Goal: Task Accomplishment & Management: Complete application form

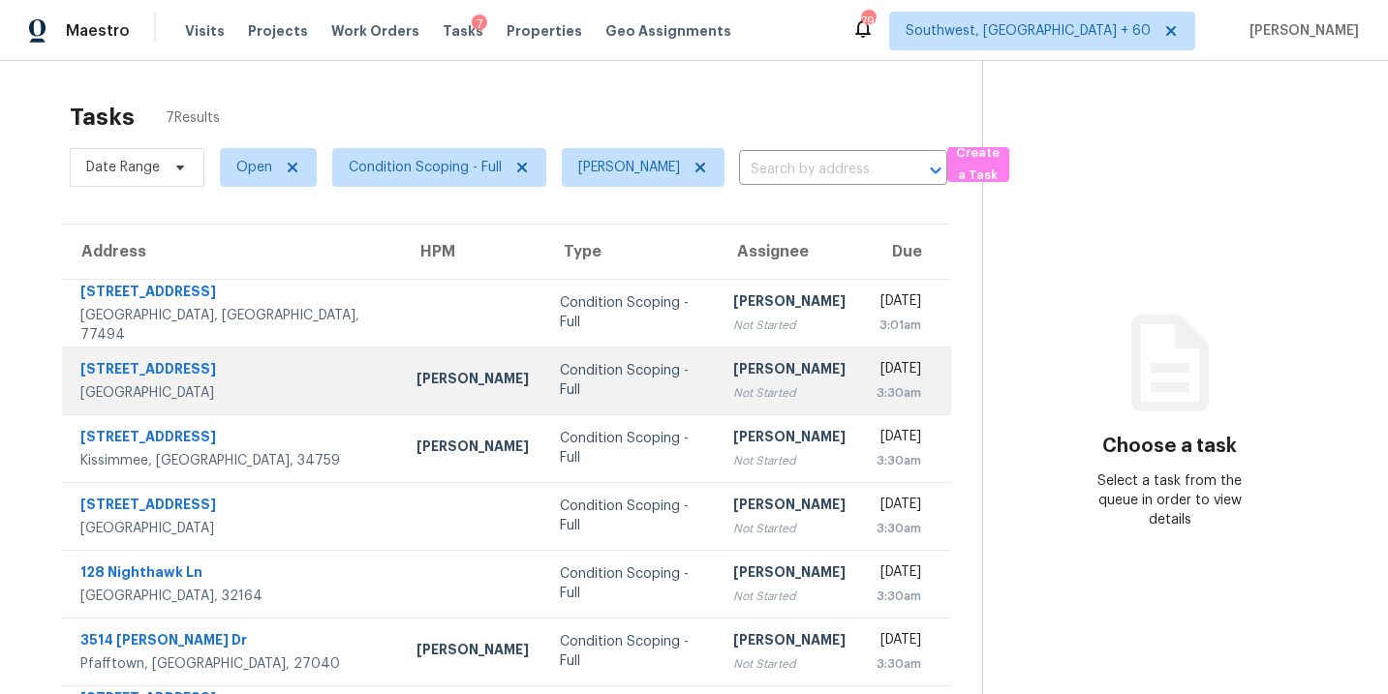
scroll to position [75, 0]
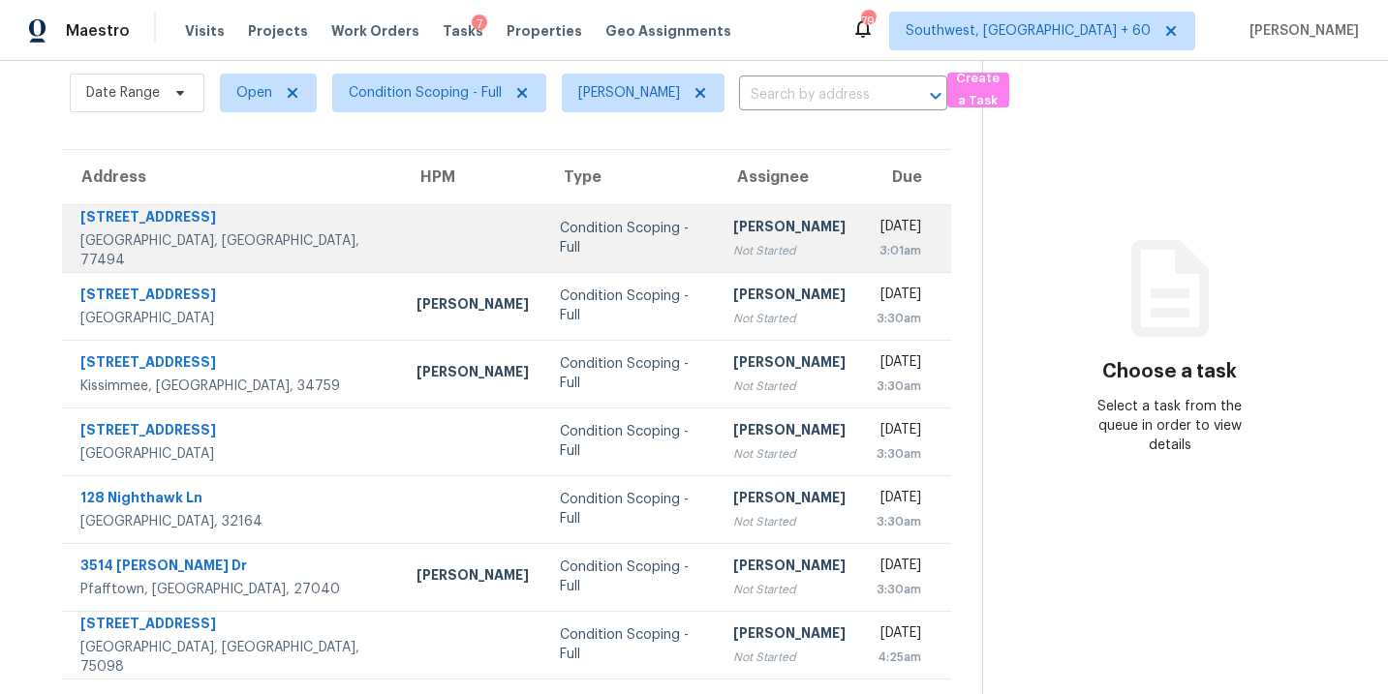
click at [733, 241] on div "Not Started" at bounding box center [789, 250] width 112 height 19
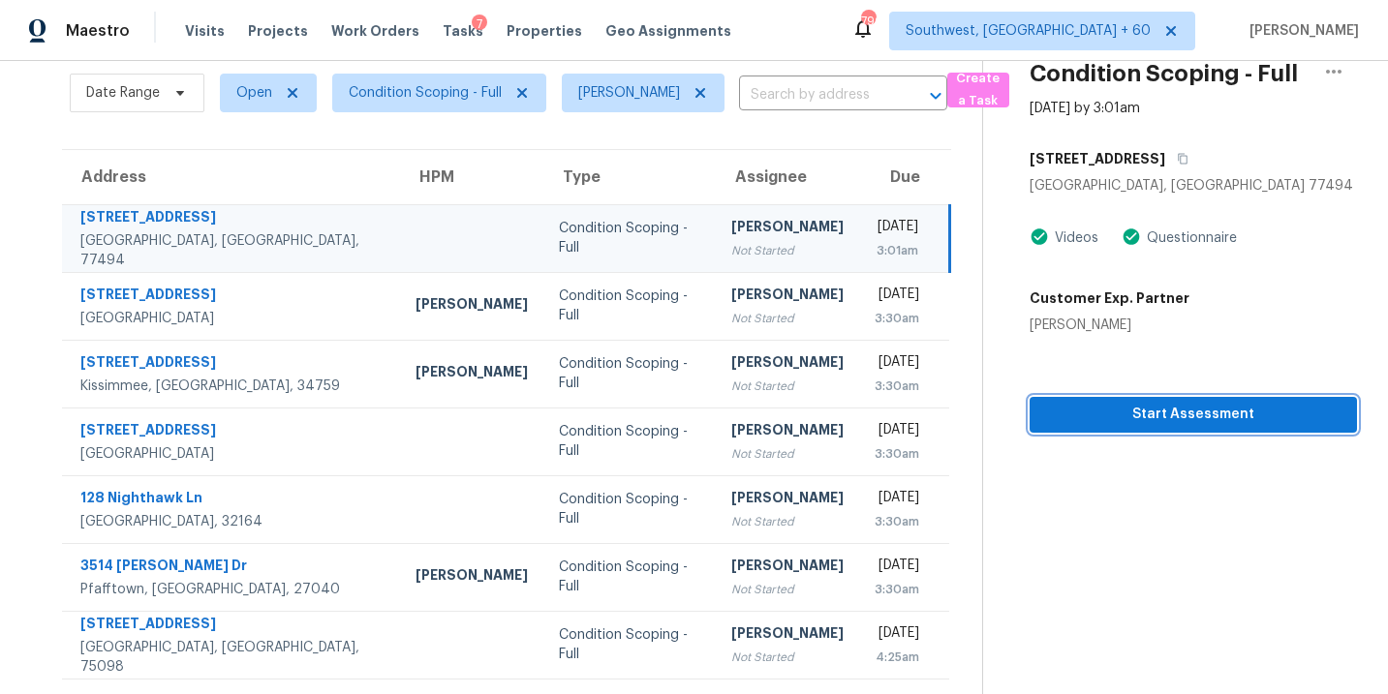
click at [1099, 426] on button "Start Assessment" at bounding box center [1192, 415] width 327 height 36
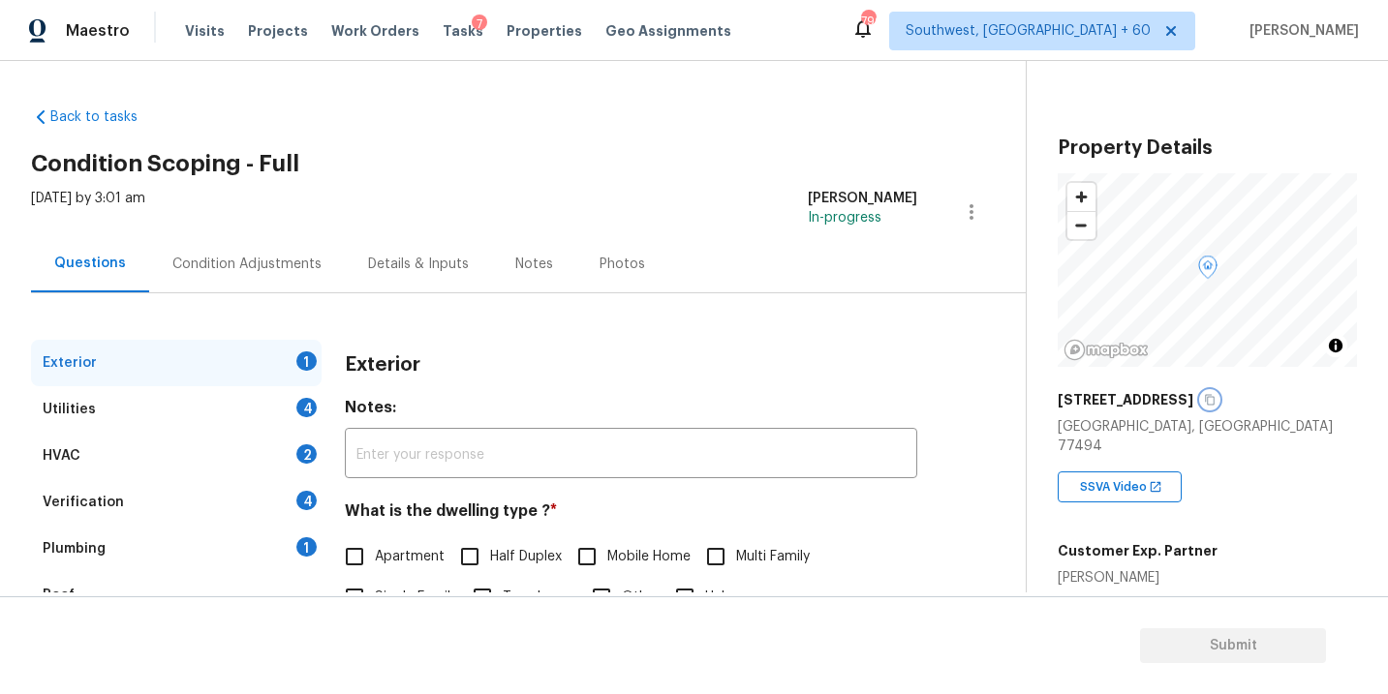
click at [1215, 401] on icon "button" at bounding box center [1210, 400] width 12 height 12
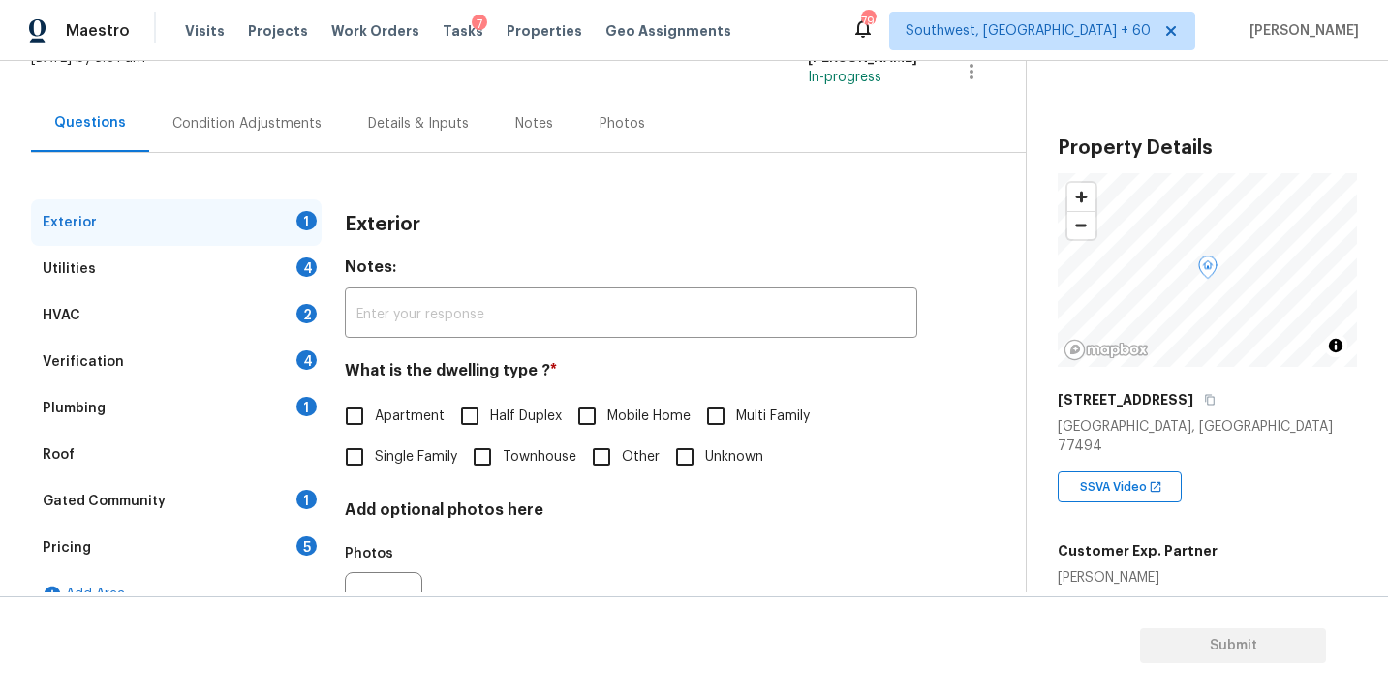
click at [382, 461] on span "Single Family" at bounding box center [416, 457] width 82 height 20
click at [375, 461] on input "Single Family" at bounding box center [354, 457] width 41 height 41
checkbox input "true"
click at [203, 256] on div "Utilities 4" at bounding box center [176, 269] width 291 height 46
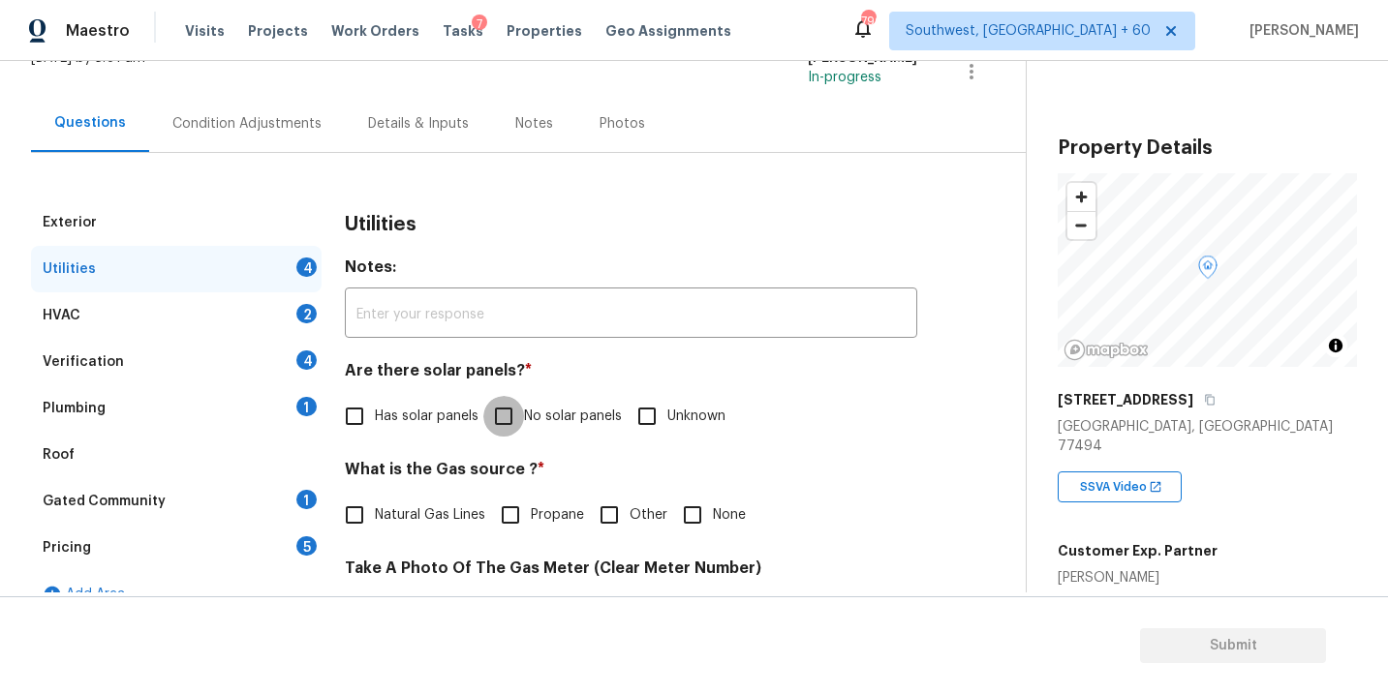
click at [497, 410] on input "No solar panels" at bounding box center [503, 416] width 41 height 41
checkbox input "true"
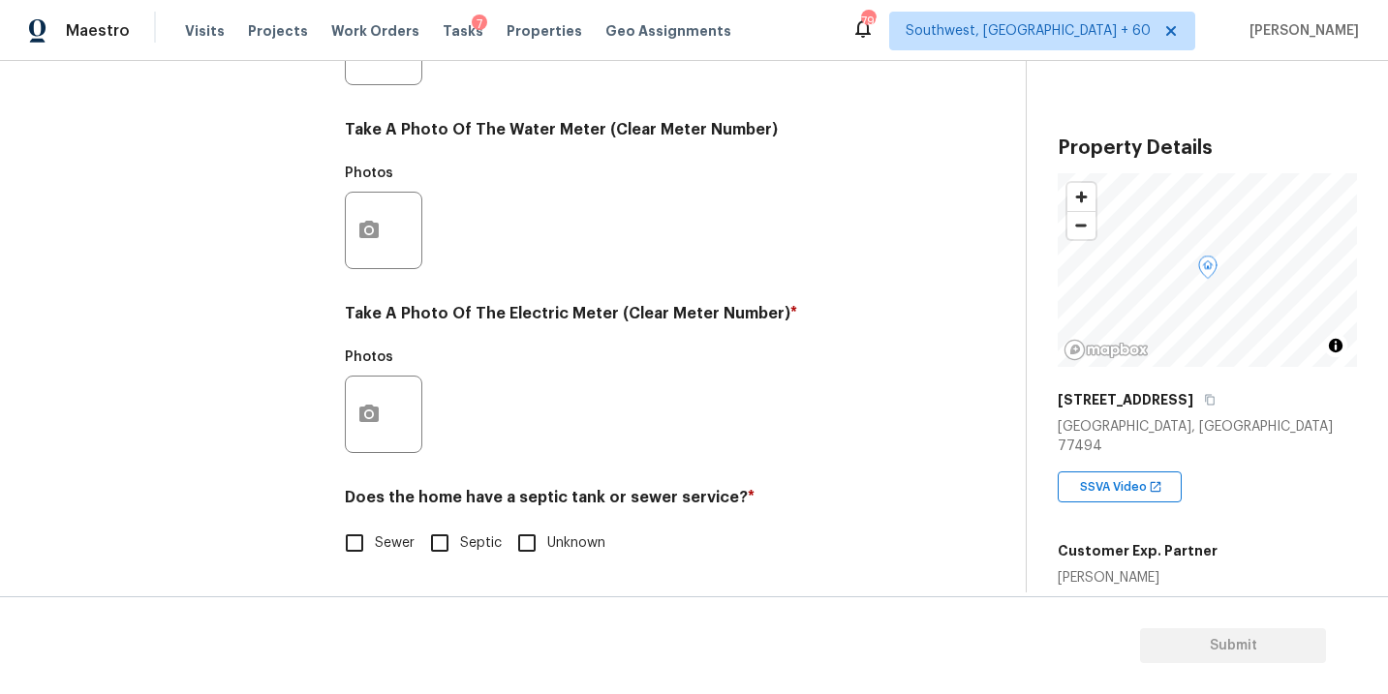
click at [382, 528] on label "Sewer" at bounding box center [374, 543] width 80 height 41
click at [375, 528] on input "Sewer" at bounding box center [354, 543] width 41 height 41
checkbox input "true"
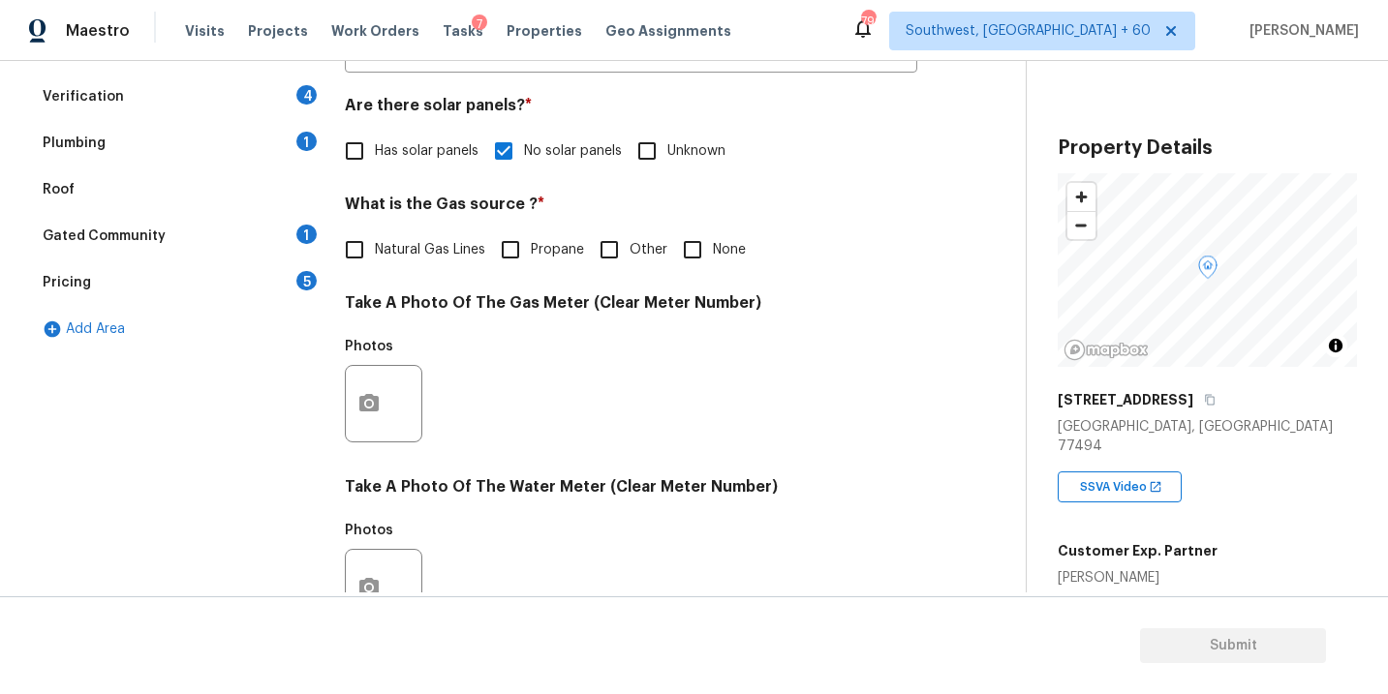
scroll to position [166, 0]
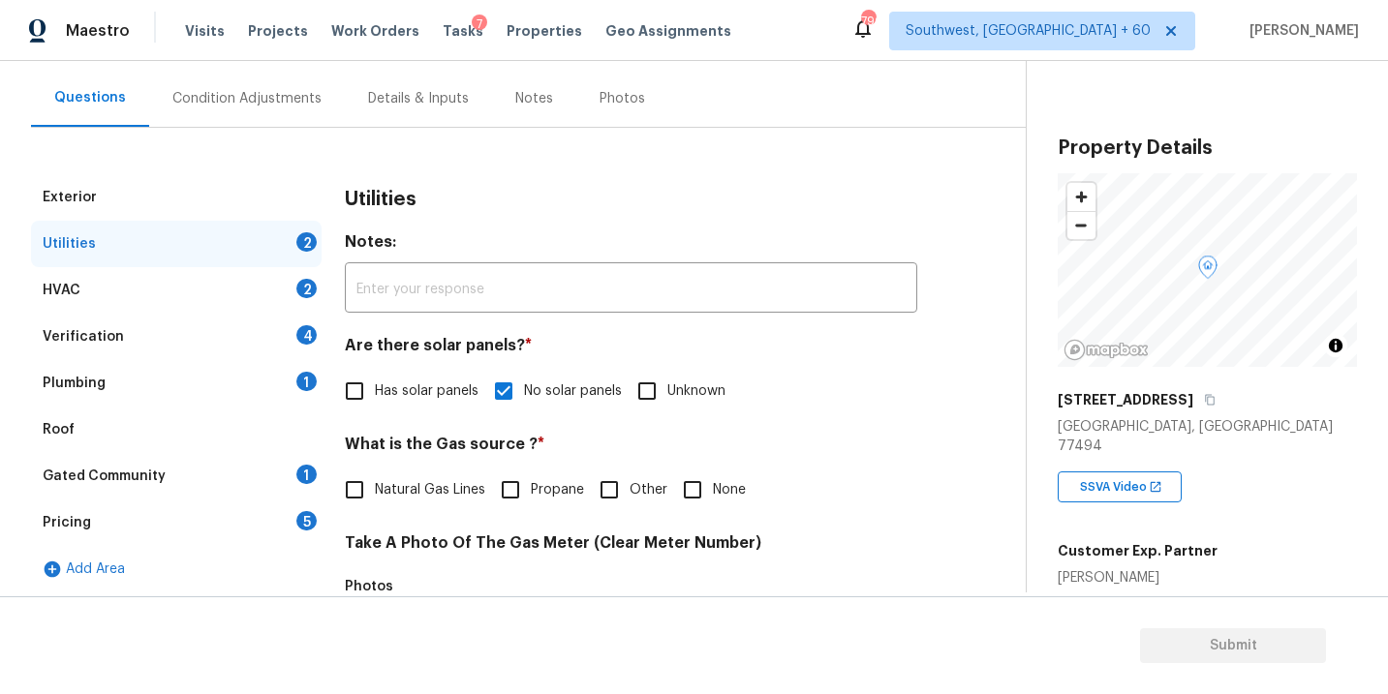
click at [160, 397] on div "Plumbing 1" at bounding box center [176, 383] width 291 height 46
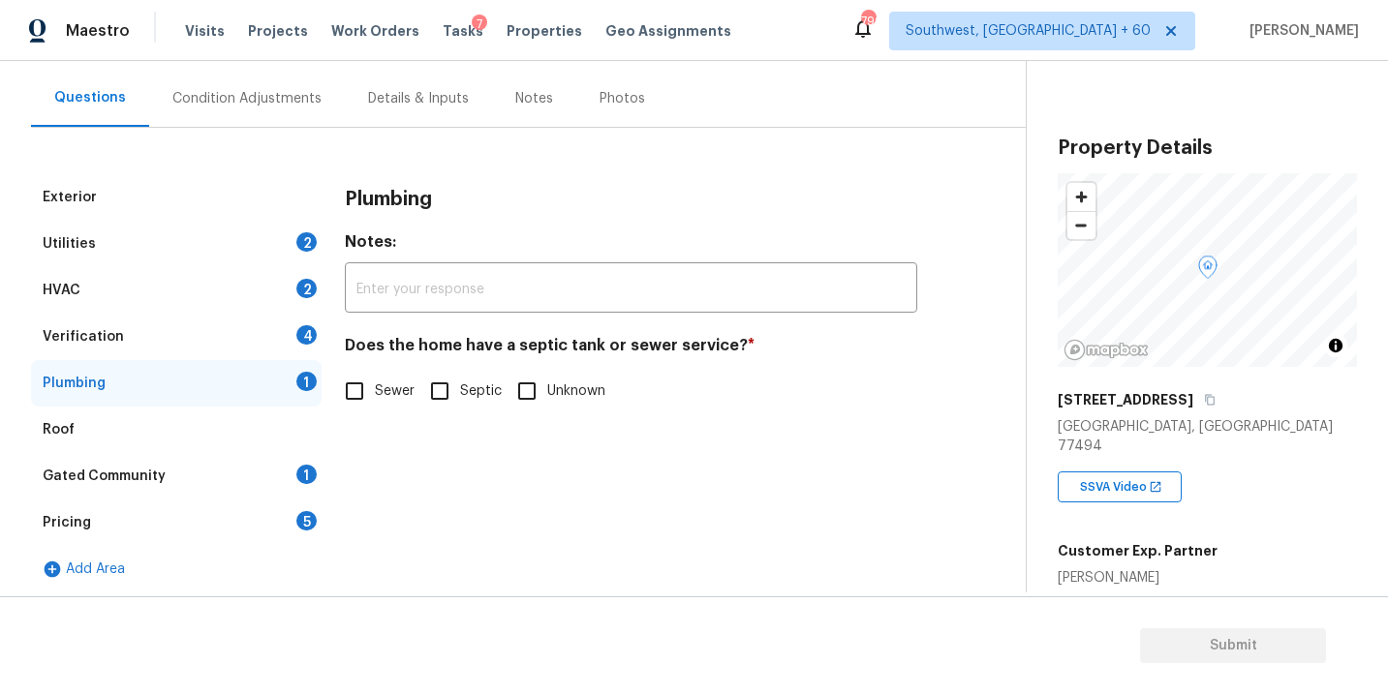
click at [380, 392] on span "Sewer" at bounding box center [395, 392] width 40 height 20
click at [375, 392] on input "Sewer" at bounding box center [354, 391] width 41 height 41
checkbox input "true"
click at [211, 469] on div "Gated Community 1" at bounding box center [176, 476] width 291 height 46
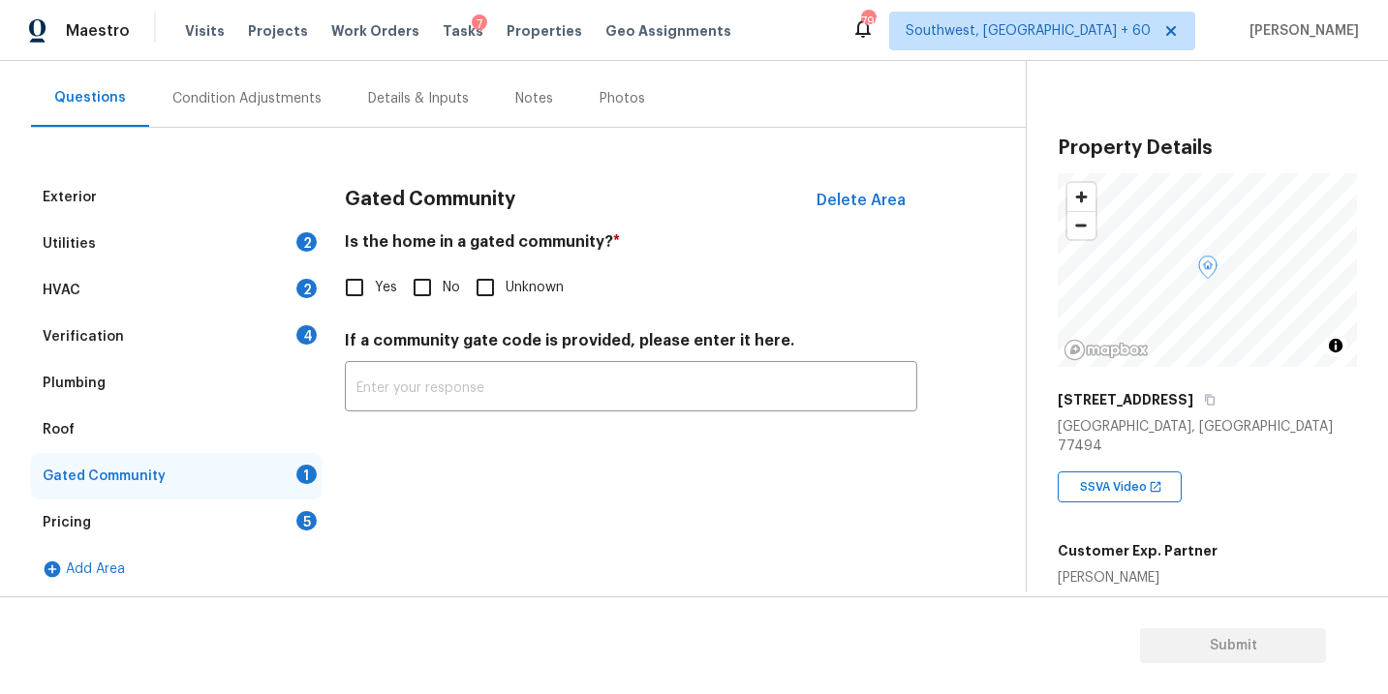
click at [426, 291] on input "No" at bounding box center [422, 287] width 41 height 41
checkbox input "true"
click at [248, 103] on div "Condition Adjustments" at bounding box center [246, 98] width 149 height 19
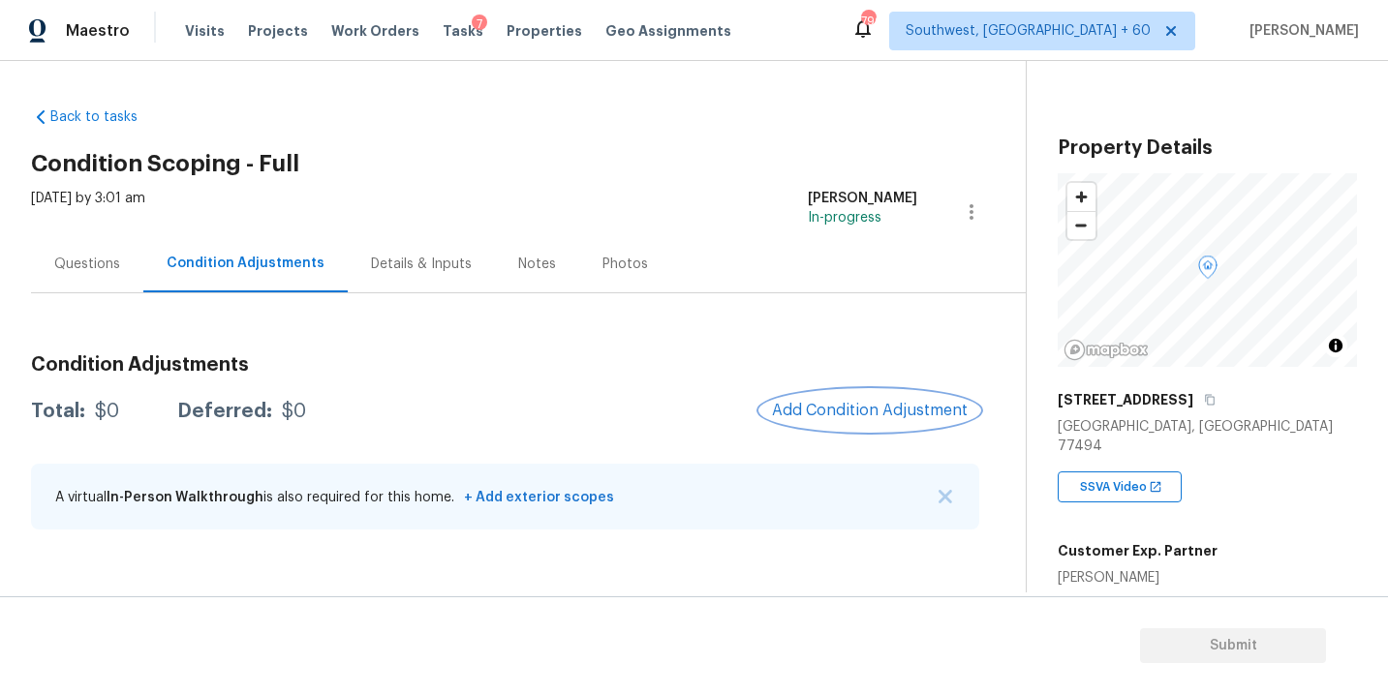
click at [806, 406] on span "Add Condition Adjustment" at bounding box center [870, 410] width 196 height 17
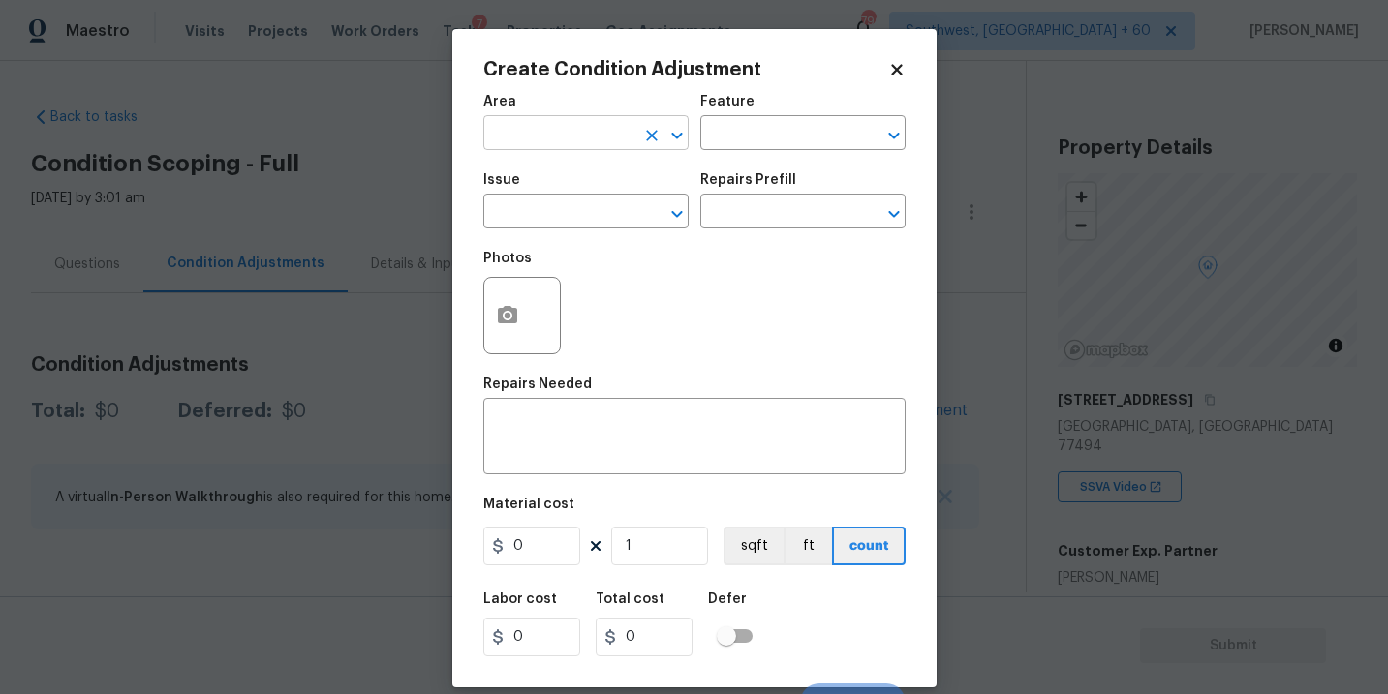
click at [553, 137] on input "text" at bounding box center [558, 135] width 151 height 30
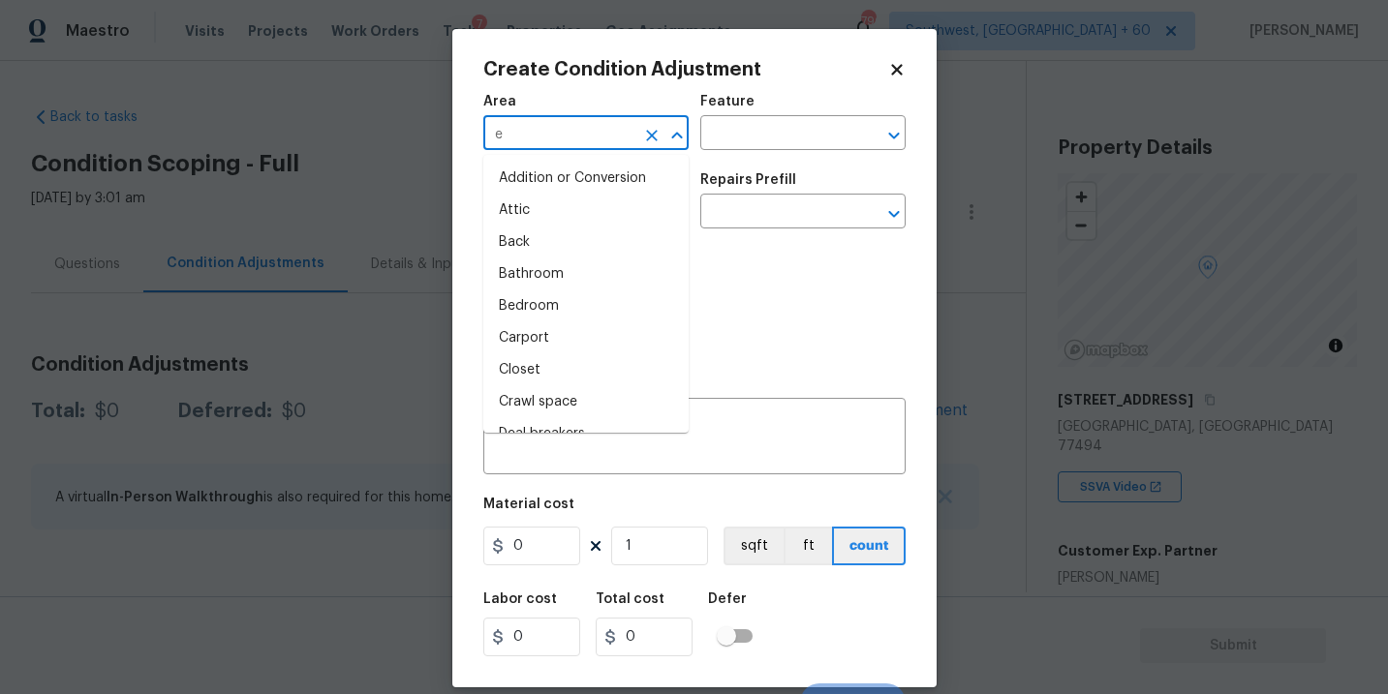
type input "ex"
type input "te"
type input "r"
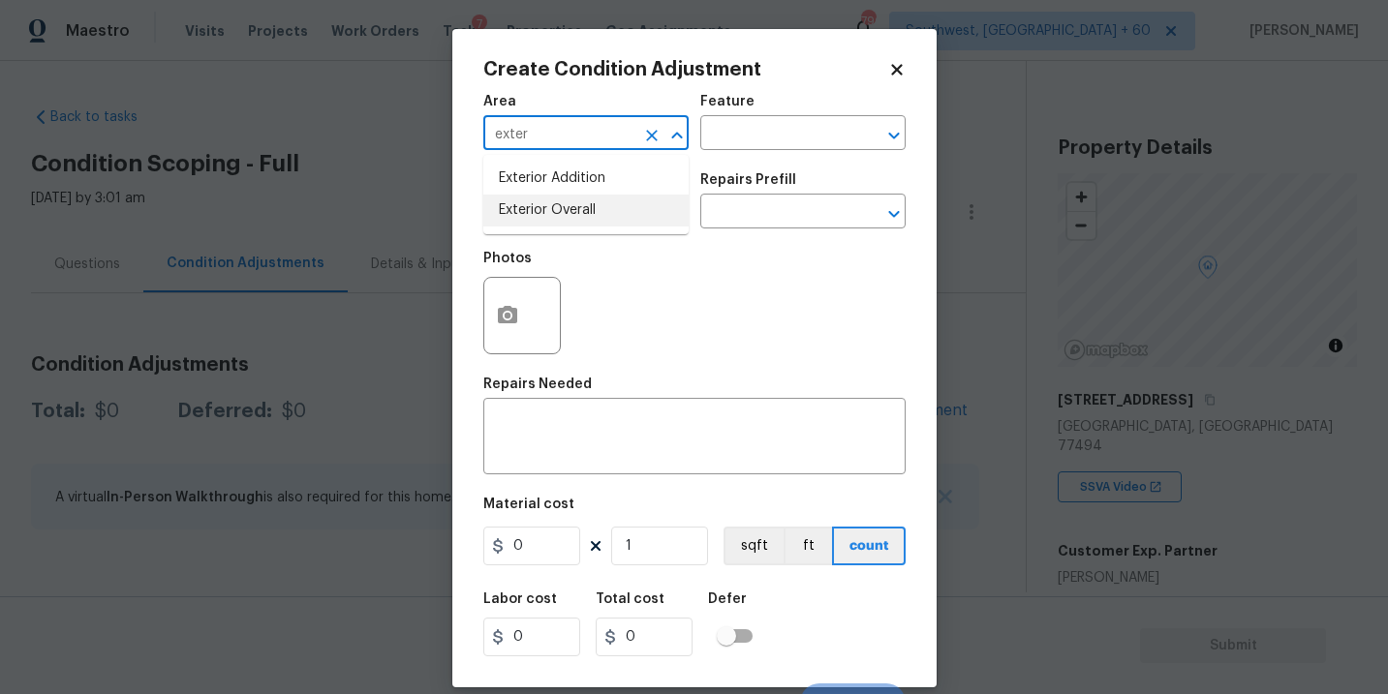
click at [554, 204] on li "Exterior Overall" at bounding box center [585, 211] width 205 height 32
type input "Exterior Overall"
click at [719, 164] on div "Issue ​ Repairs Prefill ​" at bounding box center [694, 201] width 422 height 78
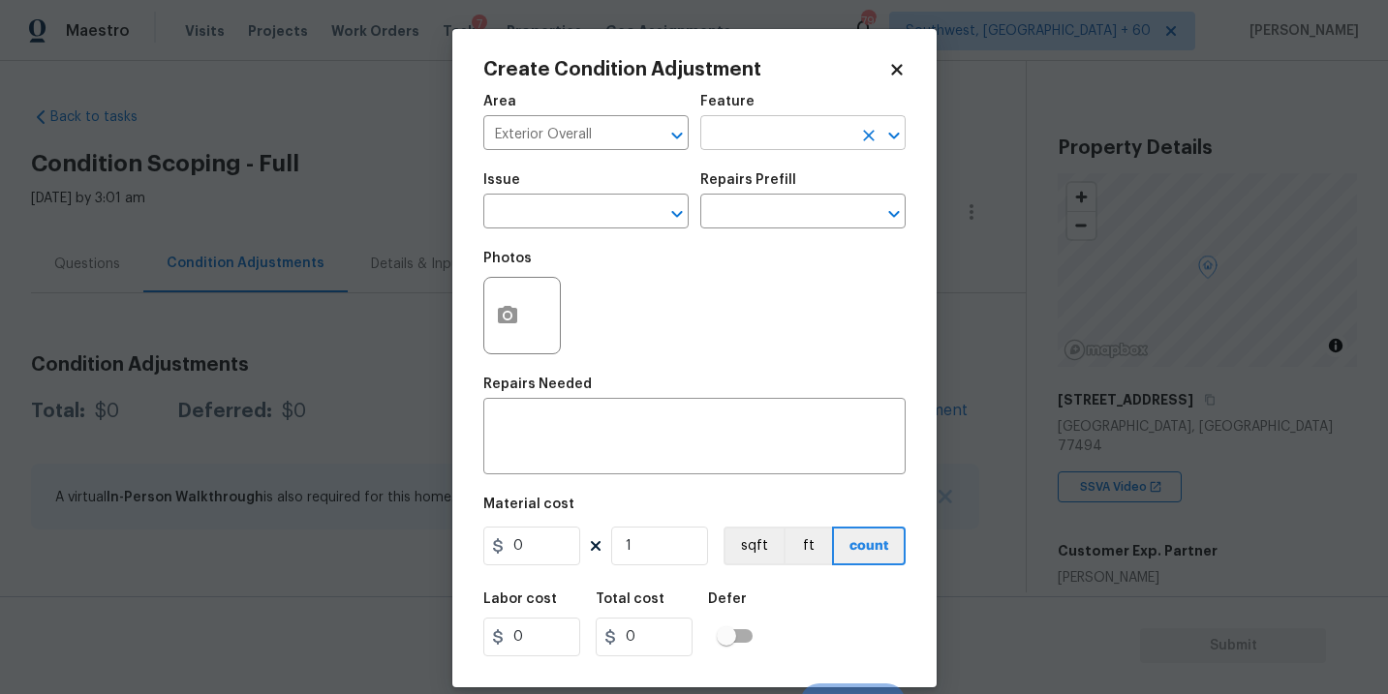
click at [756, 138] on input "text" at bounding box center [775, 135] width 151 height 30
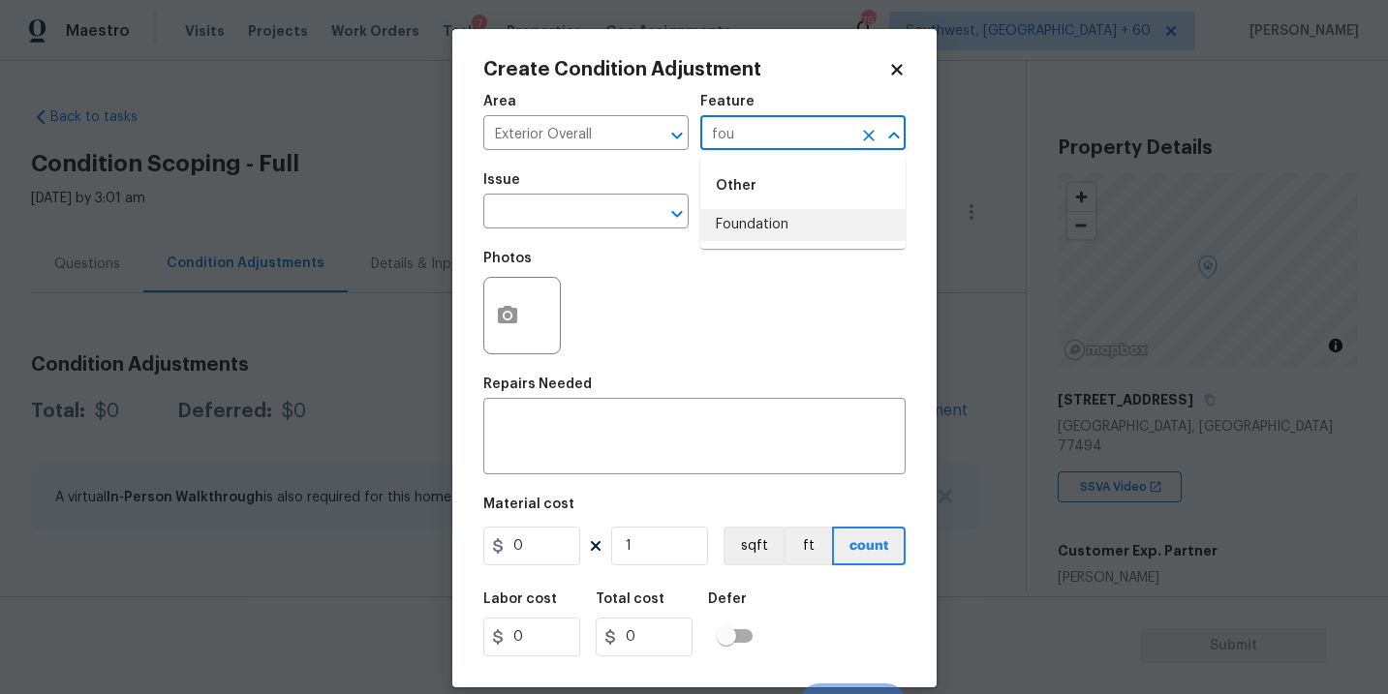
click at [773, 228] on li "Foundation" at bounding box center [802, 225] width 205 height 32
type input "Foundation"
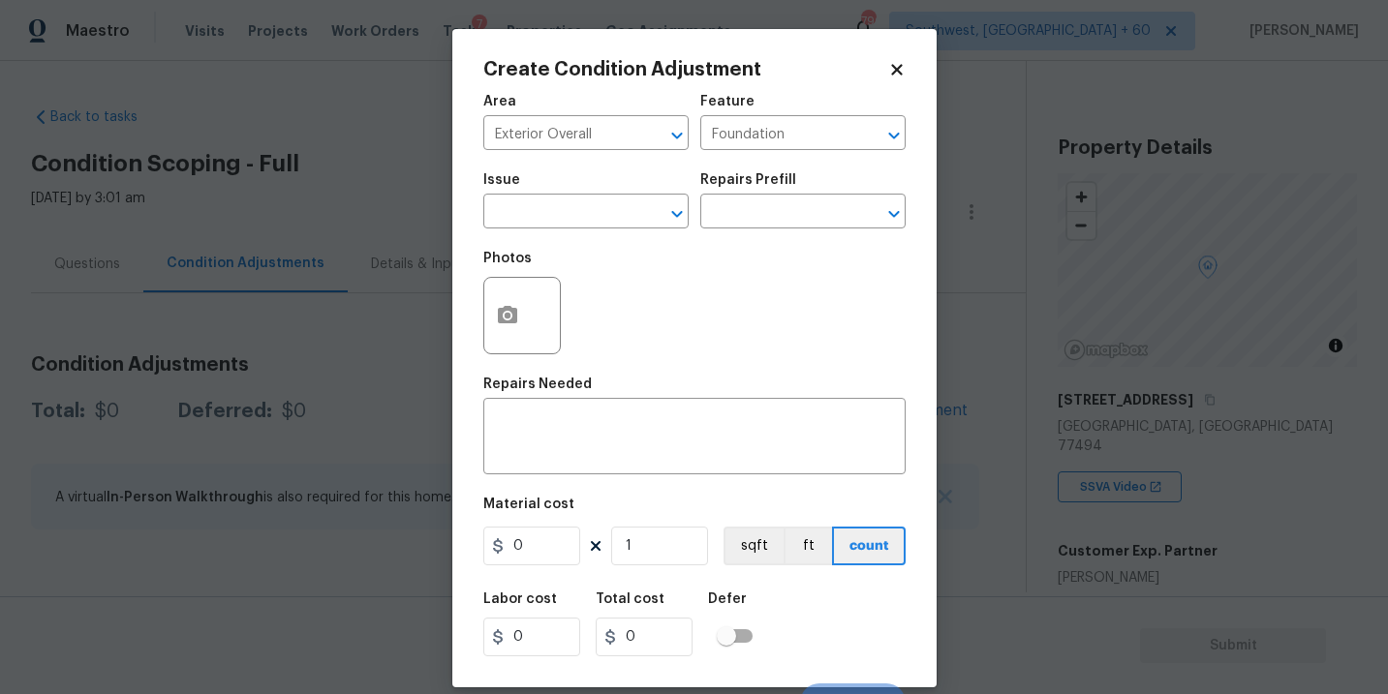
click at [569, 197] on div "Issue" at bounding box center [585, 185] width 205 height 25
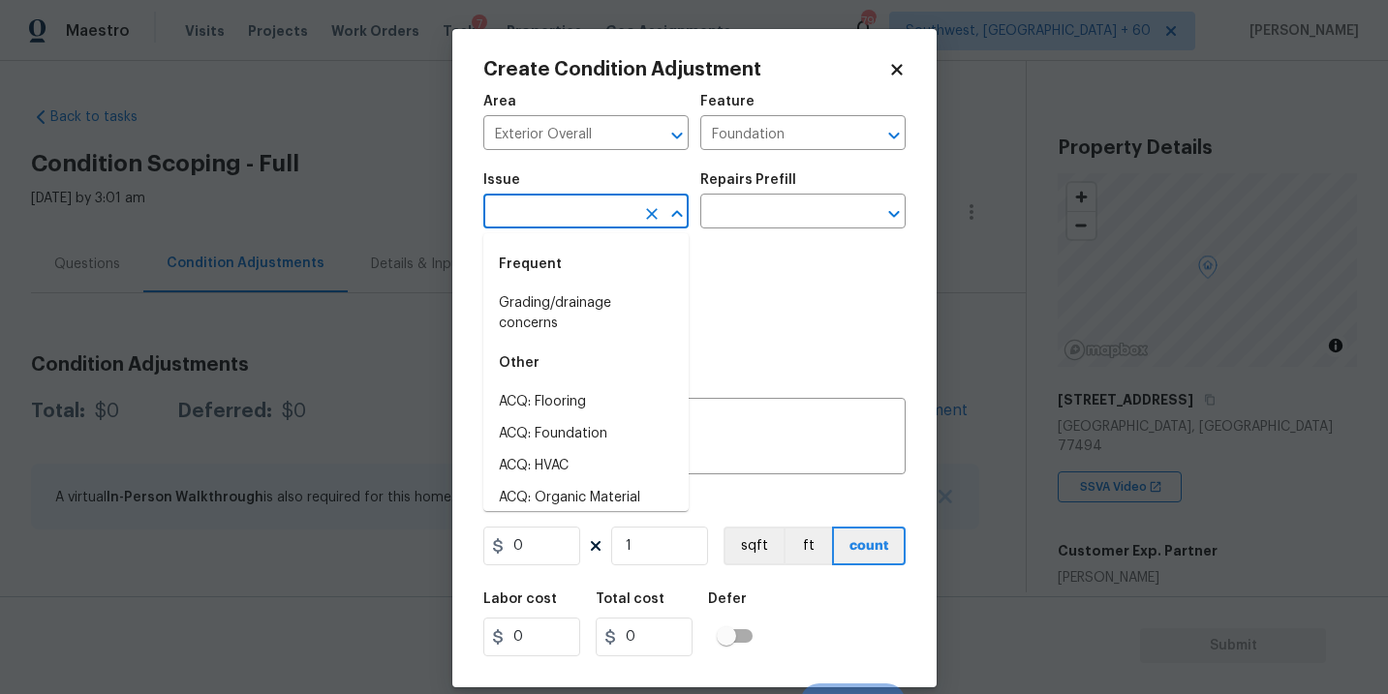
click at [545, 210] on input "text" at bounding box center [558, 214] width 151 height 30
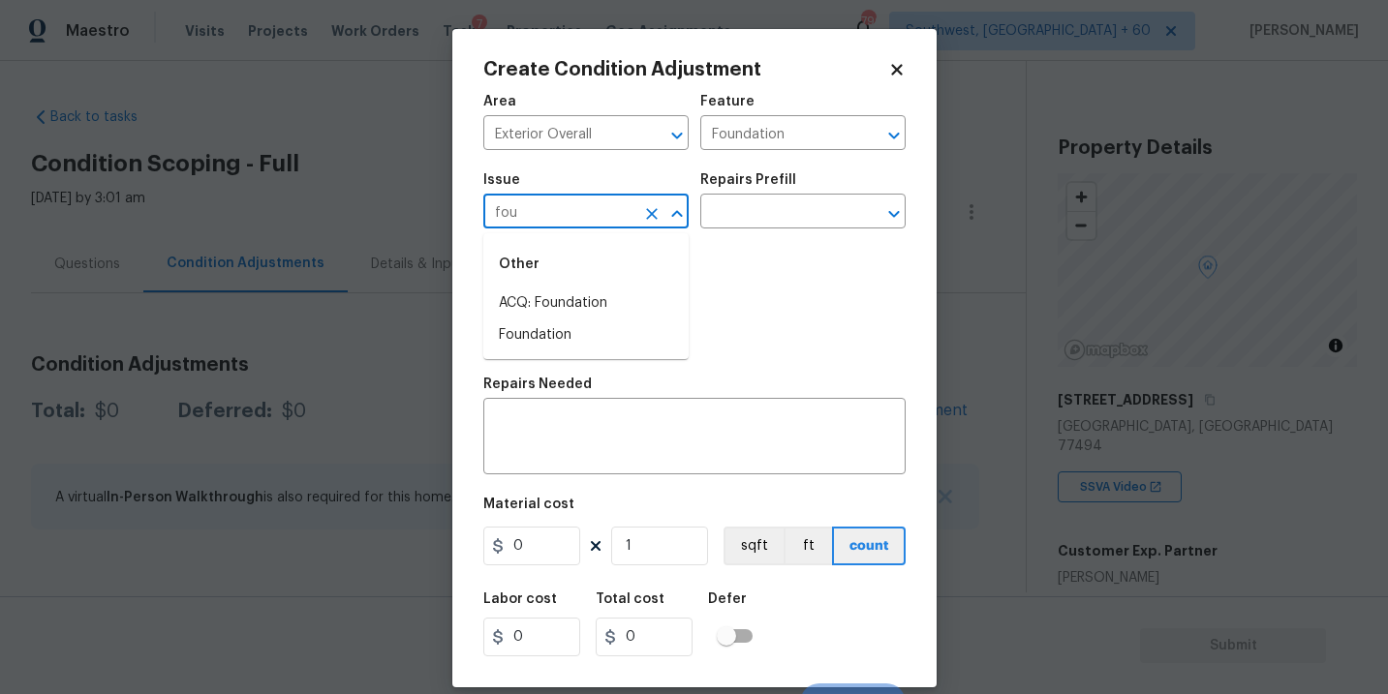
click at [575, 285] on div "Other" at bounding box center [585, 264] width 205 height 46
click at [577, 302] on li "ACQ: Foundation" at bounding box center [585, 304] width 205 height 32
type input "ACQ: Foundation"
click at [797, 244] on div "Photos" at bounding box center [694, 303] width 422 height 126
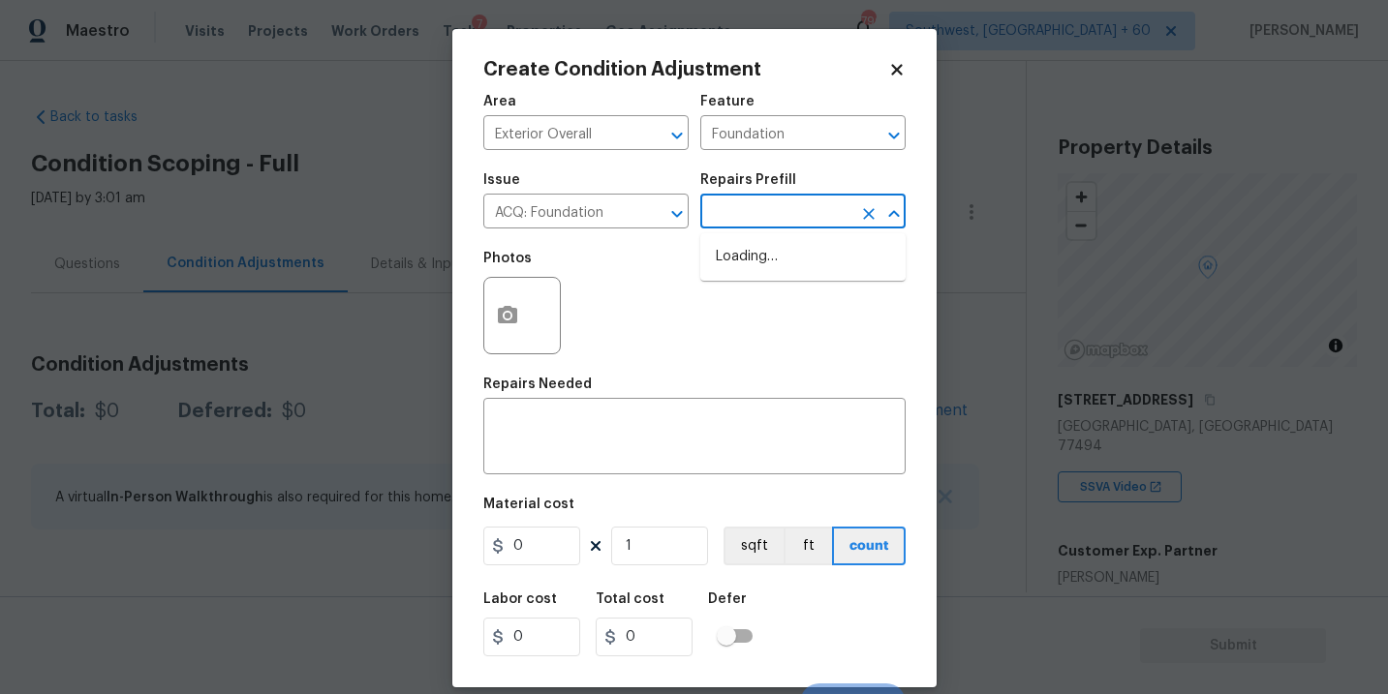
click at [822, 217] on input "text" at bounding box center [775, 214] width 151 height 30
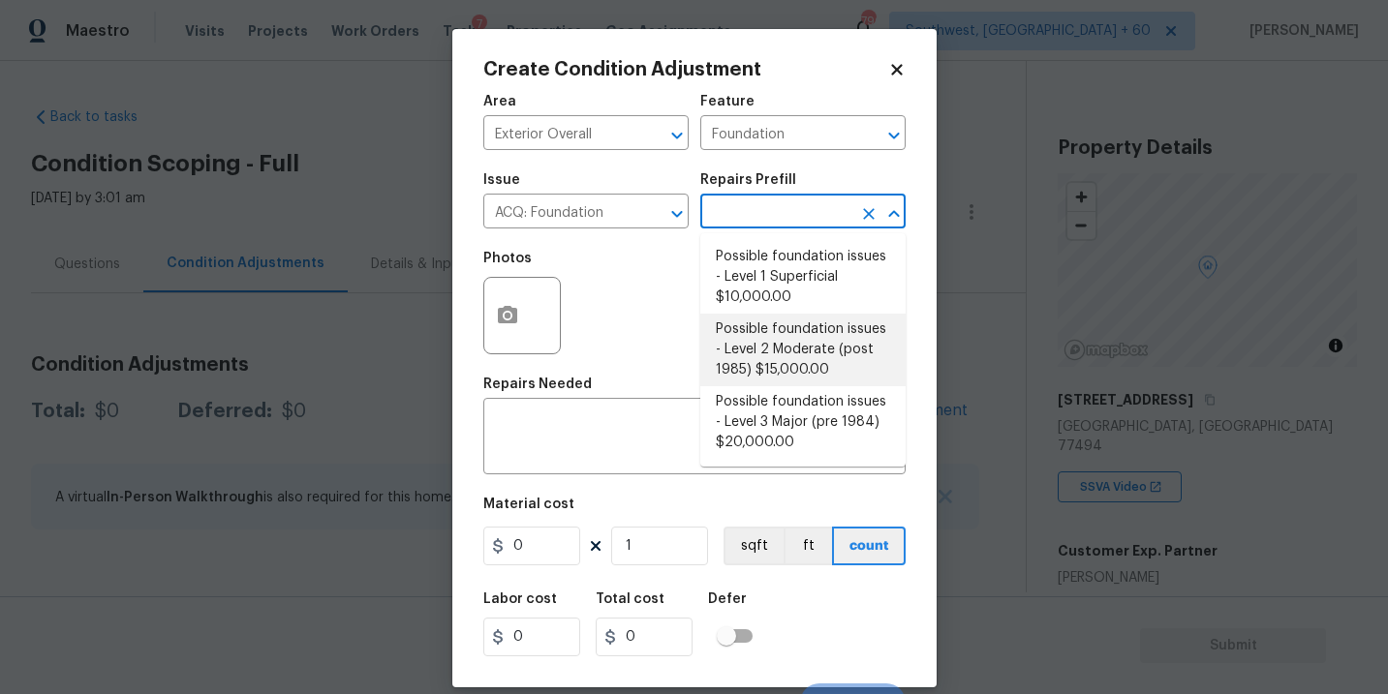
click at [779, 350] on li "Possible foundation issues - Level 2 Moderate (post 1985) $15,000.00" at bounding box center [802, 350] width 205 height 73
type input "Acquisition"
type textarea "Possible foundation issues - Level 2 Moderate: Disclaimer: This is NOT a techni…"
type input "15000"
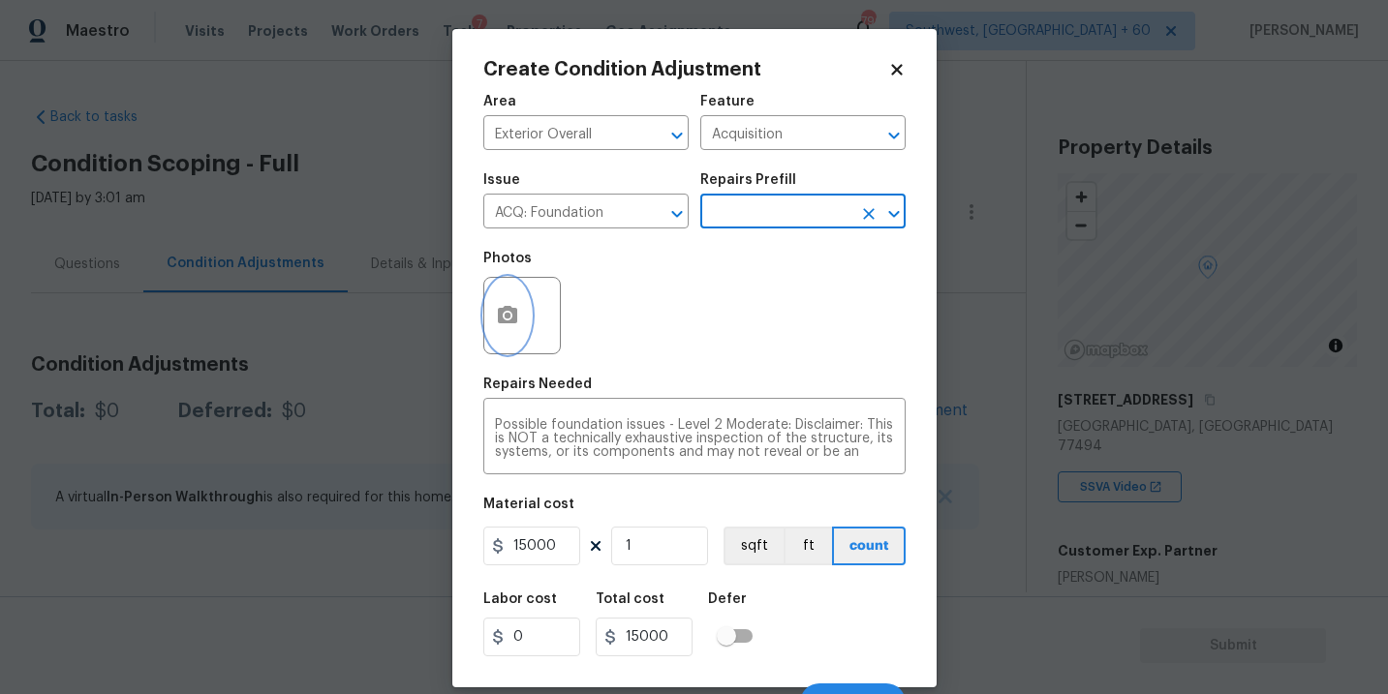
click at [499, 334] on button "button" at bounding box center [507, 316] width 46 height 76
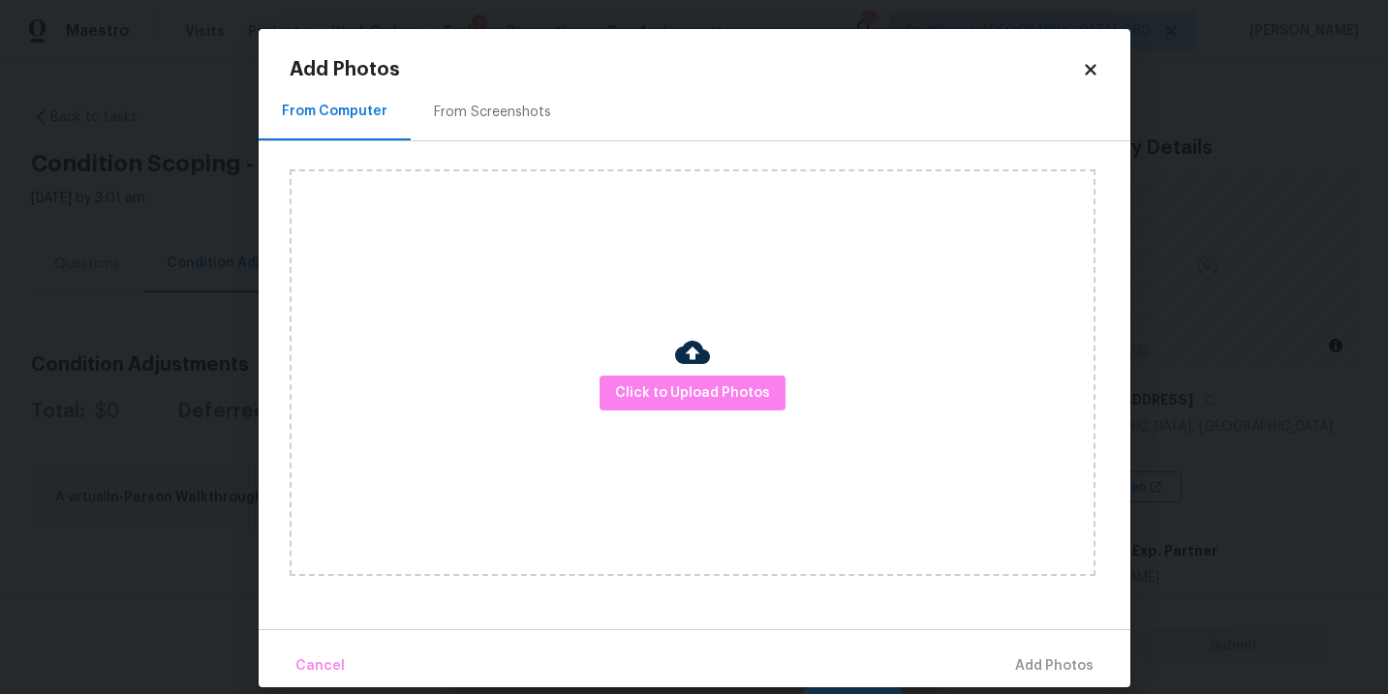
click at [675, 367] on img at bounding box center [692, 352] width 35 height 35
click at [680, 382] on span "Click to Upload Photos" at bounding box center [692, 394] width 155 height 24
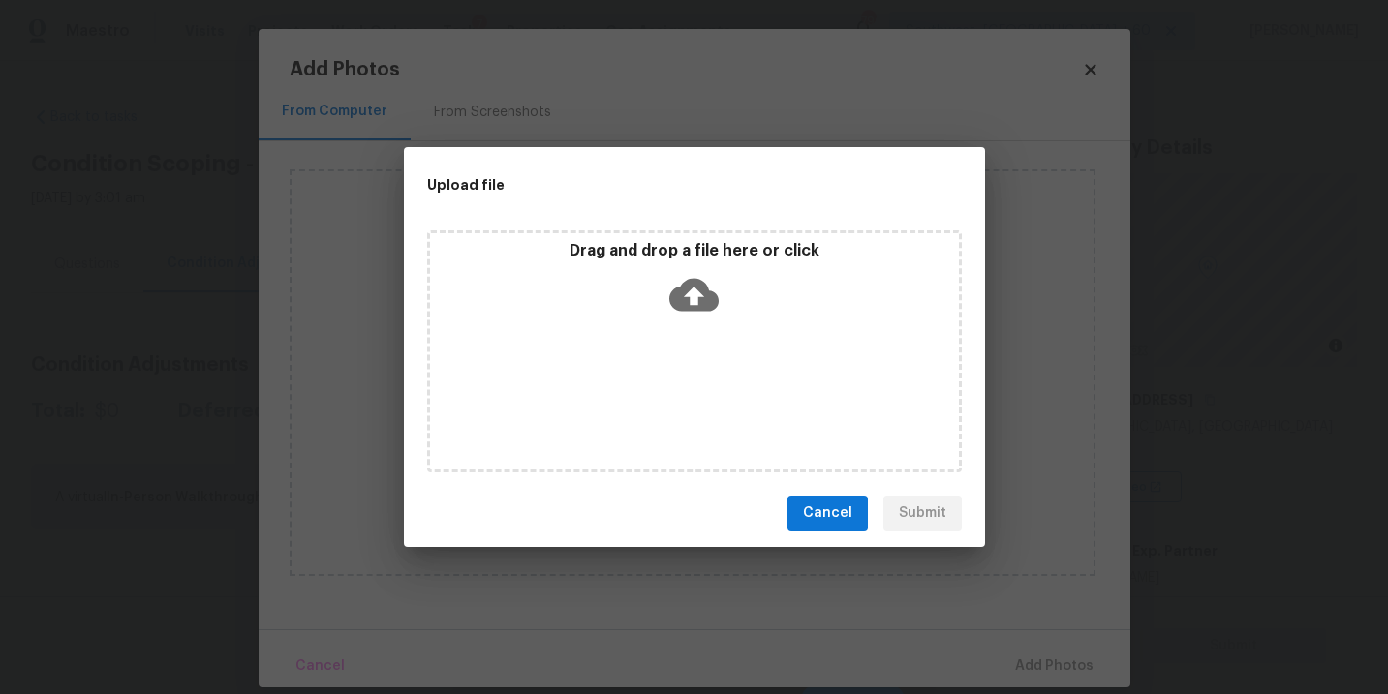
click at [674, 309] on icon at bounding box center [693, 294] width 49 height 49
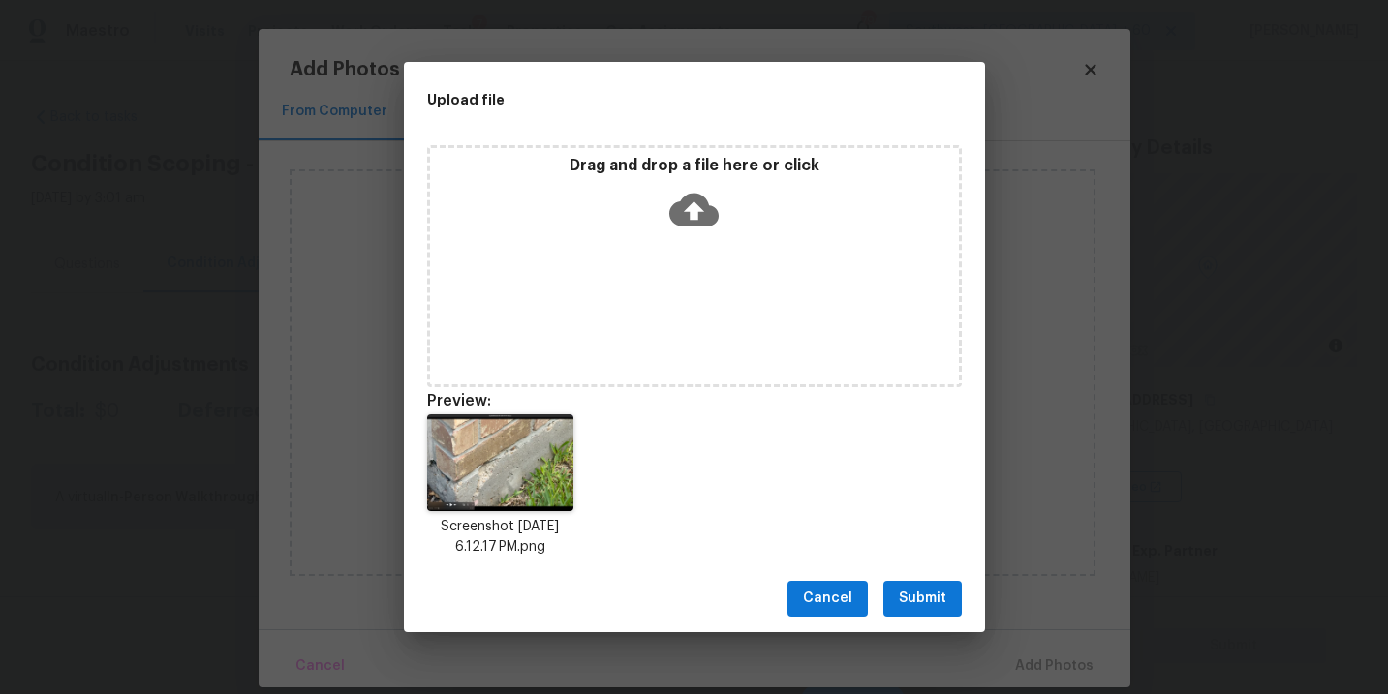
click at [925, 598] on span "Submit" at bounding box center [922, 599] width 47 height 24
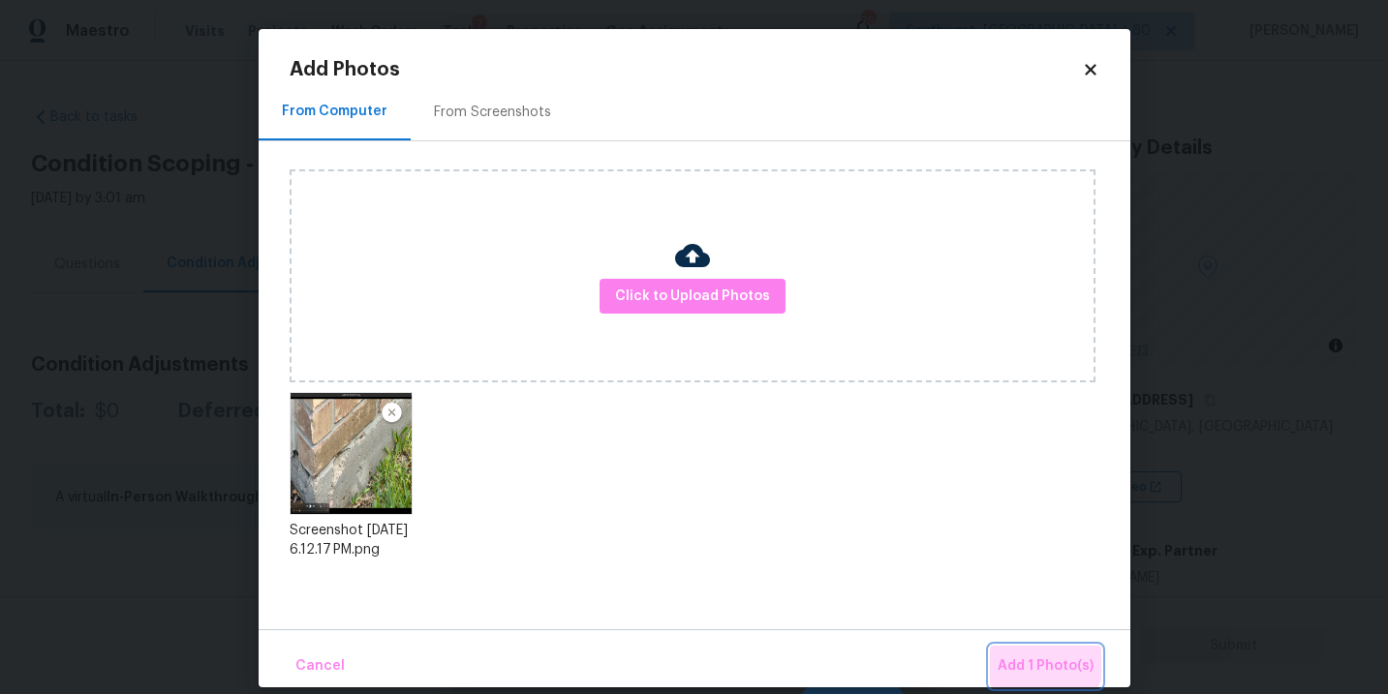
click at [1031, 658] on span "Add 1 Photo(s)" at bounding box center [1045, 667] width 96 height 24
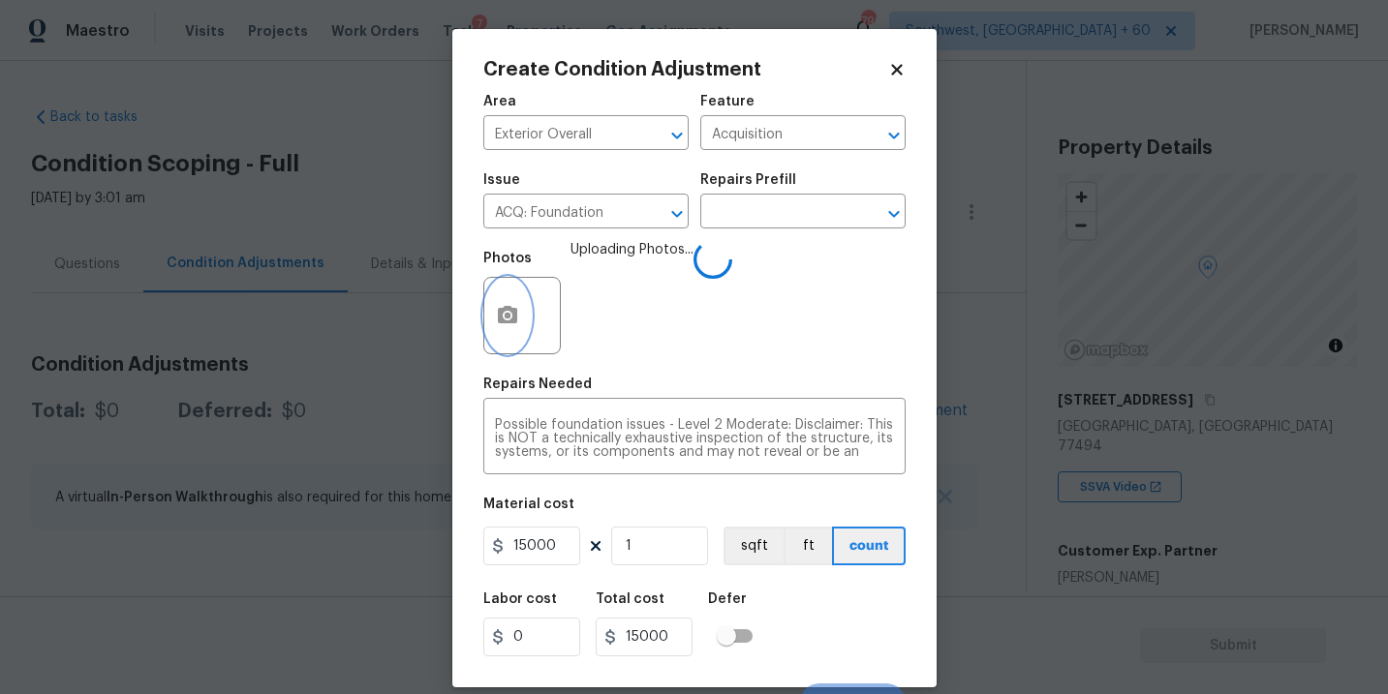
scroll to position [29, 0]
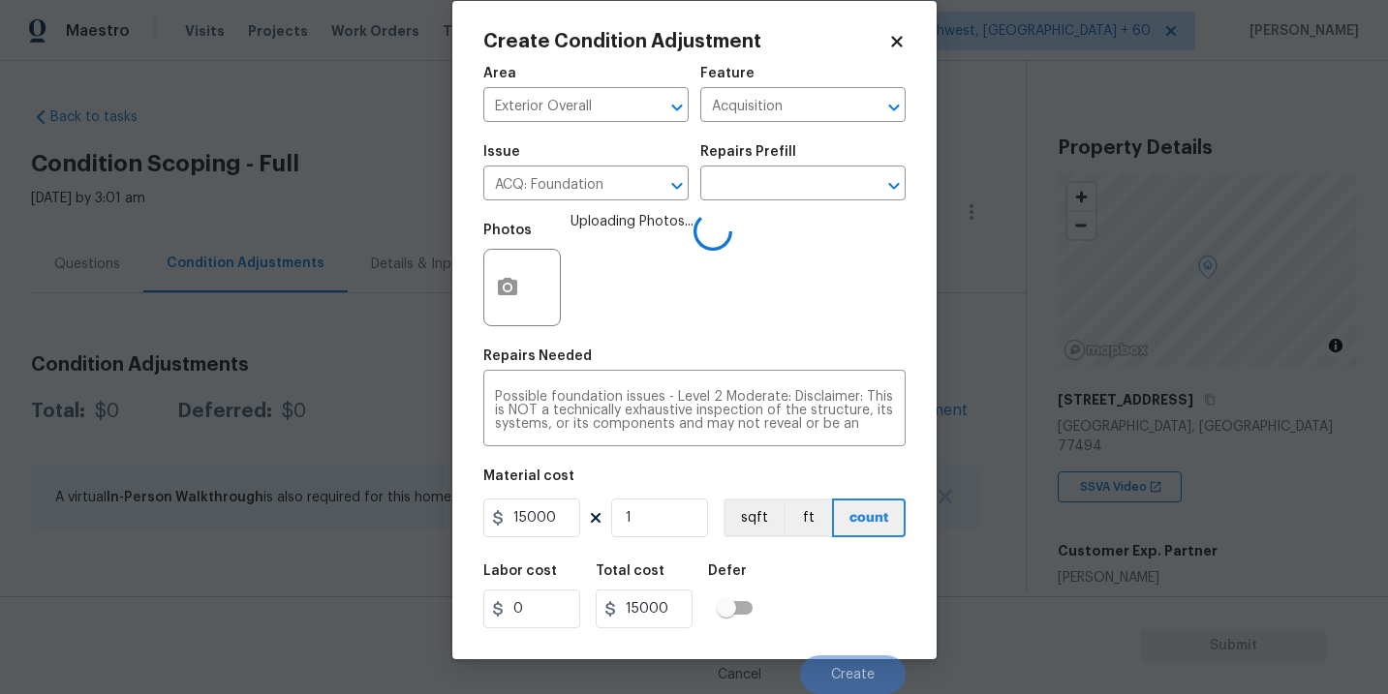
click at [846, 554] on div "Labor cost 0 Total cost 15000 Defer" at bounding box center [694, 596] width 422 height 87
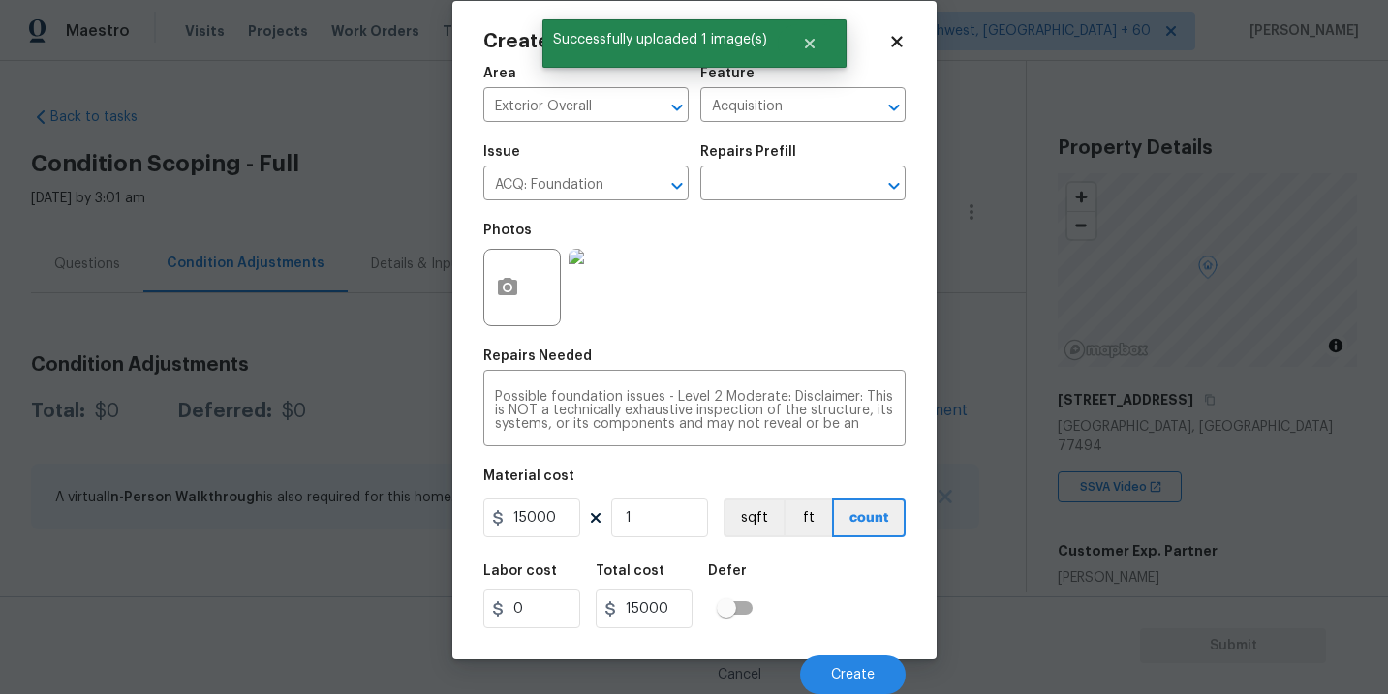
click at [853, 582] on div "Labor cost 0 Total cost 15000 Defer" at bounding box center [694, 596] width 422 height 87
click at [847, 668] on span "Create" at bounding box center [853, 675] width 44 height 15
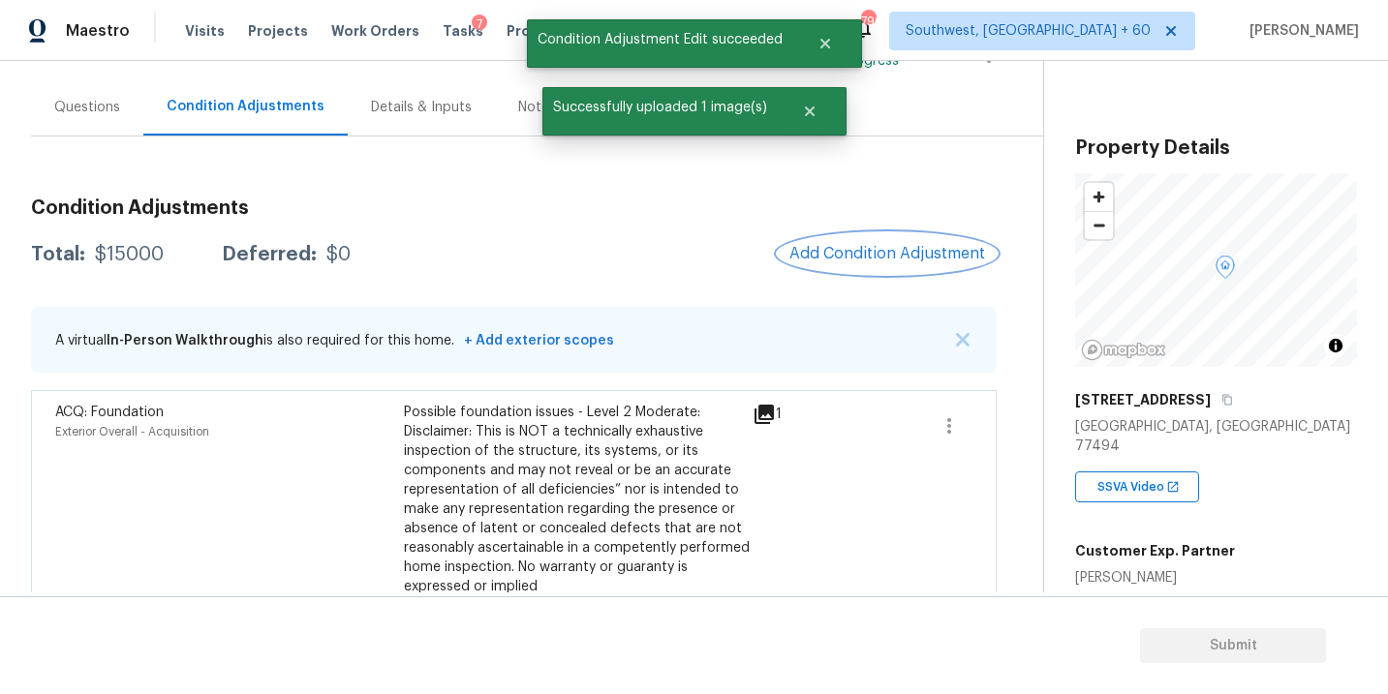
scroll to position [132, 0]
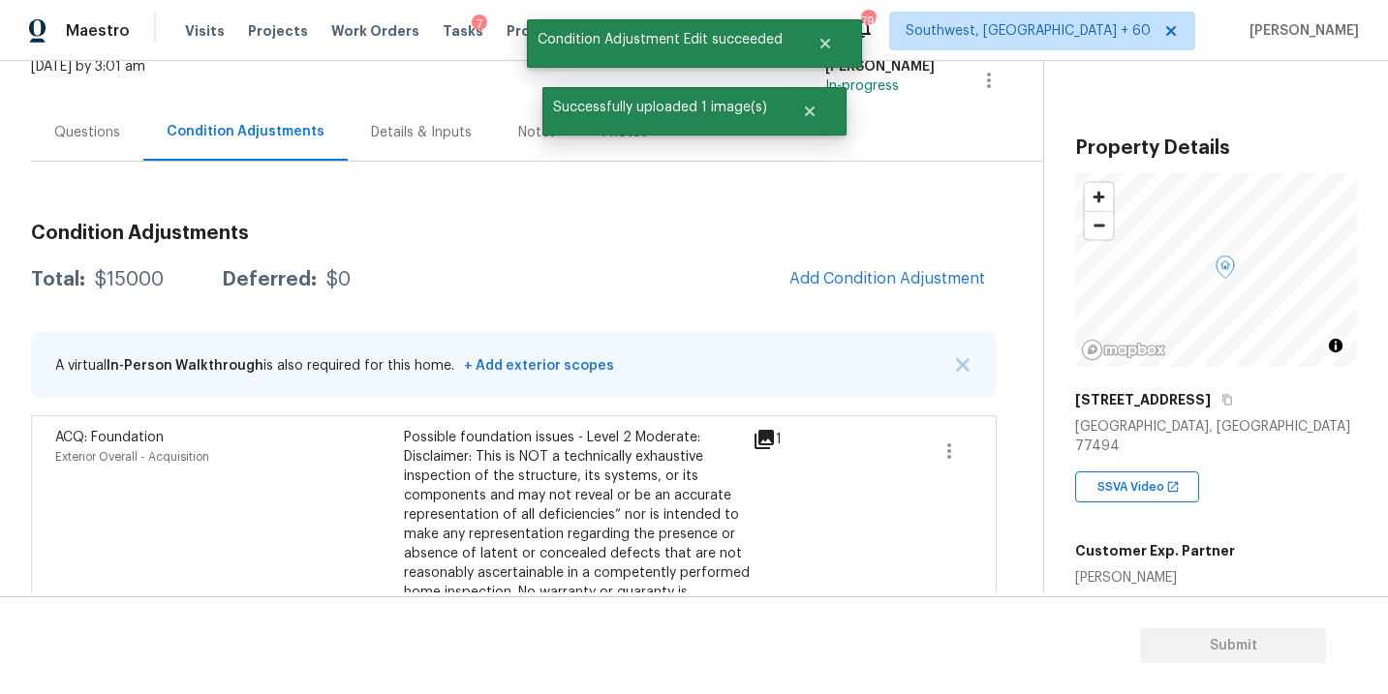
click at [100, 115] on div "Questions" at bounding box center [87, 132] width 112 height 57
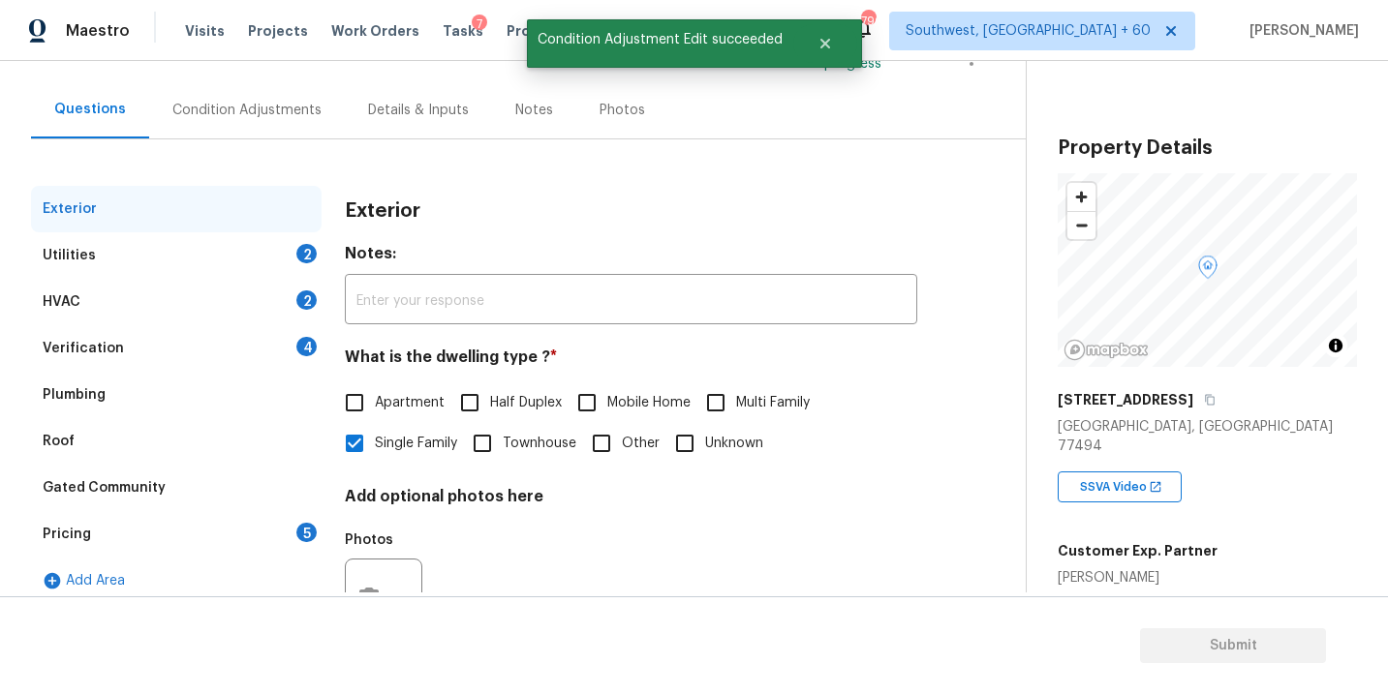
scroll to position [161, 0]
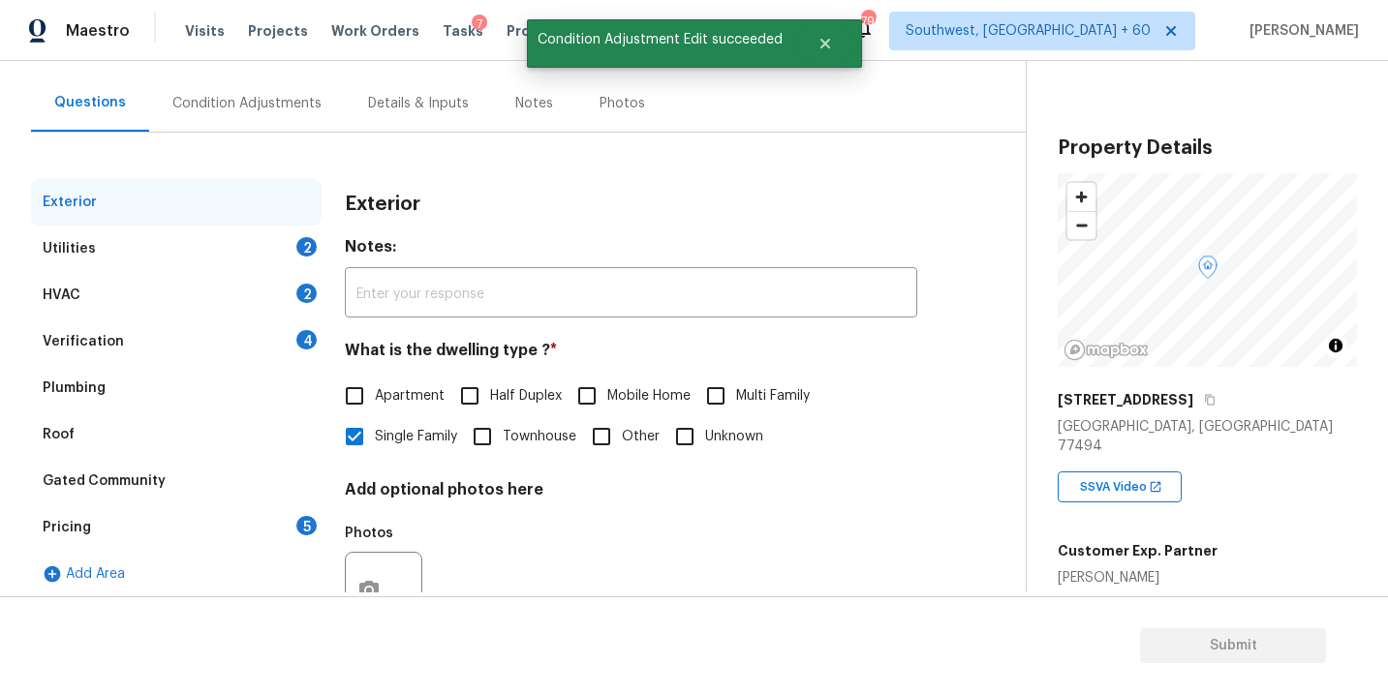
click at [230, 342] on div "Verification 4" at bounding box center [176, 342] width 291 height 46
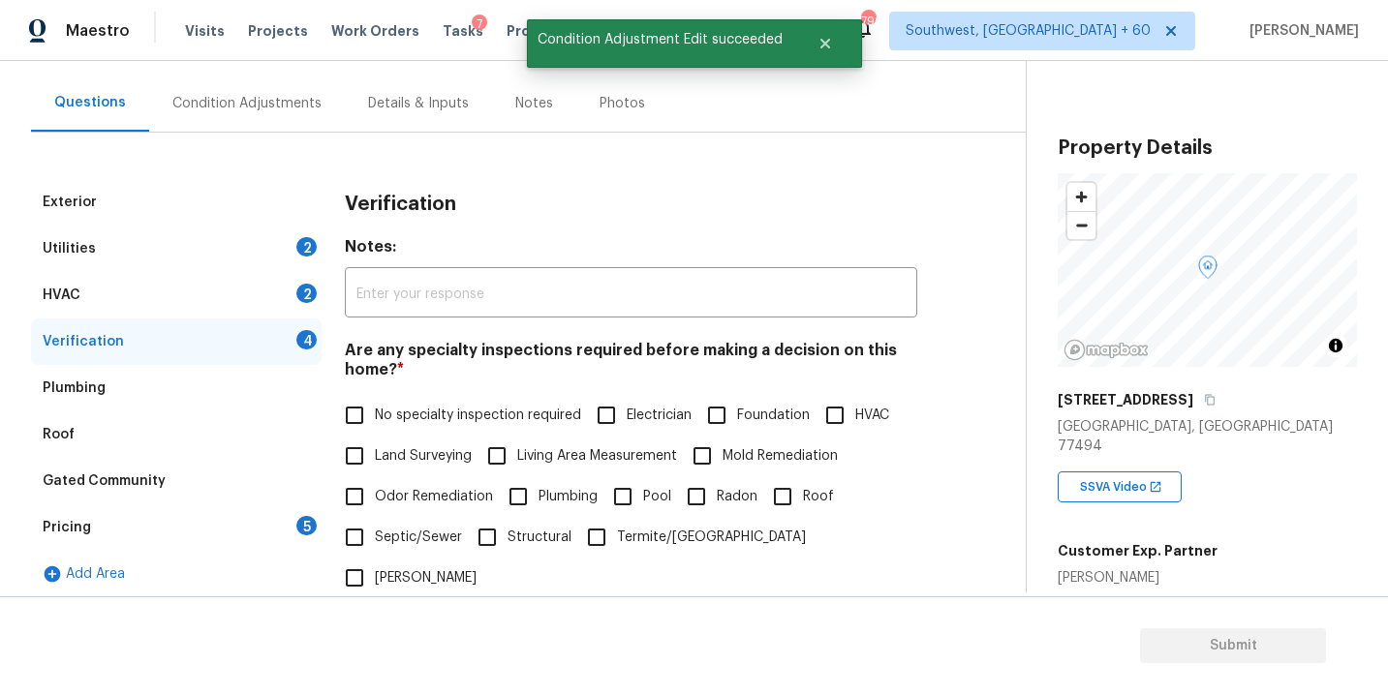
click at [726, 417] on input "Foundation" at bounding box center [716, 415] width 41 height 41
checkbox input "true"
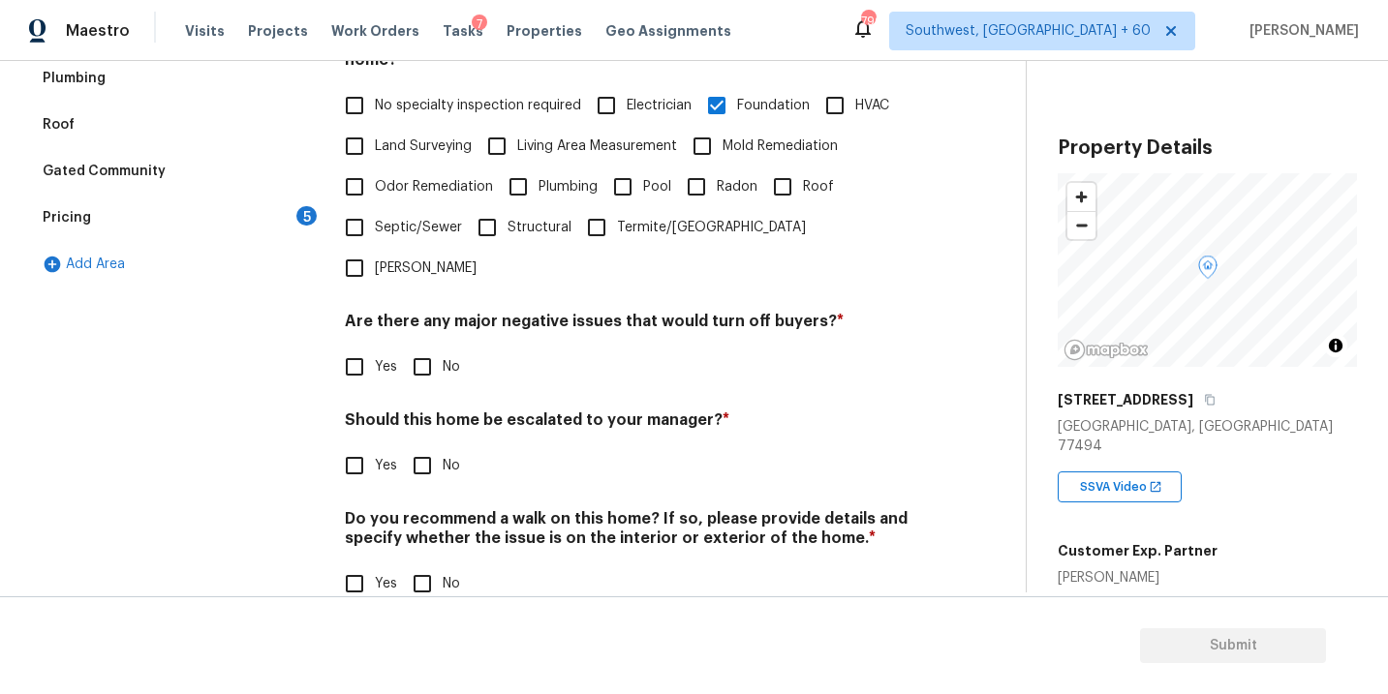
click at [445, 357] on span "No" at bounding box center [451, 367] width 17 height 20
click at [443, 347] on input "No" at bounding box center [422, 367] width 41 height 41
checkbox input "true"
click at [429, 564] on input "No" at bounding box center [422, 584] width 41 height 41
checkbox input "true"
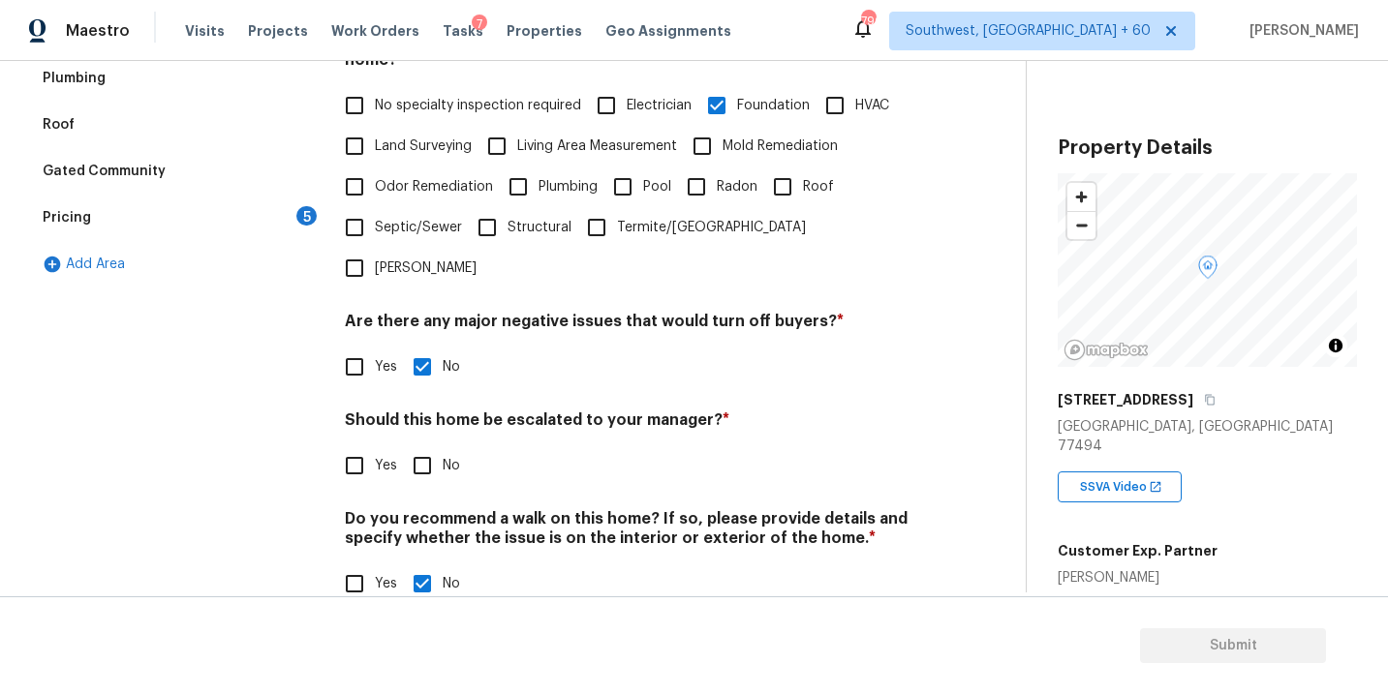
click at [388, 445] on label "Yes" at bounding box center [365, 465] width 63 height 41
click at [375, 445] on input "Yes" at bounding box center [354, 465] width 41 height 41
checkbox input "true"
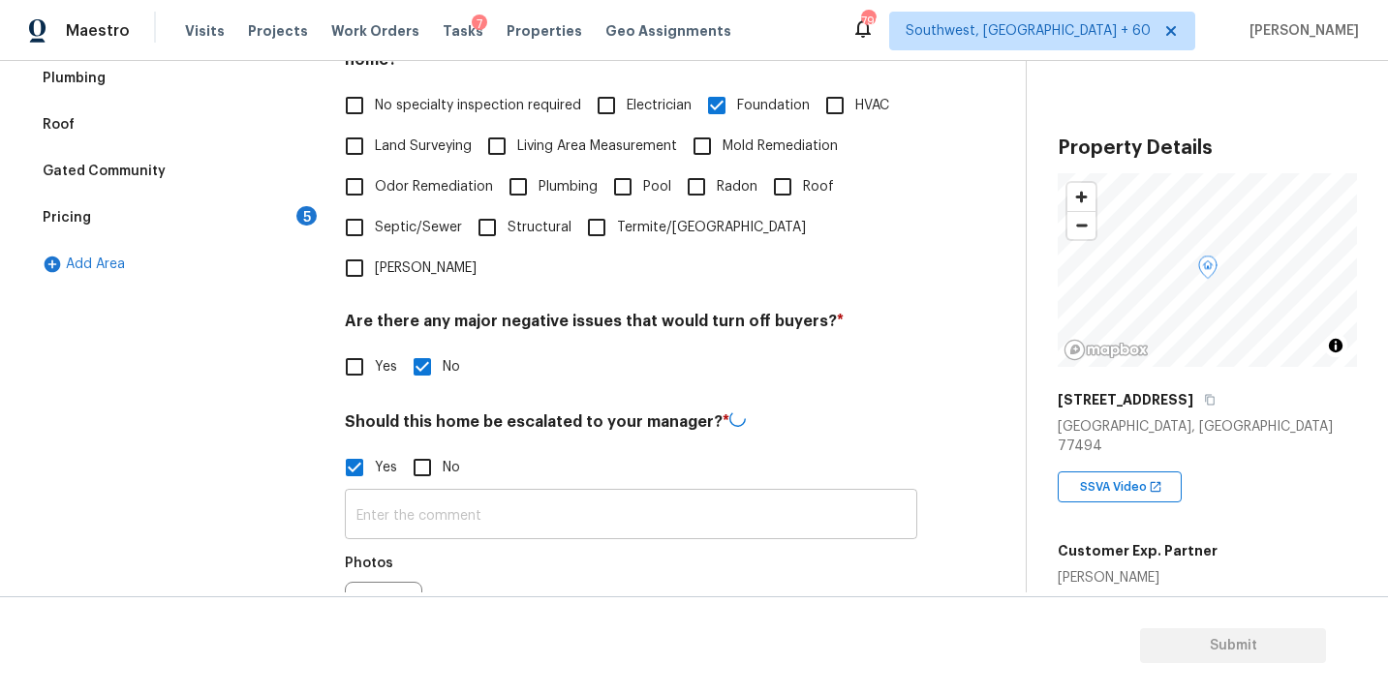
click at [420, 494] on input "text" at bounding box center [631, 517] width 572 height 46
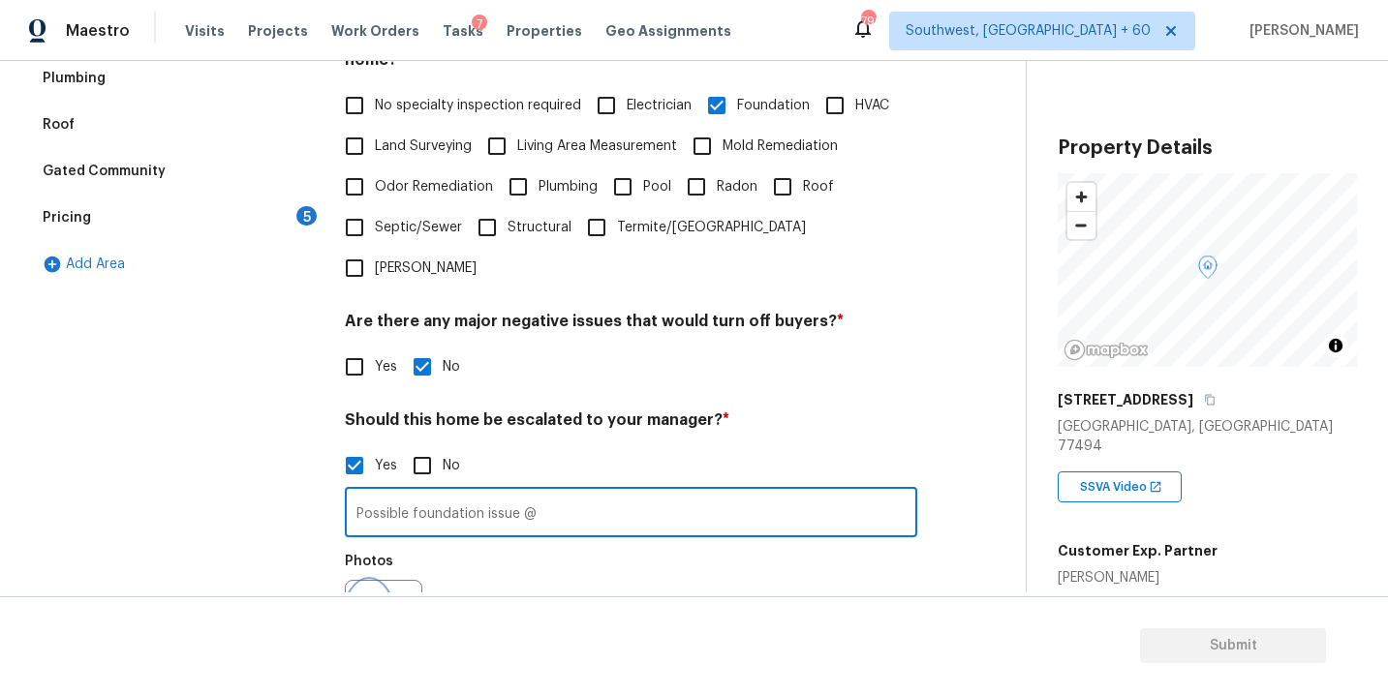
click at [372, 607] on icon "button" at bounding box center [368, 618] width 23 height 23
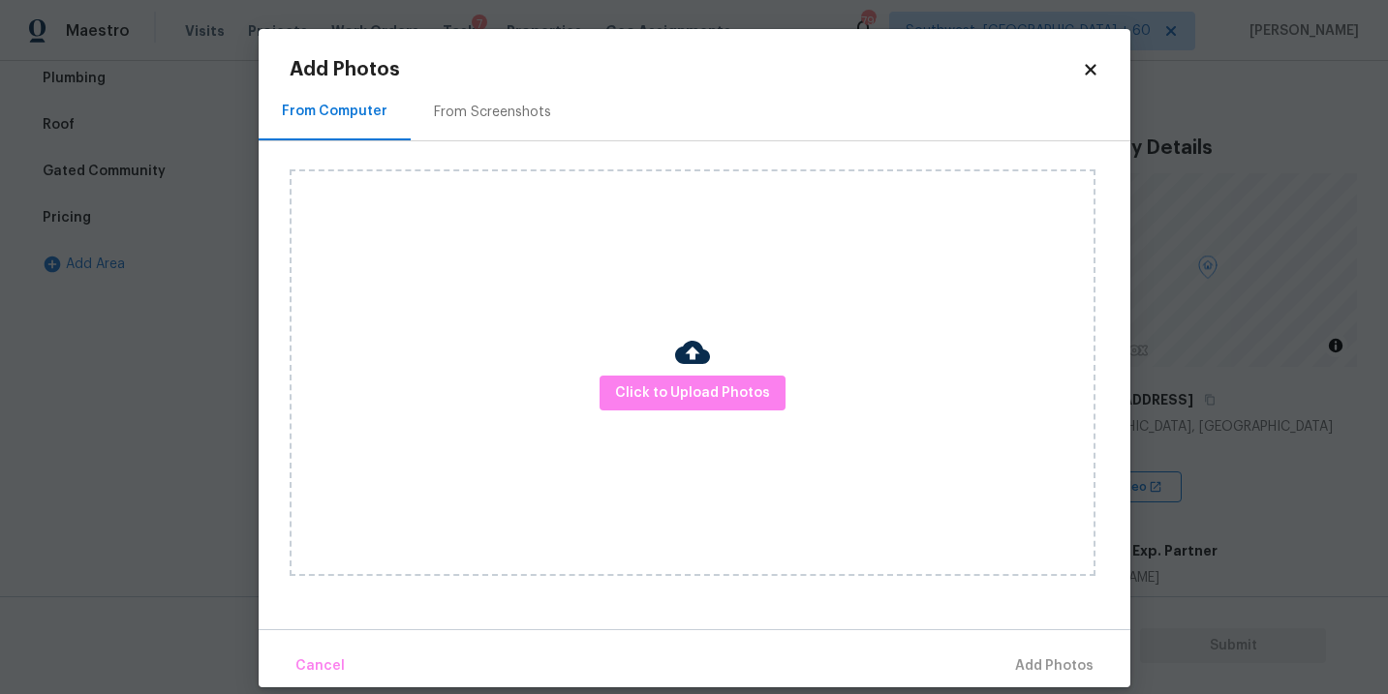
click at [605, 445] on div "Click to Upload Photos" at bounding box center [693, 372] width 806 height 407
click at [651, 394] on span "Click to Upload Photos" at bounding box center [692, 394] width 155 height 24
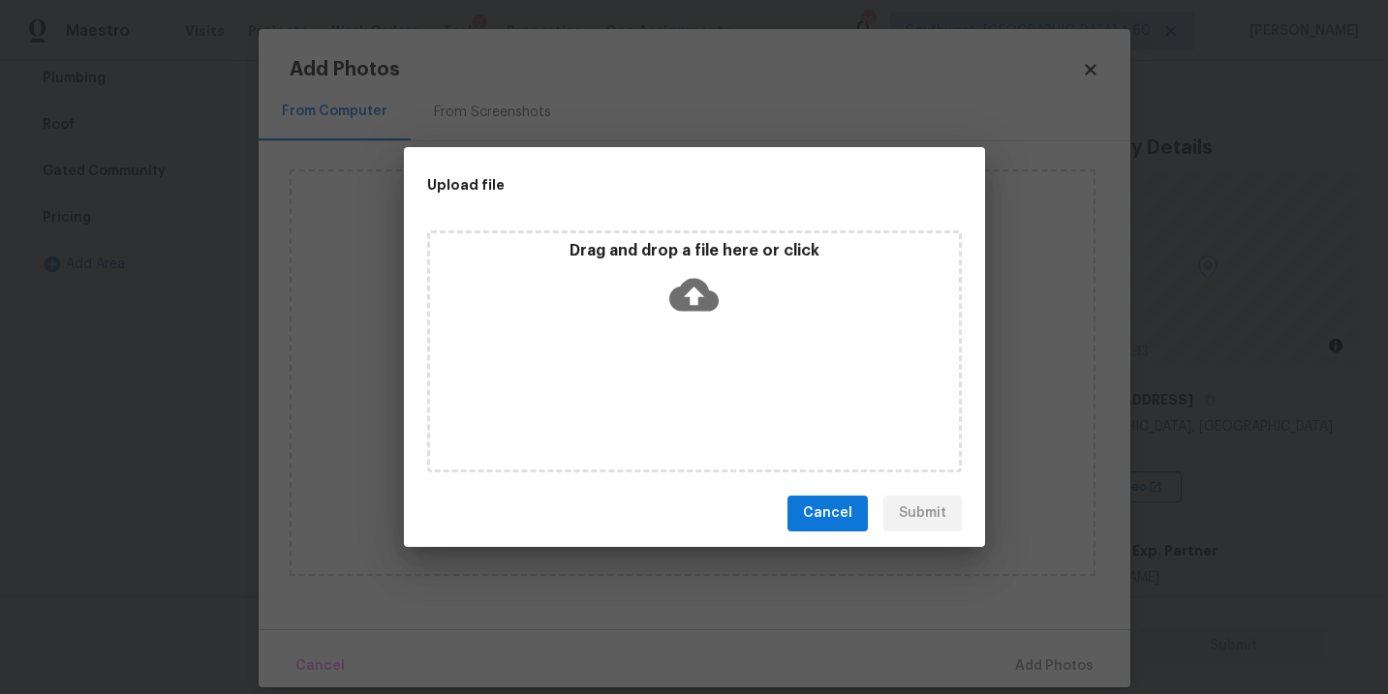
click at [688, 309] on icon at bounding box center [693, 294] width 49 height 33
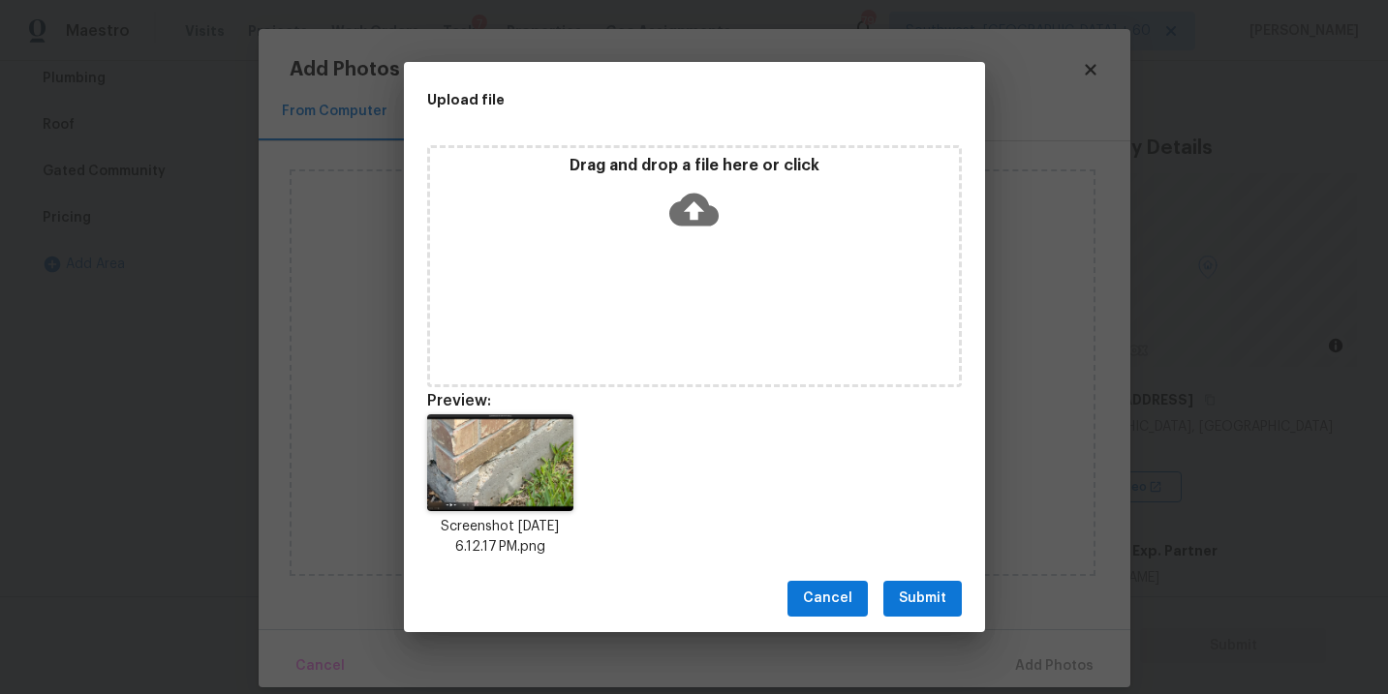
click at [935, 601] on span "Submit" at bounding box center [922, 599] width 47 height 24
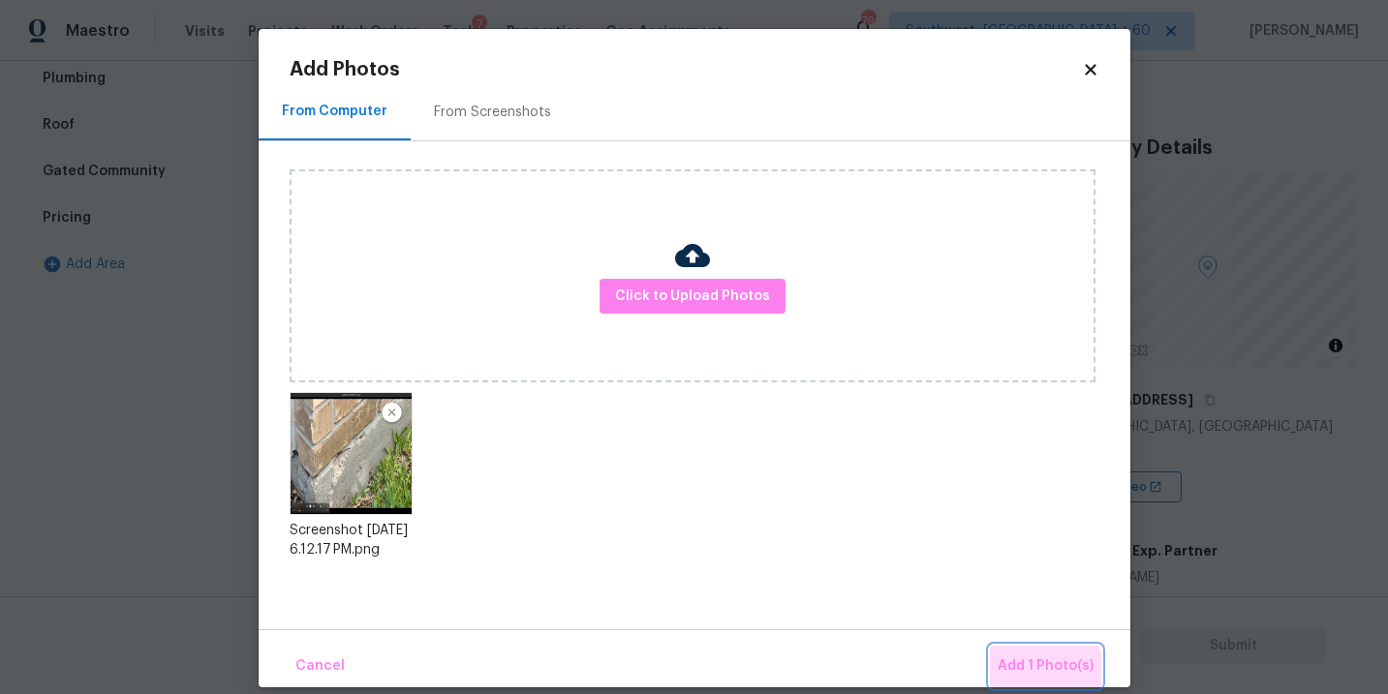
click at [1046, 675] on span "Add 1 Photo(s)" at bounding box center [1045, 667] width 96 height 24
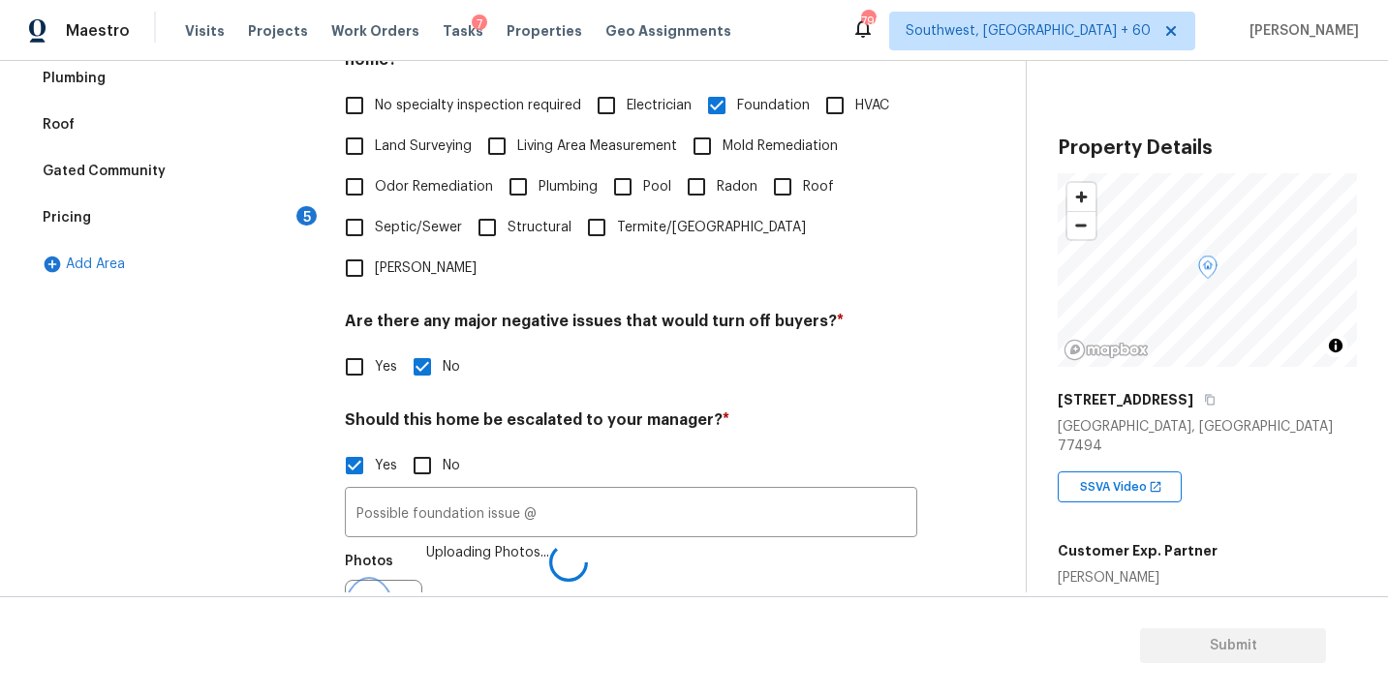
scroll to position [495, 0]
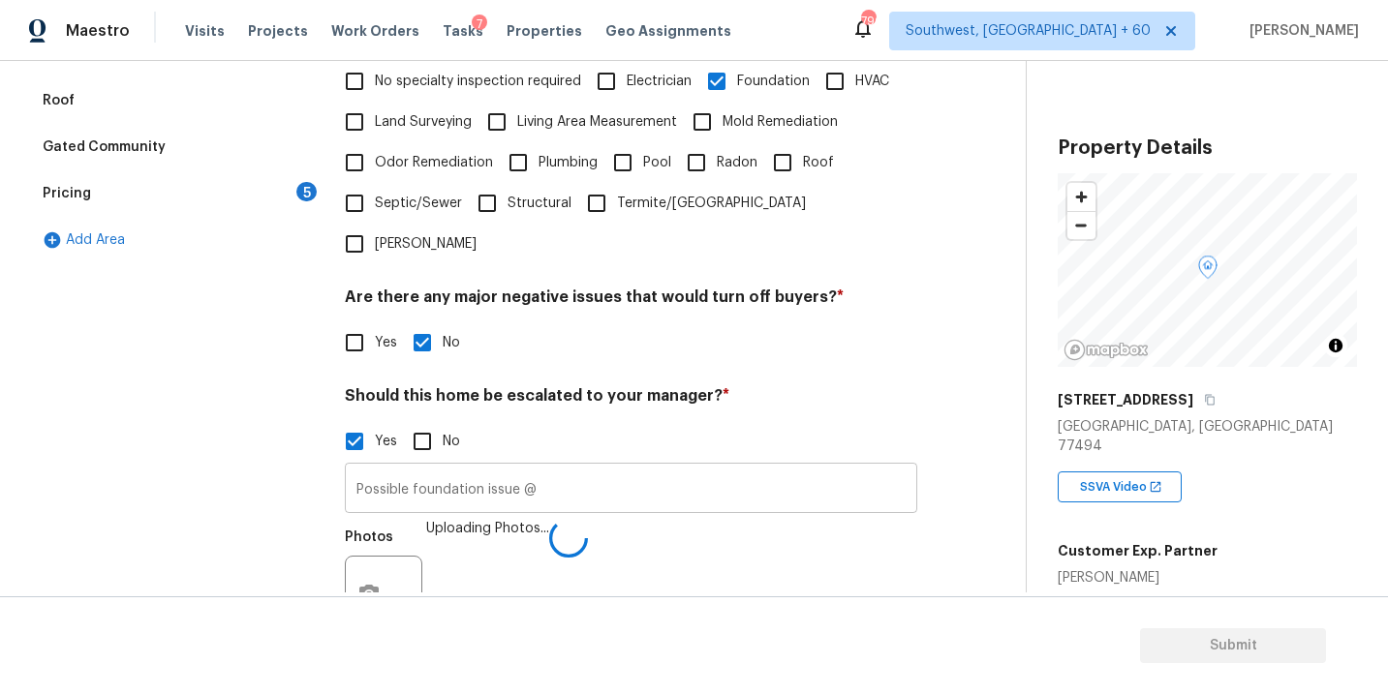
click at [760, 468] on input "Possible foundation issue @" at bounding box center [631, 491] width 572 height 46
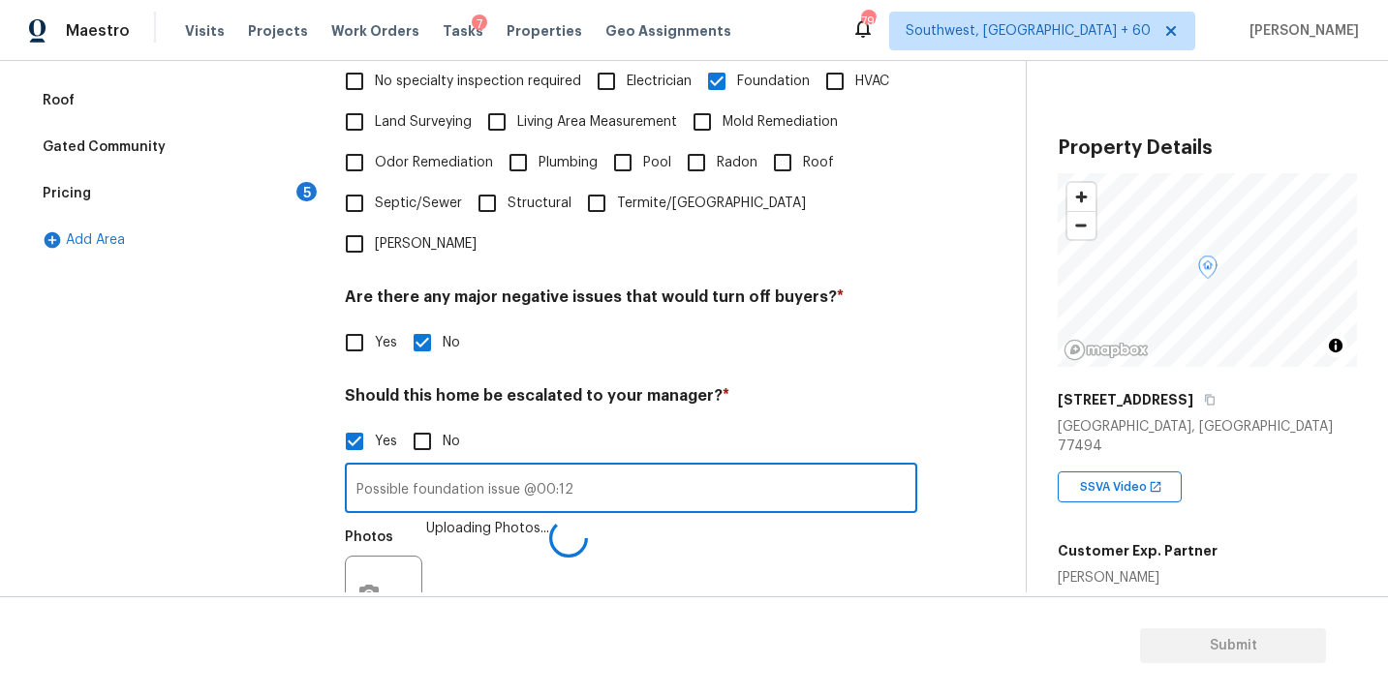
type input "Possible foundation issue @00:12"
click at [828, 525] on div "Photos Uploading Photos..." at bounding box center [631, 582] width 572 height 126
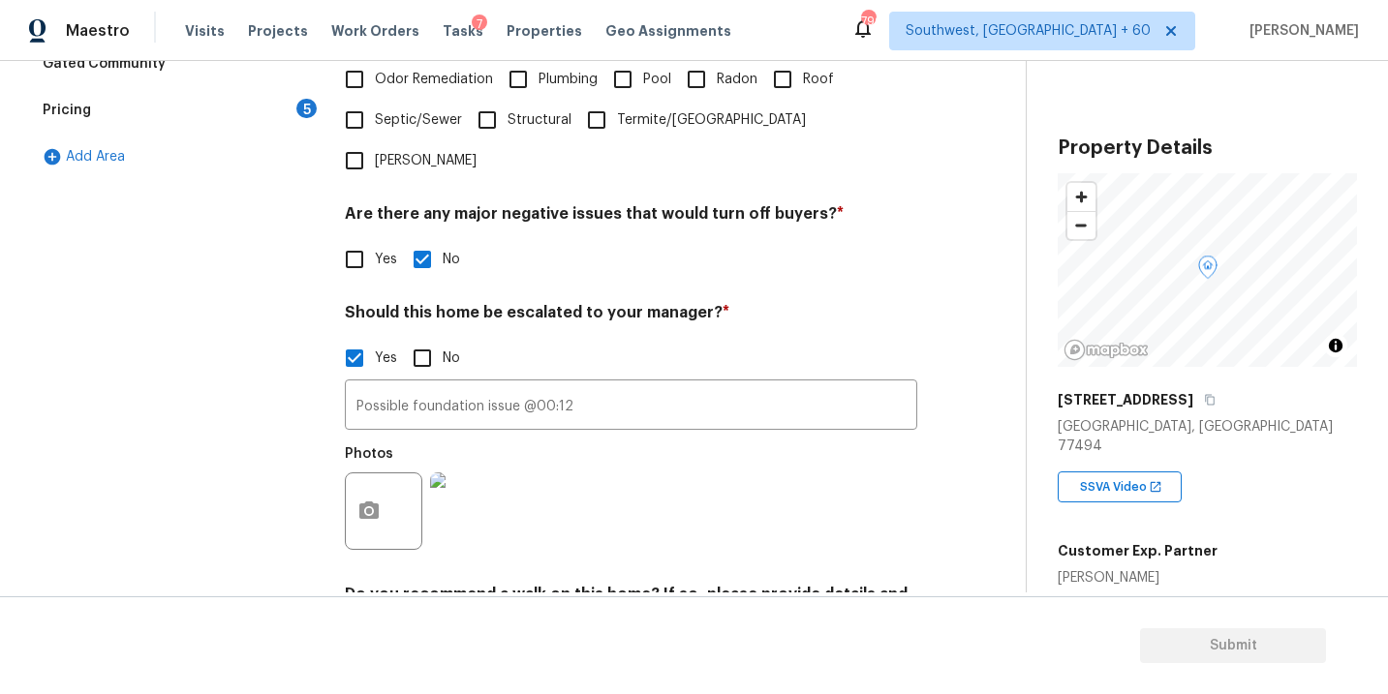
scroll to position [461, 0]
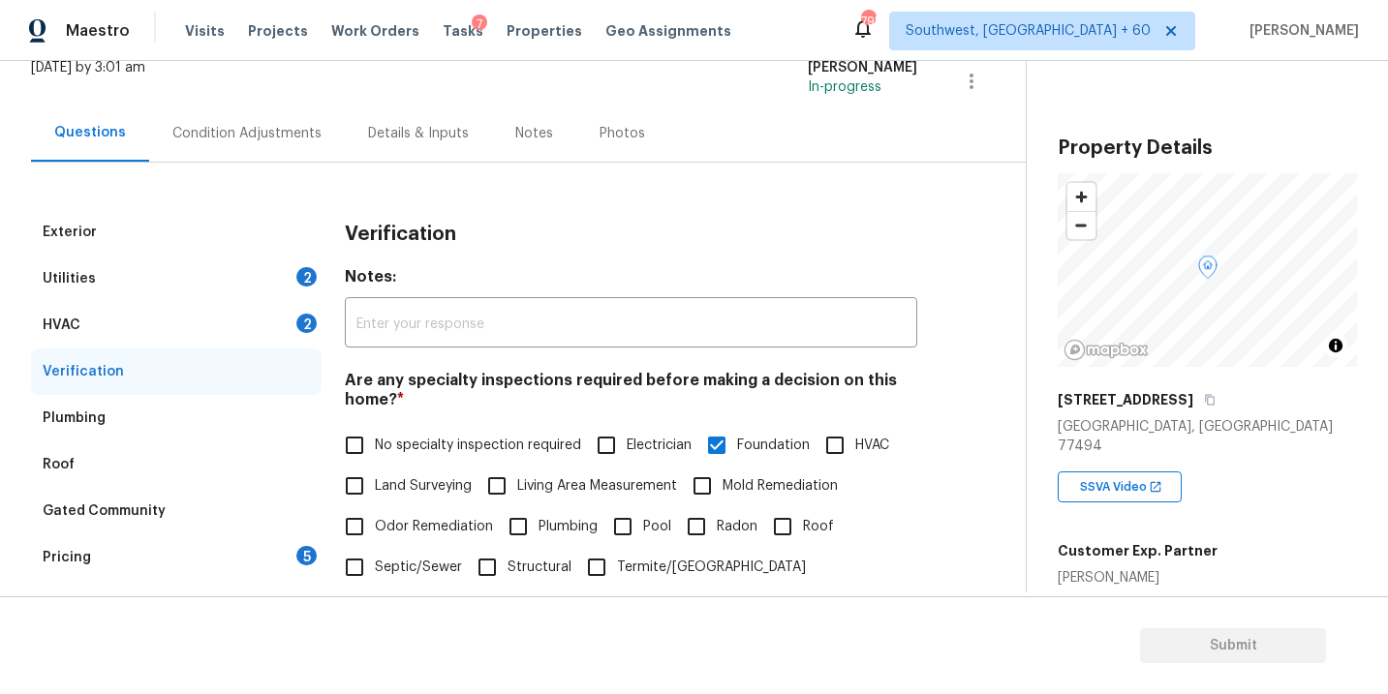
click at [233, 279] on div "Utilities 2" at bounding box center [176, 279] width 291 height 46
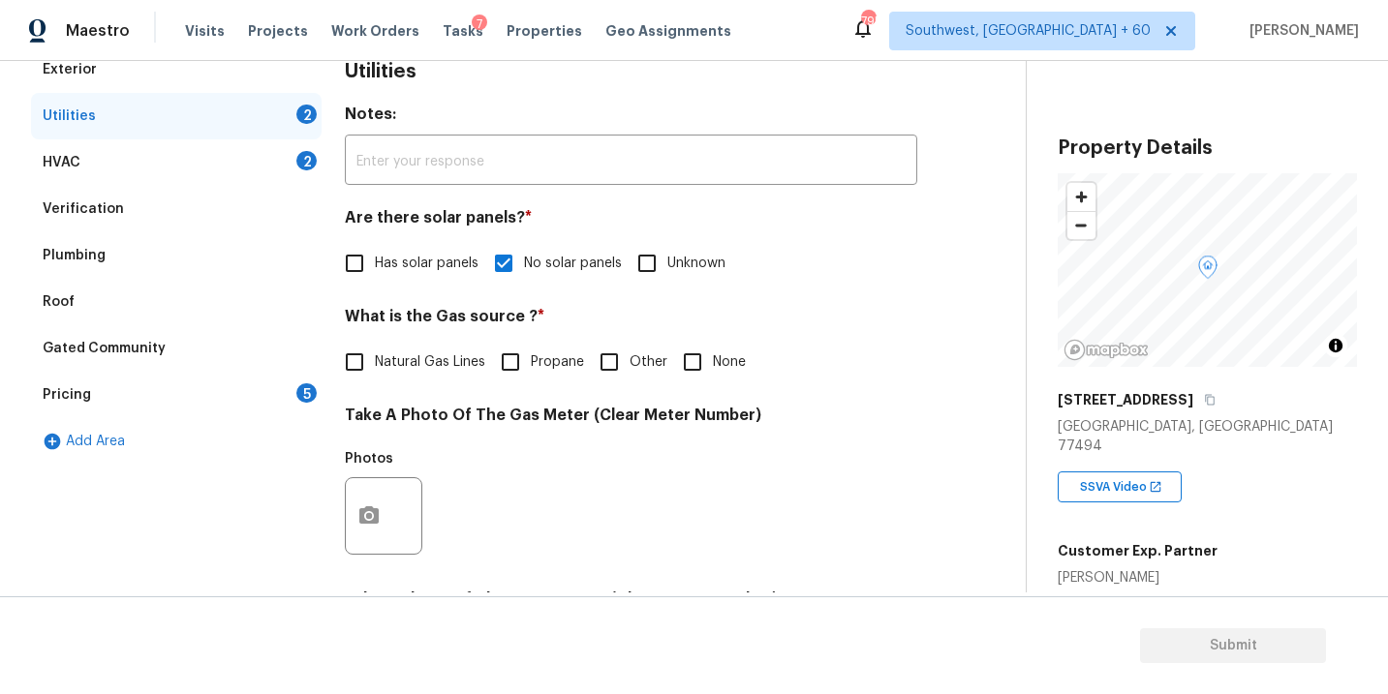
scroll to position [291, 0]
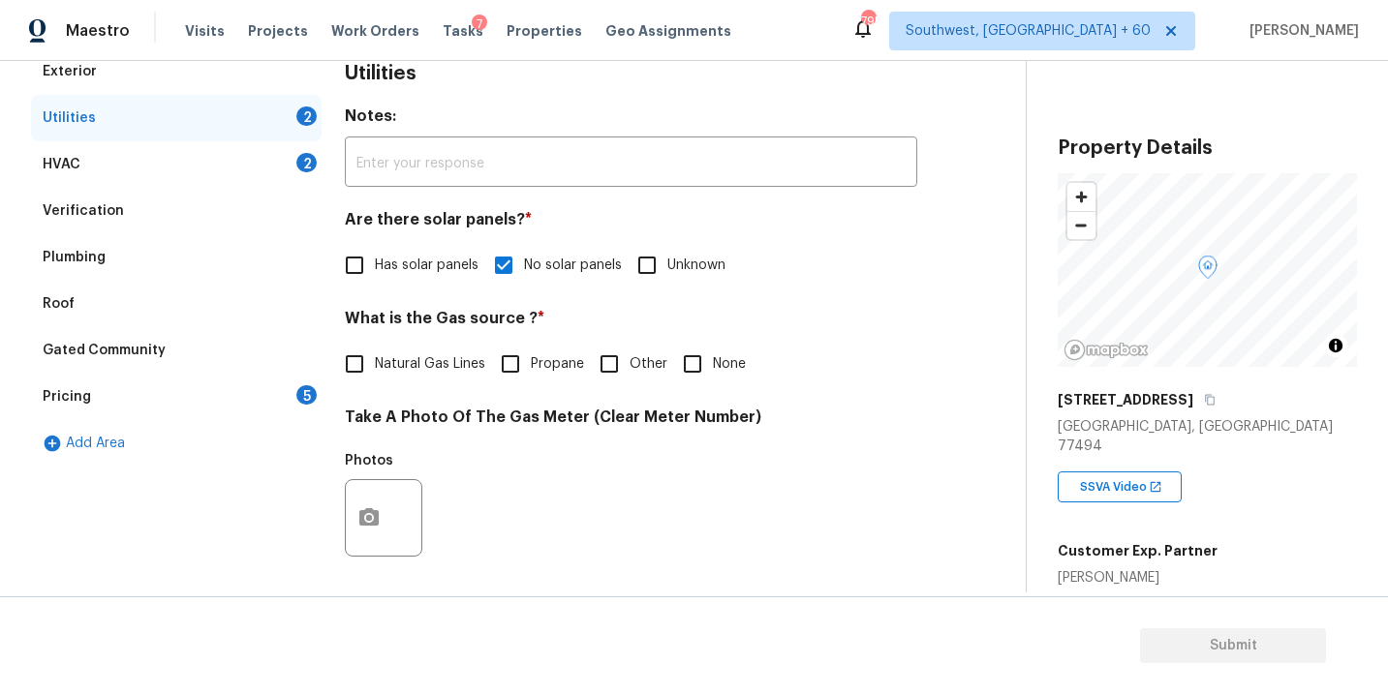
click at [466, 362] on span "Natural Gas Lines" at bounding box center [430, 364] width 110 height 20
click at [375, 362] on input "Natural Gas Lines" at bounding box center [354, 364] width 41 height 41
checkbox input "true"
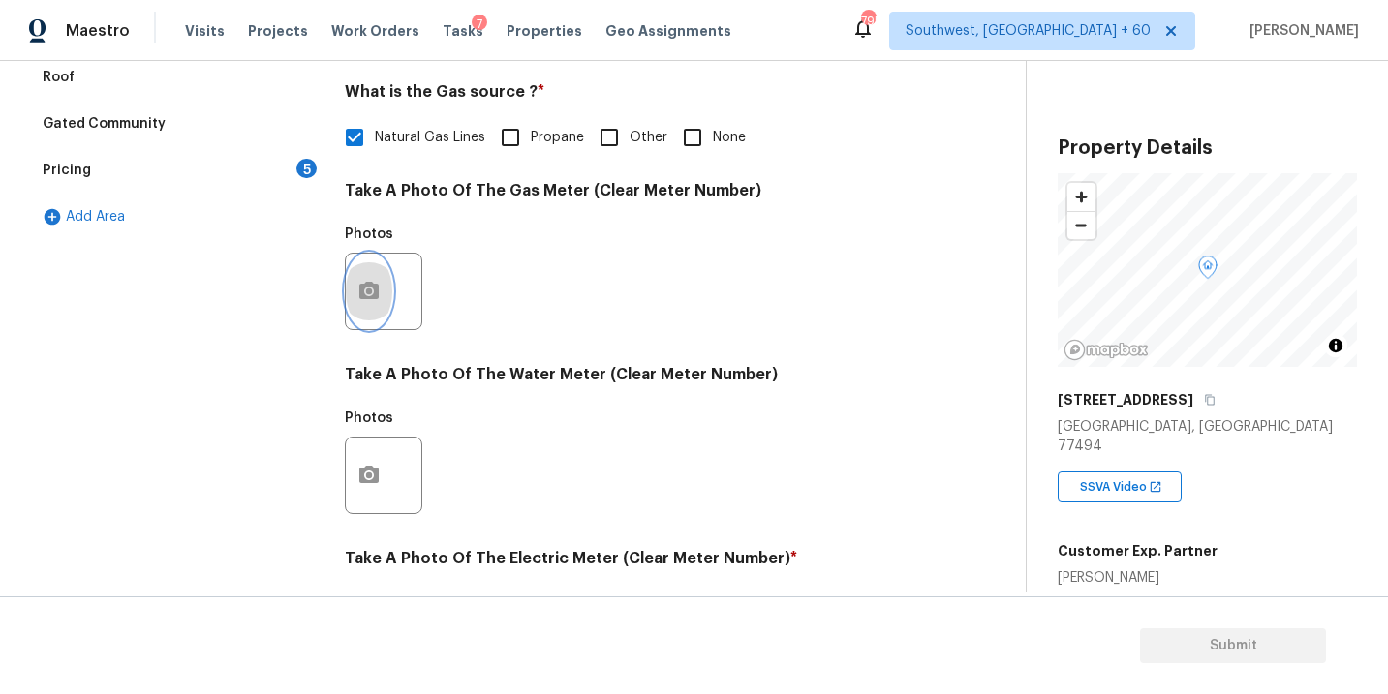
click at [376, 308] on button "button" at bounding box center [369, 292] width 46 height 76
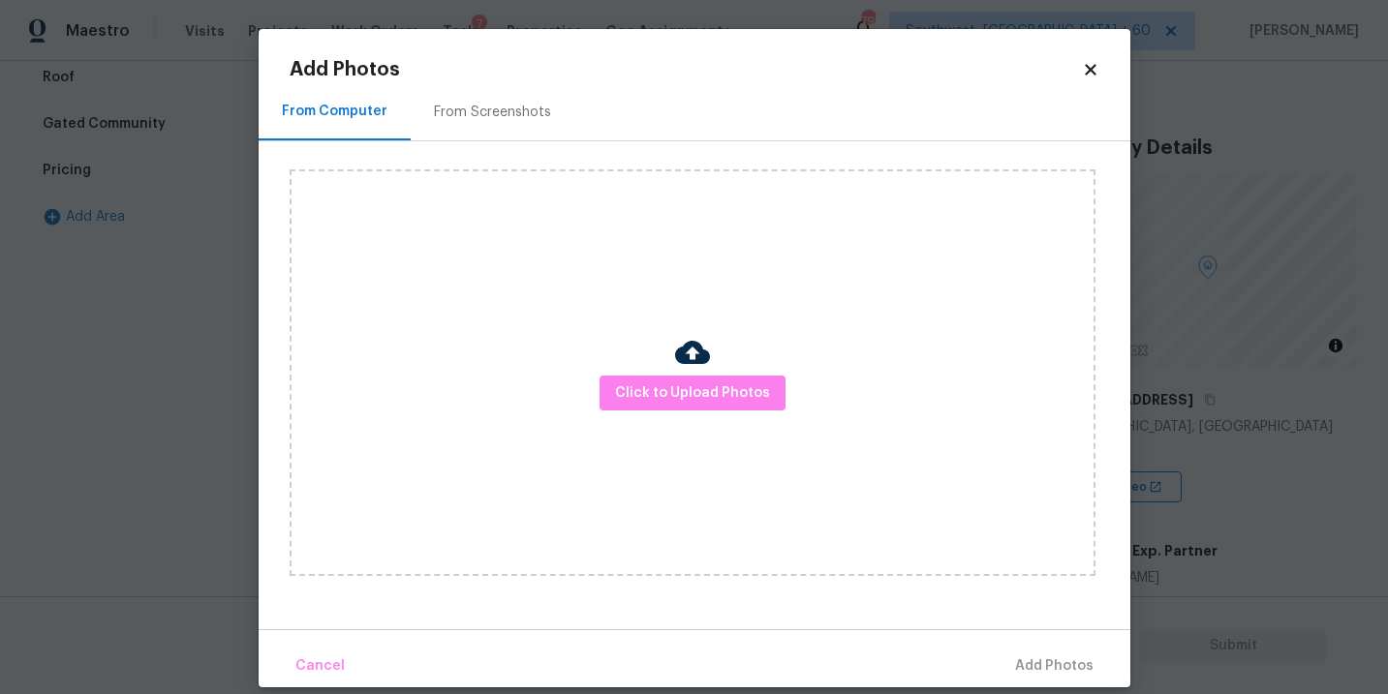
click at [686, 423] on div "Click to Upload Photos" at bounding box center [693, 372] width 806 height 407
click at [692, 397] on span "Click to Upload Photos" at bounding box center [692, 394] width 155 height 24
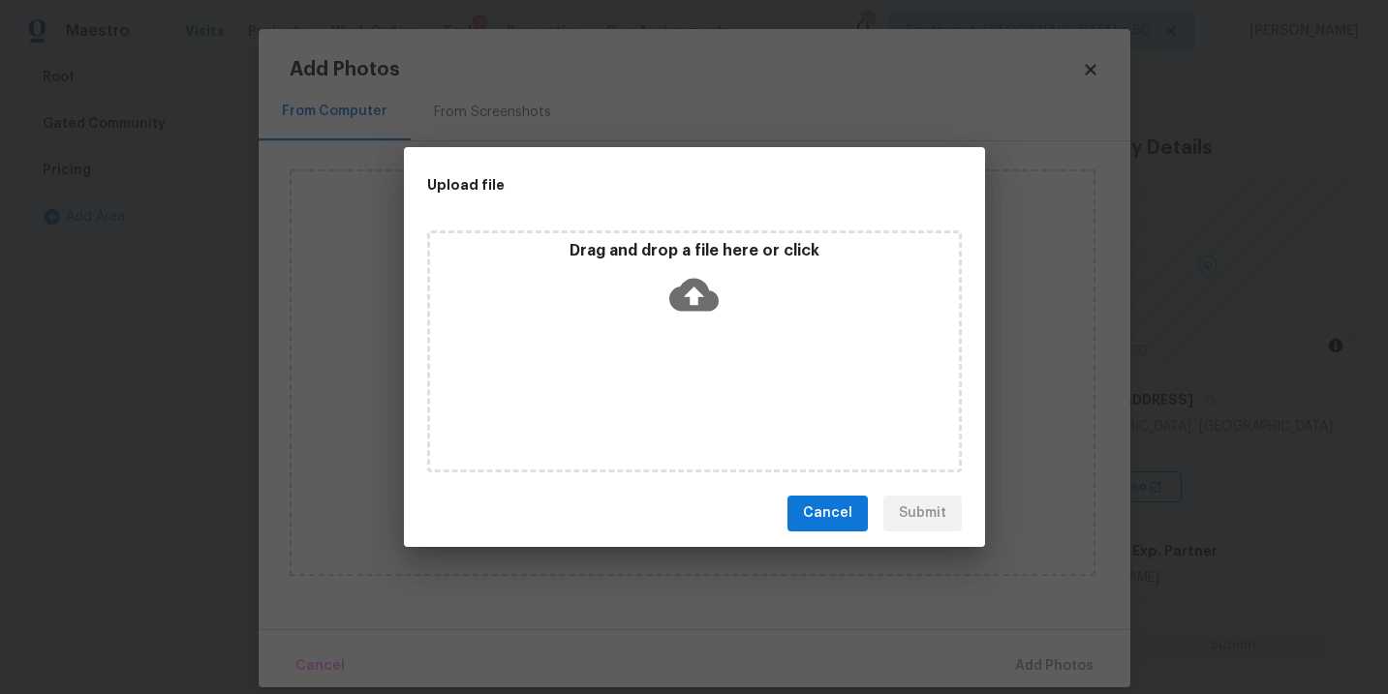
click at [685, 291] on icon at bounding box center [693, 294] width 49 height 33
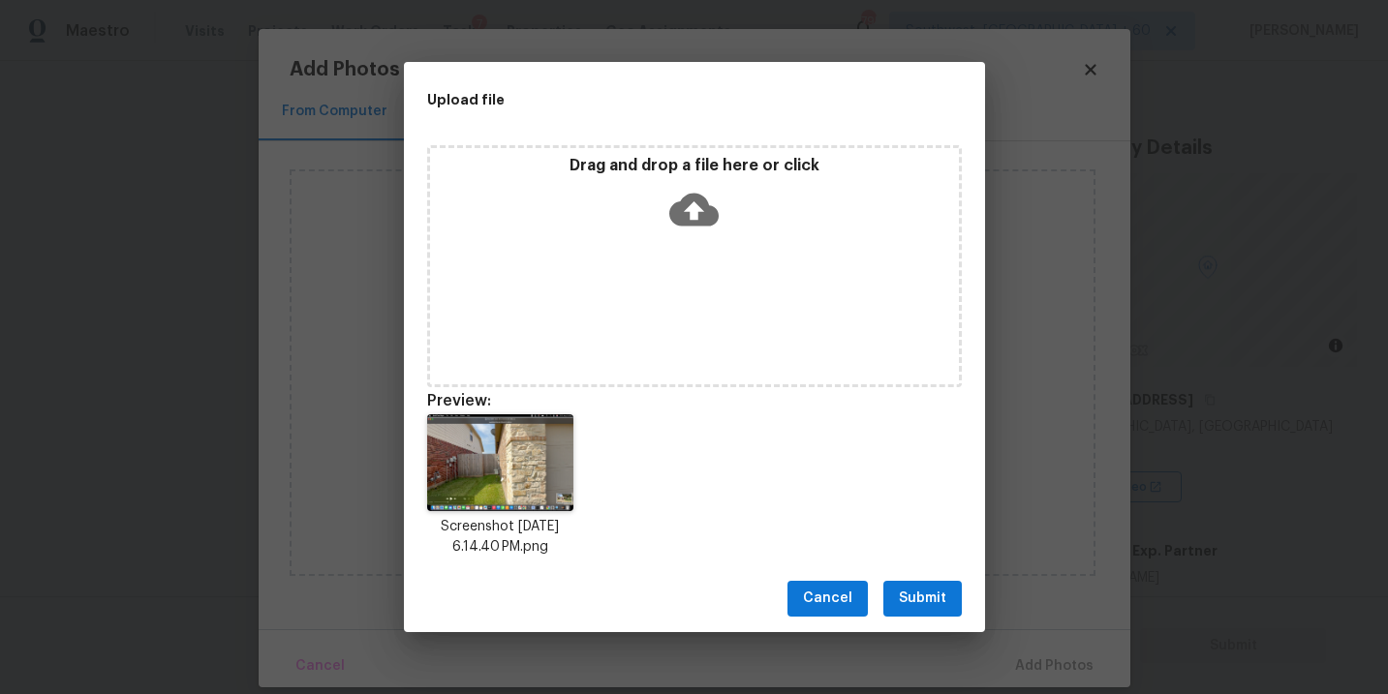
click at [918, 597] on span "Submit" at bounding box center [922, 599] width 47 height 24
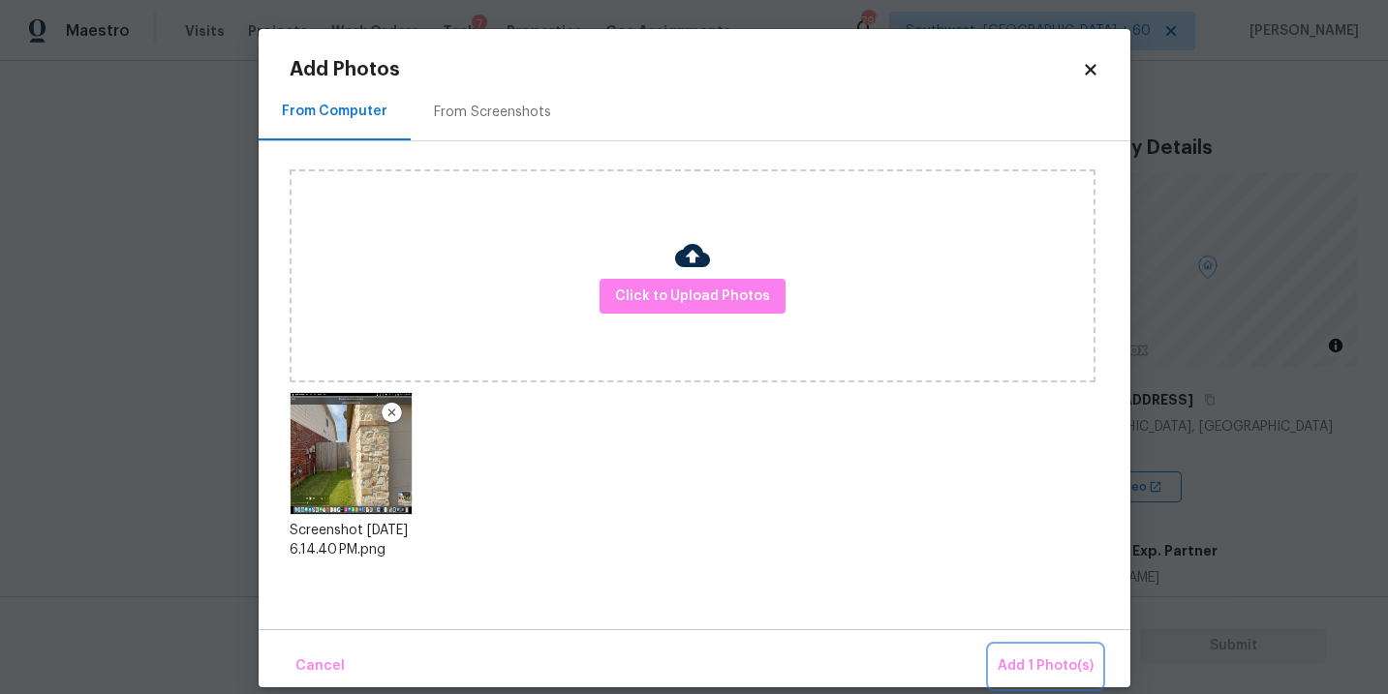
click at [1017, 653] on button "Add 1 Photo(s)" at bounding box center [1045, 667] width 111 height 42
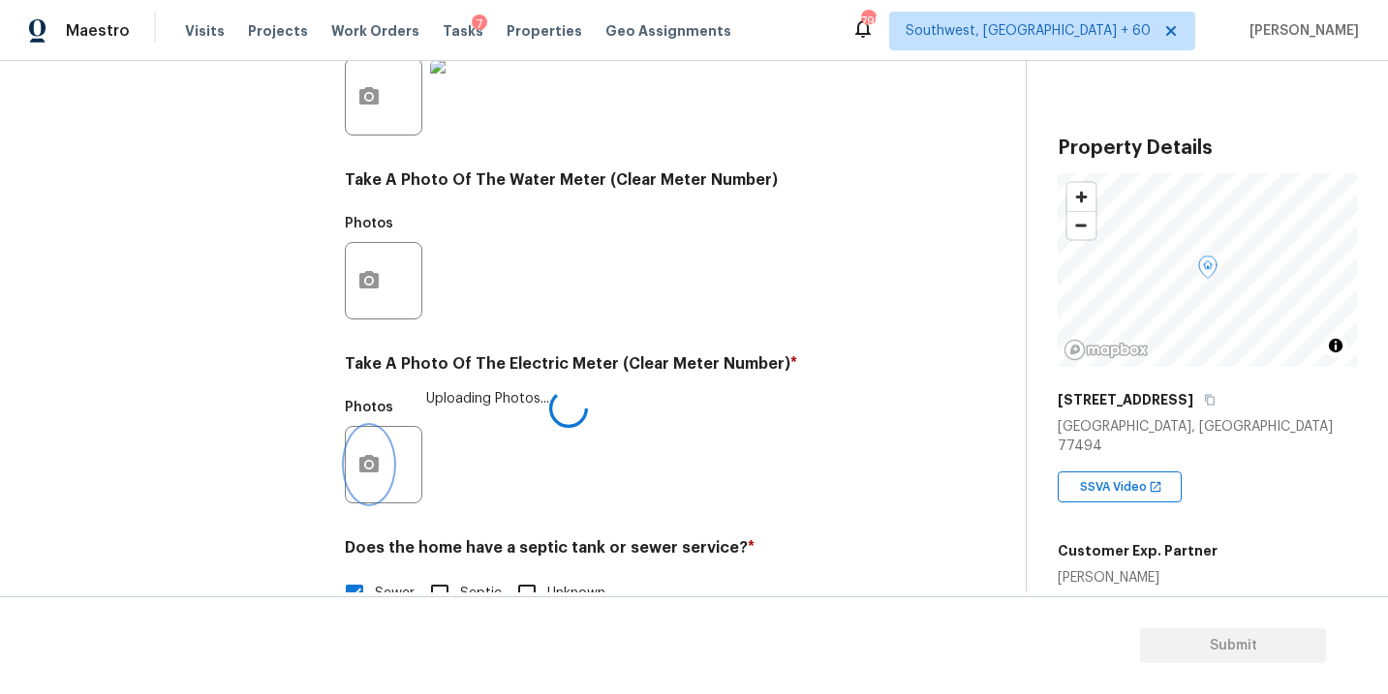
scroll to position [763, 0]
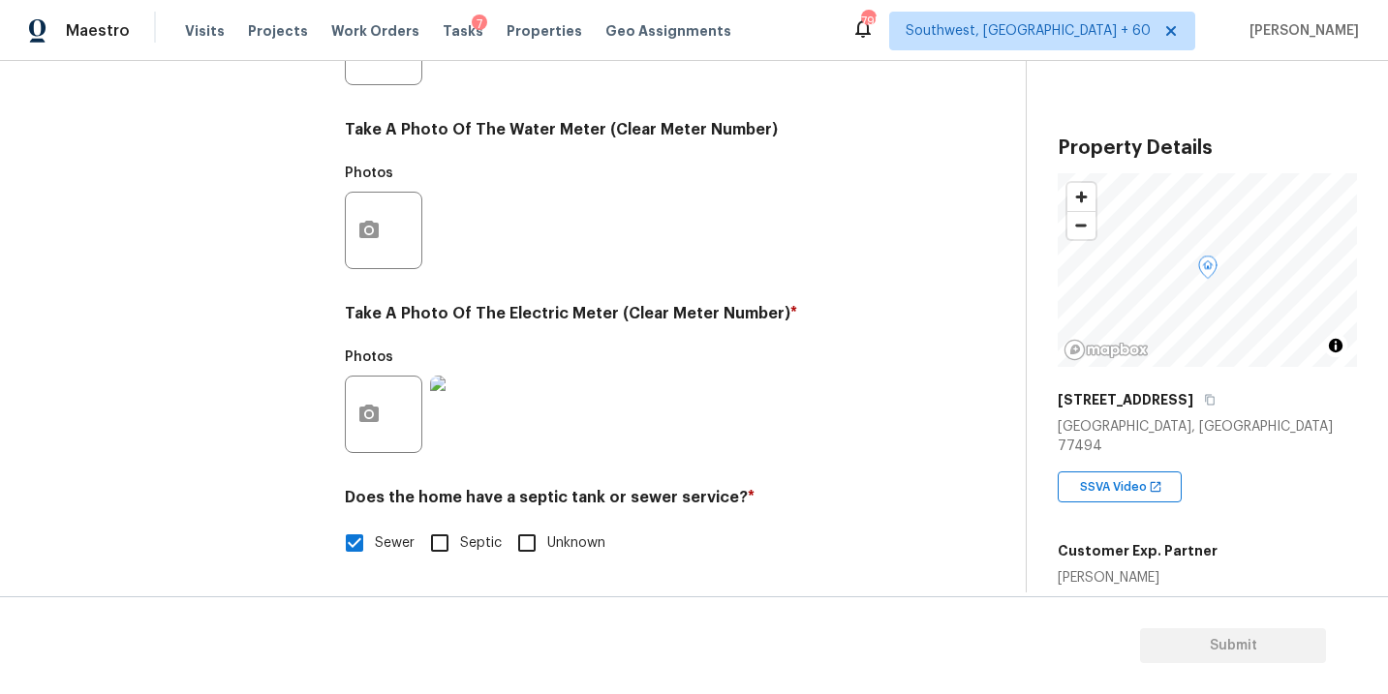
click at [847, 428] on div "Photos" at bounding box center [631, 402] width 572 height 126
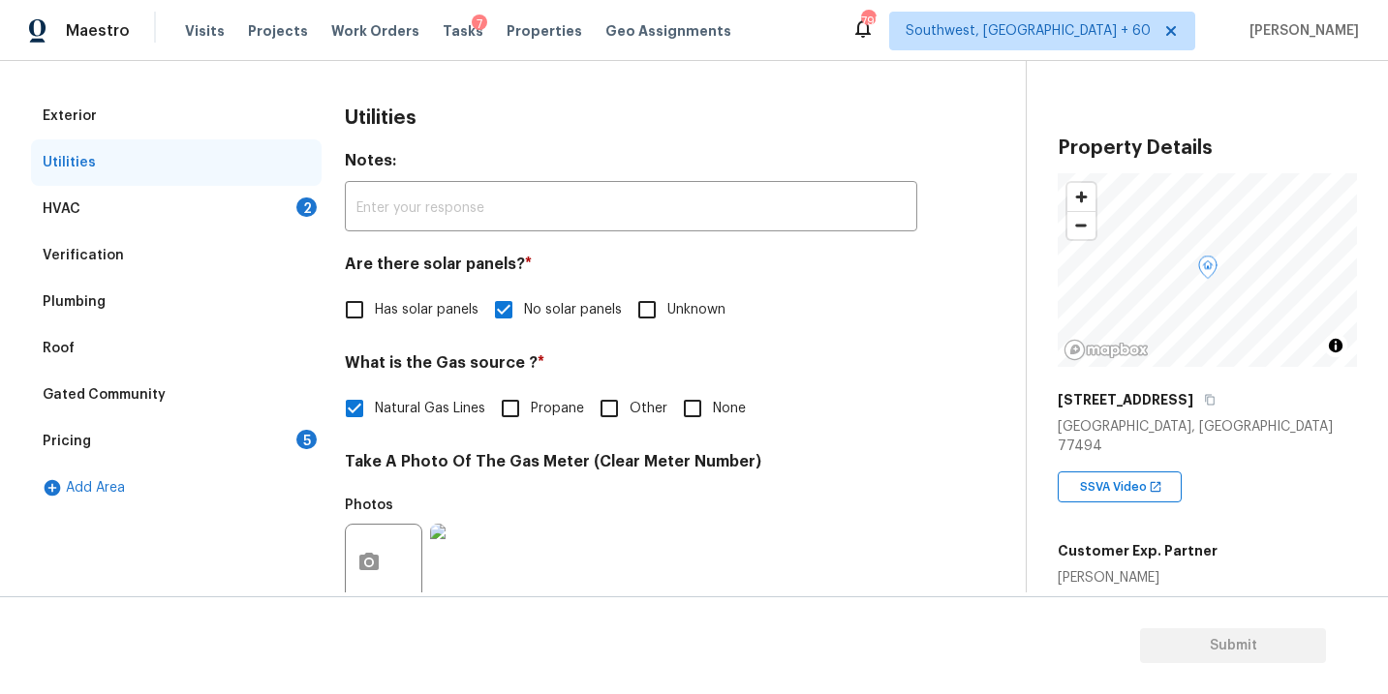
scroll to position [183, 0]
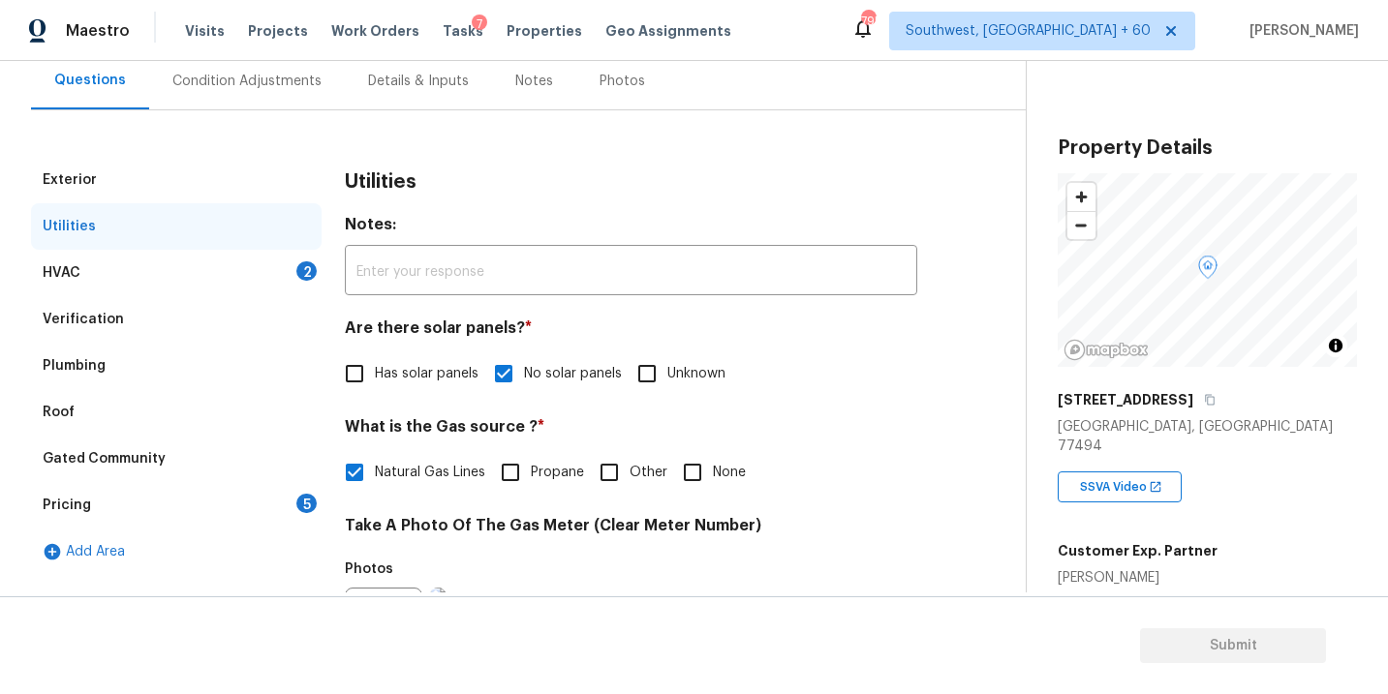
click at [245, 271] on div "HVAC 2" at bounding box center [176, 273] width 291 height 46
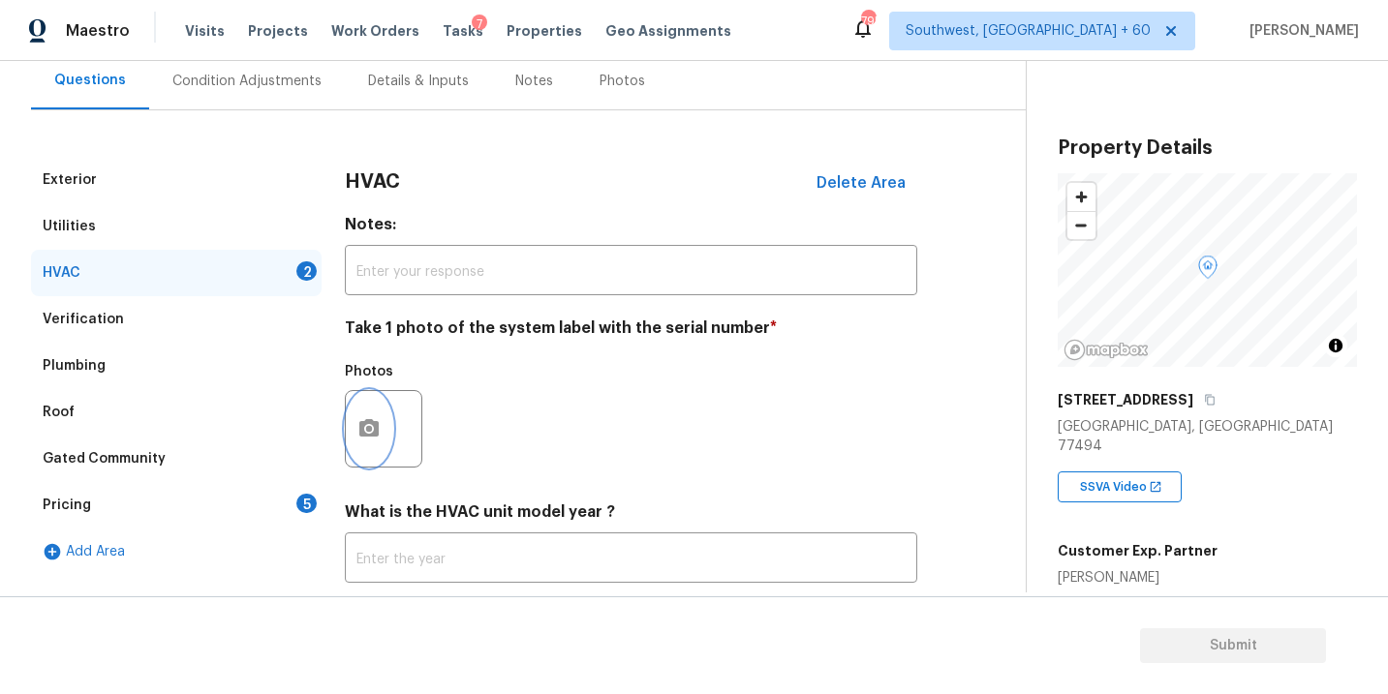
click at [378, 419] on icon "button" at bounding box center [368, 428] width 23 height 23
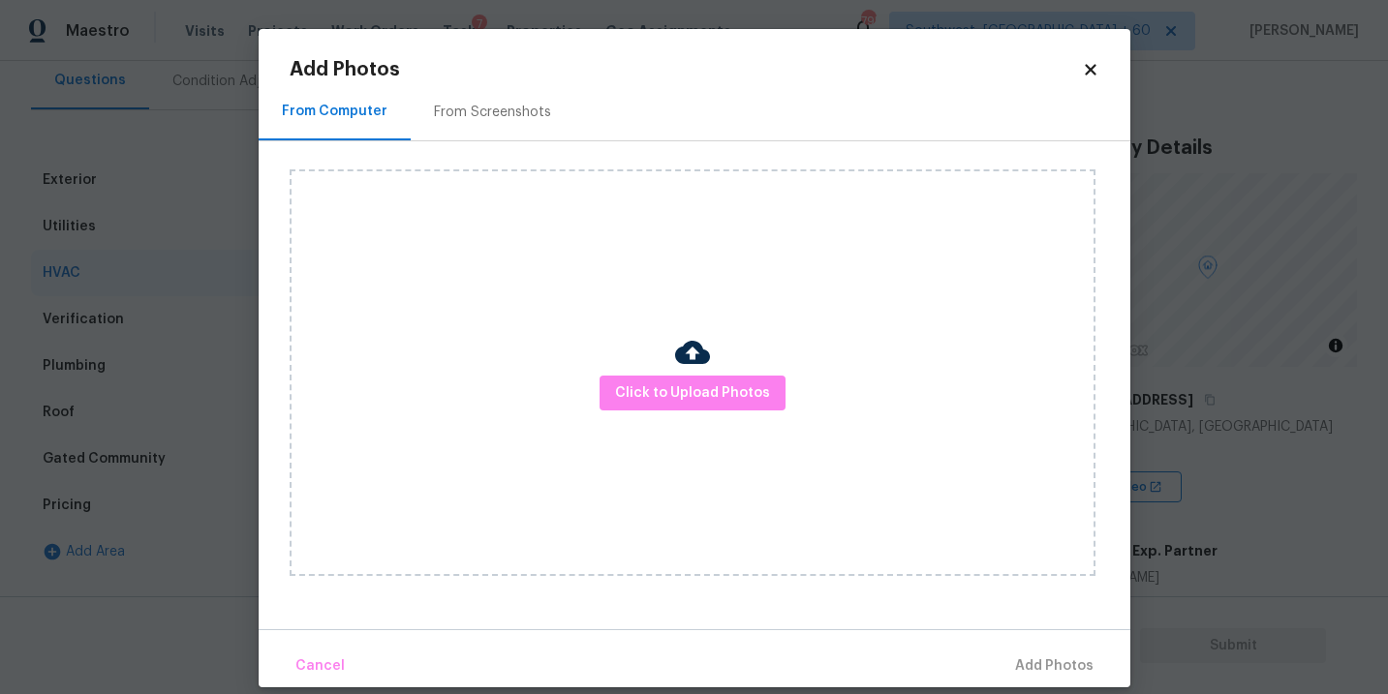
click at [625, 419] on div "Click to Upload Photos" at bounding box center [693, 372] width 806 height 407
click at [659, 399] on span "Click to Upload Photos" at bounding box center [692, 394] width 155 height 24
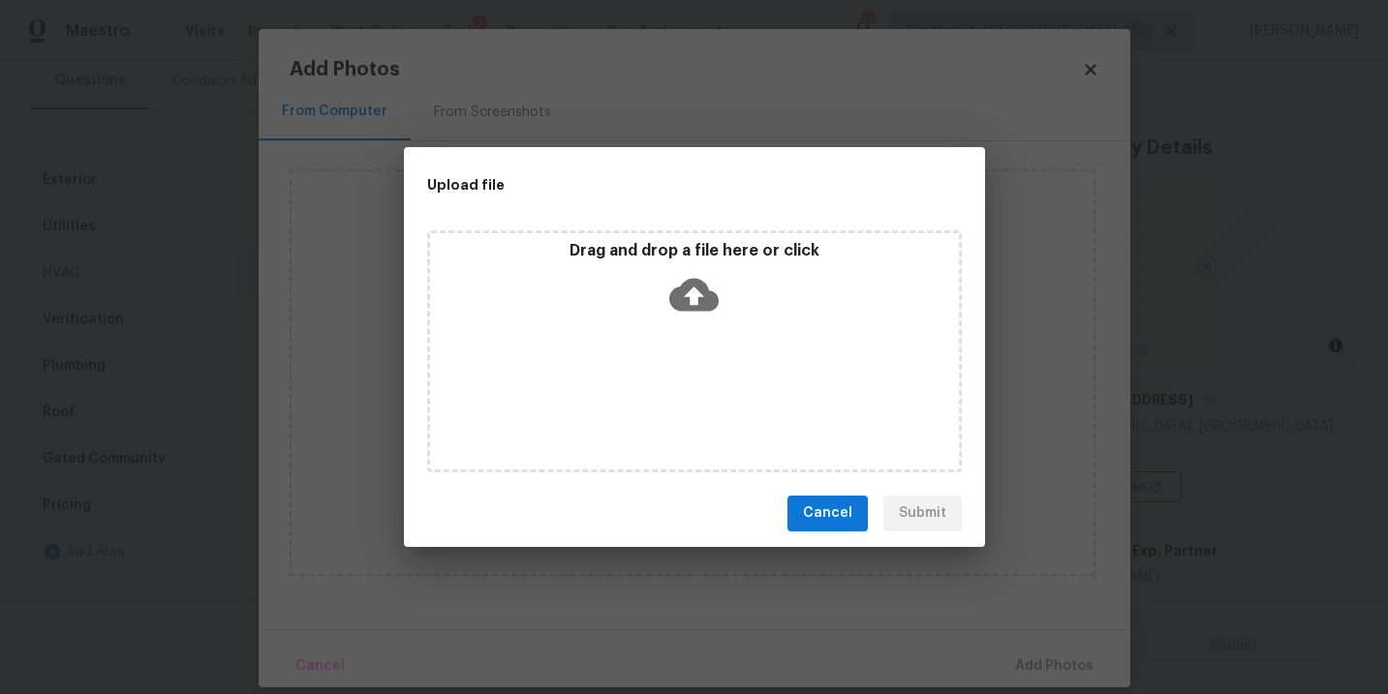
click at [693, 304] on icon at bounding box center [693, 294] width 49 height 33
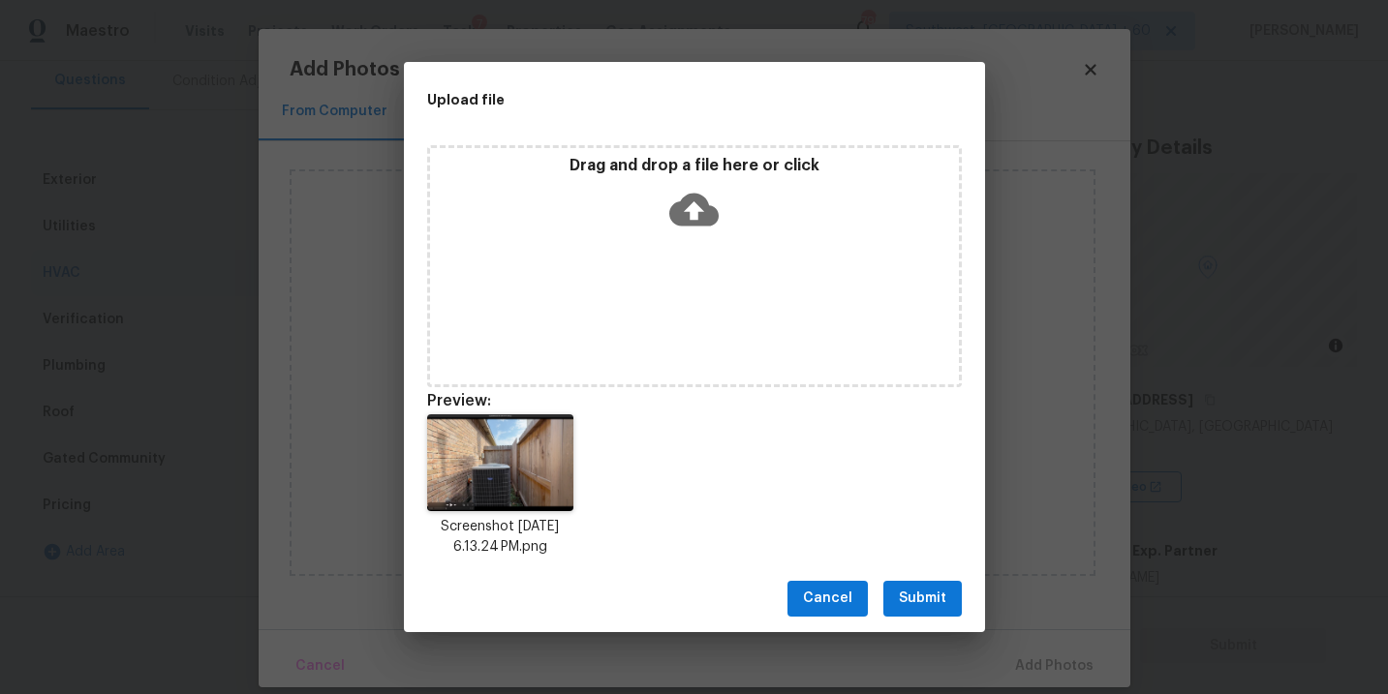
click at [937, 599] on span "Submit" at bounding box center [922, 599] width 47 height 24
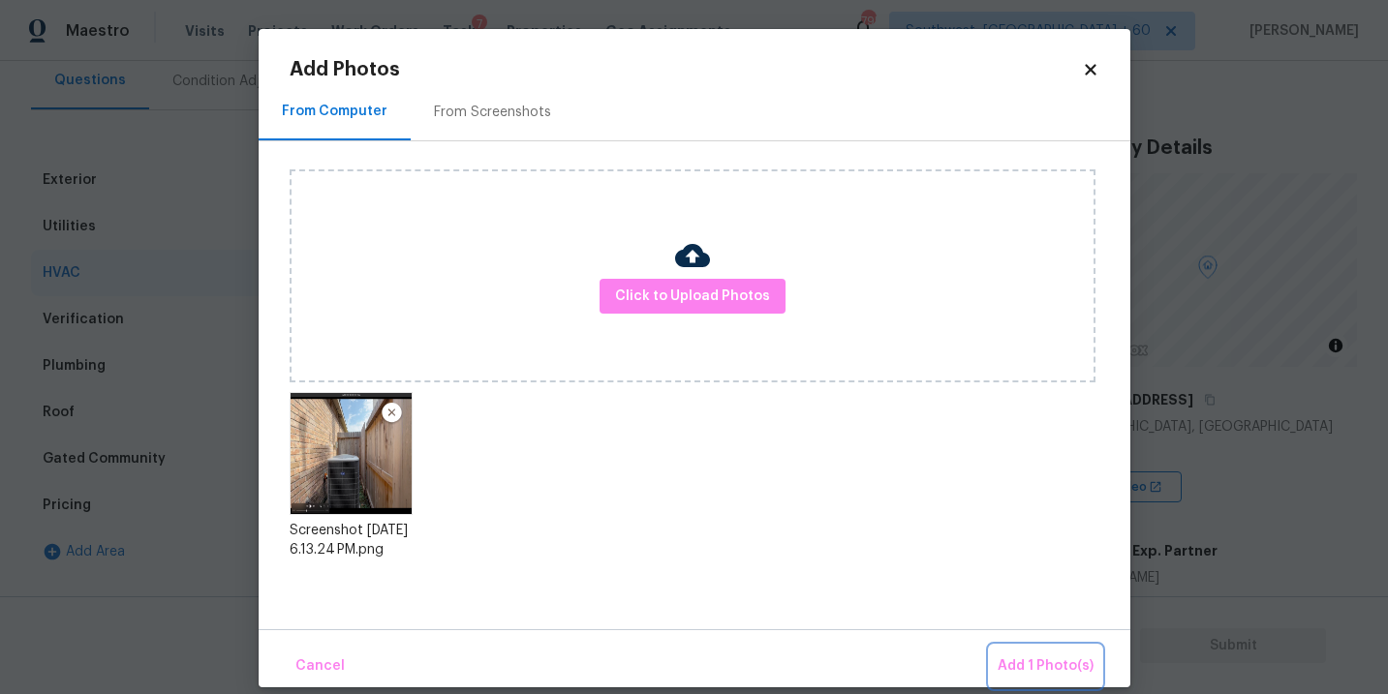
click at [1023, 654] on button "Add 1 Photo(s)" at bounding box center [1045, 667] width 111 height 42
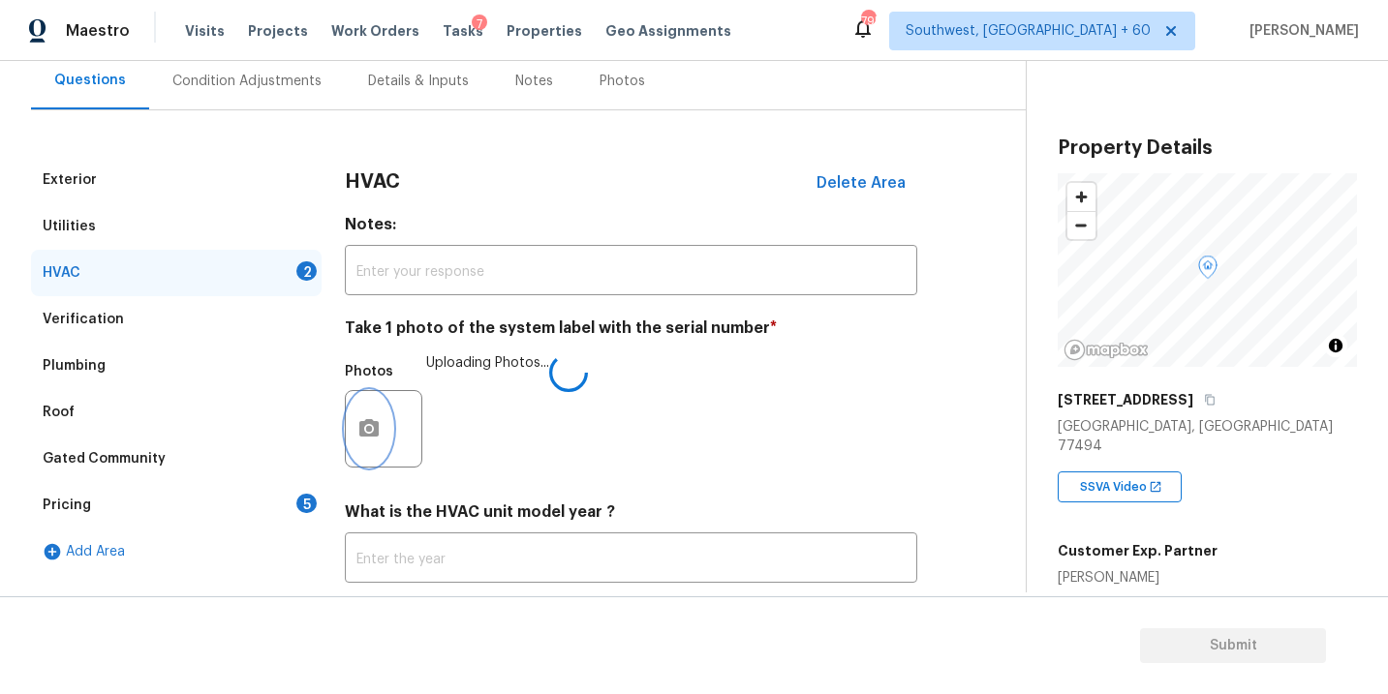
scroll to position [282, 0]
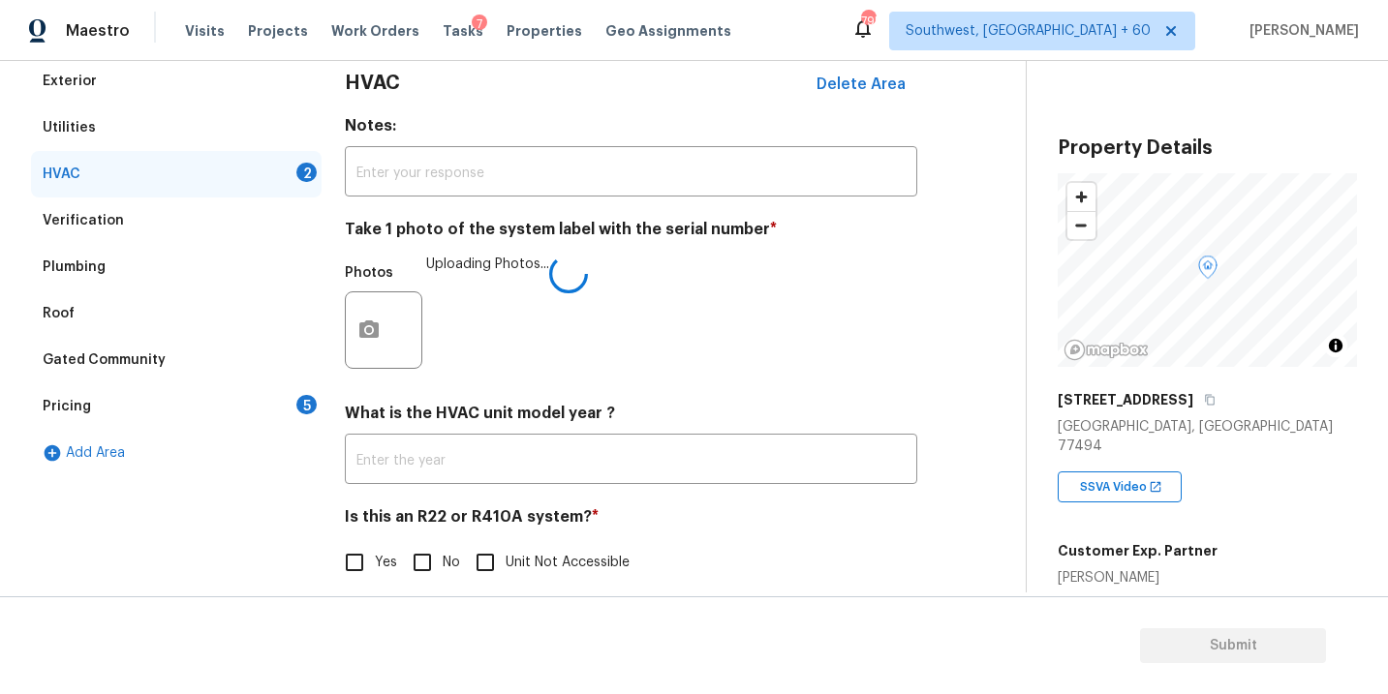
click at [434, 569] on input "No" at bounding box center [422, 562] width 41 height 41
checkbox input "true"
click at [742, 550] on div "Yes No Unit Not Accessible" at bounding box center [631, 564] width 572 height 41
click at [261, 400] on div "Pricing 5" at bounding box center [176, 406] width 291 height 46
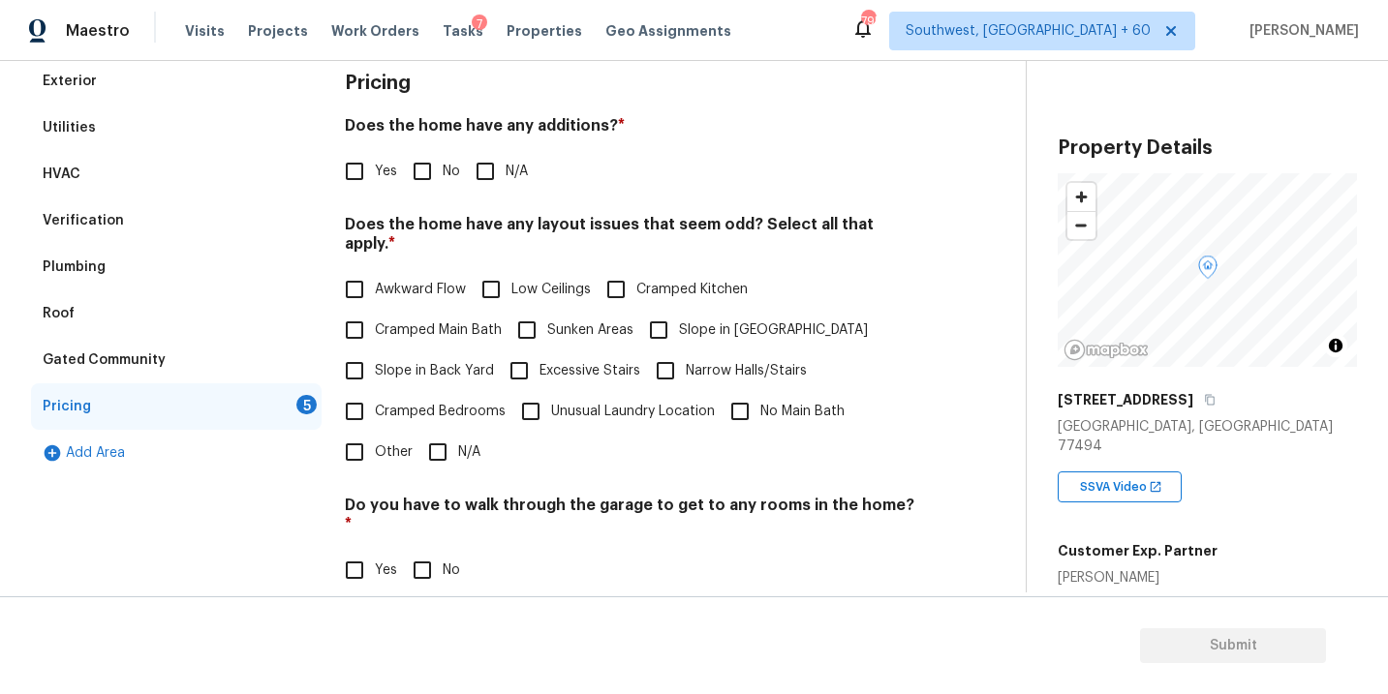
click at [505, 175] on input "N/A" at bounding box center [485, 171] width 41 height 41
checkbox input "true"
click at [679, 322] on span "Slope in Front Yard" at bounding box center [773, 332] width 189 height 20
click at [678, 312] on input "Slope in Front Yard" at bounding box center [658, 332] width 41 height 41
checkbox input "true"
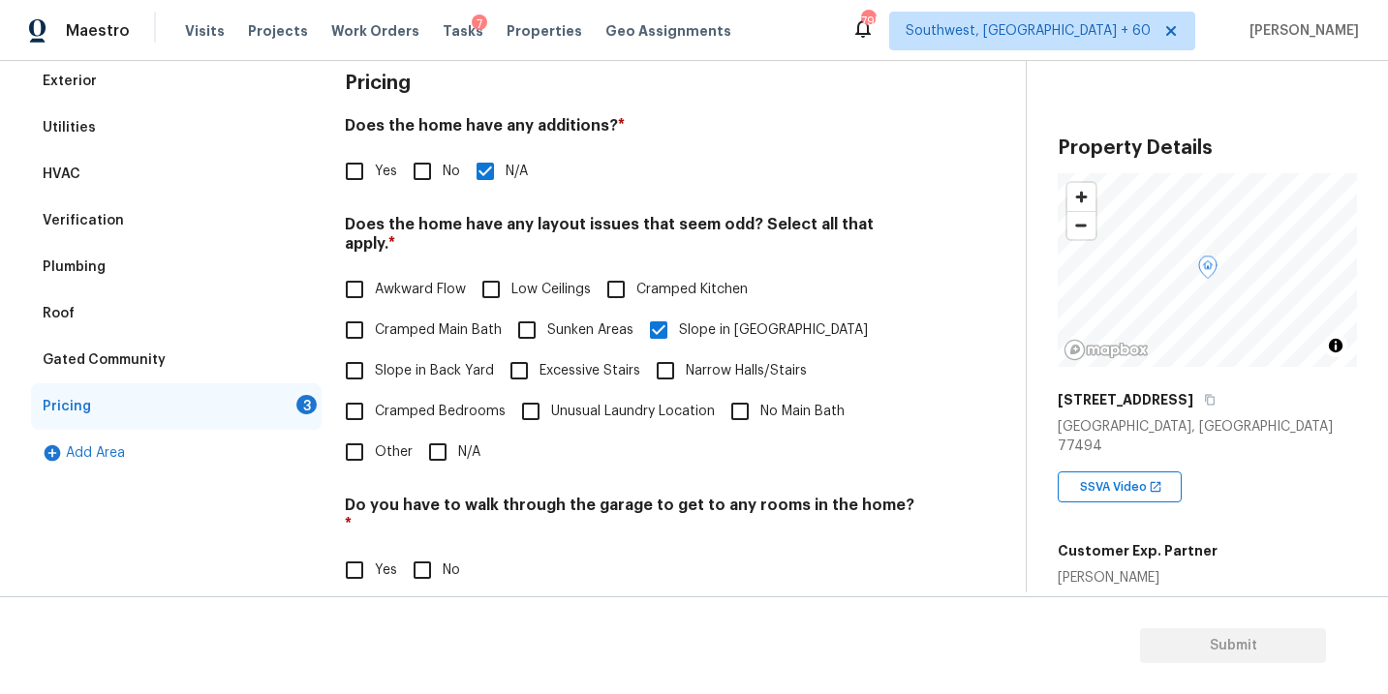
scroll to position [468, 0]
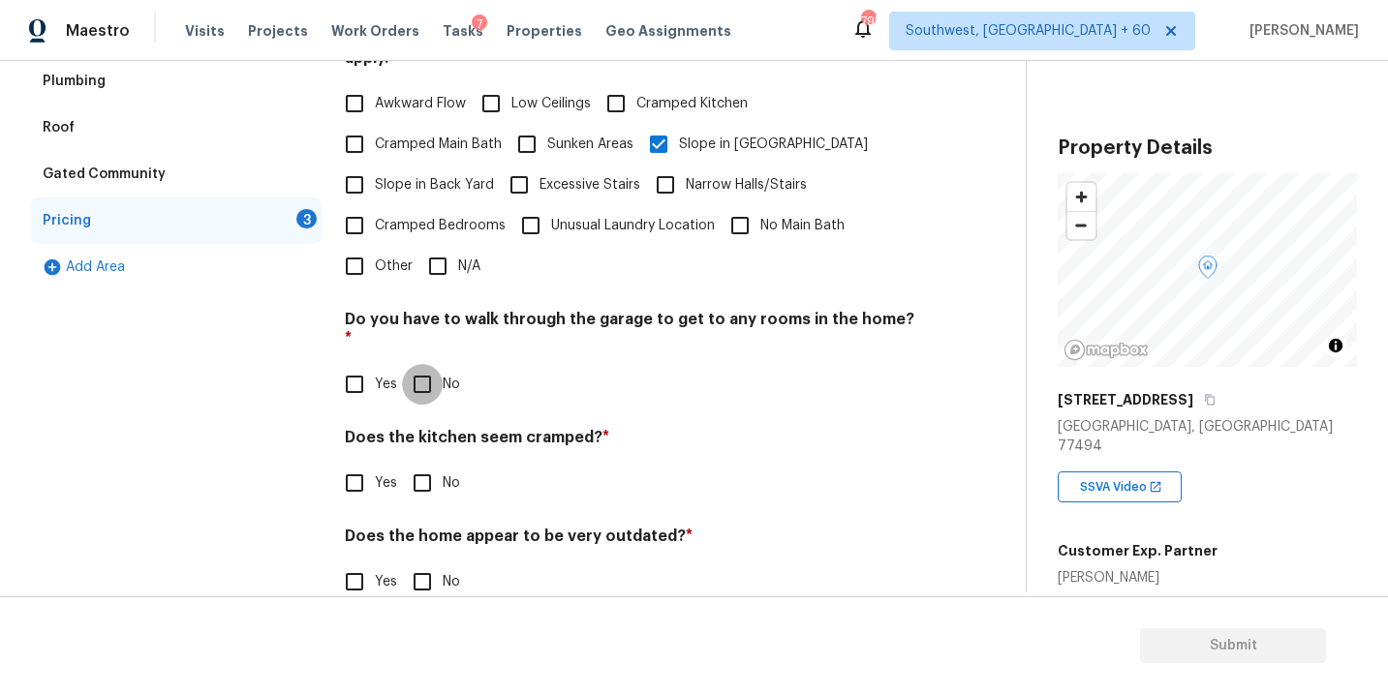
click at [436, 364] on input "No" at bounding box center [422, 384] width 41 height 41
checkbox input "true"
click at [429, 465] on input "No" at bounding box center [422, 485] width 41 height 41
checkbox input "true"
click at [429, 562] on input "No" at bounding box center [422, 582] width 41 height 41
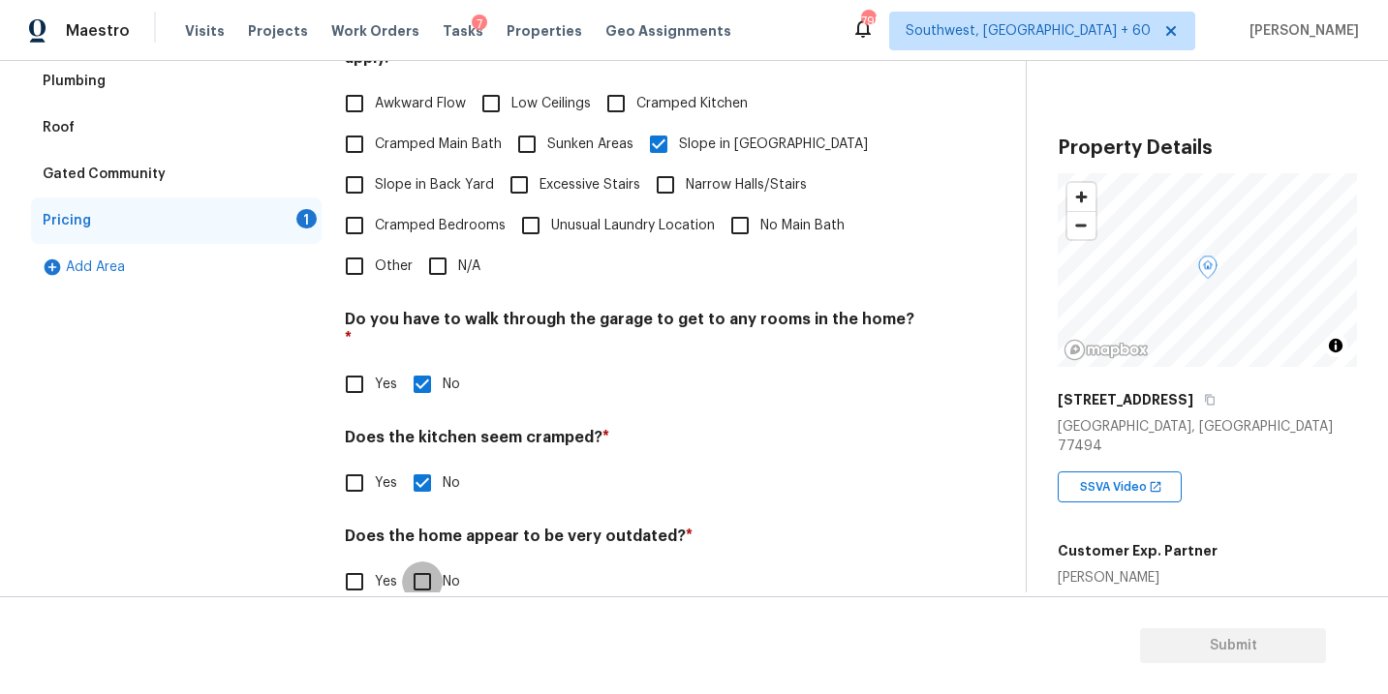
checkbox input "true"
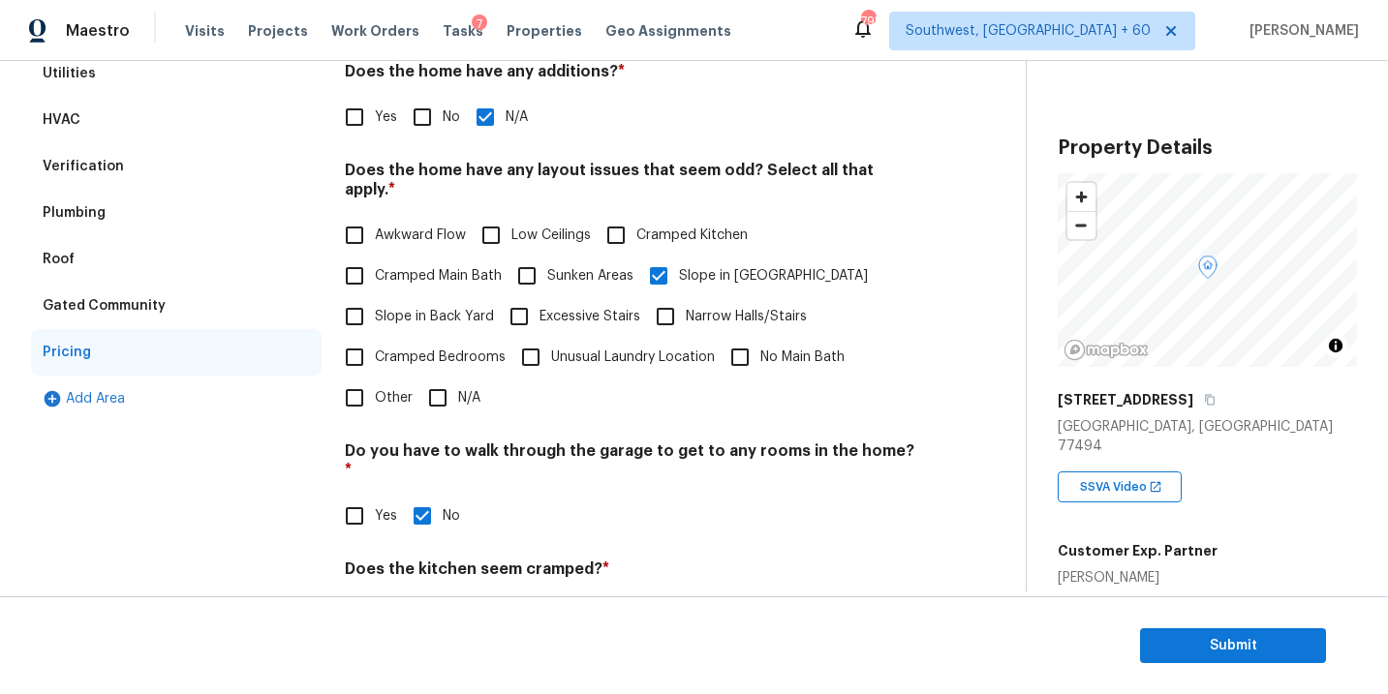
scroll to position [131, 0]
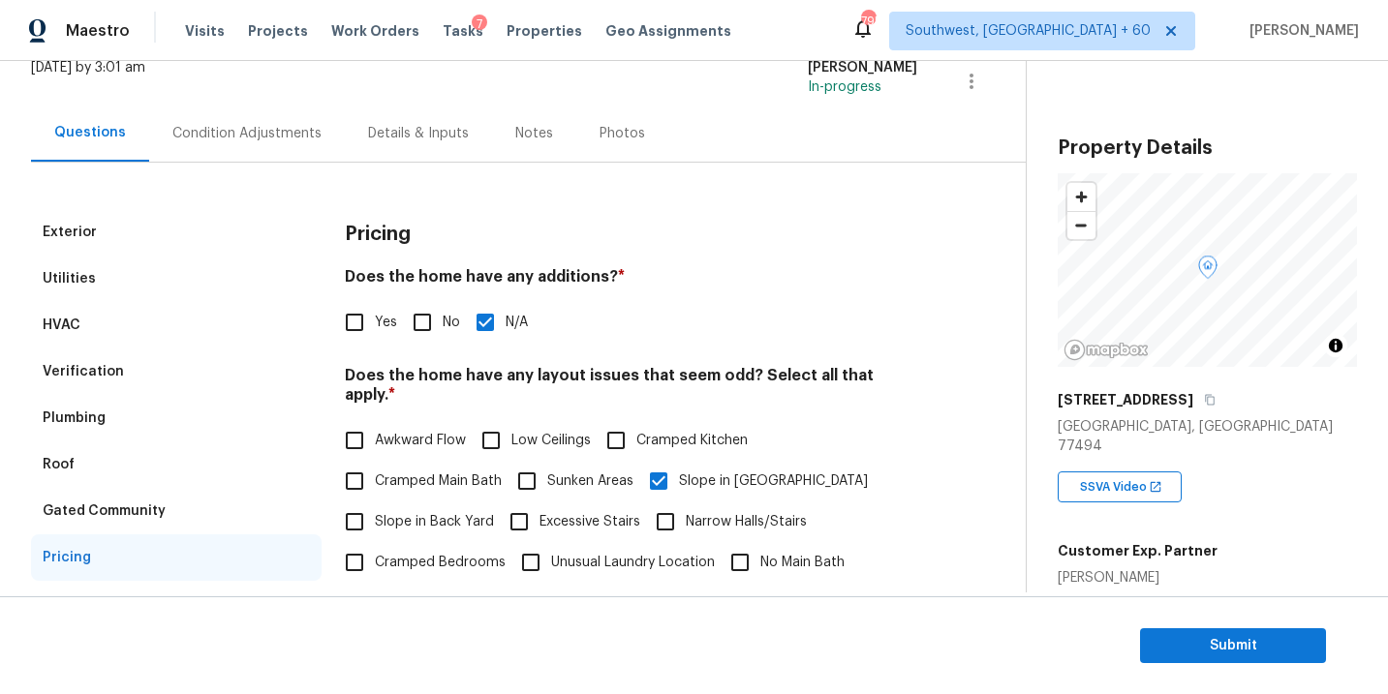
click at [300, 146] on div "Condition Adjustments" at bounding box center [247, 133] width 196 height 57
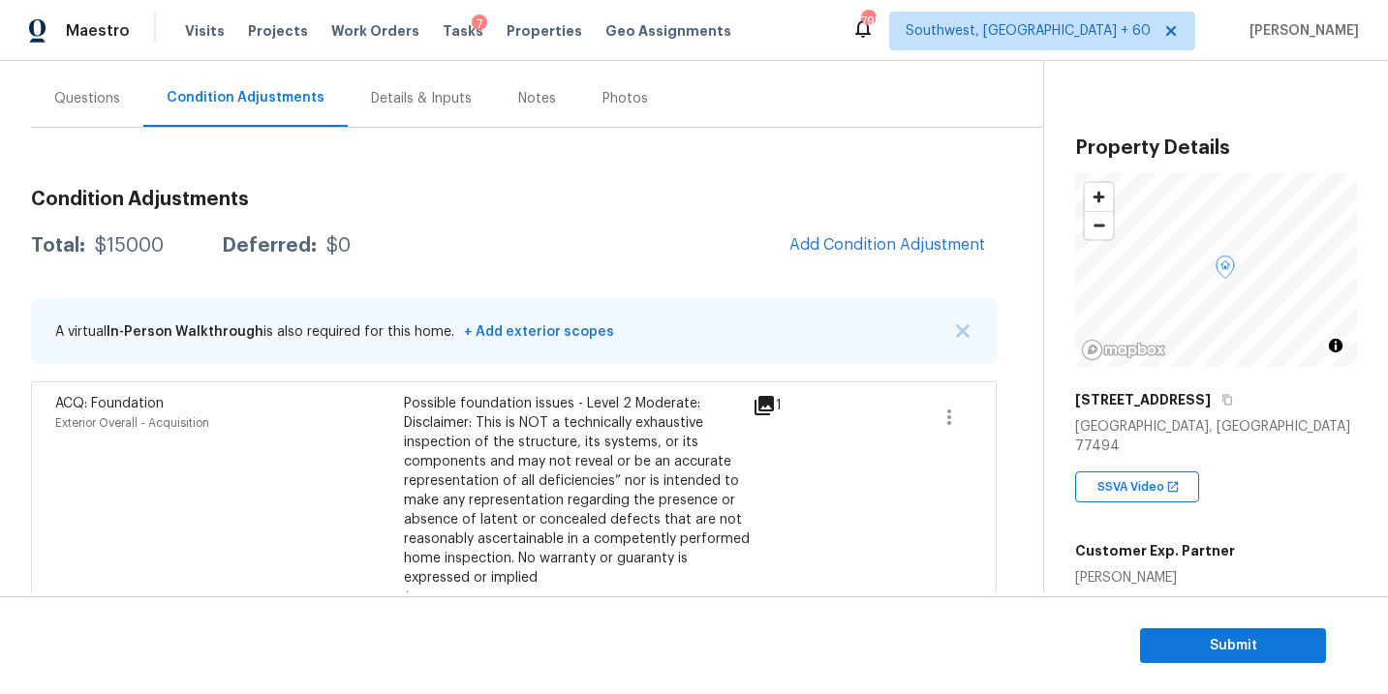
scroll to position [160, 0]
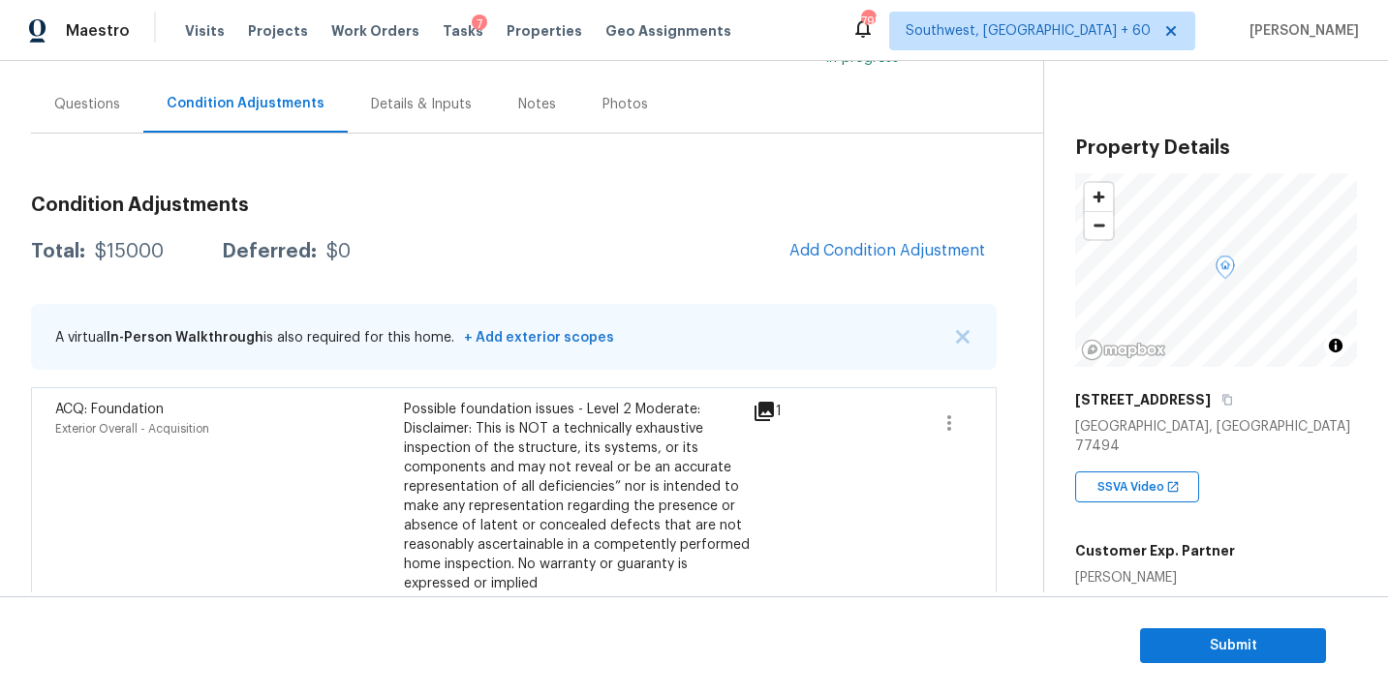
click at [82, 113] on div "Questions" at bounding box center [87, 104] width 112 height 57
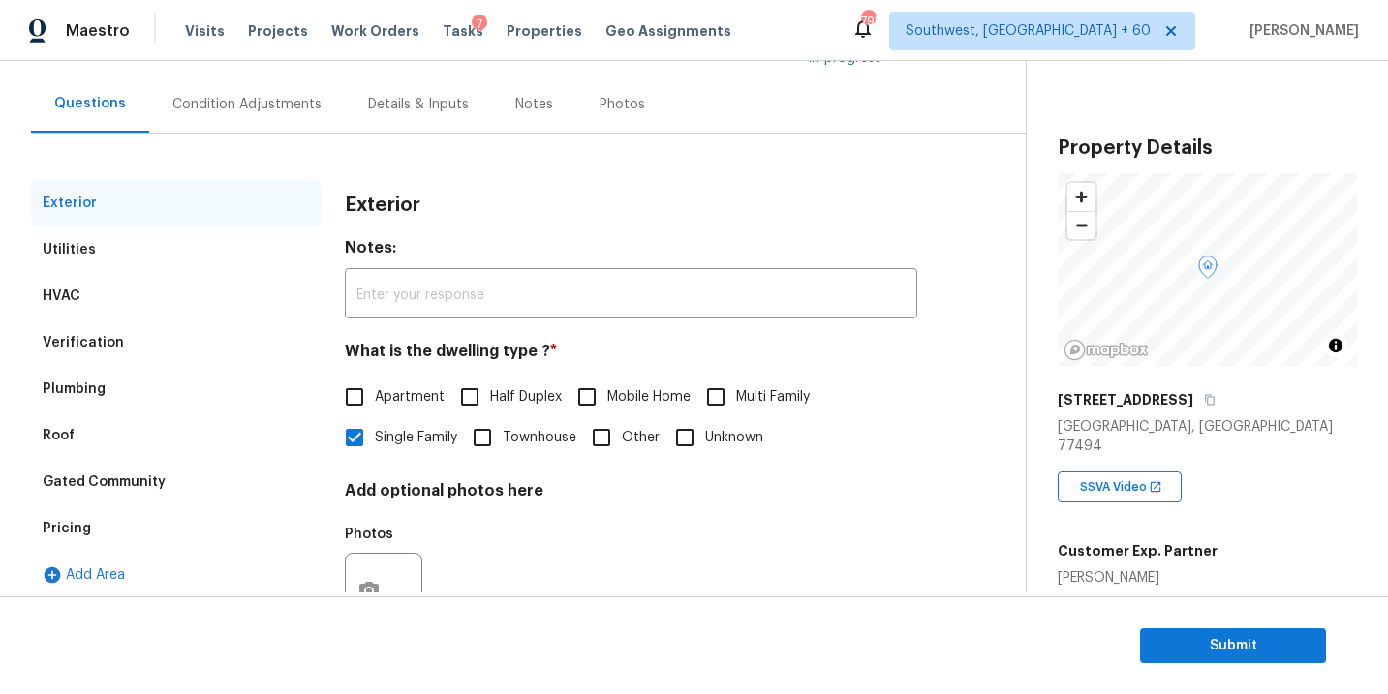
click at [213, 117] on div "Condition Adjustments" at bounding box center [247, 104] width 196 height 57
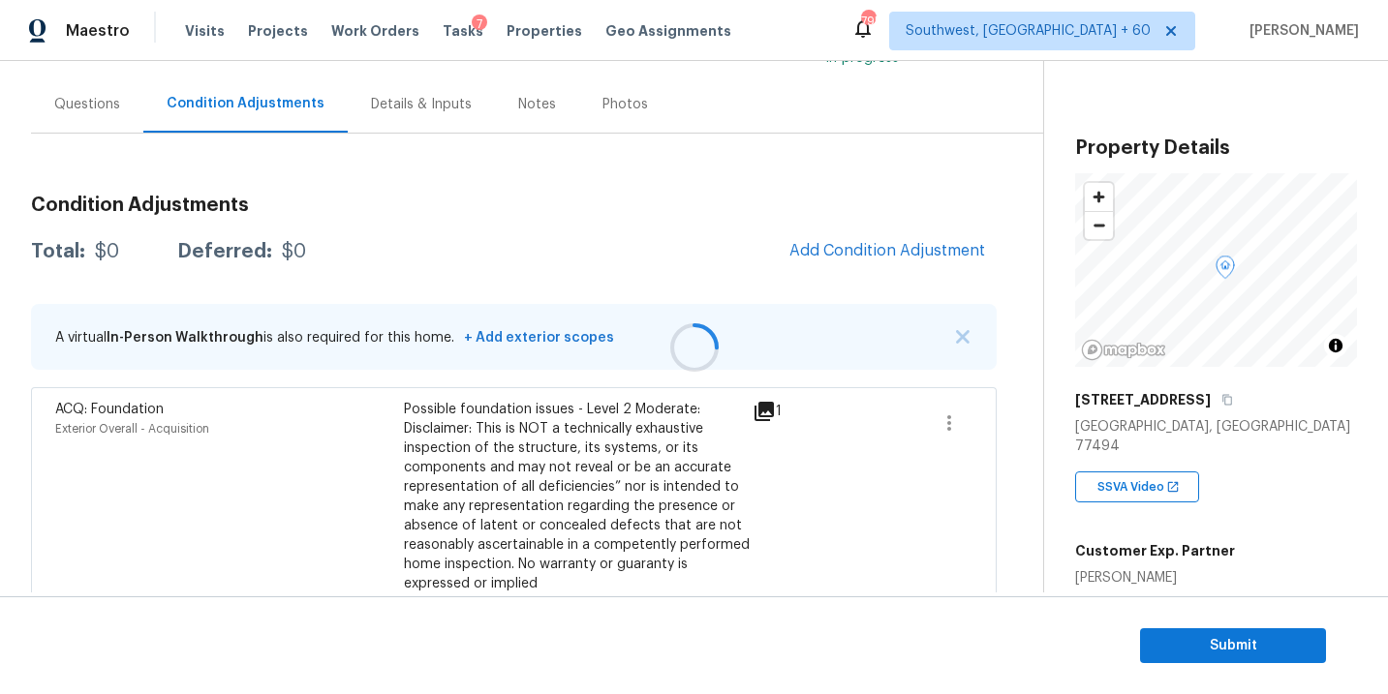
click at [714, 256] on div "Total: $0 Deferred: $0 Add Condition Adjustment" at bounding box center [513, 251] width 965 height 43
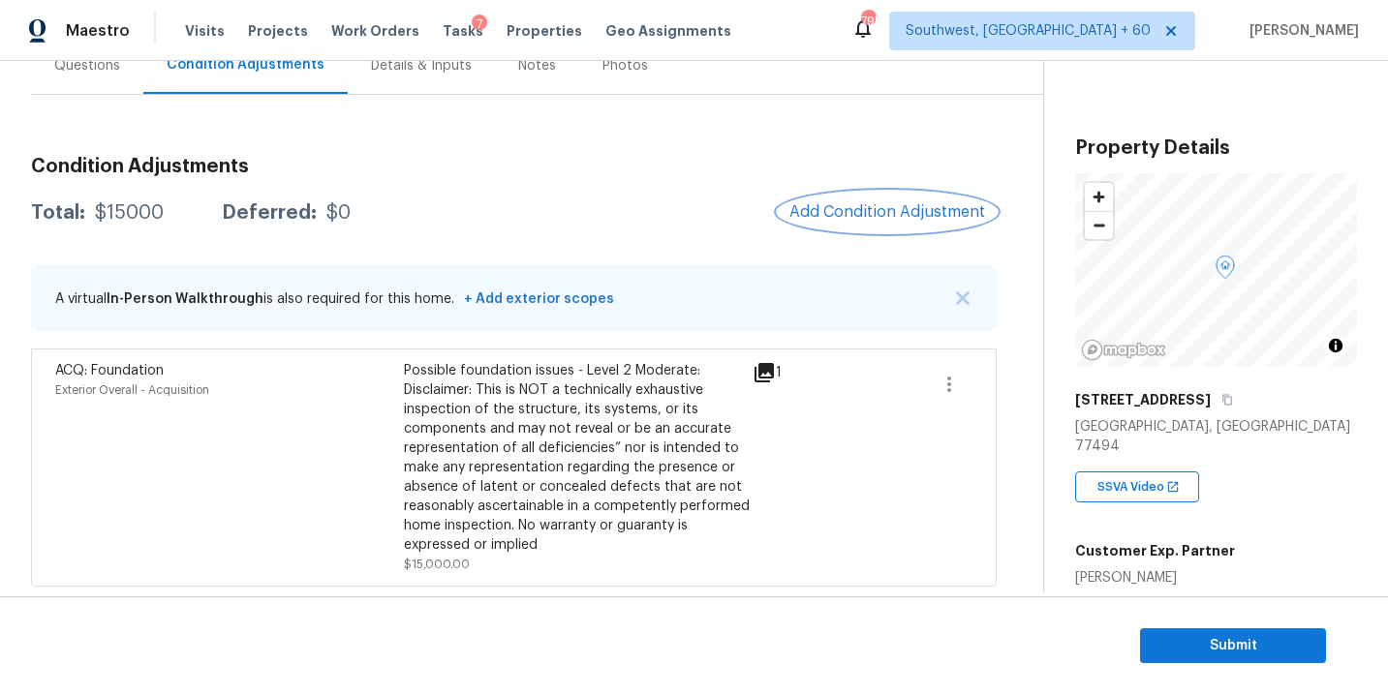
click at [871, 203] on span "Add Condition Adjustment" at bounding box center [887, 211] width 196 height 17
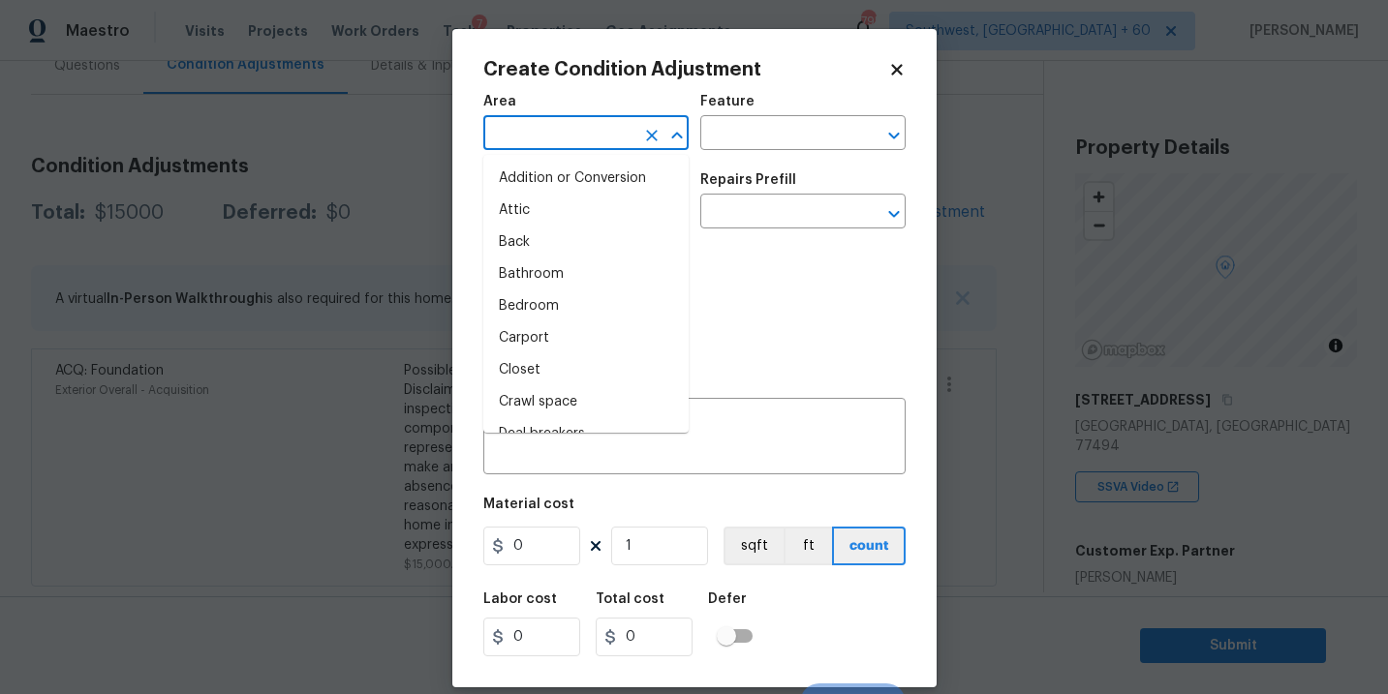
click at [537, 124] on input "text" at bounding box center [558, 135] width 151 height 30
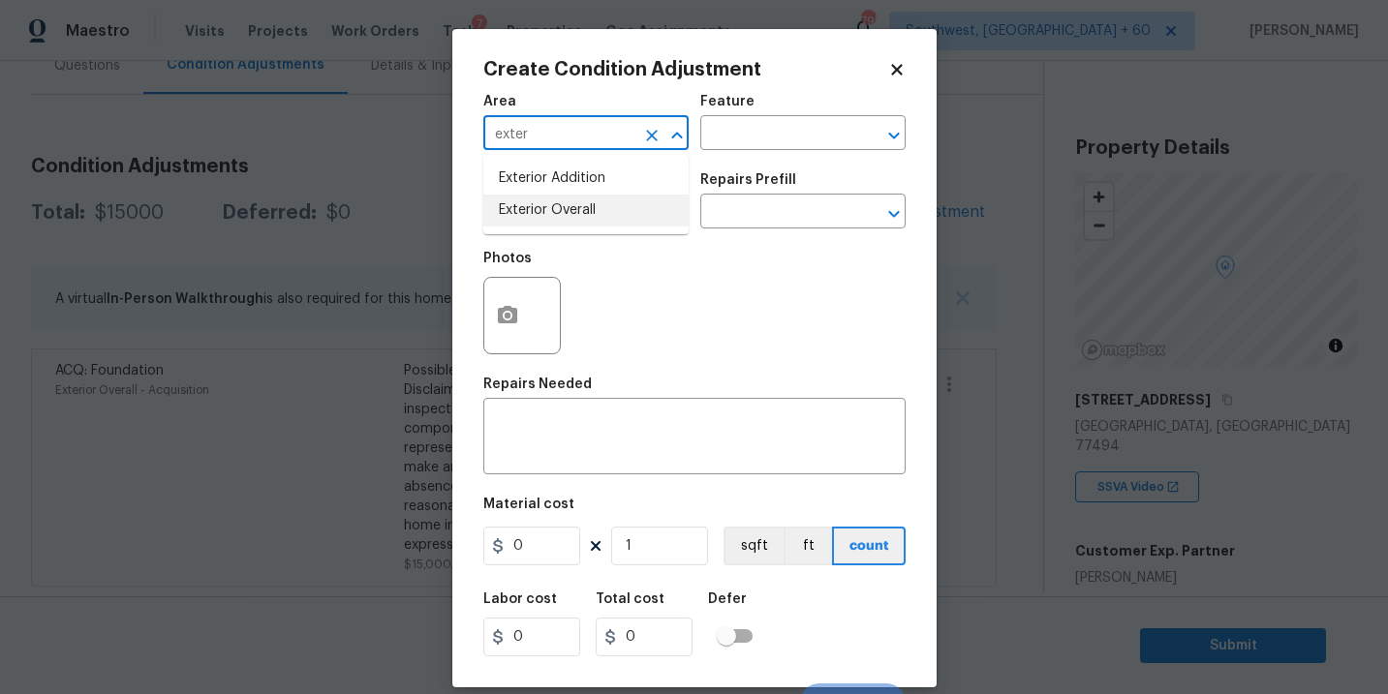
click at [554, 213] on li "Exterior Overall" at bounding box center [585, 211] width 205 height 32
type input "Exterior Overall"
click at [774, 140] on input "text" at bounding box center [775, 135] width 151 height 30
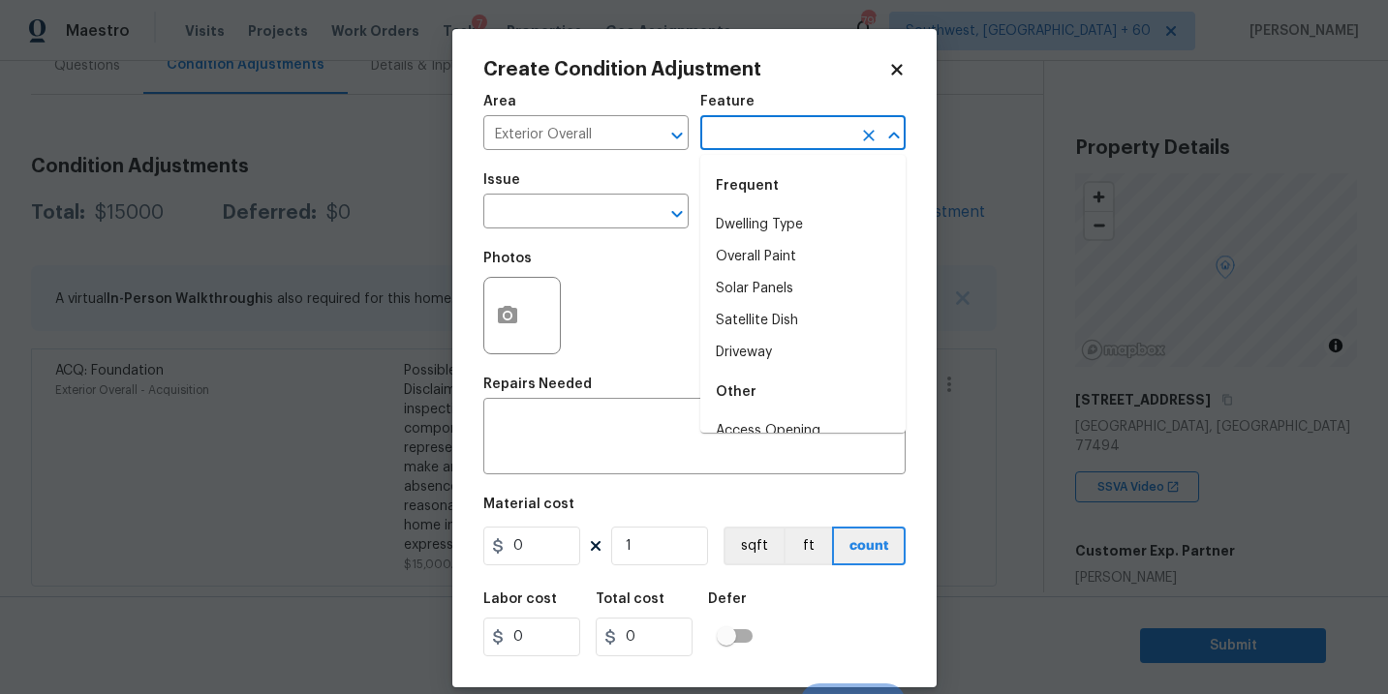
click at [958, 222] on body "Maestro Visits Projects Work Orders Tasks 7 Properties Geo Assignments 795 Sout…" at bounding box center [694, 347] width 1388 height 694
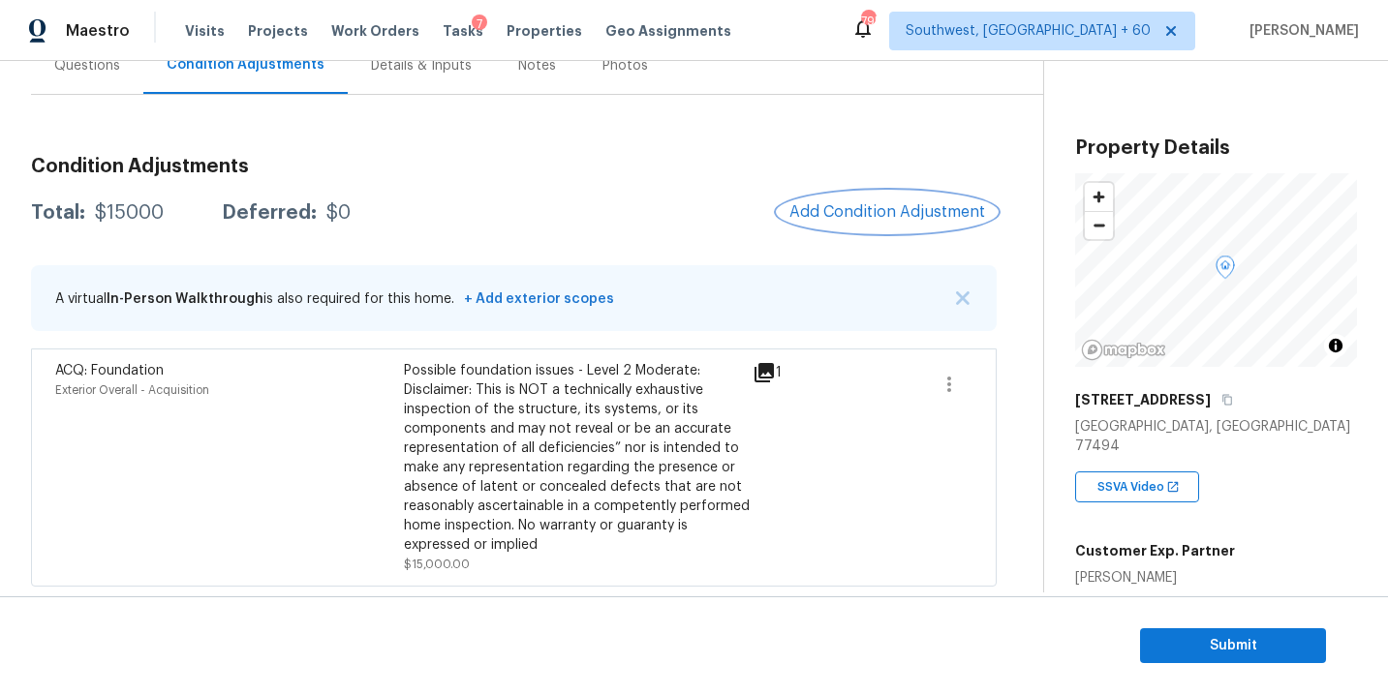
click at [835, 214] on span "Add Condition Adjustment" at bounding box center [887, 211] width 196 height 17
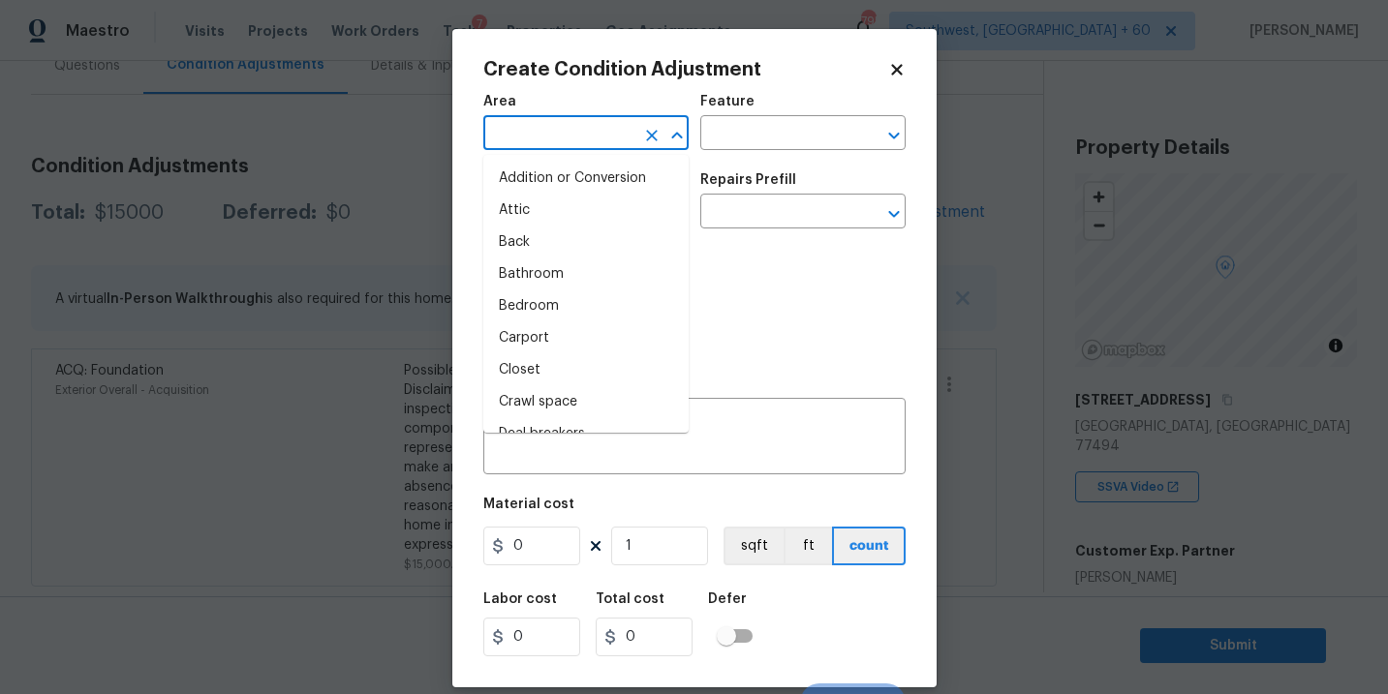
click at [598, 145] on input "text" at bounding box center [558, 135] width 151 height 30
type input "e"
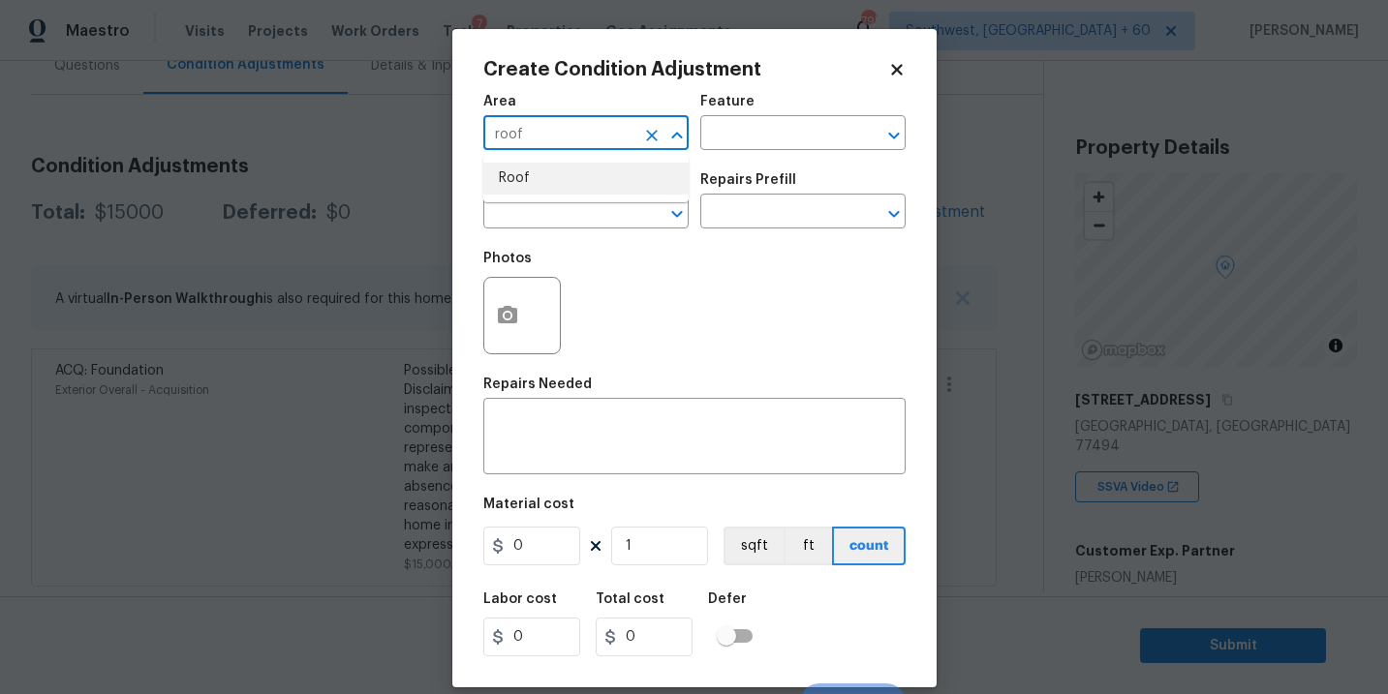
click at [605, 176] on li "Roof" at bounding box center [585, 179] width 205 height 32
type input "Roof"
click at [738, 154] on div "Area Roof ​ Feature ​" at bounding box center [694, 122] width 422 height 78
click at [752, 143] on input "text" at bounding box center [775, 135] width 151 height 30
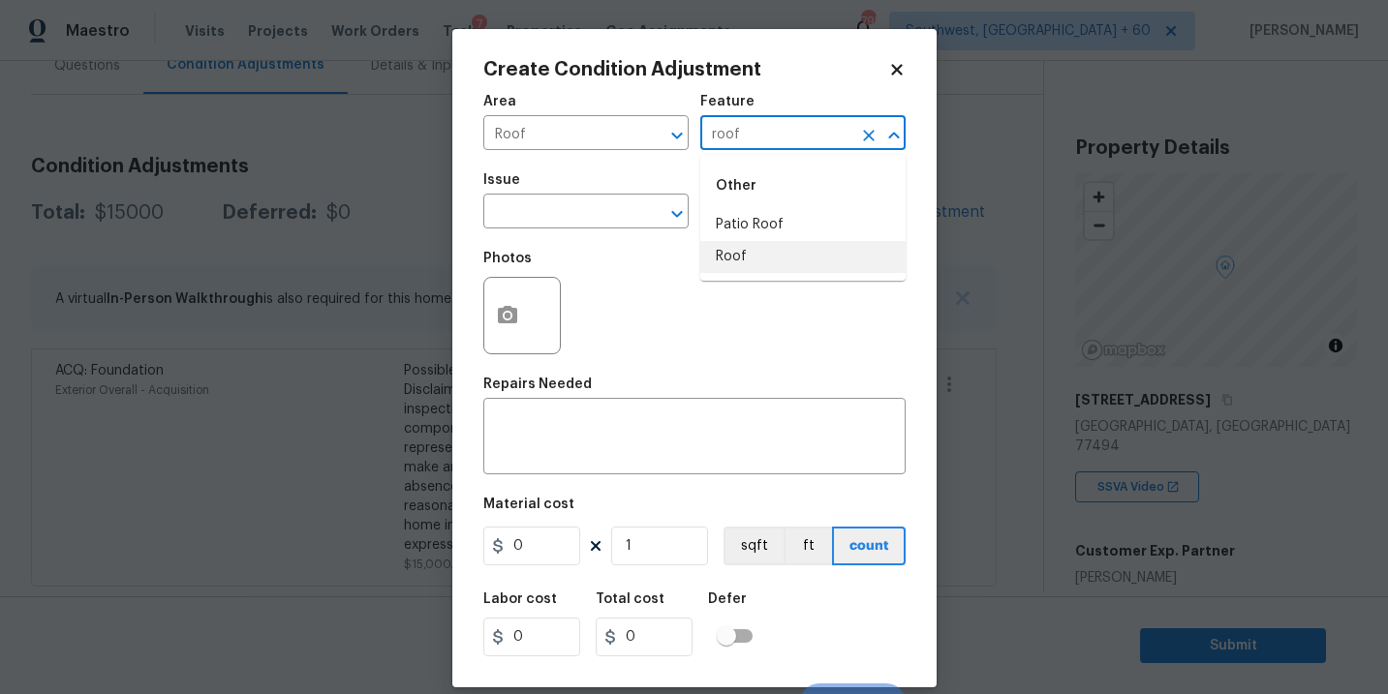
click at [728, 255] on li "Roof" at bounding box center [802, 257] width 205 height 32
type input "Roof"
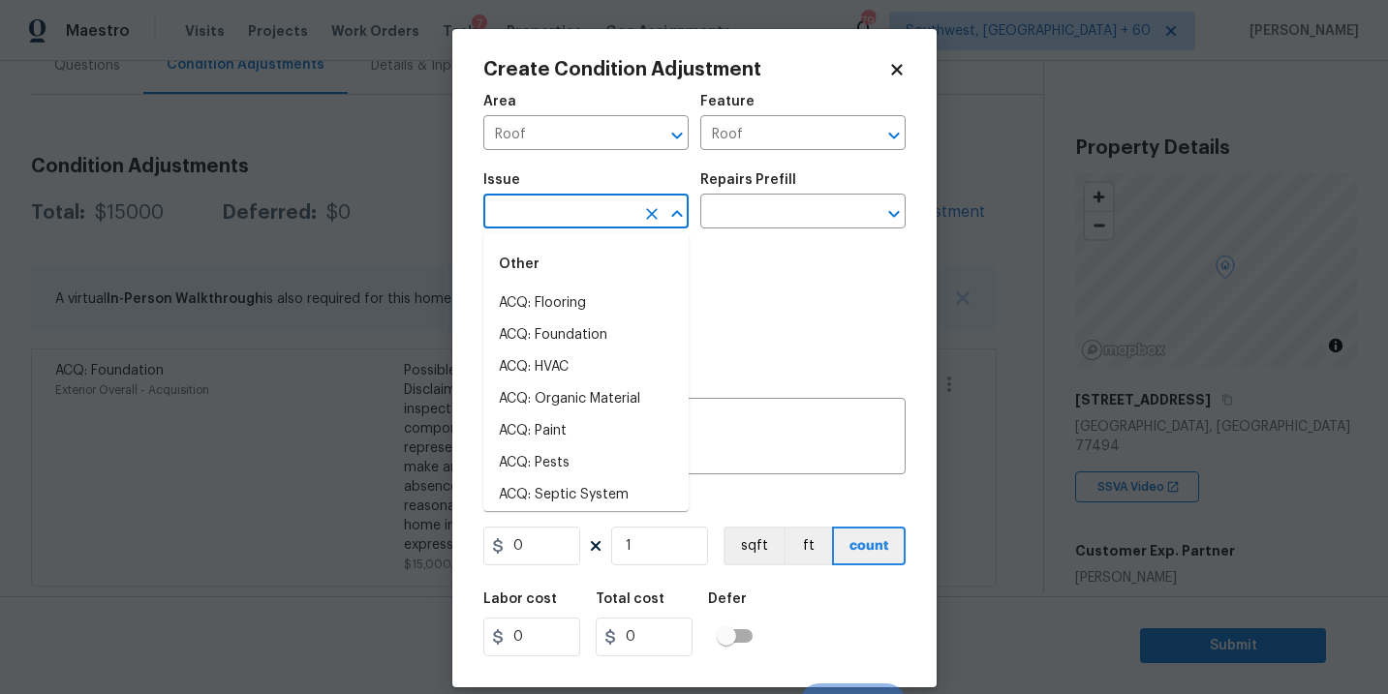
click at [604, 218] on input "text" at bounding box center [558, 214] width 151 height 30
click at [604, 291] on li "ACQ: Shingle Roof" at bounding box center [585, 304] width 205 height 32
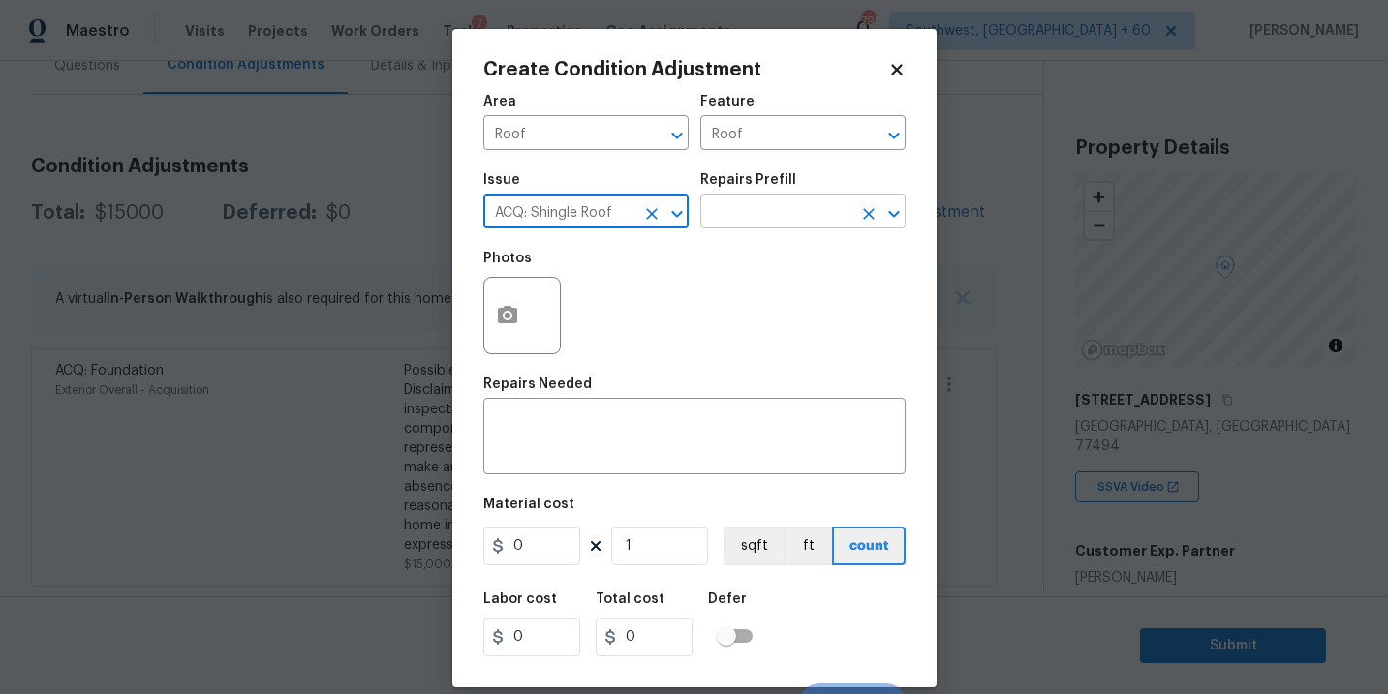
type input "ACQ: Shingle Roof"
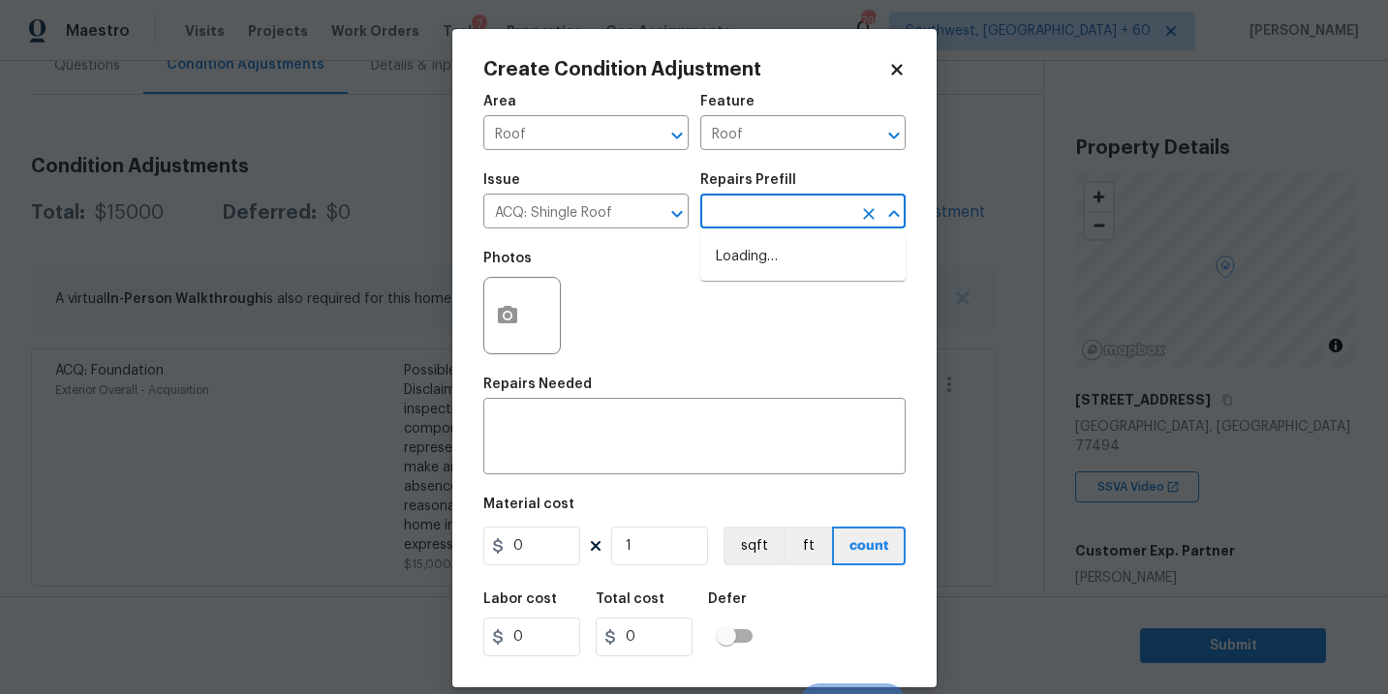
click at [773, 209] on input "text" at bounding box center [775, 214] width 151 height 30
click at [779, 271] on li "Shingle Roof Replacement Required $4.60" at bounding box center [802, 267] width 205 height 52
type input "Acquisition"
type textarea "Acquisition Scope: Shingle Roof Replacement Required."
type input "4.6"
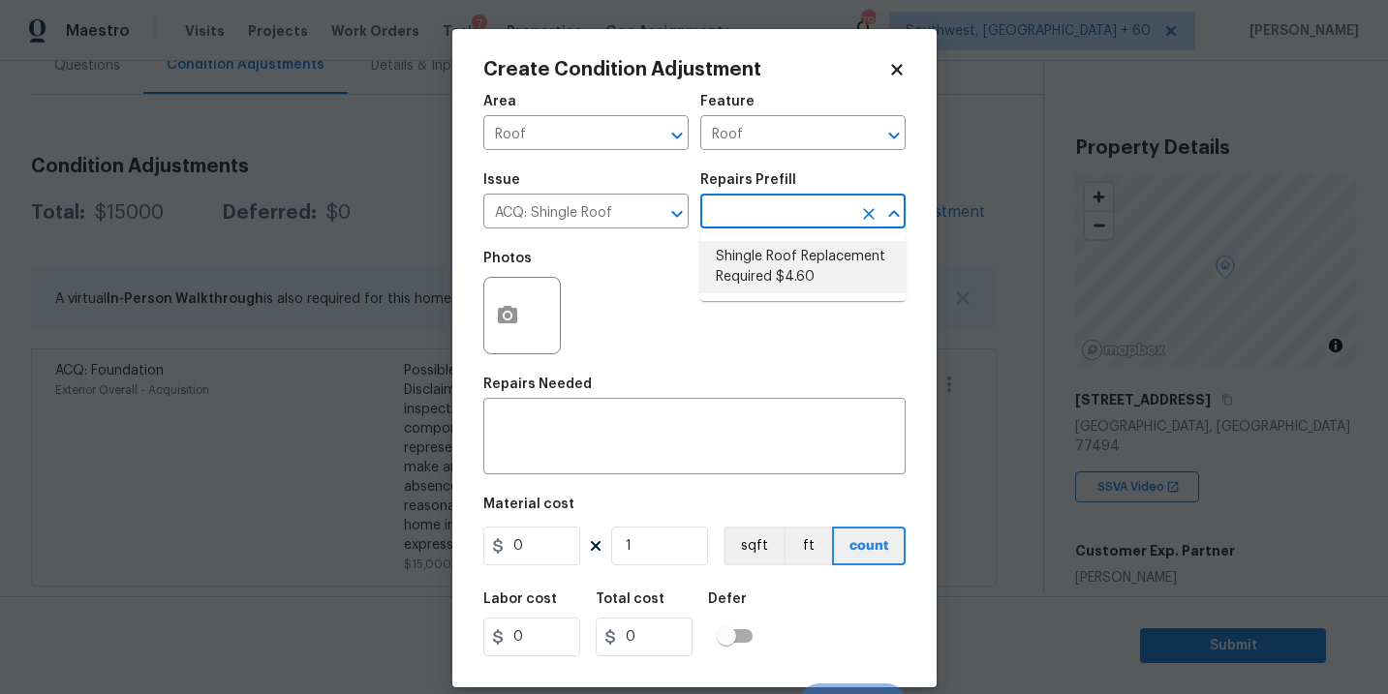
type input "4.6"
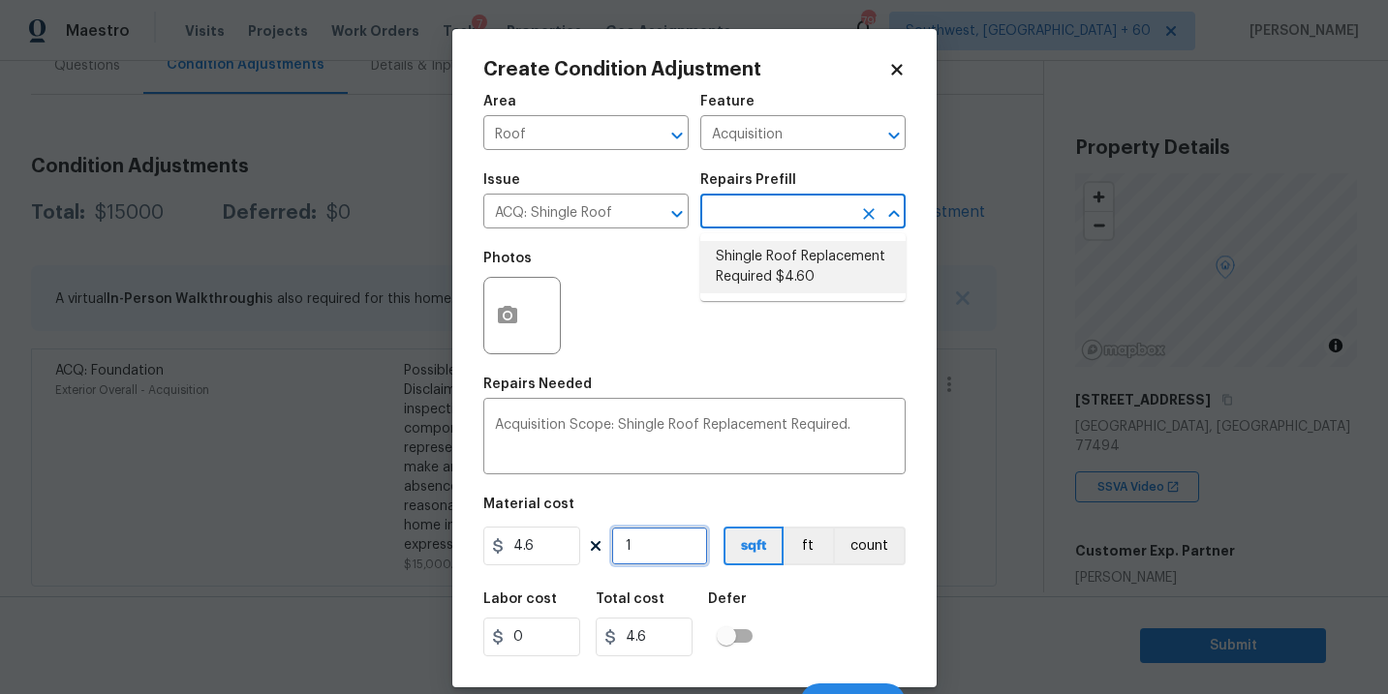
click at [661, 546] on input "1" at bounding box center [659, 546] width 97 height 39
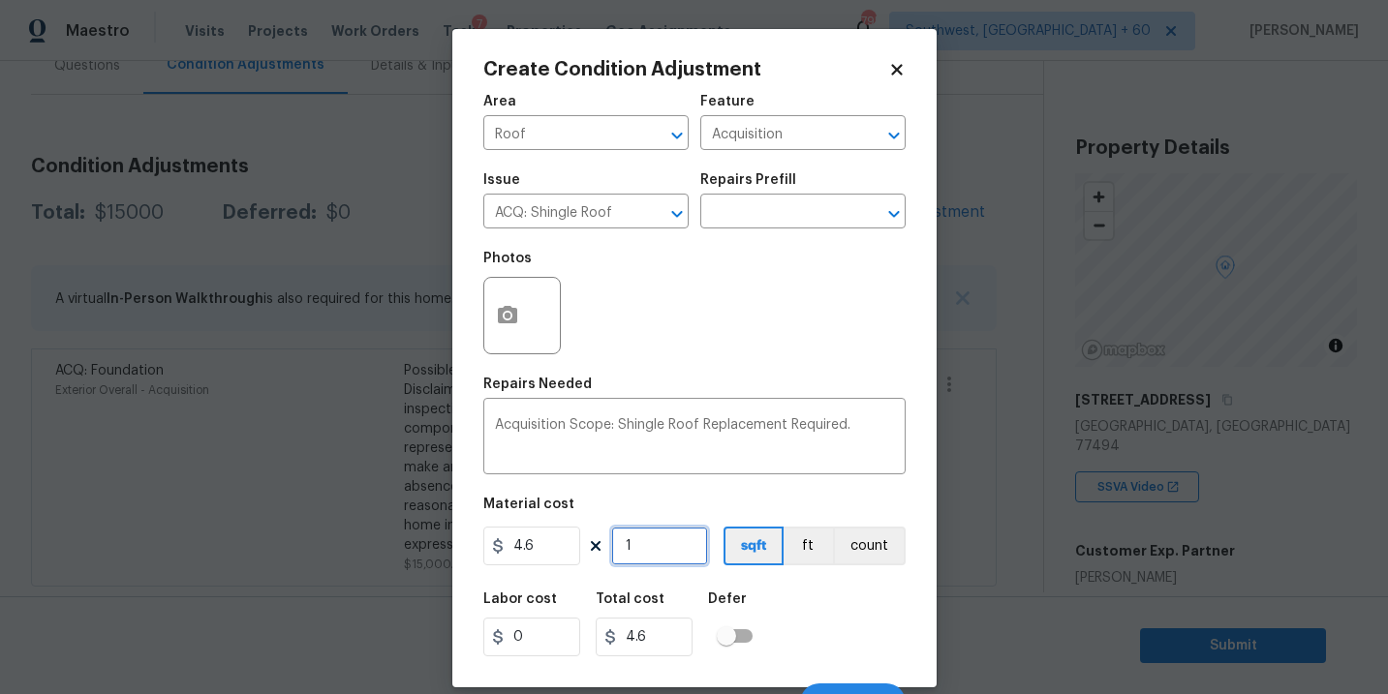
type input "0"
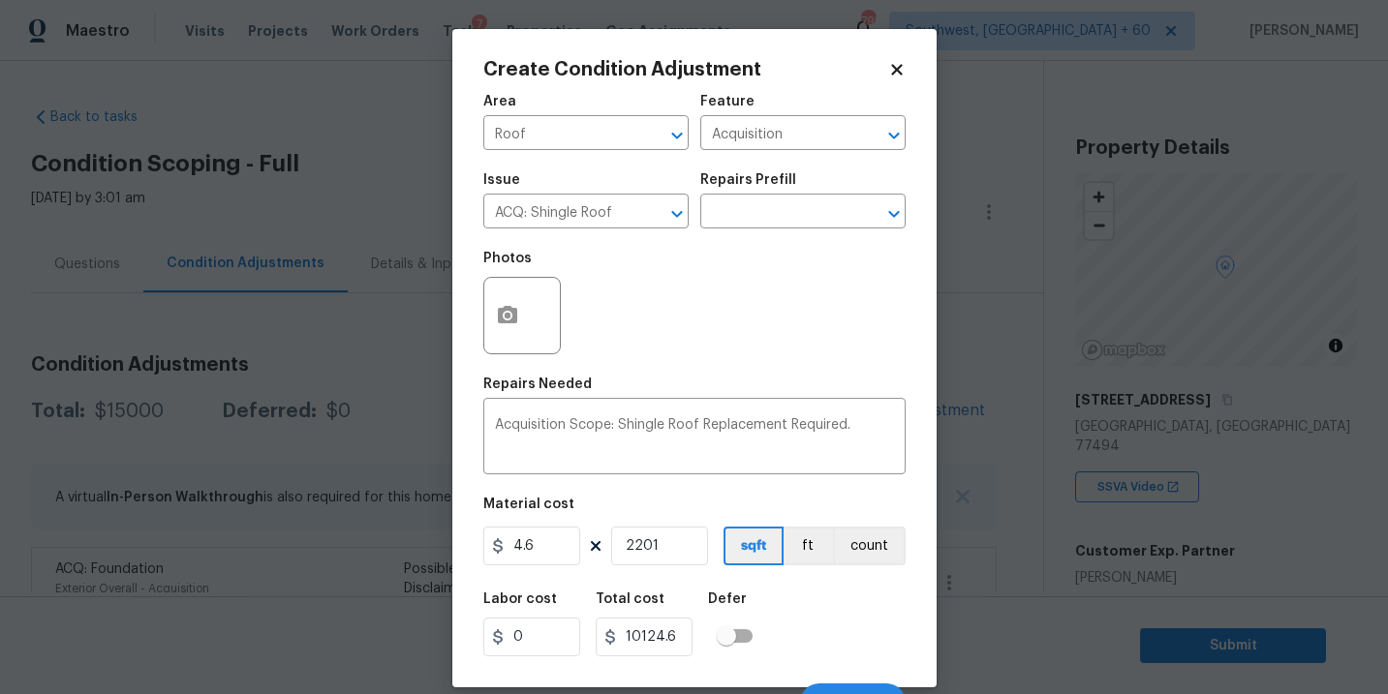
scroll to position [199, 0]
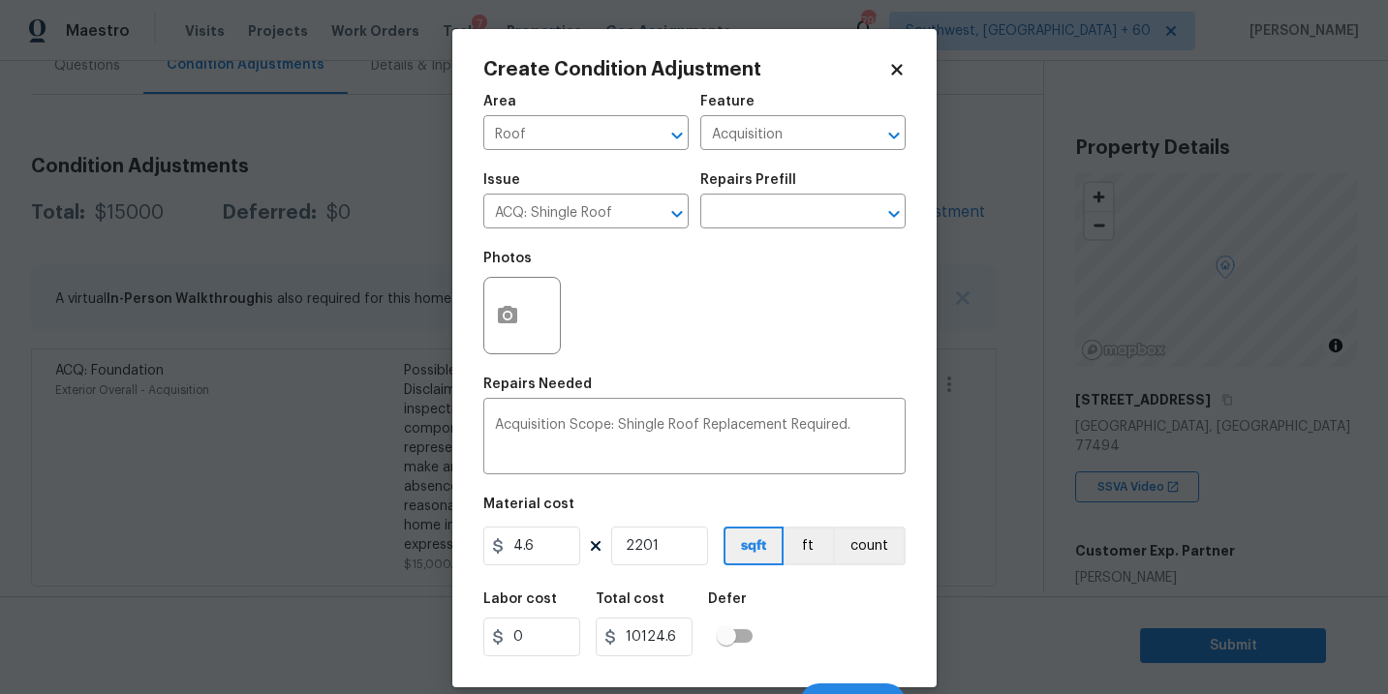
type input "2201"
click at [790, 617] on div "Labor cost 0 Total cost 10124.6 Defer" at bounding box center [694, 624] width 422 height 87
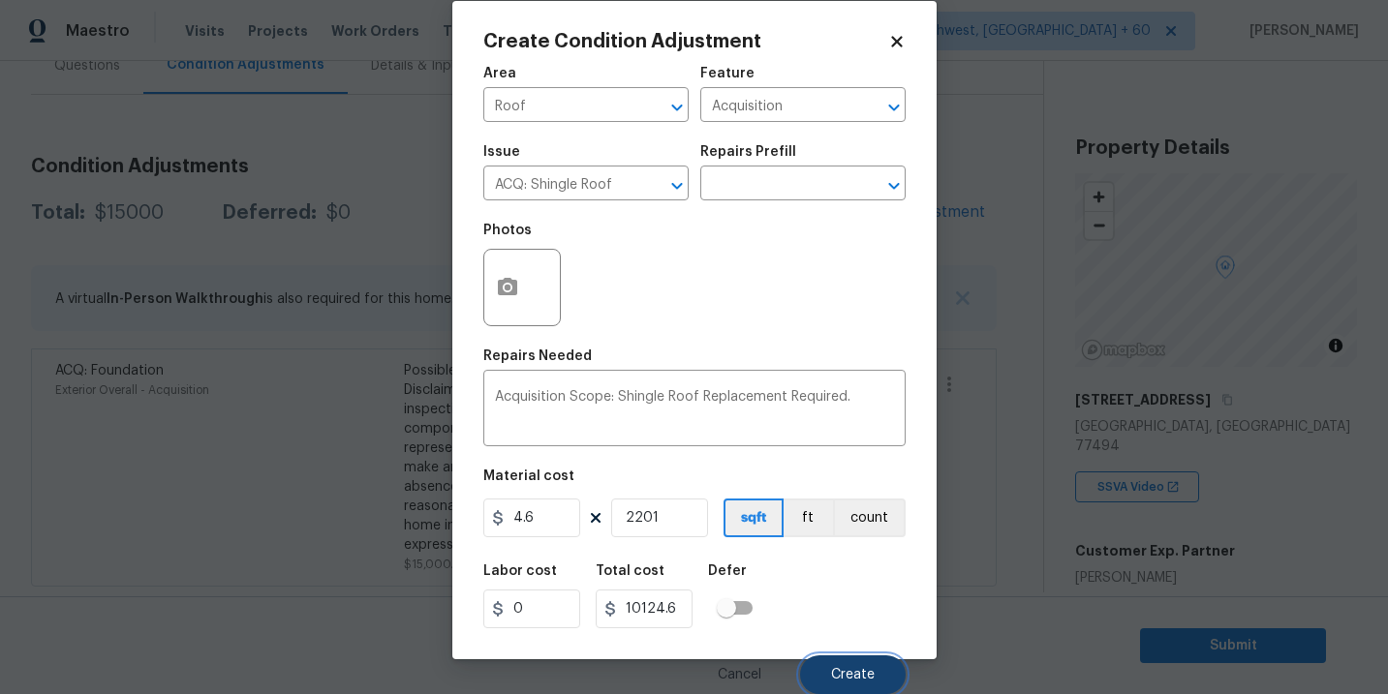
click at [837, 681] on span "Create" at bounding box center [853, 675] width 44 height 15
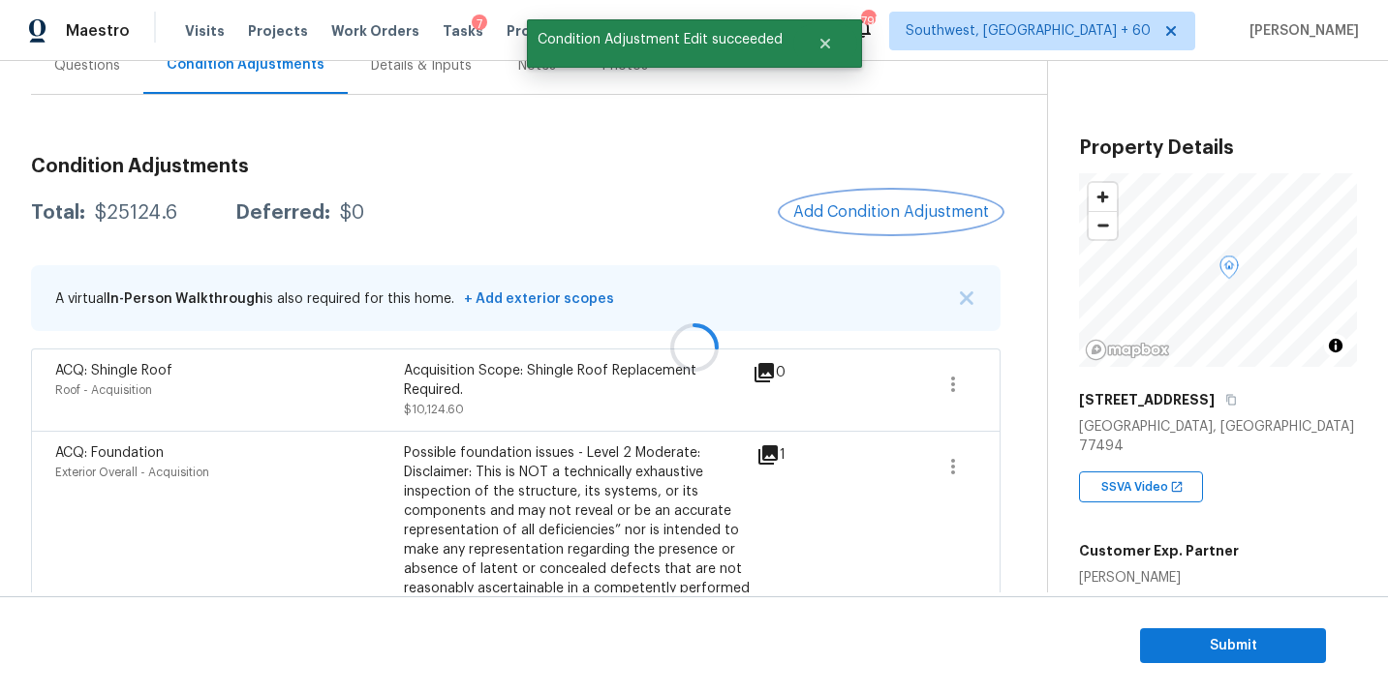
scroll to position [0, 0]
click at [883, 234] on div "Condition Adjustments Total: $25124.6 Deferred: $0 Add Condition Adjustment A v…" at bounding box center [515, 405] width 969 height 528
click at [838, 222] on button "Add Condition Adjustment" at bounding box center [890, 212] width 219 height 41
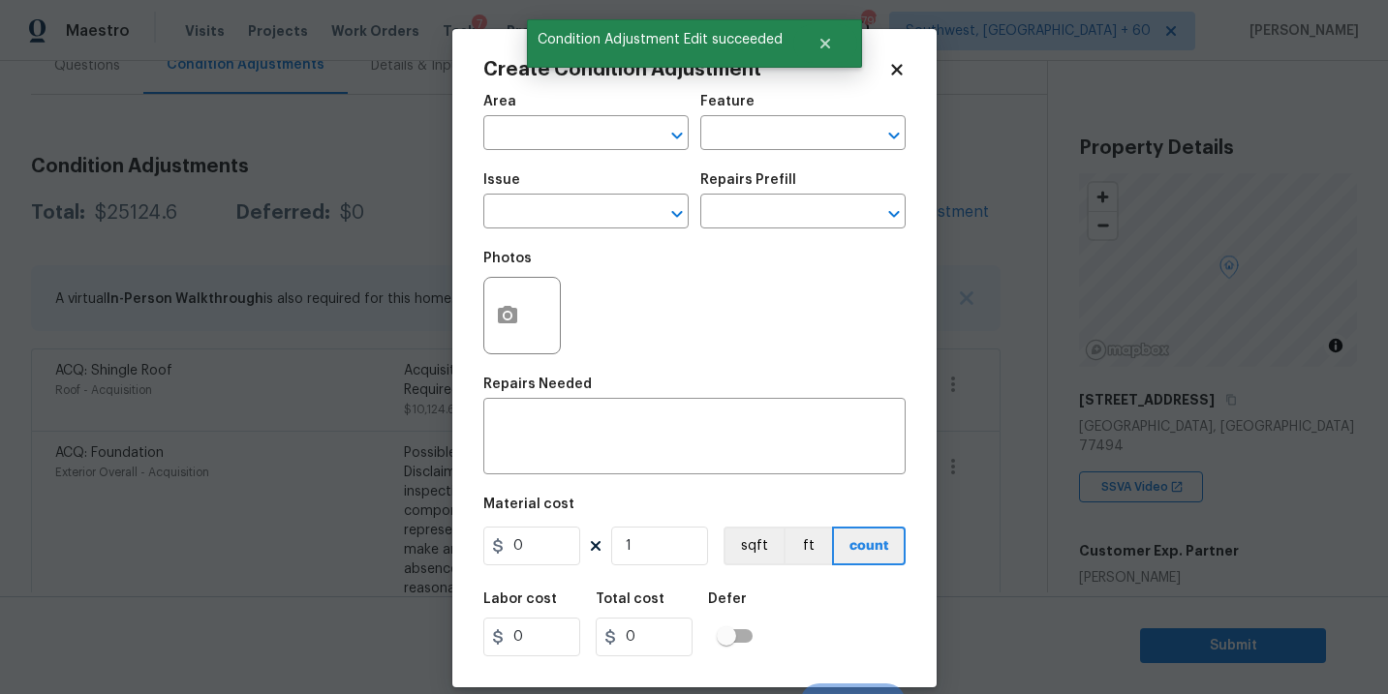
click at [576, 151] on span "Area ​" at bounding box center [585, 122] width 205 height 78
click at [579, 142] on input "text" at bounding box center [558, 135] width 151 height 30
click at [592, 201] on li "Exterior Overall" at bounding box center [585, 211] width 205 height 32
type input "Exterior Overall"
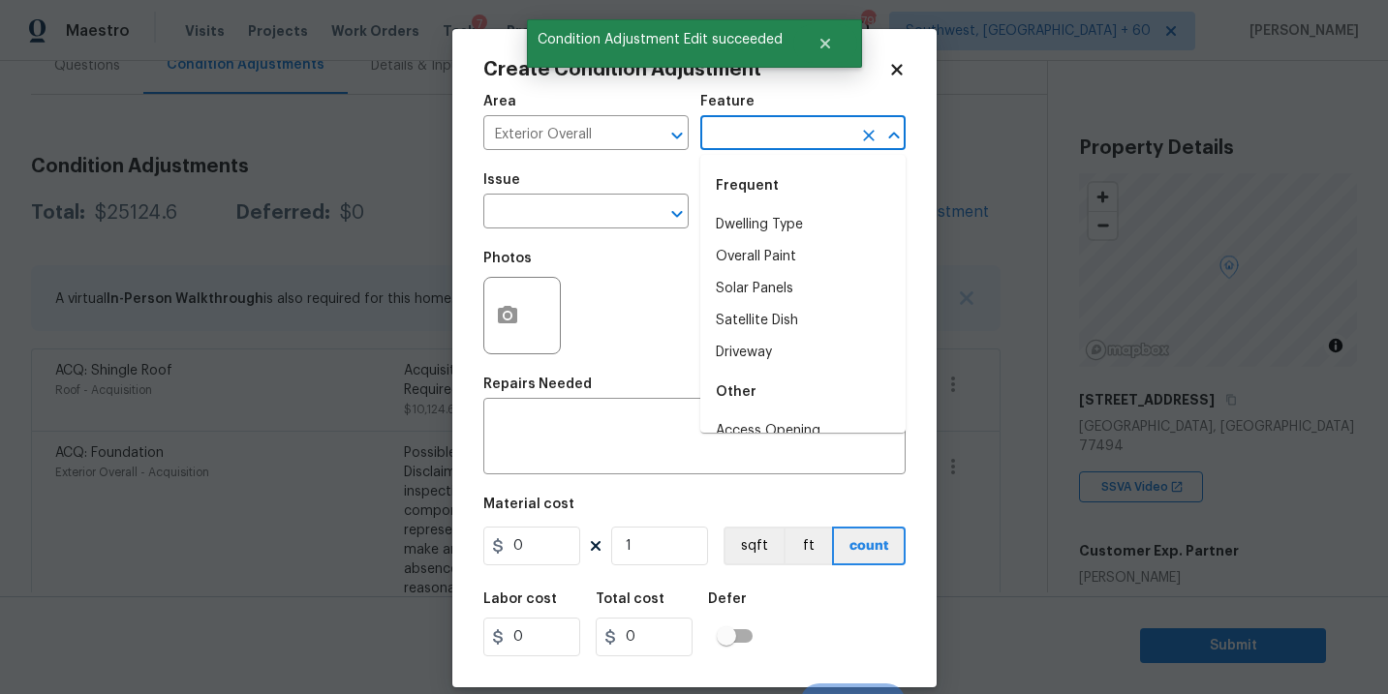
click at [719, 147] on input "text" at bounding box center [775, 135] width 151 height 30
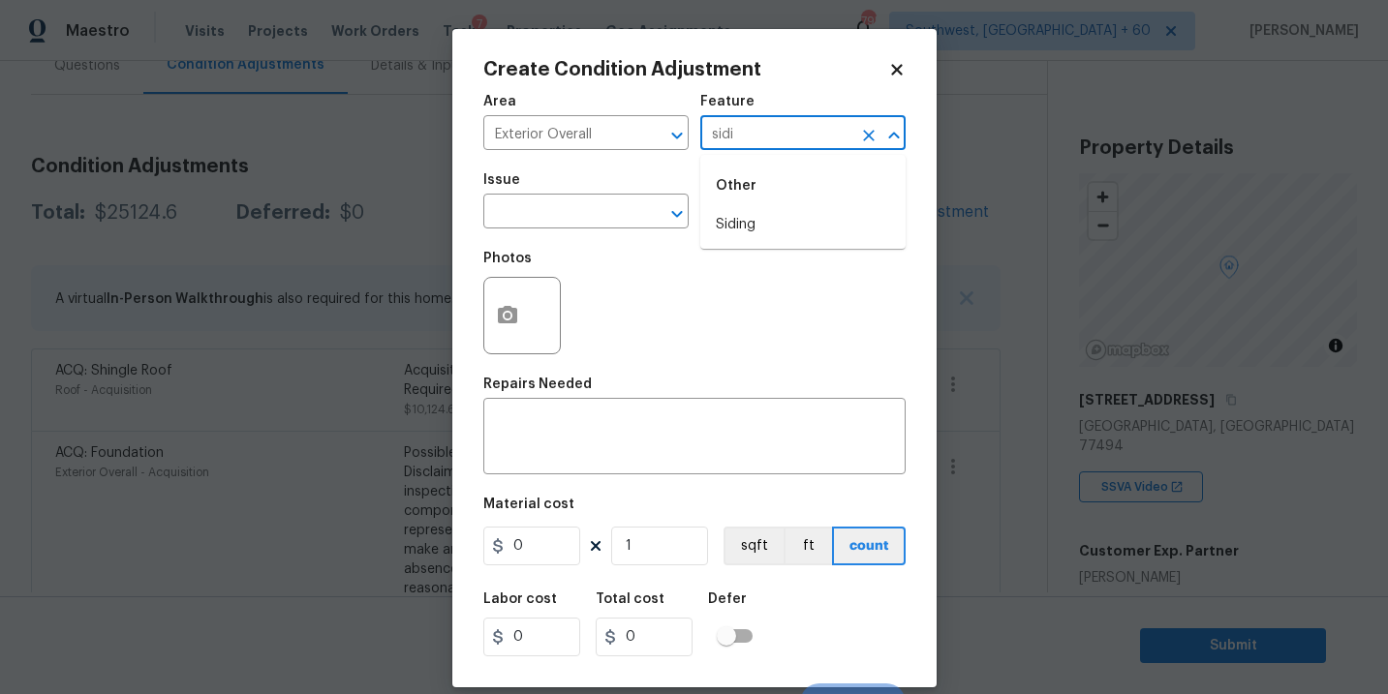
click at [721, 212] on li "Siding" at bounding box center [802, 225] width 205 height 32
type input "Siding"
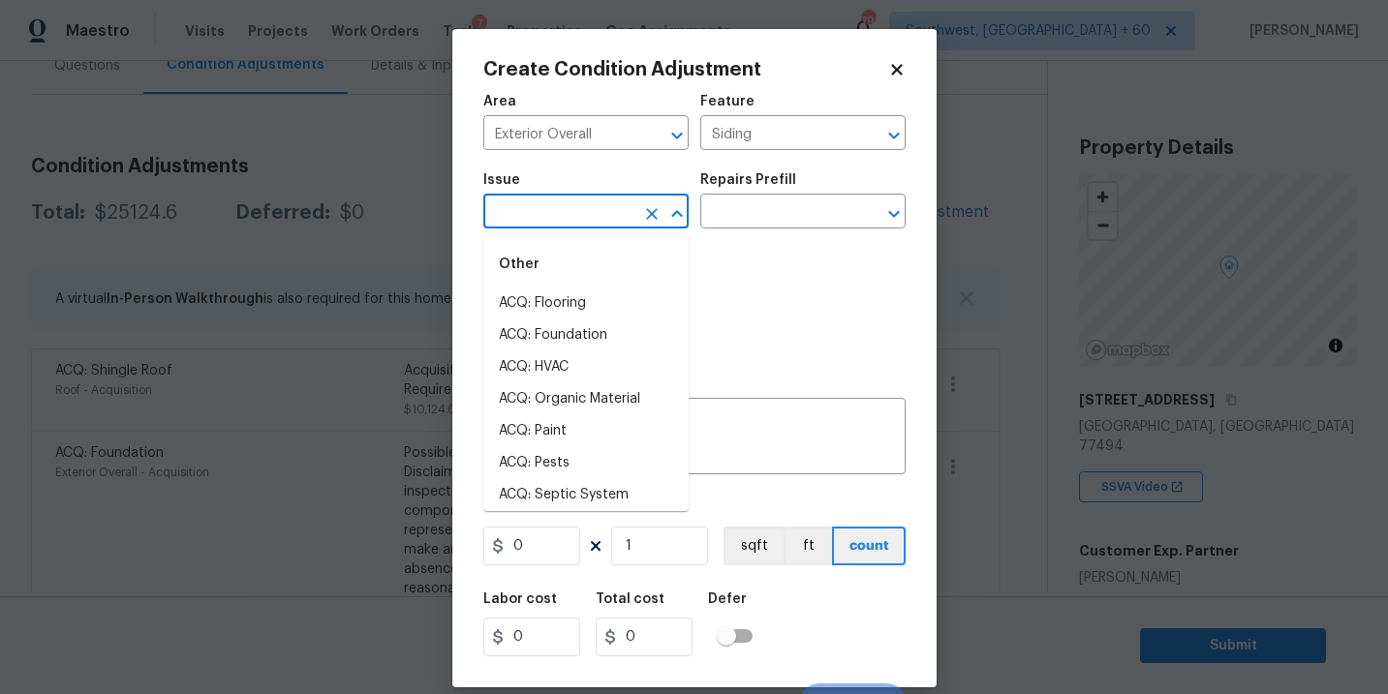
click at [582, 220] on input "text" at bounding box center [558, 214] width 151 height 30
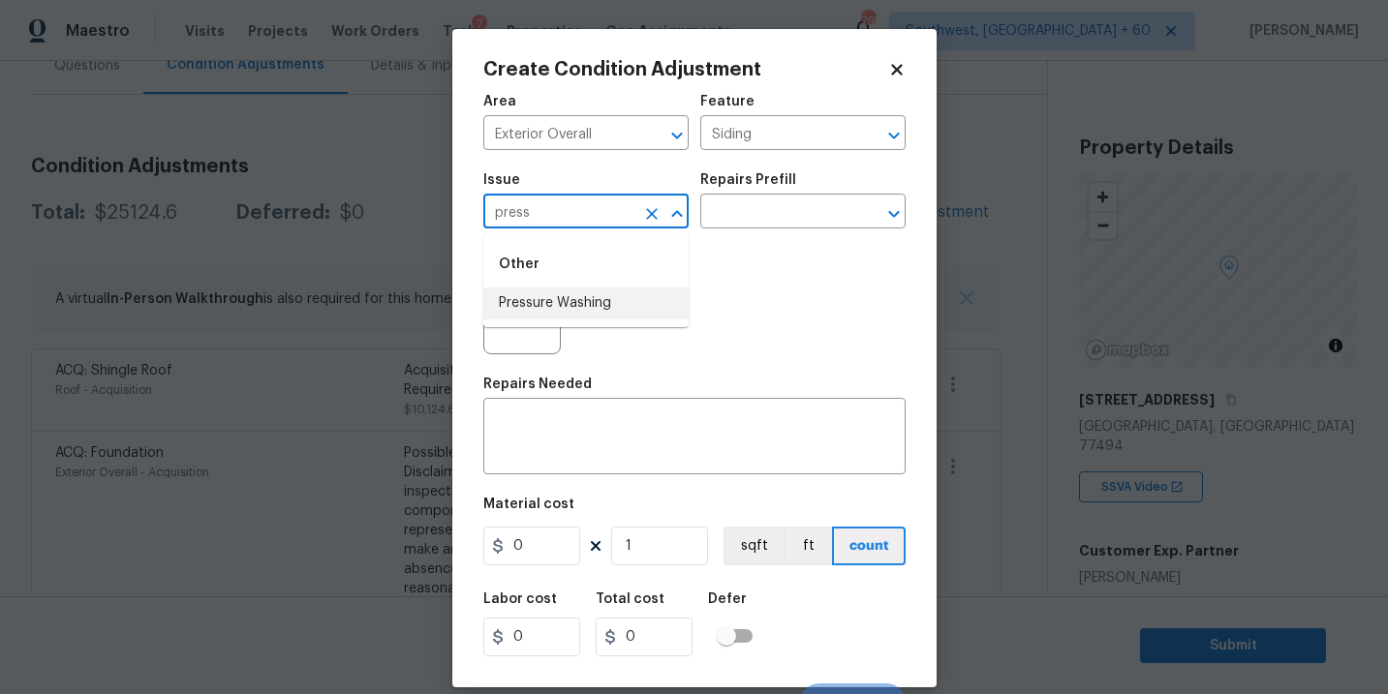
click at [592, 300] on li "Pressure Washing" at bounding box center [585, 304] width 205 height 32
type input "Pressure Washing"
click at [735, 235] on div "Issue Pressure Washing ​ Repairs Prefill ​" at bounding box center [694, 201] width 422 height 78
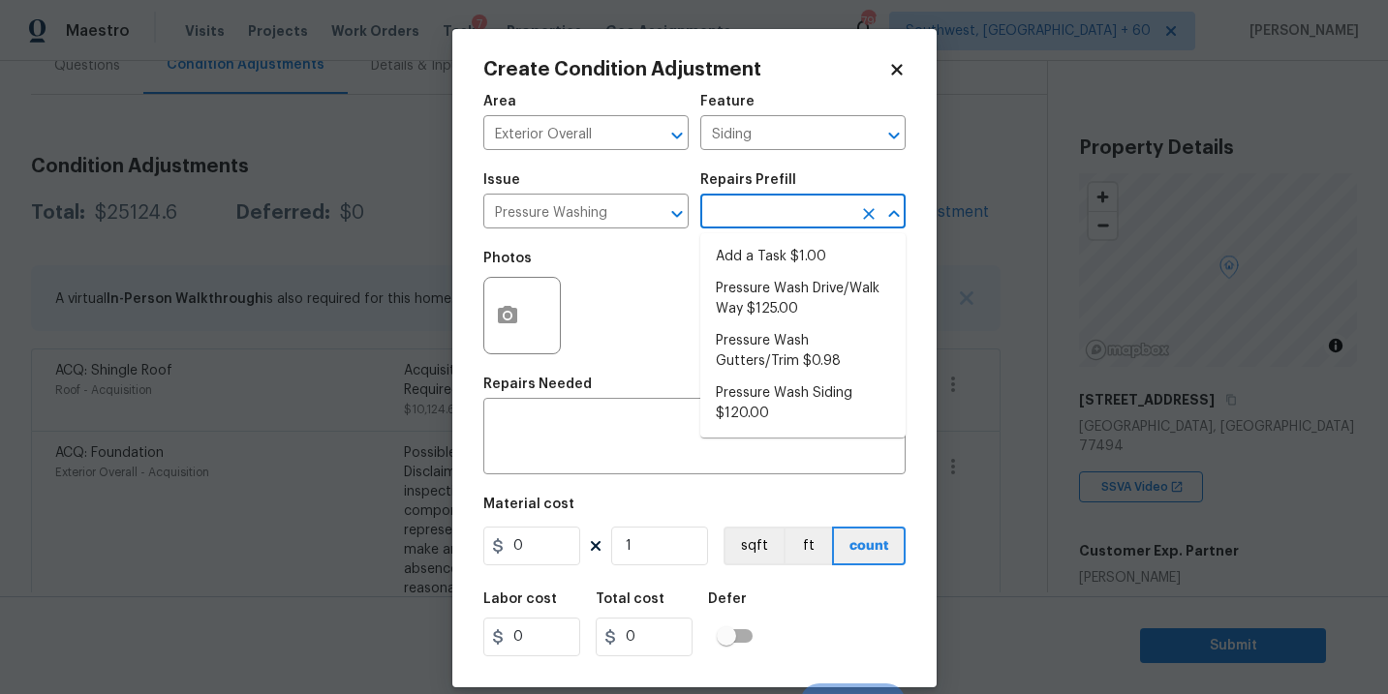
drag, startPoint x: 759, startPoint y: 223, endPoint x: 755, endPoint y: 271, distance: 48.6
click at [759, 223] on input "text" at bounding box center [775, 214] width 151 height 30
click at [755, 396] on li "Pressure Wash Siding $120.00" at bounding box center [802, 404] width 205 height 52
type textarea "Protect areas as needed for pressure washing. Pressure wash the siding on the h…"
type input "120"
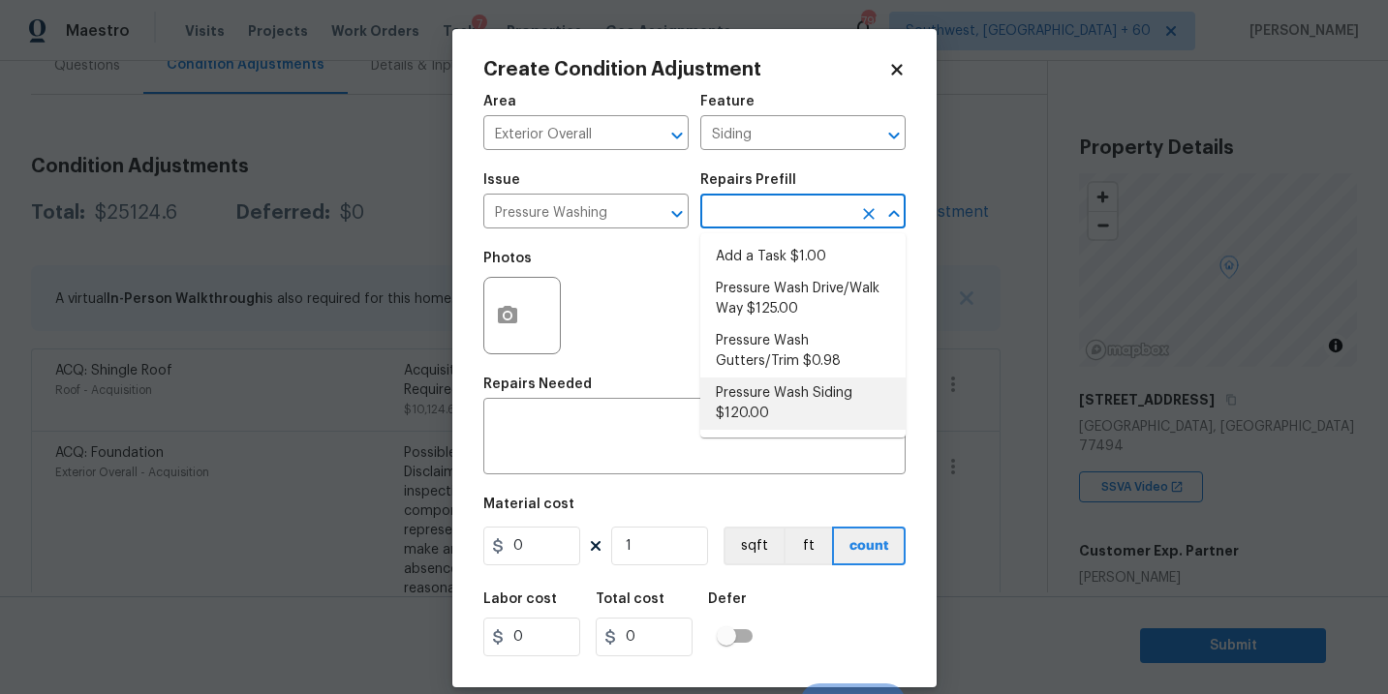
type input "120"
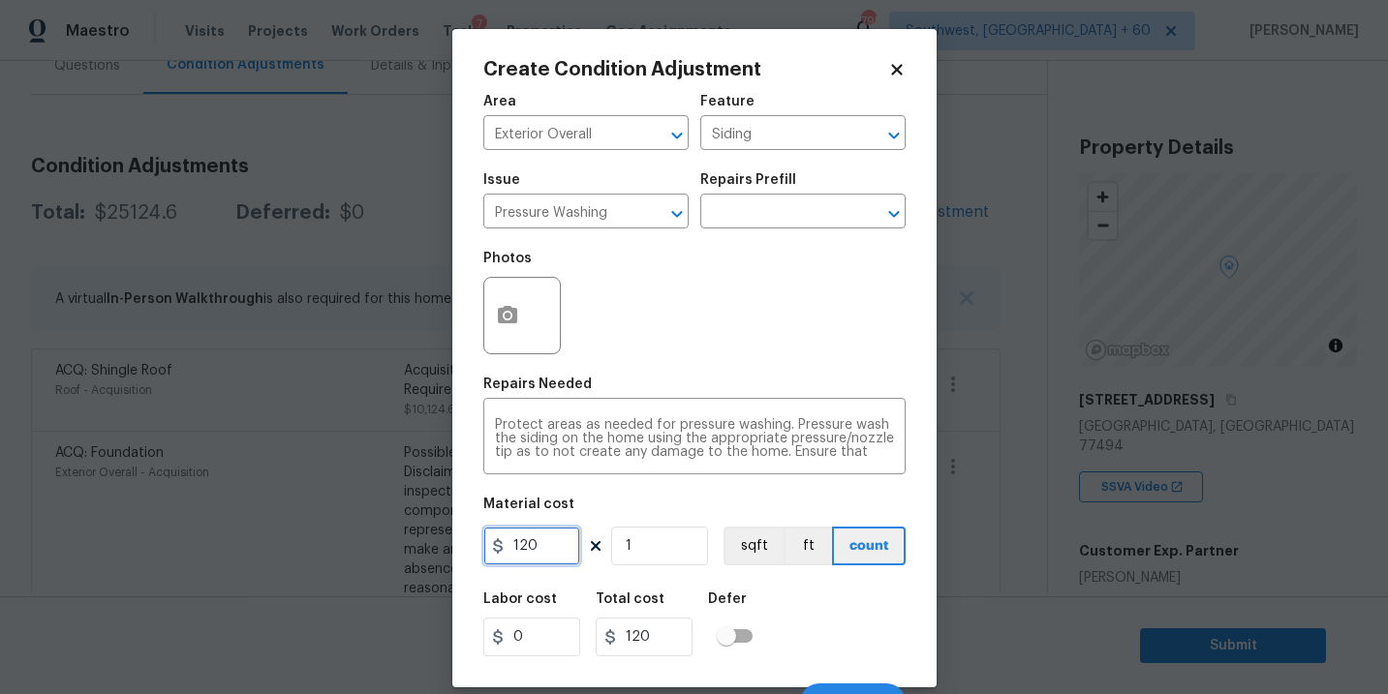
drag, startPoint x: 547, startPoint y: 546, endPoint x: 400, endPoint y: 545, distance: 147.2
click at [400, 545] on div "Create Condition Adjustment Area Exterior Overall ​ Feature Siding ​ Issue Pres…" at bounding box center [694, 347] width 1388 height 694
type input "200"
click at [517, 326] on icon "button" at bounding box center [507, 315] width 23 height 23
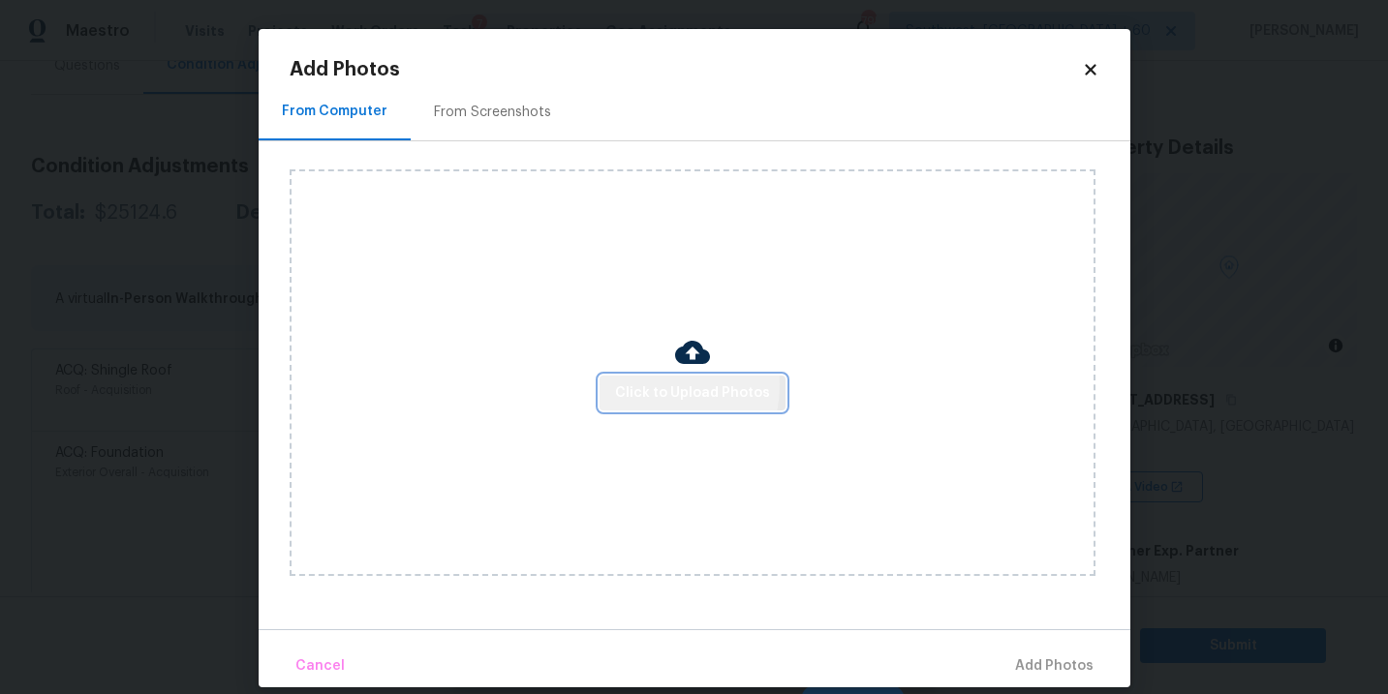
click at [644, 384] on span "Click to Upload Photos" at bounding box center [692, 394] width 155 height 24
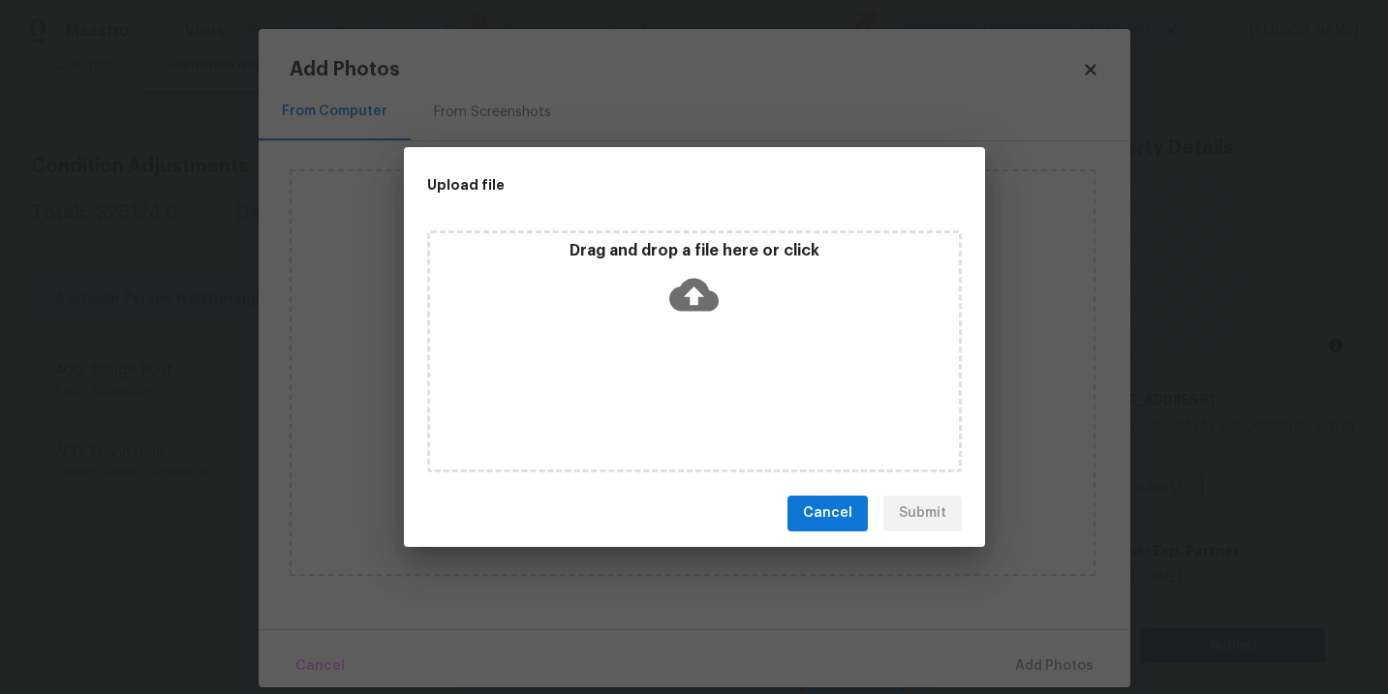
click at [680, 324] on div "Drag and drop a file here or click" at bounding box center [694, 351] width 535 height 242
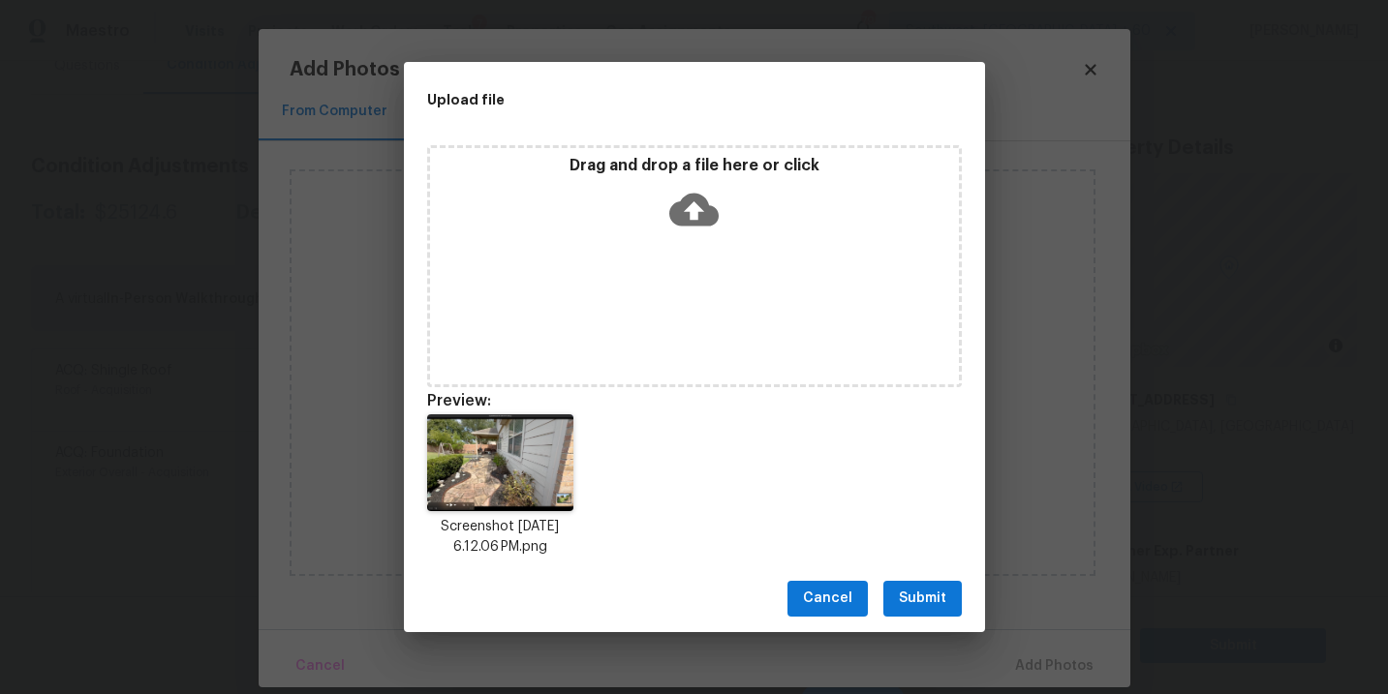
click at [904, 600] on span "Submit" at bounding box center [922, 599] width 47 height 24
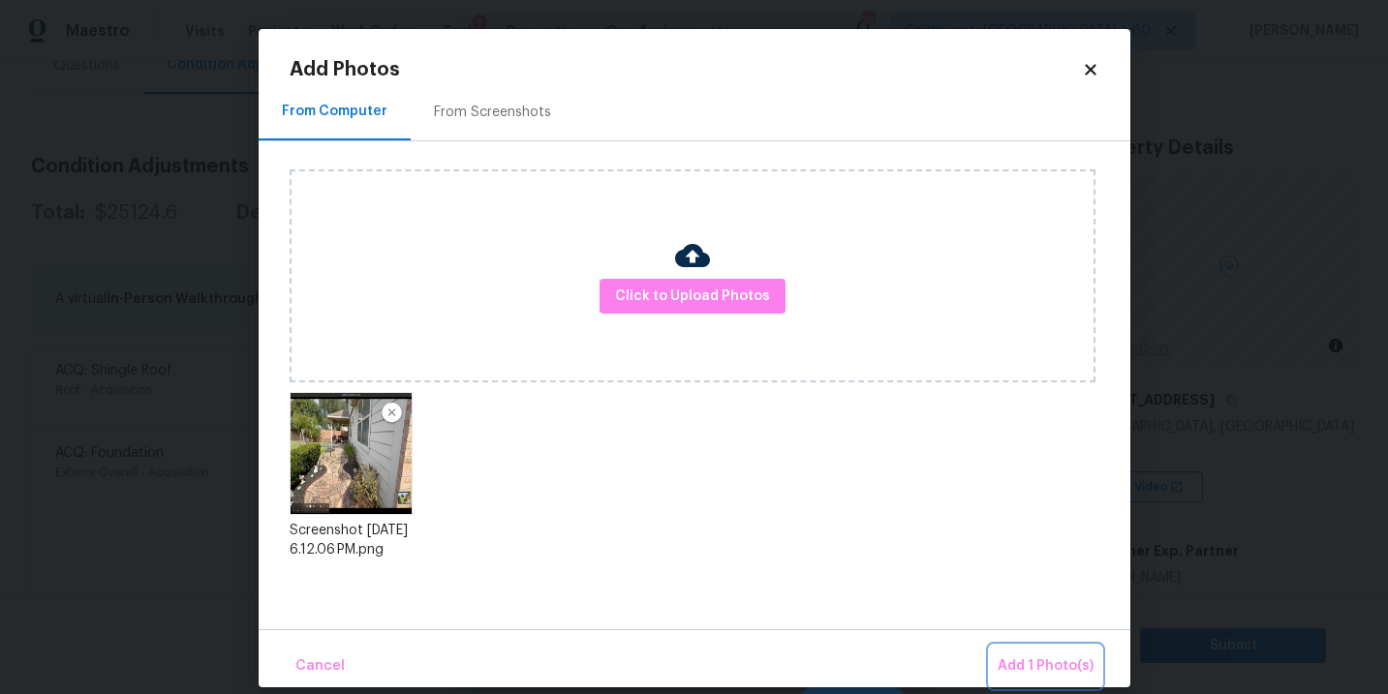
click at [1030, 670] on span "Add 1 Photo(s)" at bounding box center [1045, 667] width 96 height 24
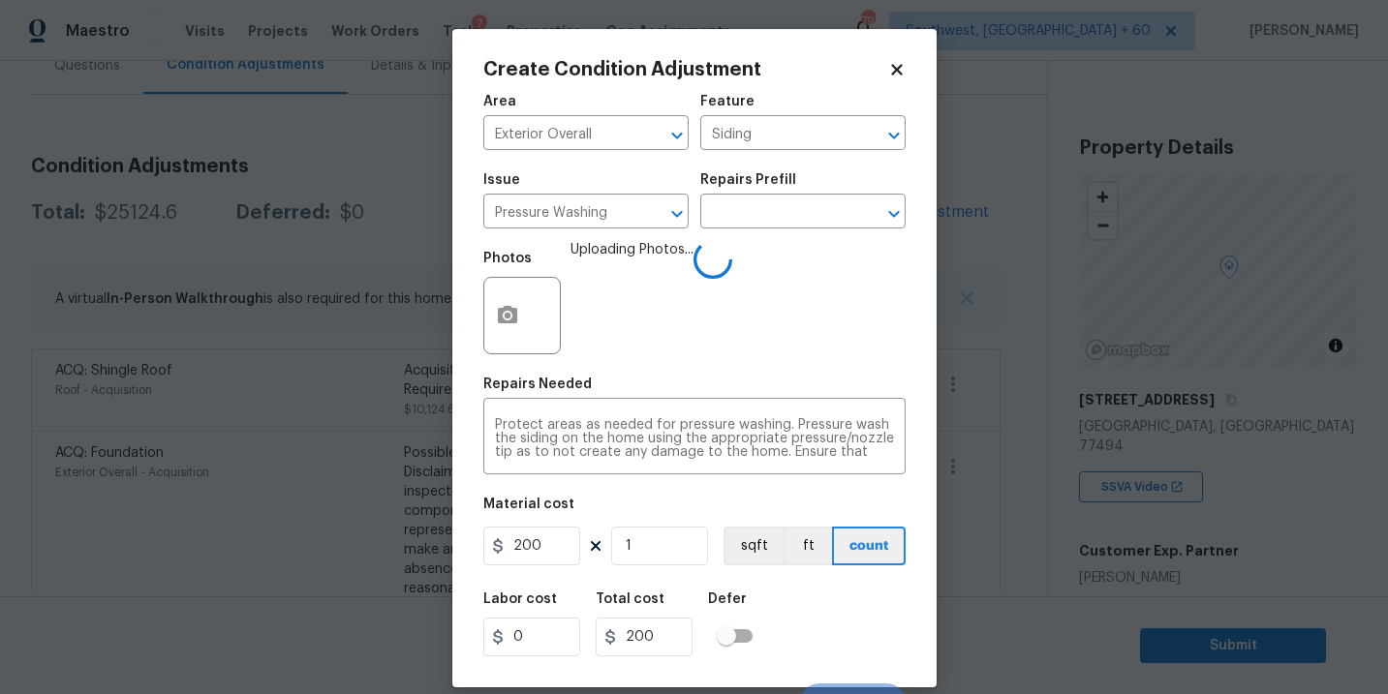
click at [879, 638] on div "Labor cost 0 Total cost 200 Defer" at bounding box center [694, 624] width 422 height 87
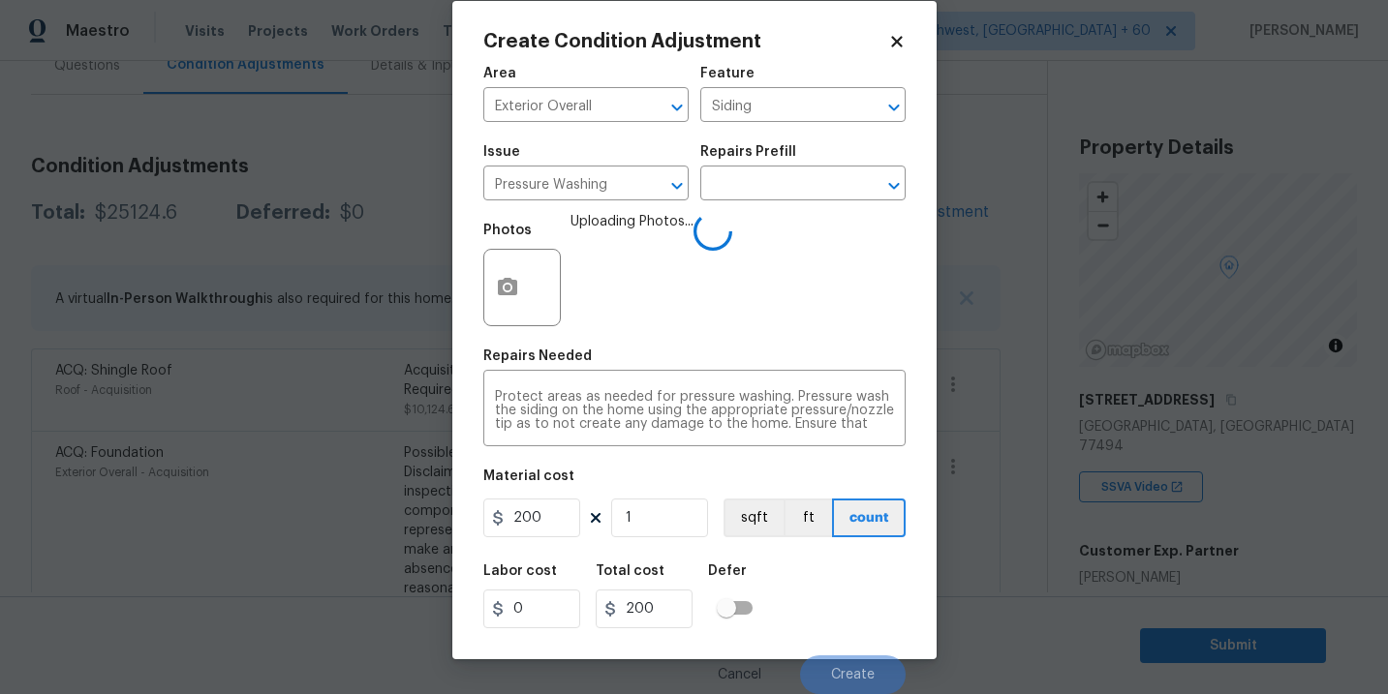
click at [872, 641] on div "Cancel Create" at bounding box center [694, 667] width 422 height 54
click at [838, 668] on span "Create" at bounding box center [853, 675] width 44 height 15
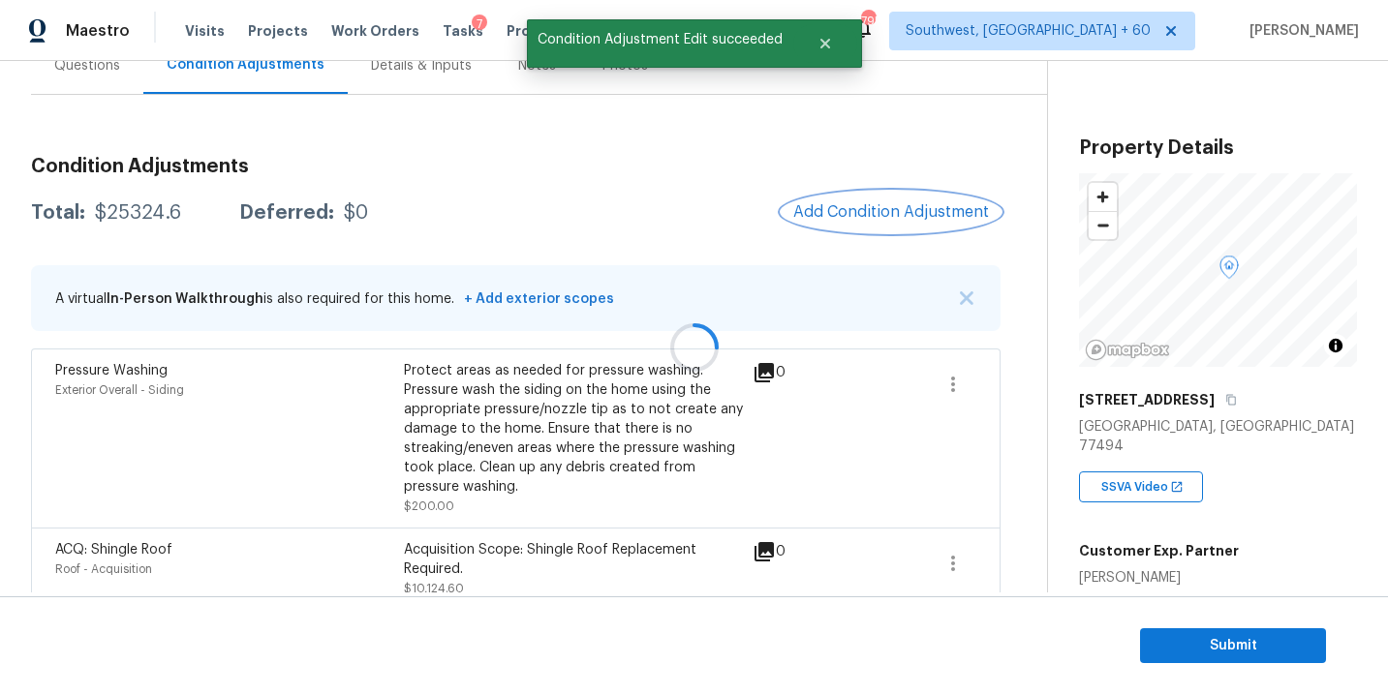
scroll to position [0, 0]
click at [886, 214] on span "Add Condition Adjustment" at bounding box center [891, 211] width 196 height 17
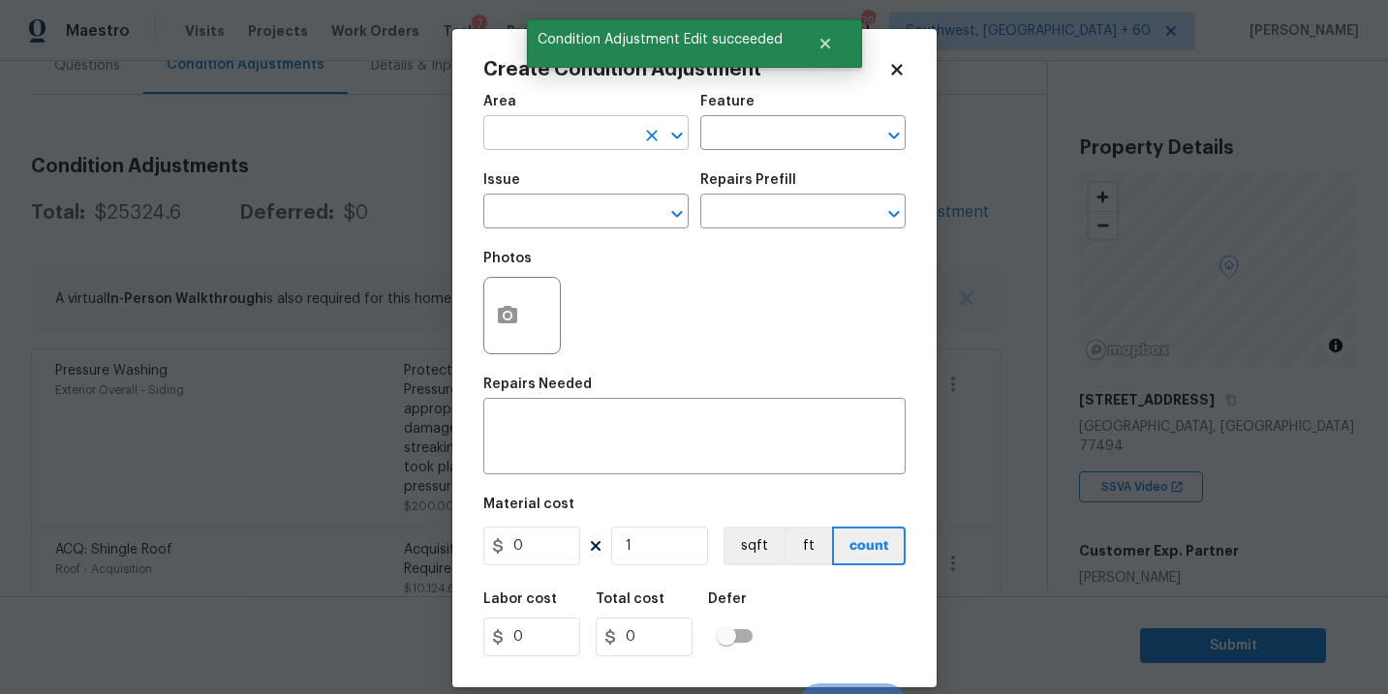
click at [533, 141] on input "text" at bounding box center [558, 135] width 151 height 30
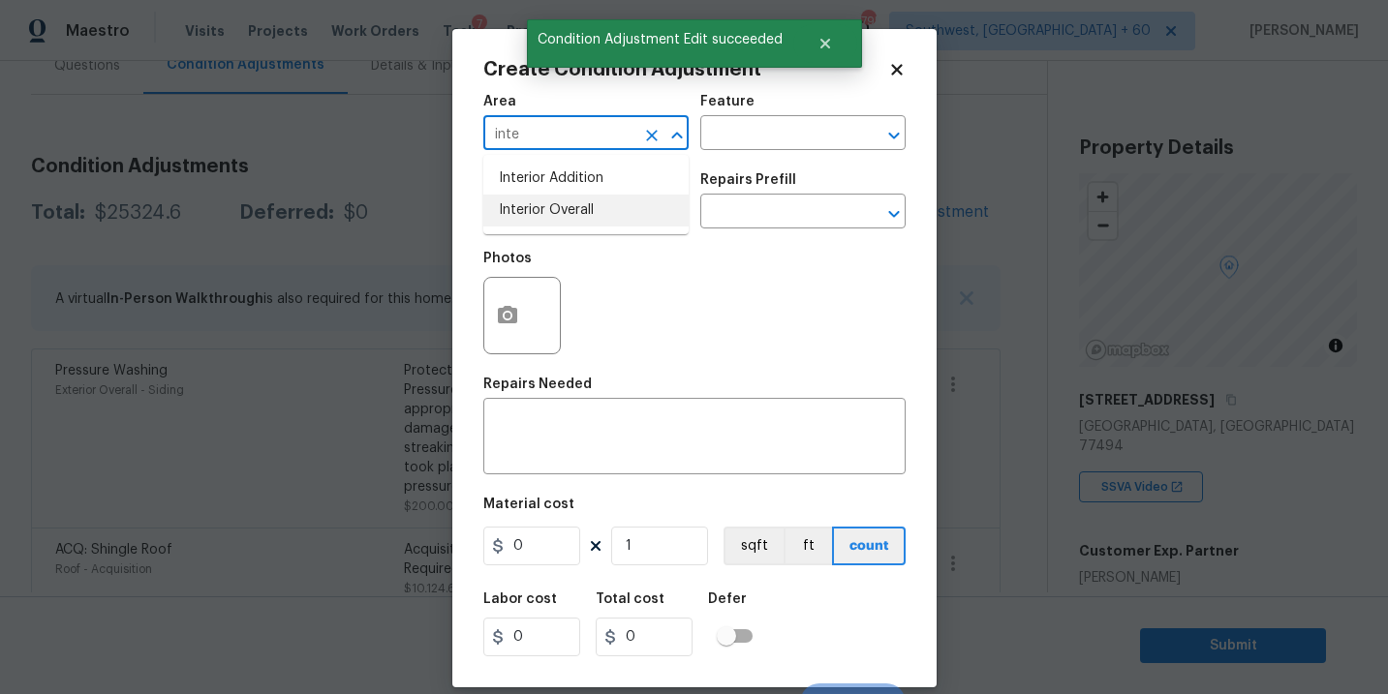
click at [539, 215] on li "Interior Overall" at bounding box center [585, 211] width 205 height 32
type input "Interior Overall"
click at [539, 215] on input "text" at bounding box center [558, 214] width 151 height 30
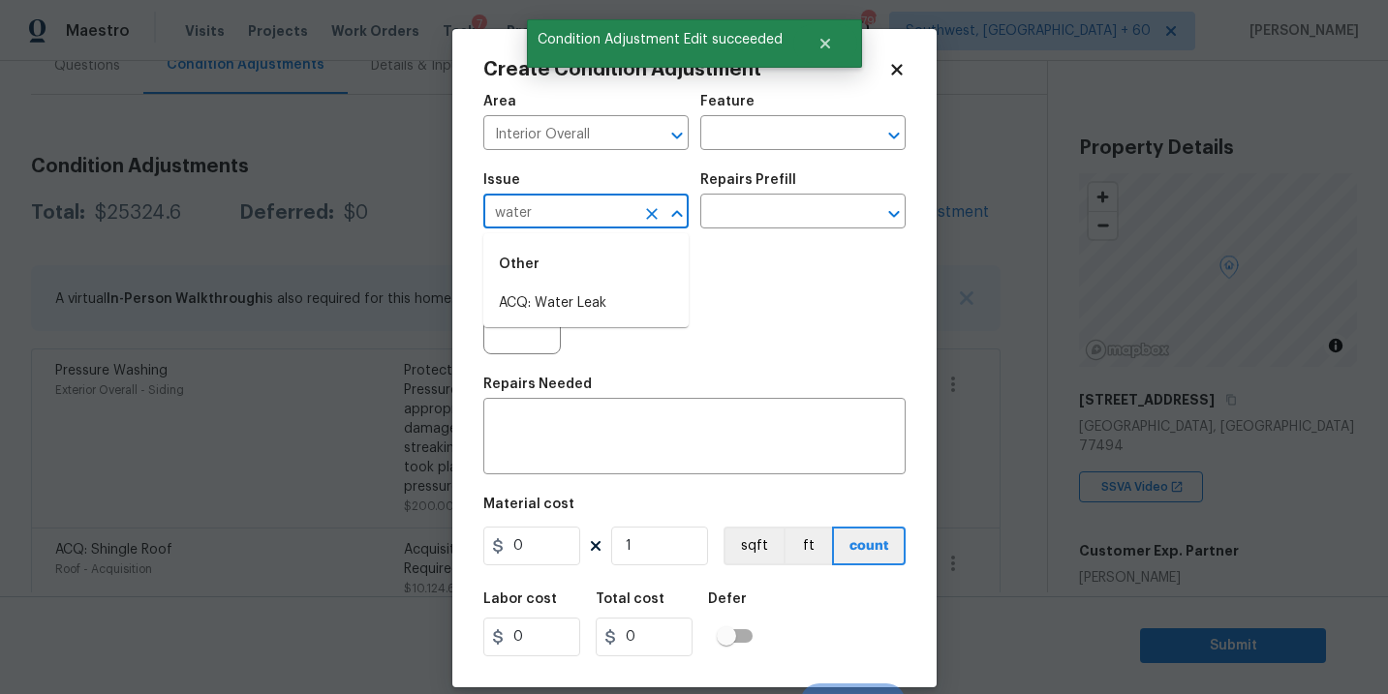
click at [566, 292] on li "ACQ: Water Leak" at bounding box center [585, 304] width 205 height 32
type input "ACQ: Water Leak"
click at [772, 227] on input "text" at bounding box center [775, 214] width 151 height 30
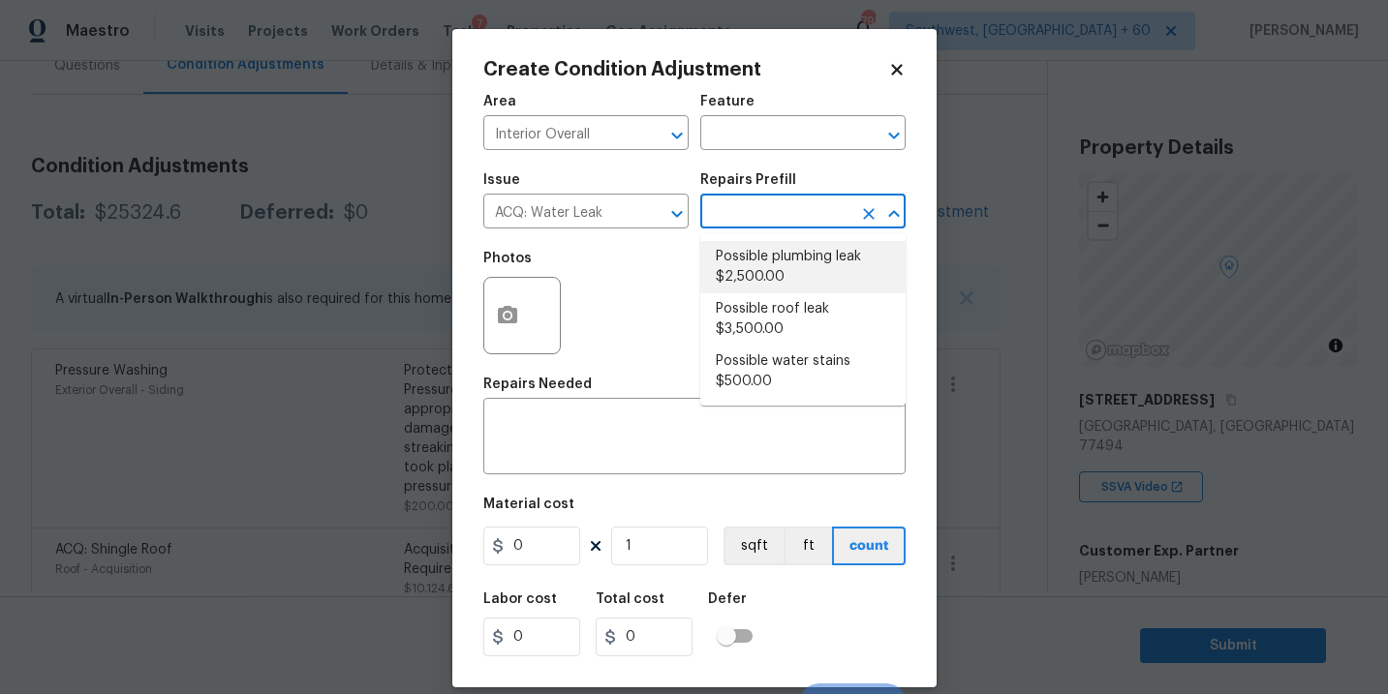
click at [771, 269] on li "Possible plumbing leak $2,500.00" at bounding box center [802, 267] width 205 height 52
type input "Acquisition"
type textarea "Acquisition Scope: Possible plumbing leak"
type input "2500"
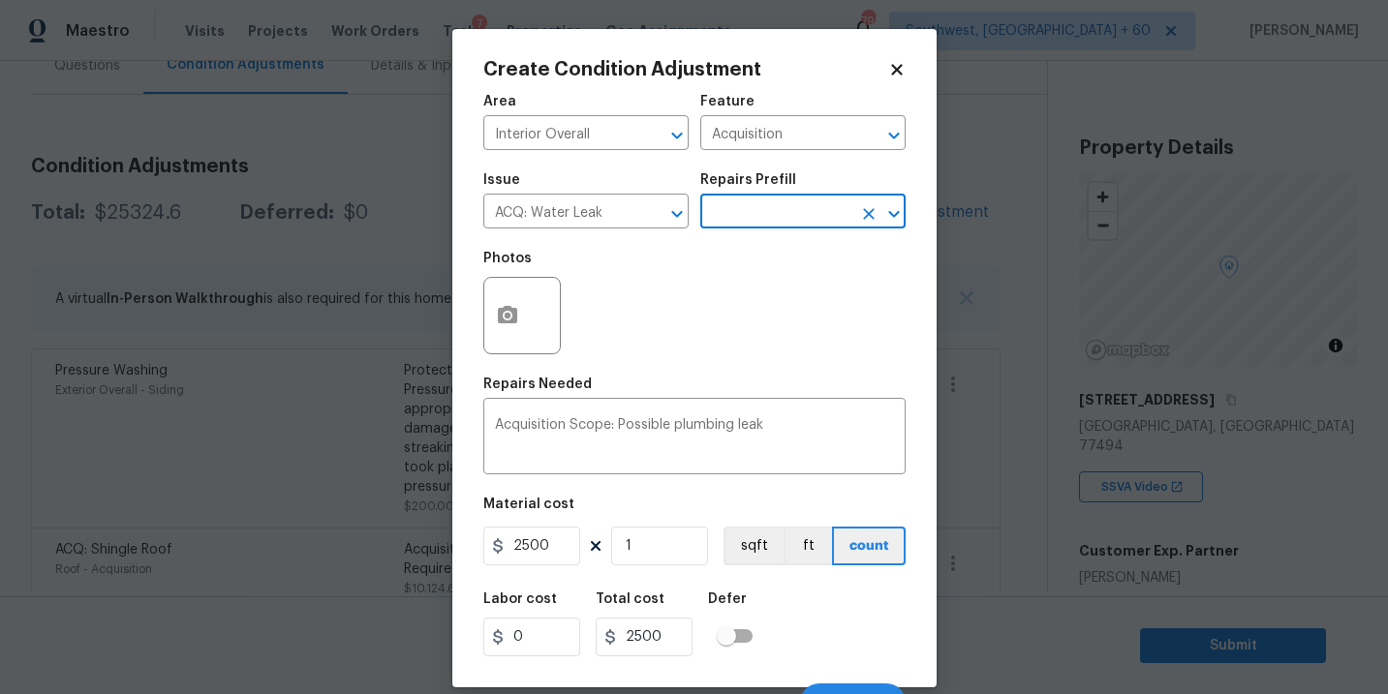
click at [531, 324] on div at bounding box center [521, 315] width 77 height 77
click at [515, 324] on icon "button" at bounding box center [507, 315] width 23 height 23
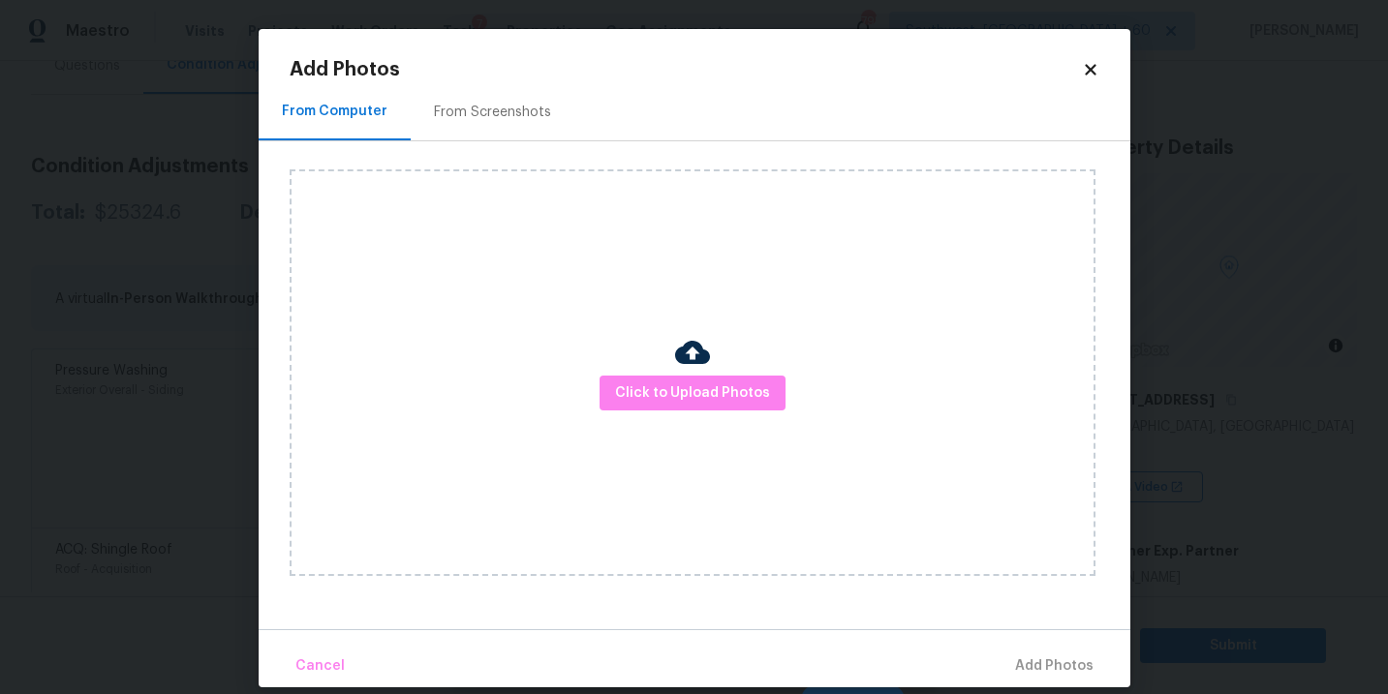
click at [642, 365] on div "Click to Upload Photos" at bounding box center [693, 372] width 806 height 407
click at [658, 389] on span "Click to Upload Photos" at bounding box center [692, 394] width 155 height 24
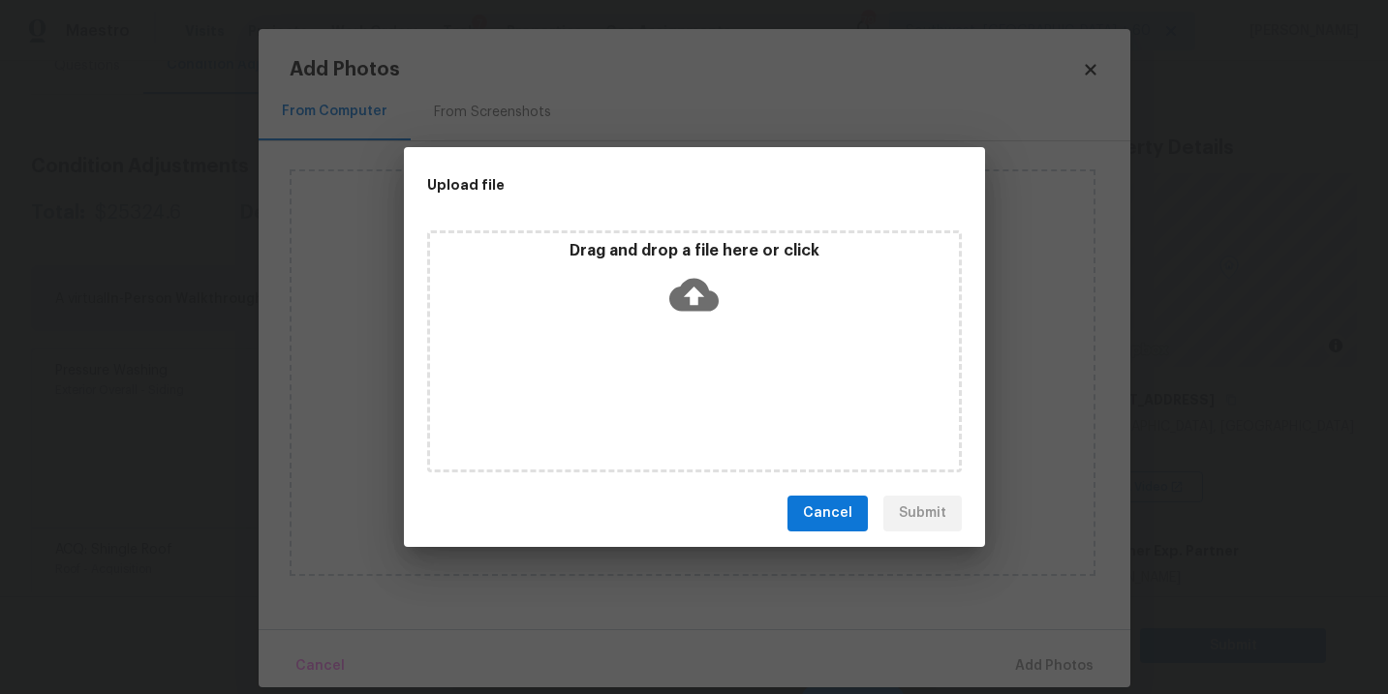
click at [704, 327] on div "Drag and drop a file here or click" at bounding box center [694, 351] width 535 height 242
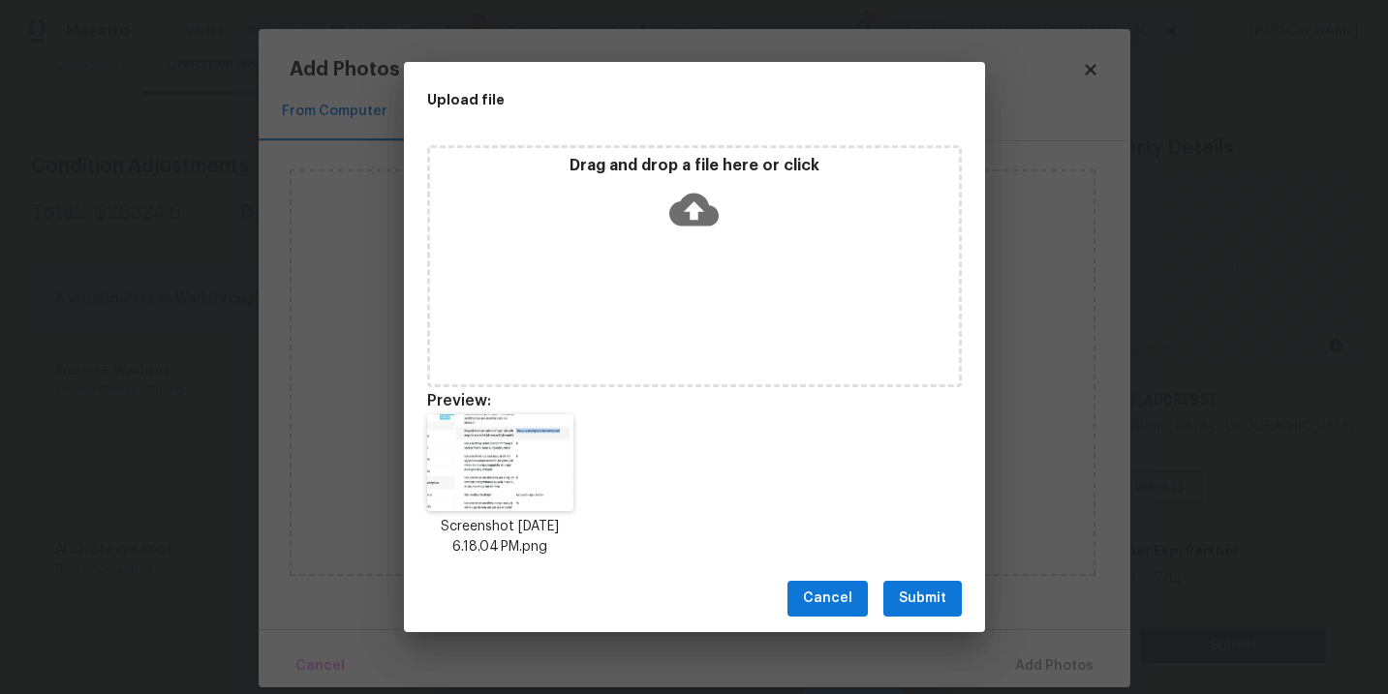
click at [933, 604] on span "Submit" at bounding box center [922, 599] width 47 height 24
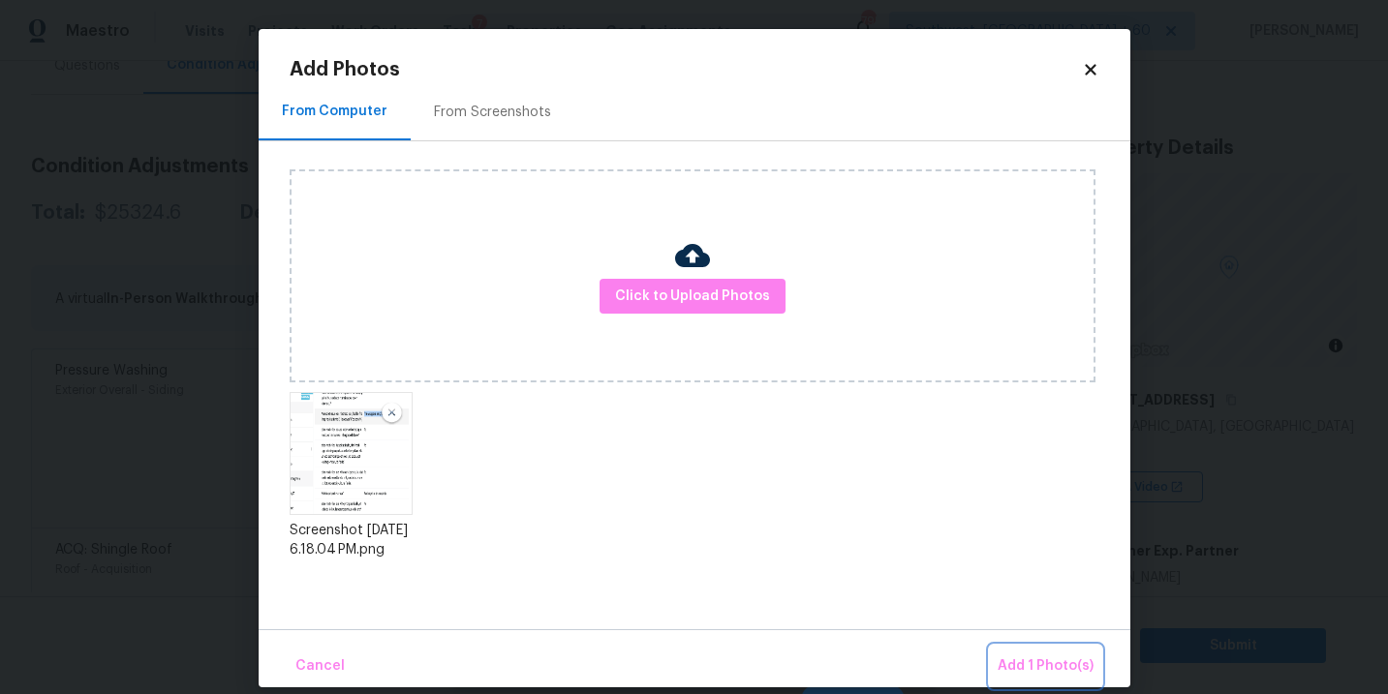
click at [1025, 676] on span "Add 1 Photo(s)" at bounding box center [1045, 667] width 96 height 24
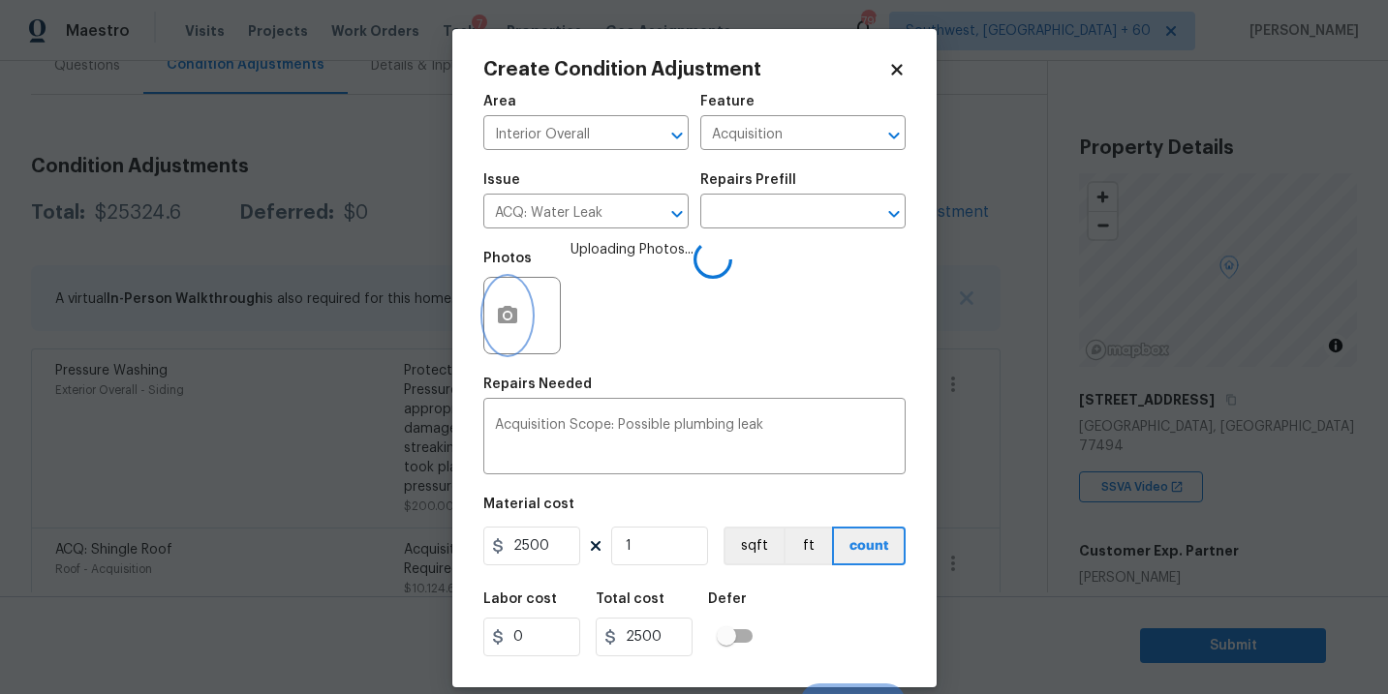
scroll to position [1, 0]
click at [851, 591] on div "Labor cost 0 Total cost 2500 Defer" at bounding box center [694, 623] width 422 height 87
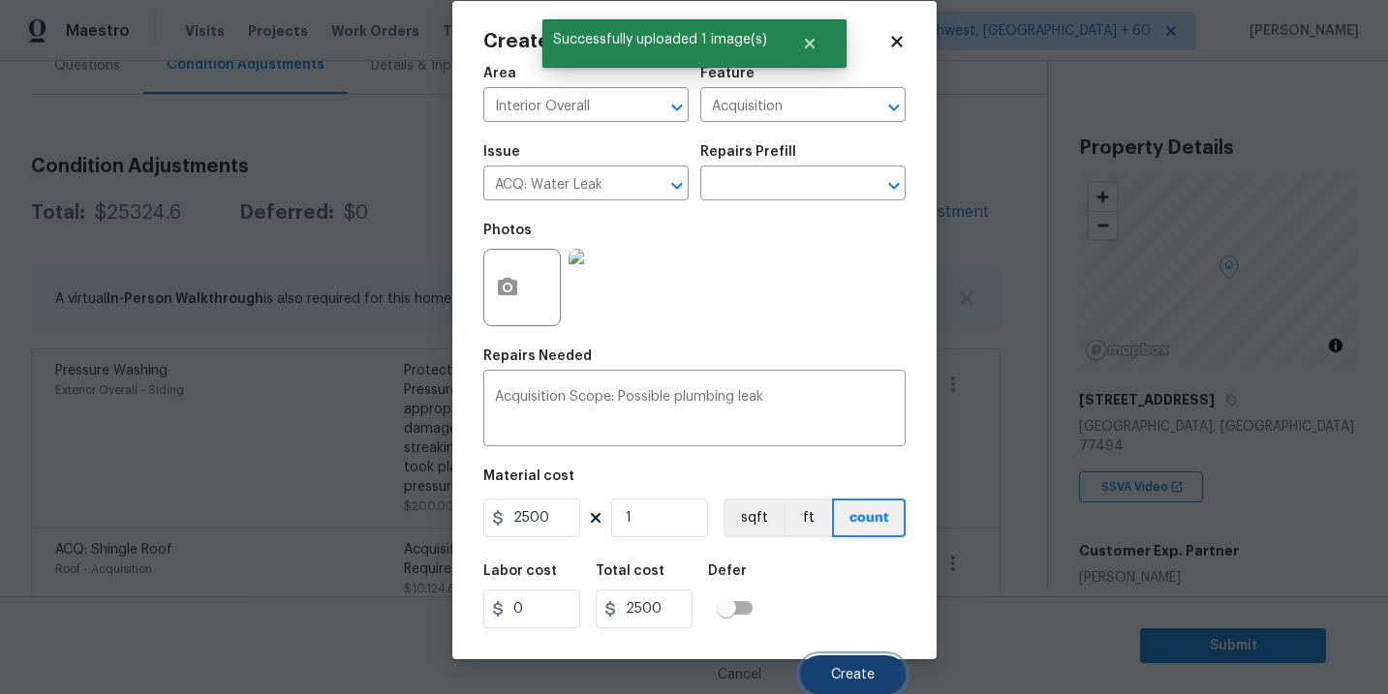
click at [854, 656] on button "Create" at bounding box center [853, 675] width 106 height 39
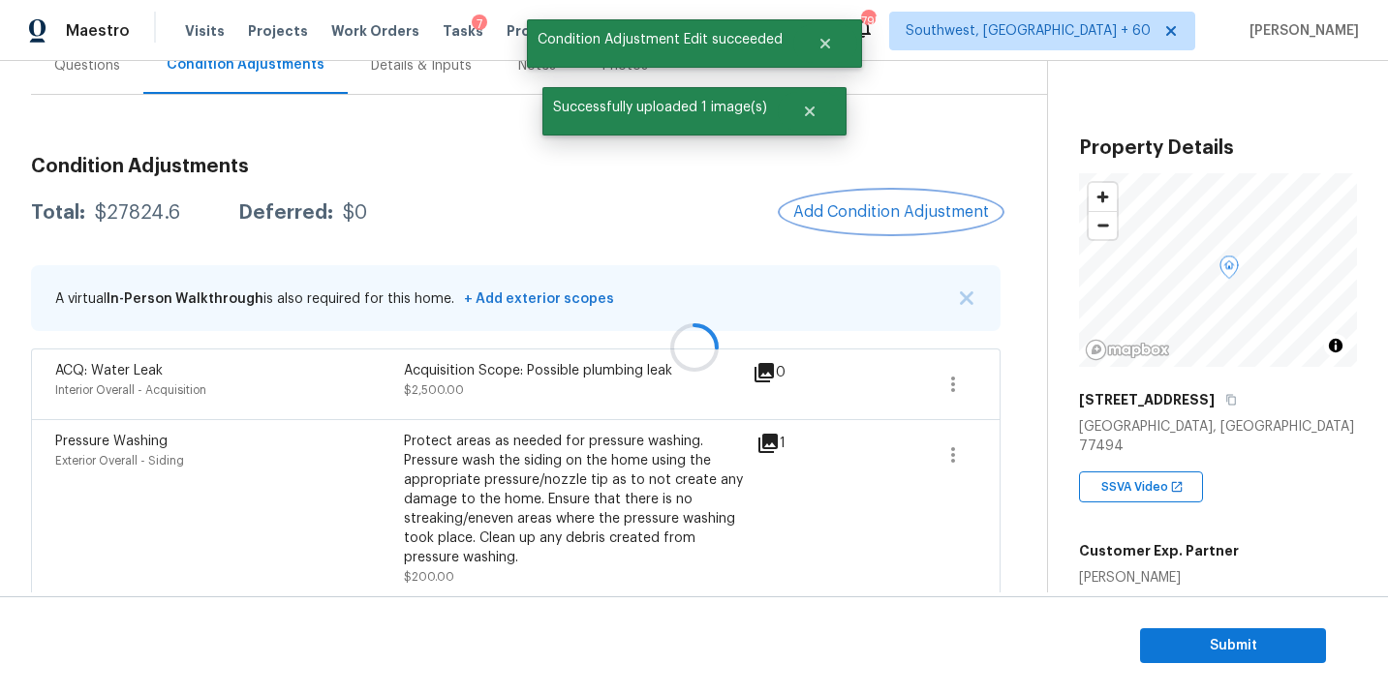
scroll to position [0, 0]
click at [874, 229] on div at bounding box center [694, 347] width 1388 height 694
click at [880, 214] on span "Add Condition Adjustment" at bounding box center [891, 211] width 196 height 17
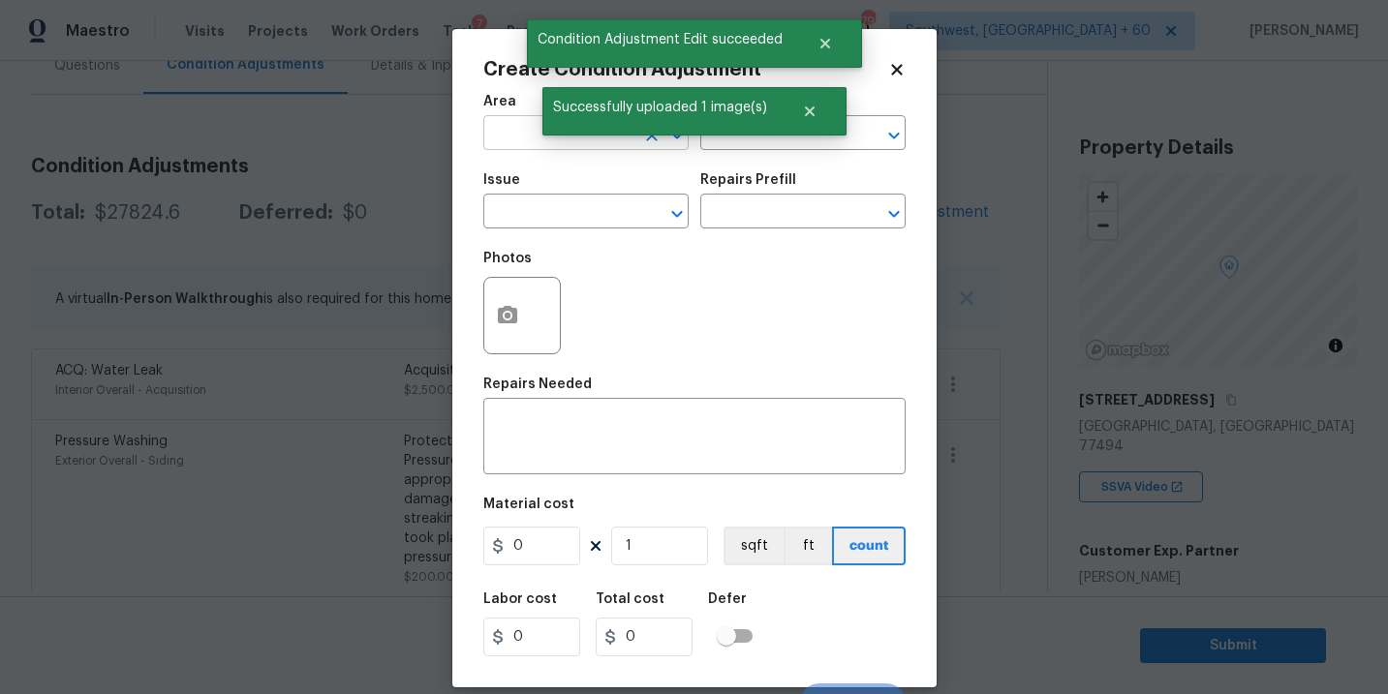
click at [502, 133] on input "text" at bounding box center [558, 135] width 151 height 30
click at [593, 219] on li "Exterior Overall" at bounding box center [585, 211] width 205 height 32
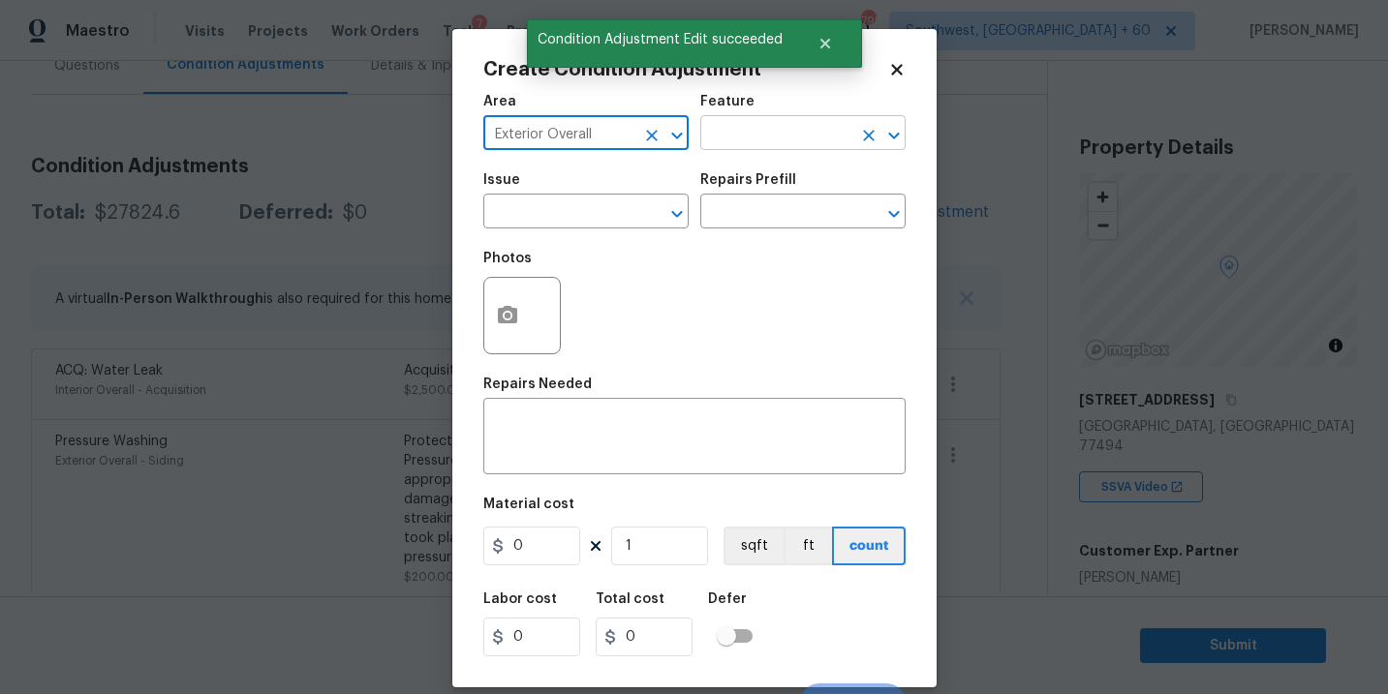
type input "Exterior Overall"
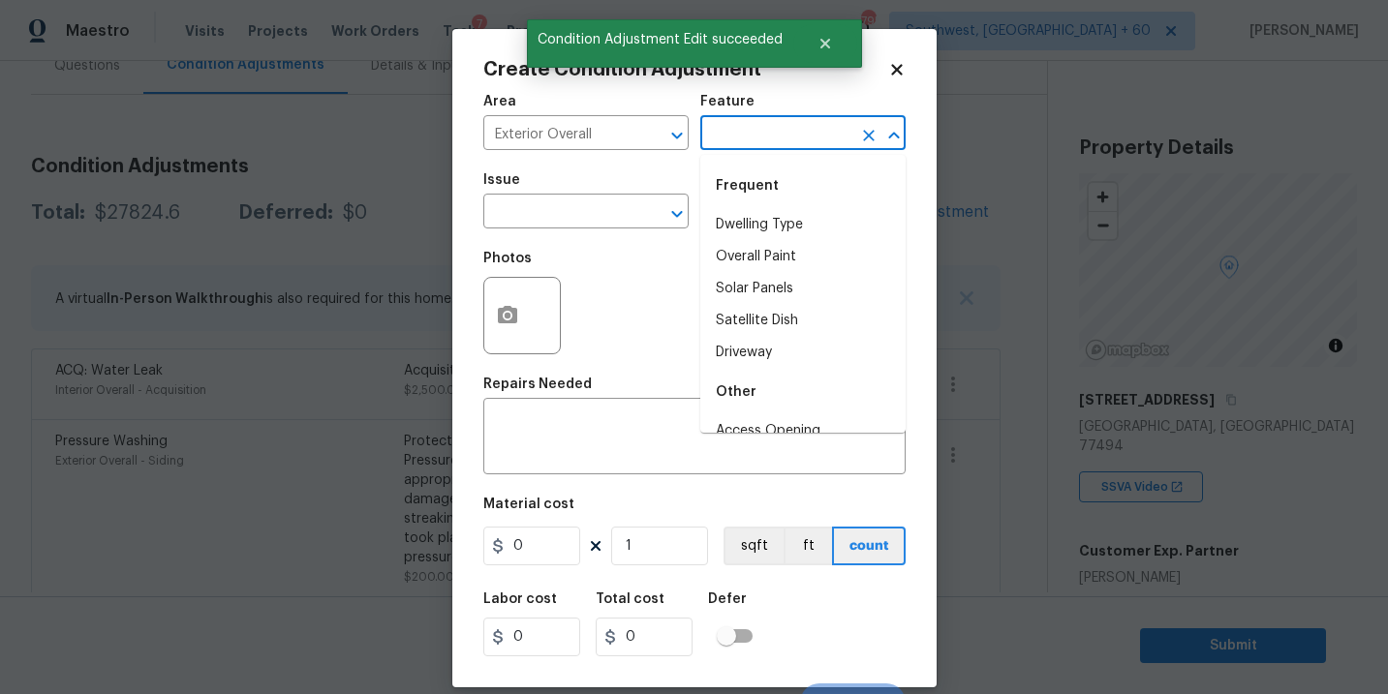
click at [739, 145] on input "text" at bounding box center [775, 135] width 151 height 30
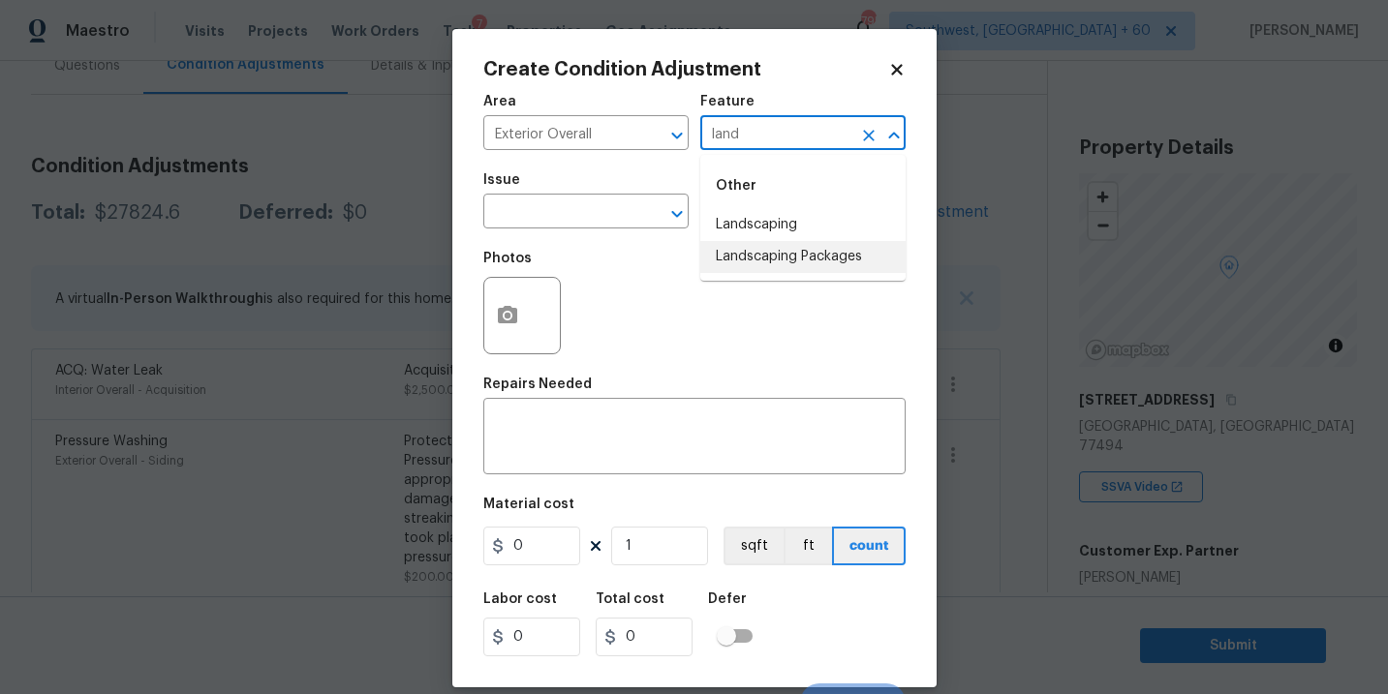
click at [775, 254] on li "Landscaping Packages" at bounding box center [802, 257] width 205 height 32
click at [651, 226] on button "Clear" at bounding box center [651, 213] width 27 height 27
type input "Landscaping Packages"
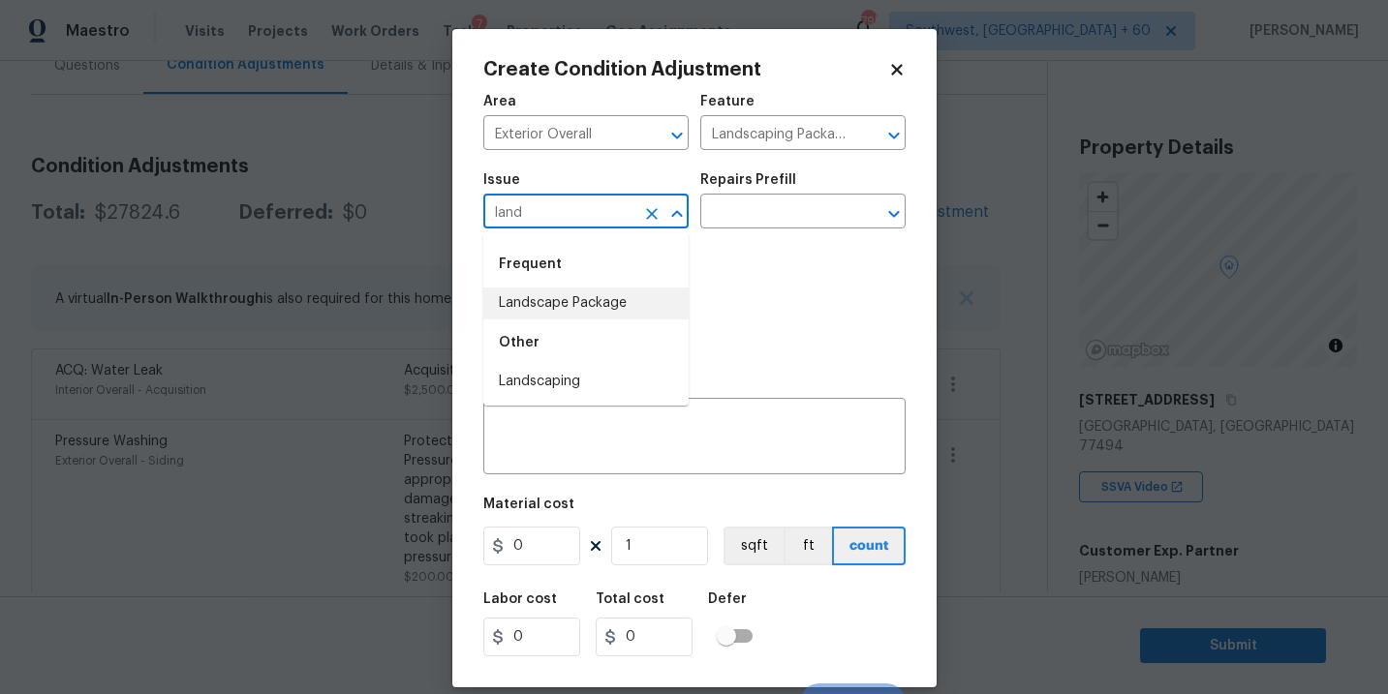
click at [640, 310] on li "Landscape Package" at bounding box center [585, 304] width 205 height 32
type input "Landscape Package"
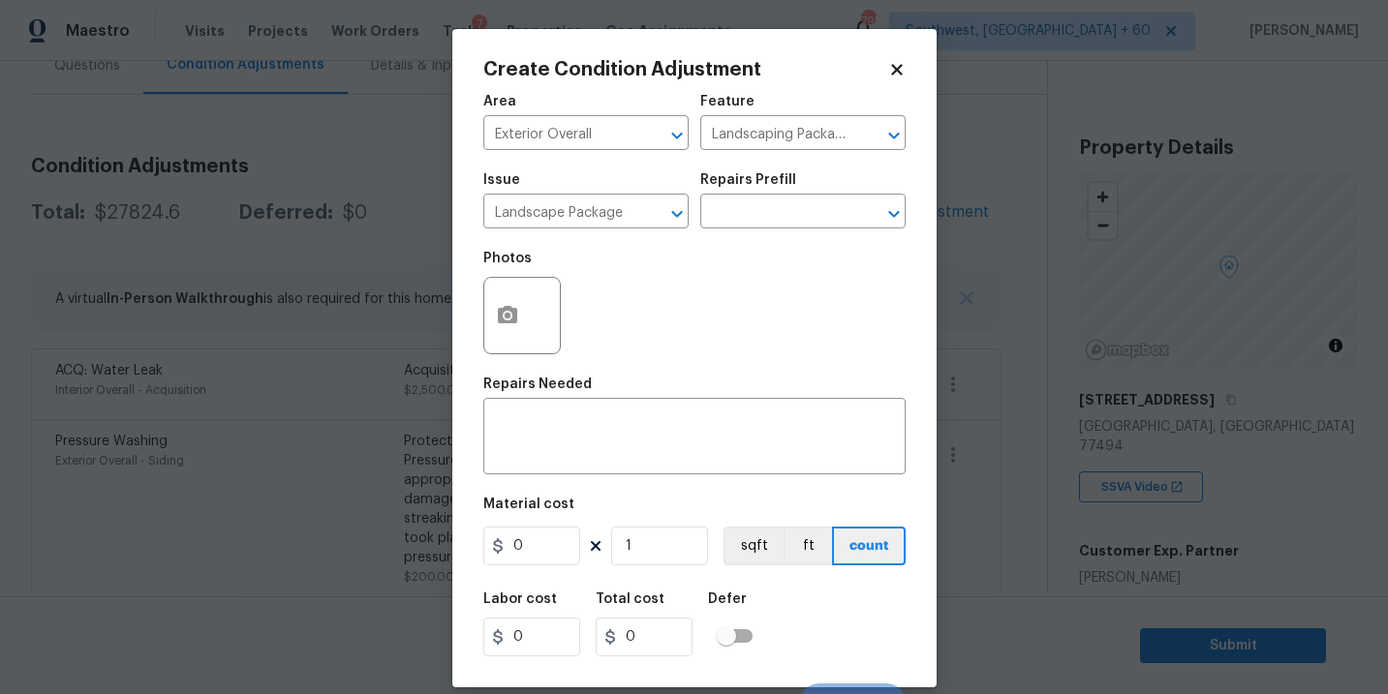
click at [772, 241] on div "Photos" at bounding box center [694, 303] width 422 height 126
click at [797, 221] on input "text" at bounding box center [775, 214] width 151 height 30
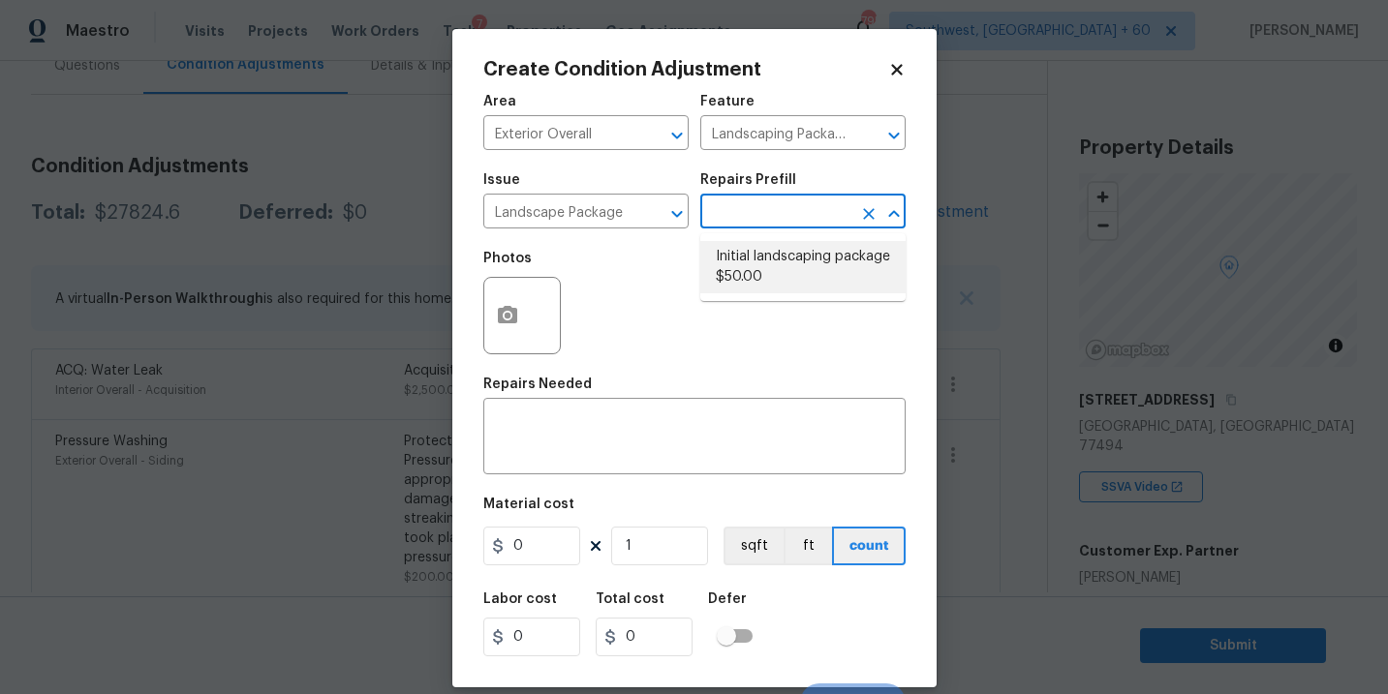
click at [786, 276] on li "Initial landscaping package $50.00" at bounding box center [802, 267] width 205 height 52
type input "Home Readiness Packages"
type textarea "Mowing of grass up to 6" in height. Mow, edge along driveways & sidewalks, trim…"
type input "50"
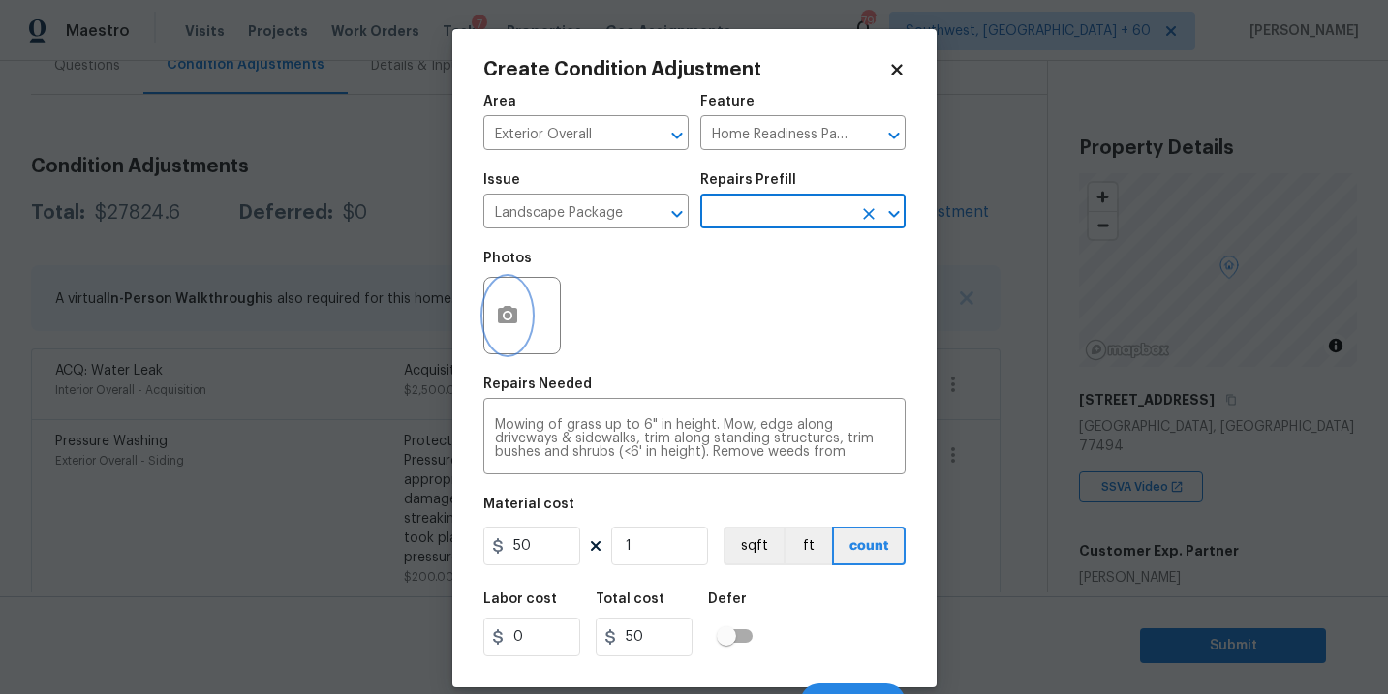
click at [506, 330] on button "button" at bounding box center [507, 316] width 46 height 76
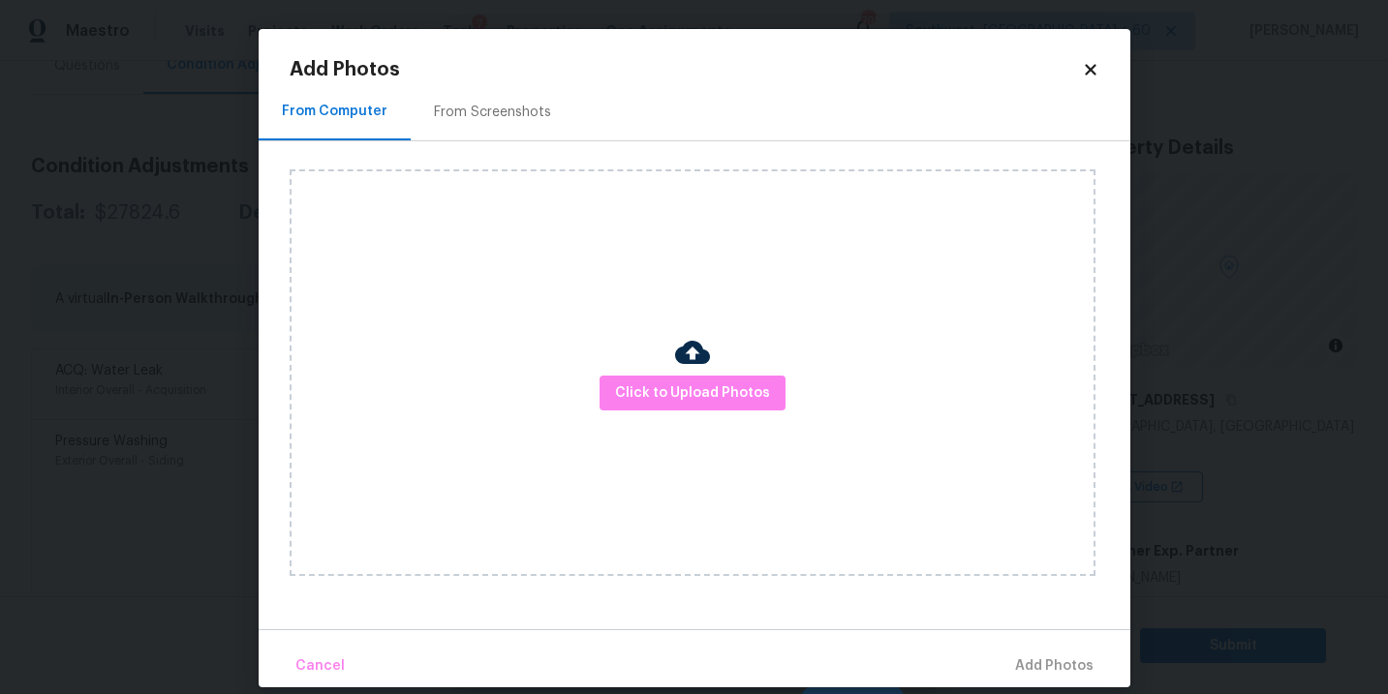
click at [650, 370] on div "Click to Upload Photos" at bounding box center [693, 372] width 806 height 407
click at [664, 401] on span "Click to Upload Photos" at bounding box center [692, 394] width 155 height 24
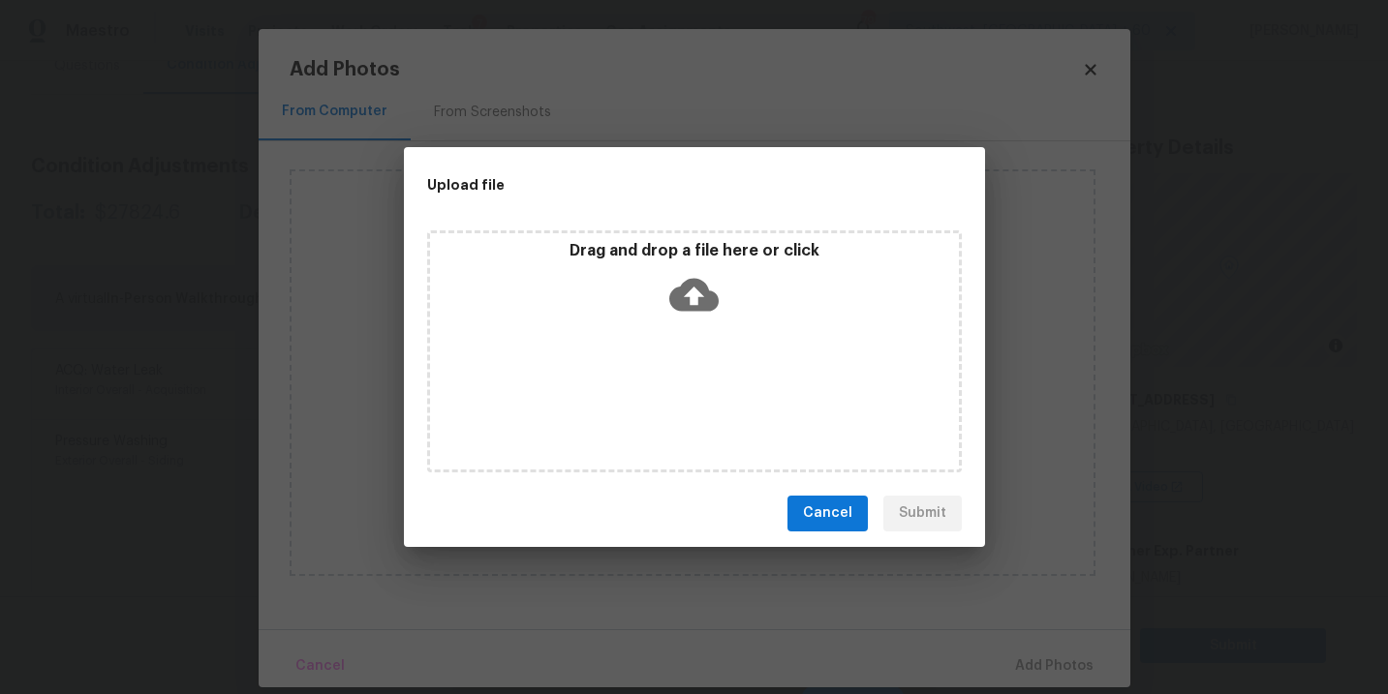
click at [697, 328] on div "Drag and drop a file here or click" at bounding box center [694, 351] width 535 height 242
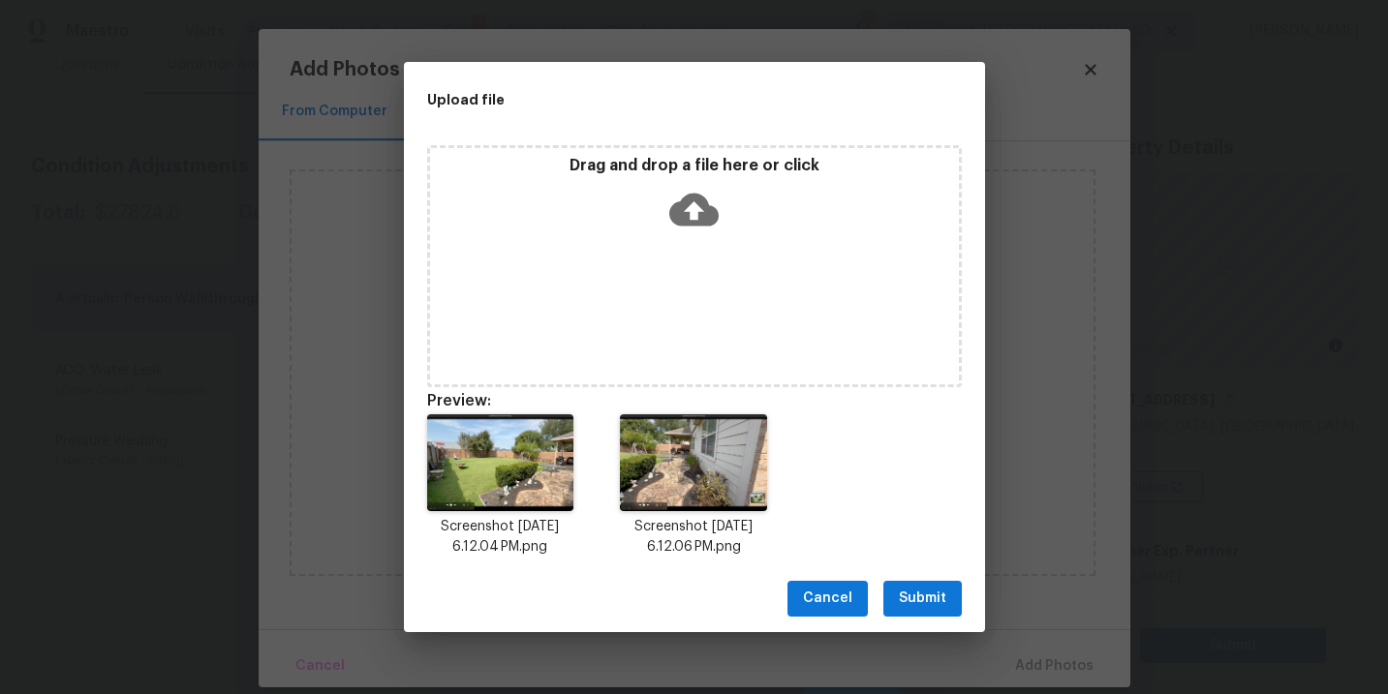
click at [925, 603] on span "Submit" at bounding box center [922, 599] width 47 height 24
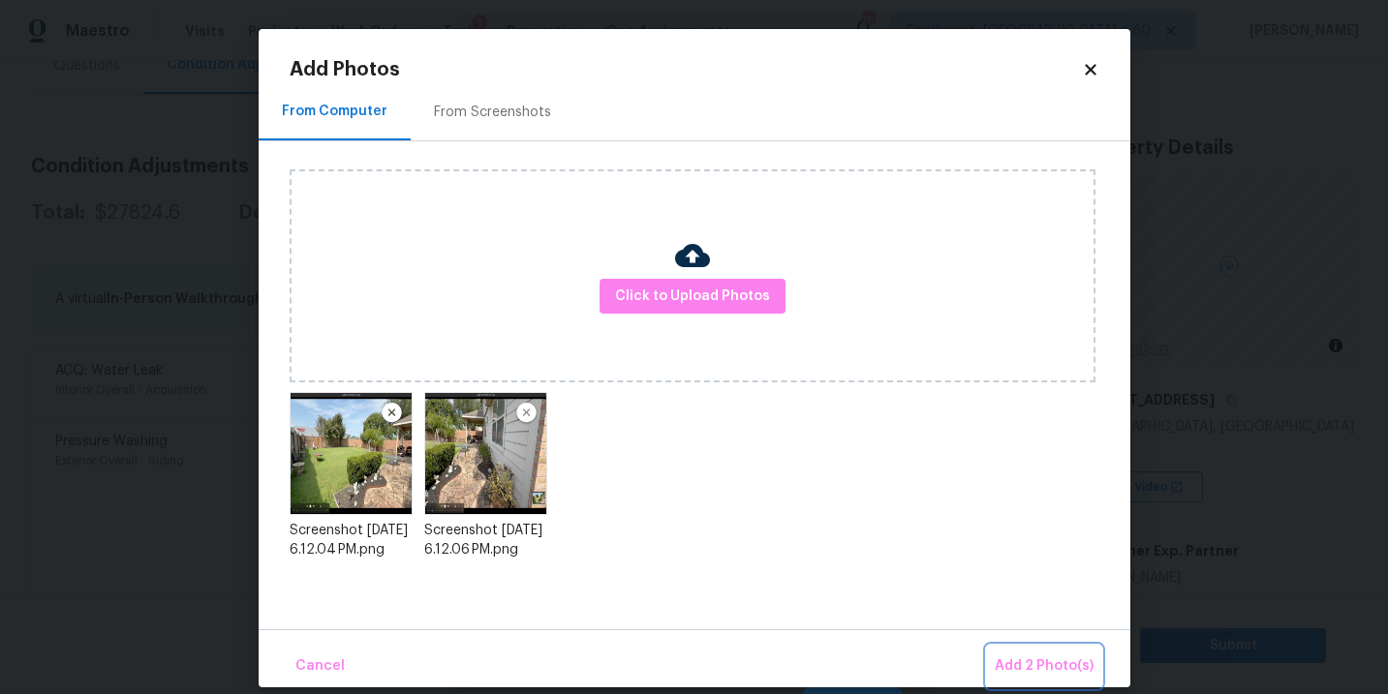
click at [995, 658] on button "Add 2 Photo(s)" at bounding box center [1044, 667] width 114 height 42
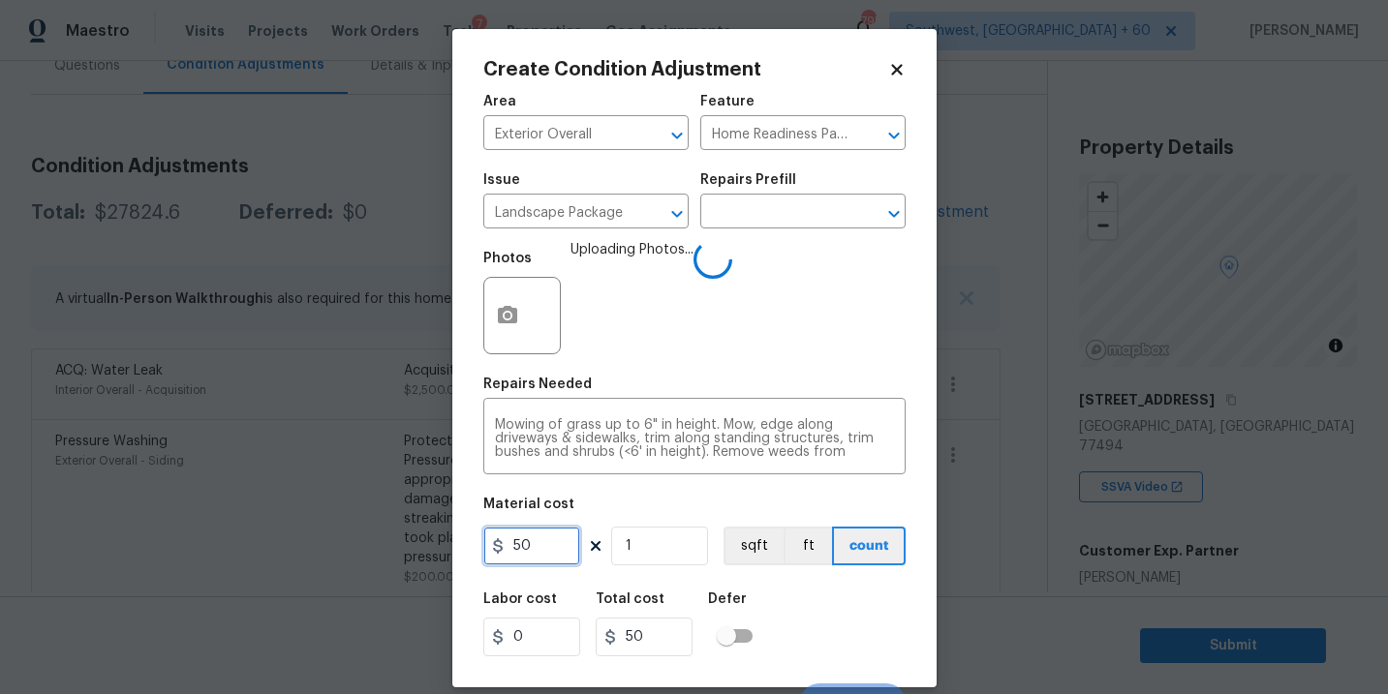
drag, startPoint x: 535, startPoint y: 542, endPoint x: 366, endPoint y: 543, distance: 169.5
click at [366, 543] on div "Create Condition Adjustment Area Exterior Overall ​ Feature Home Readiness Pack…" at bounding box center [694, 347] width 1388 height 694
type input "300"
click at [813, 606] on div "Labor cost 0 Total cost 300 Defer" at bounding box center [694, 624] width 422 height 87
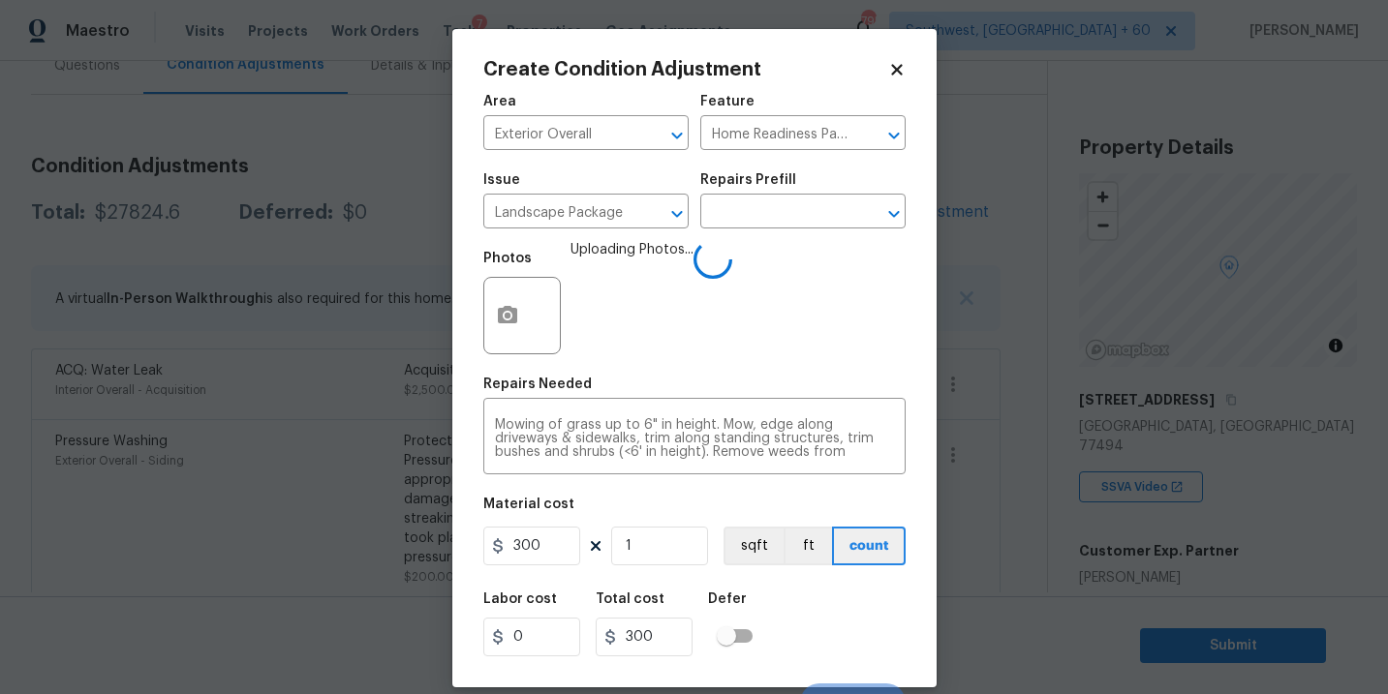
scroll to position [29, 0]
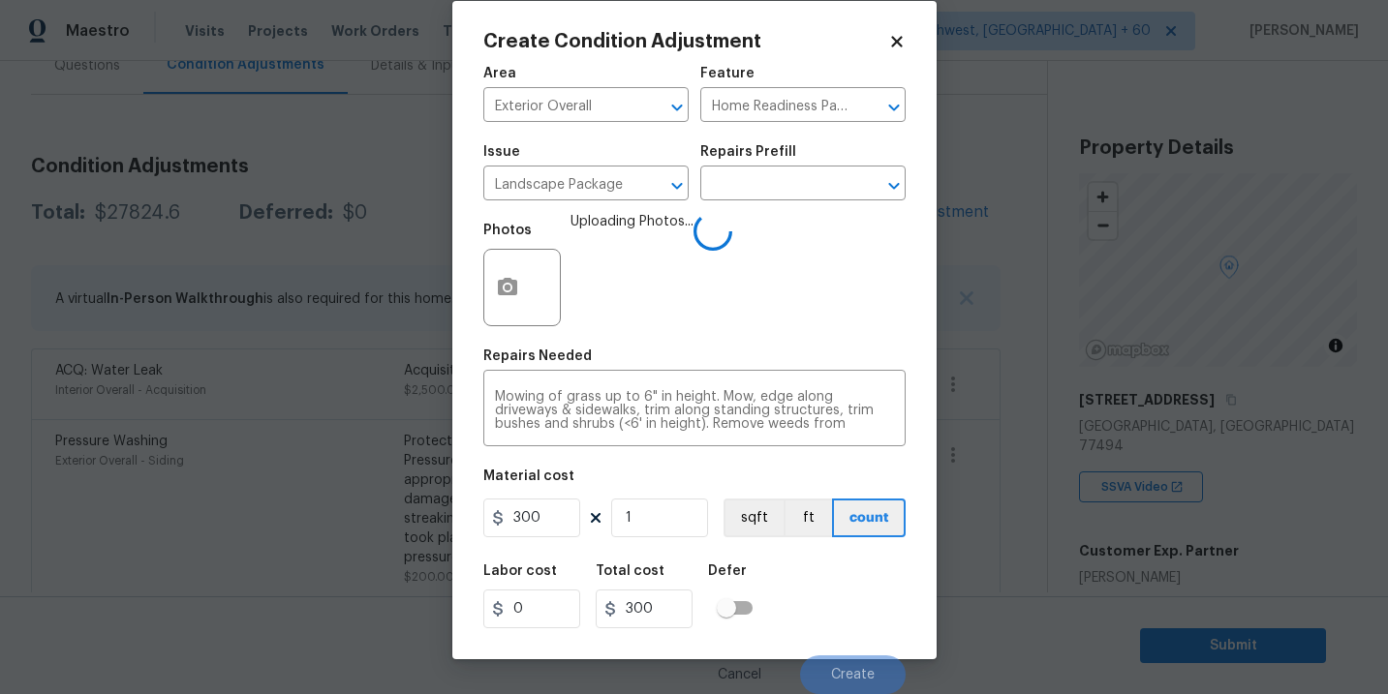
click at [829, 627] on div "Labor cost 0 Total cost 300 Defer" at bounding box center [694, 596] width 422 height 87
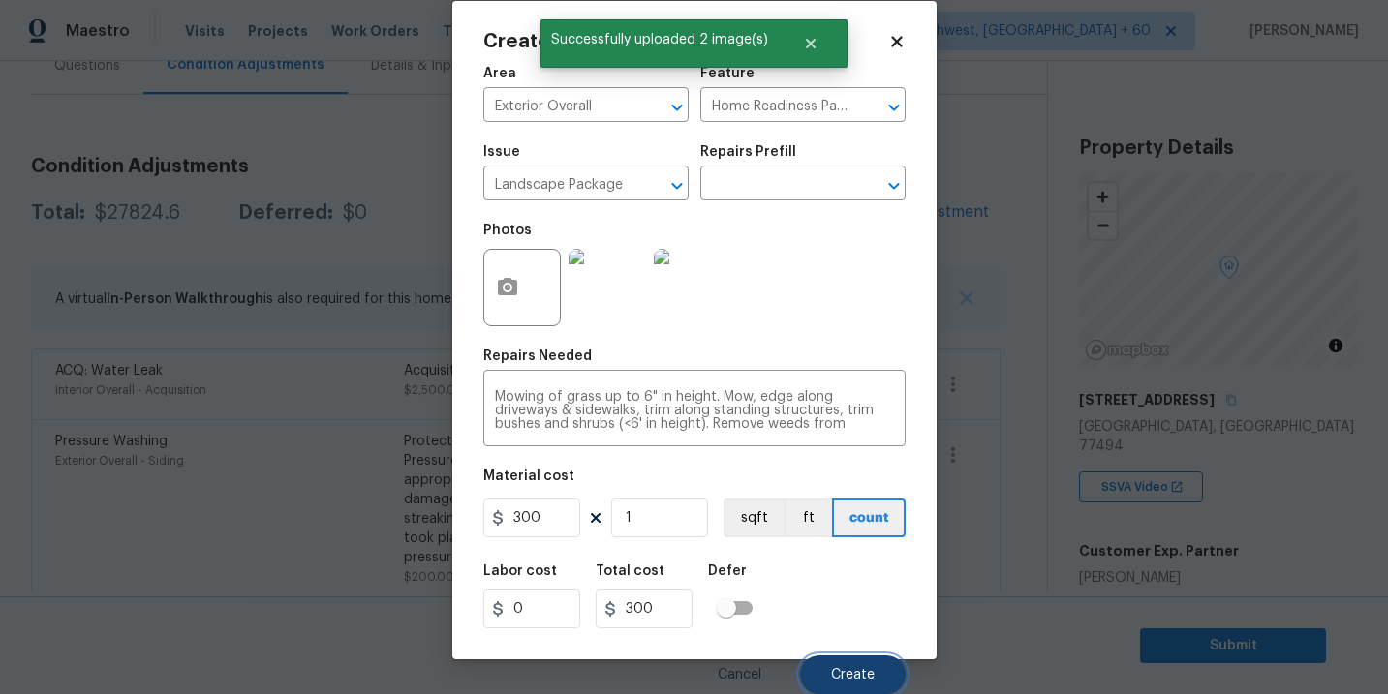
click at [840, 673] on span "Create" at bounding box center [853, 675] width 44 height 15
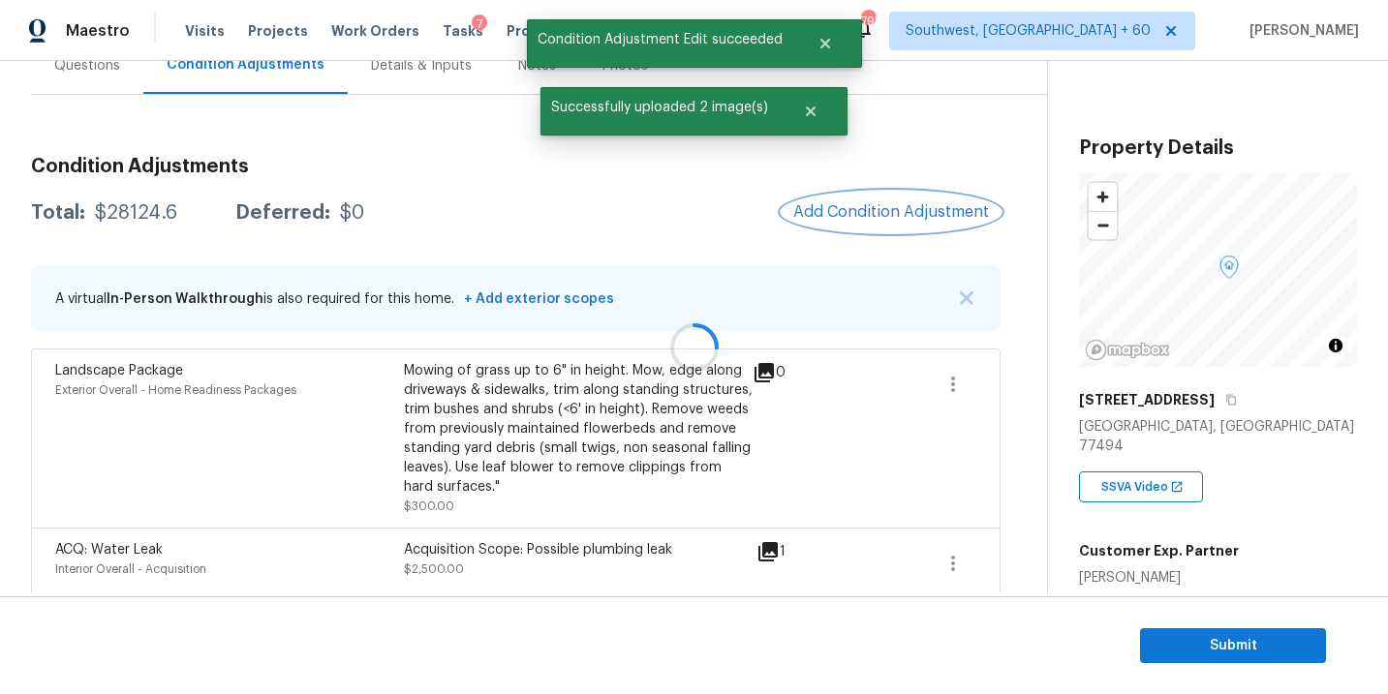
scroll to position [0, 0]
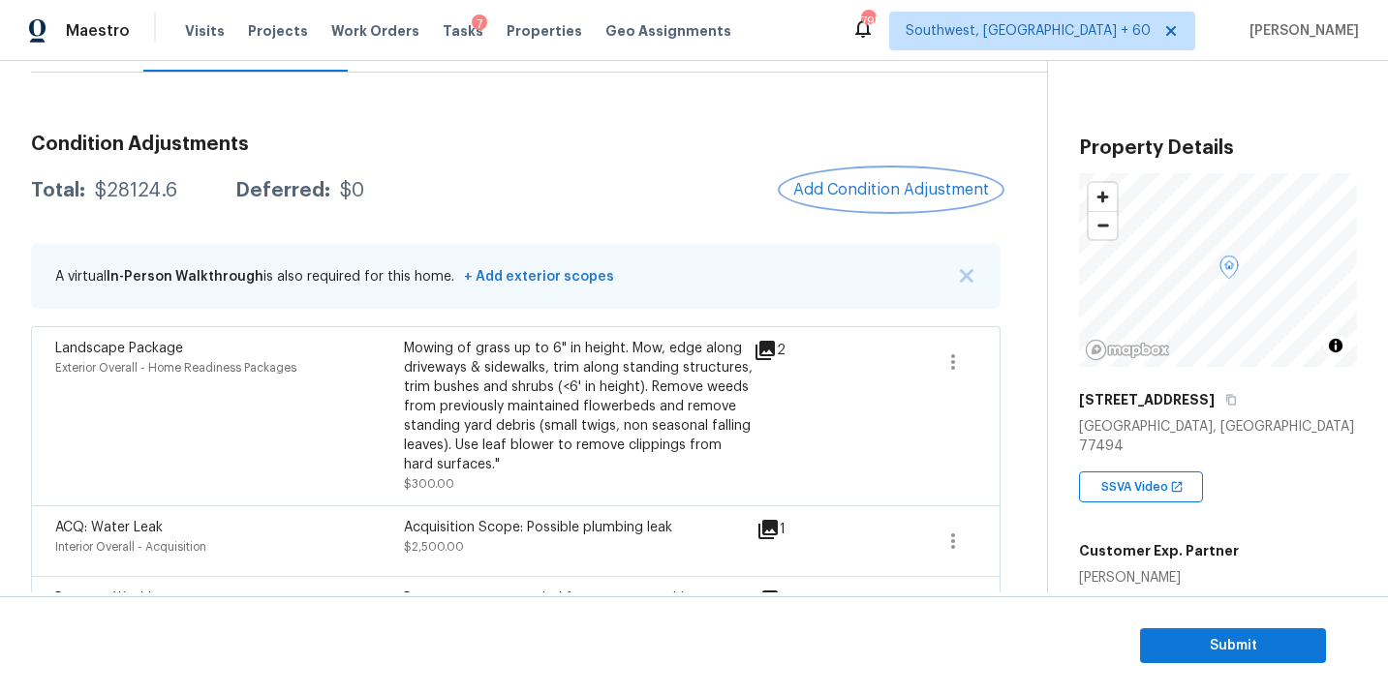
scroll to position [175, 0]
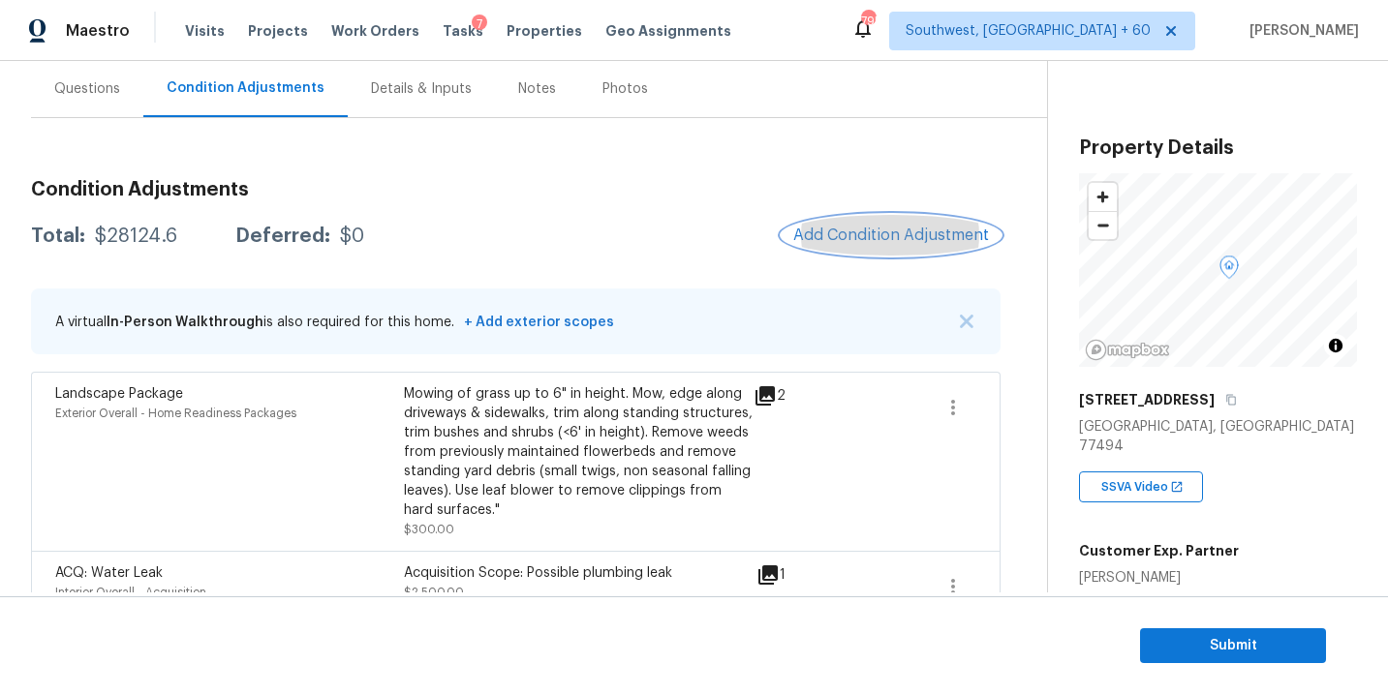
click at [843, 231] on span "Add Condition Adjustment" at bounding box center [891, 235] width 196 height 17
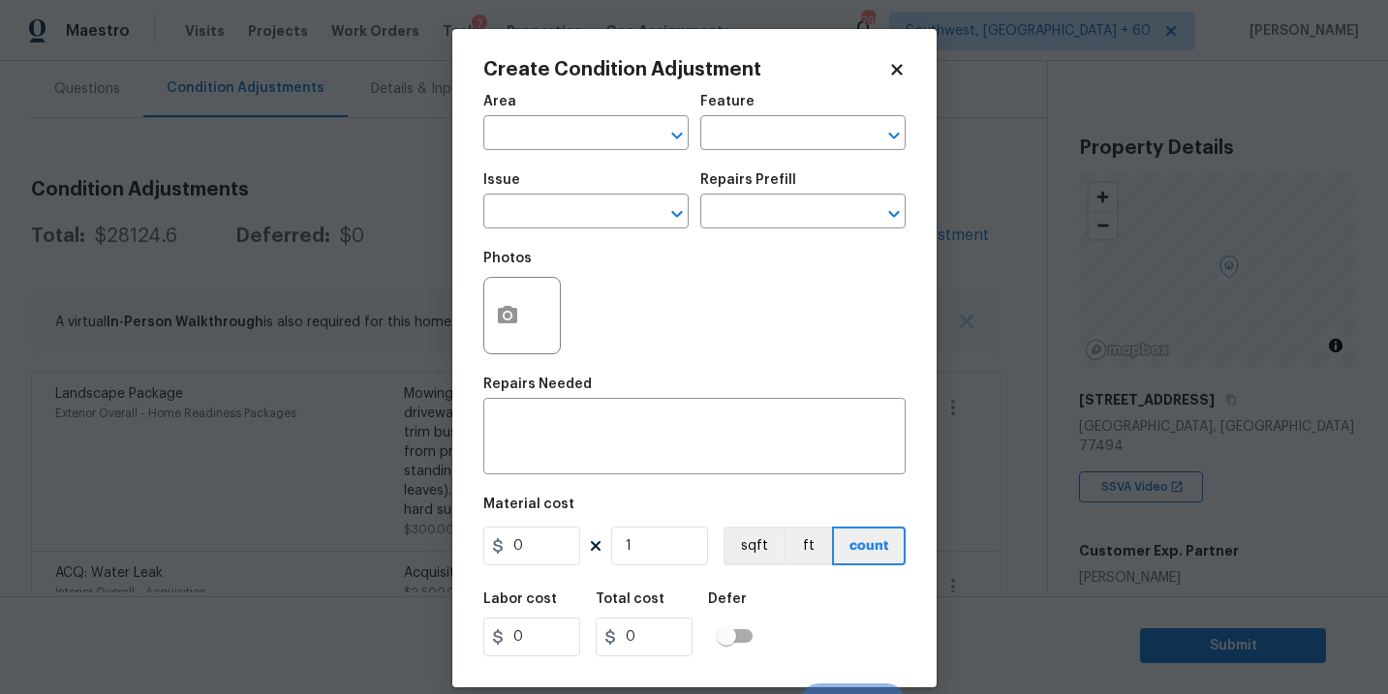
click at [504, 118] on div "Area" at bounding box center [585, 107] width 205 height 25
click at [514, 136] on input "text" at bounding box center [558, 135] width 151 height 30
click at [555, 200] on li "Exterior Overall" at bounding box center [585, 211] width 205 height 32
type input "Exterior Overall"
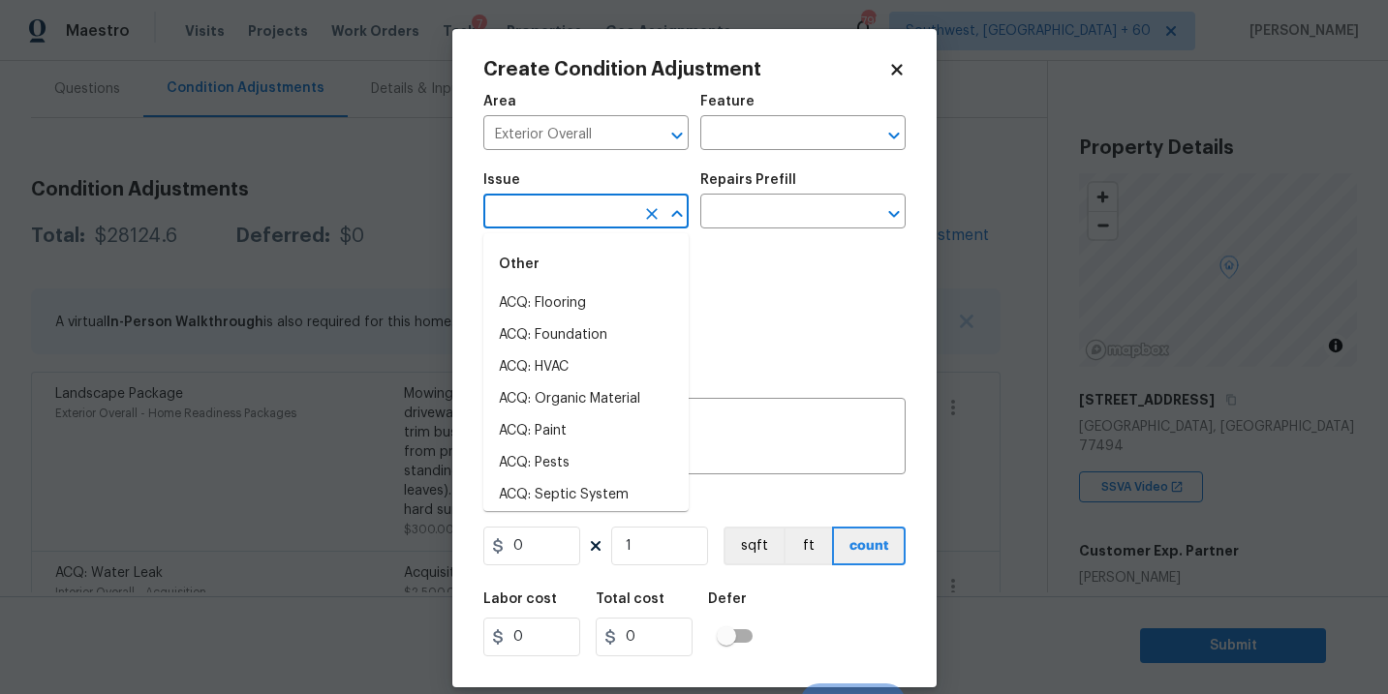
click at [600, 225] on input "text" at bounding box center [558, 214] width 151 height 30
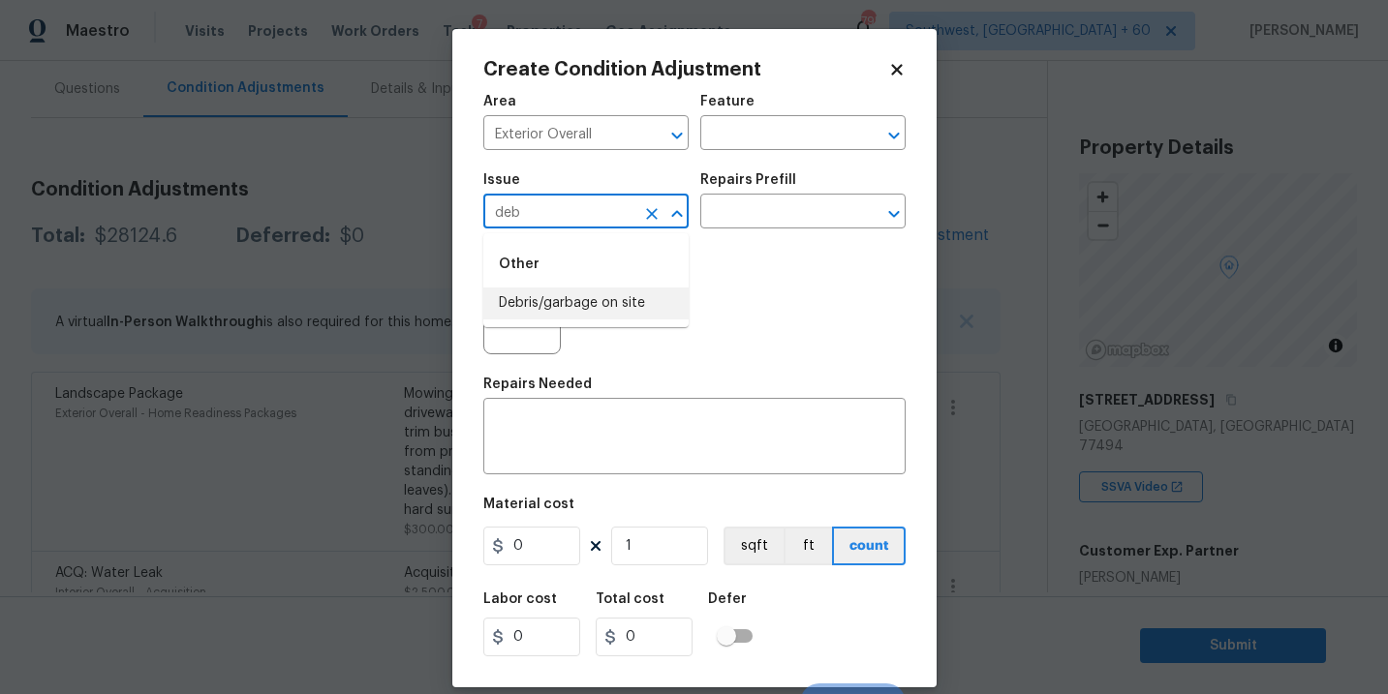
click at [586, 291] on li "Debris/garbage on site" at bounding box center [585, 304] width 205 height 32
type input "Debris/garbage on site"
click at [746, 226] on input "text" at bounding box center [775, 214] width 151 height 30
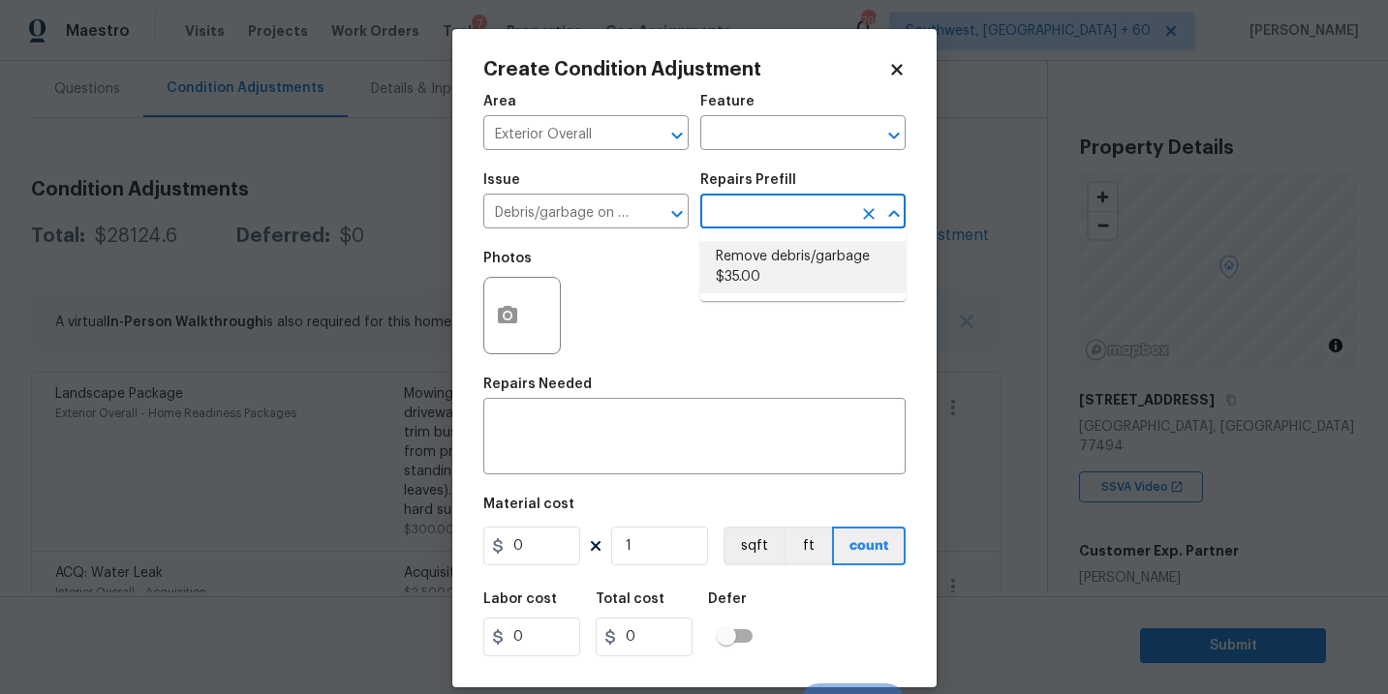
click at [760, 264] on li "Remove debris/garbage $35.00" at bounding box center [802, 267] width 205 height 52
type textarea "Remove, haul off, and properly dispose of any debris left by seller to offsite …"
type input "35"
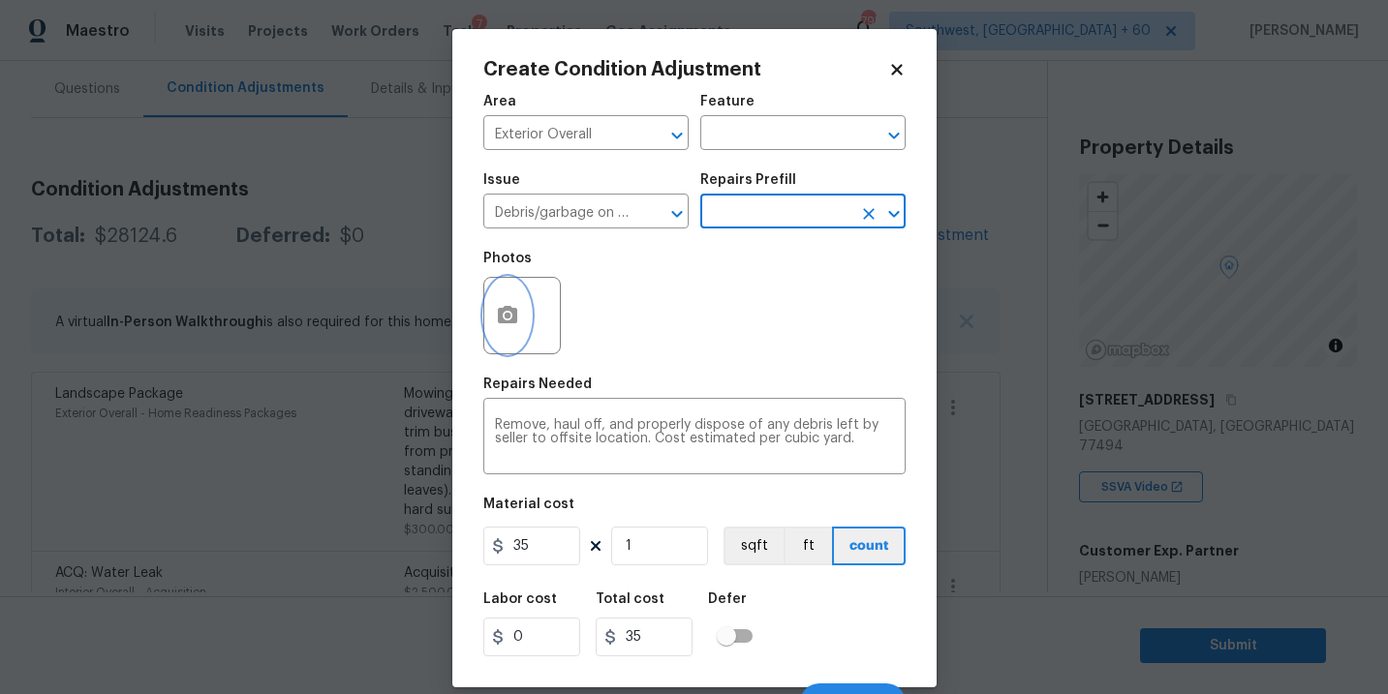
click at [504, 326] on icon "button" at bounding box center [507, 315] width 23 height 23
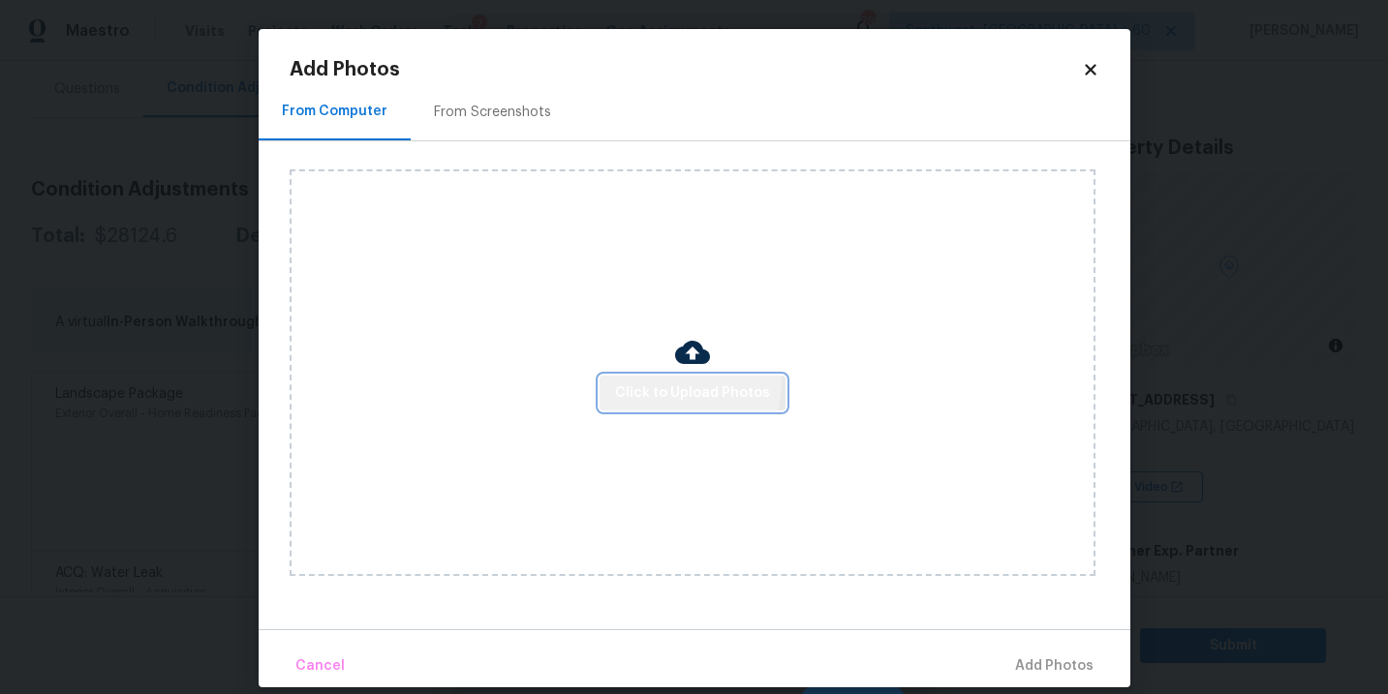
click at [633, 378] on button "Click to Upload Photos" at bounding box center [692, 394] width 186 height 36
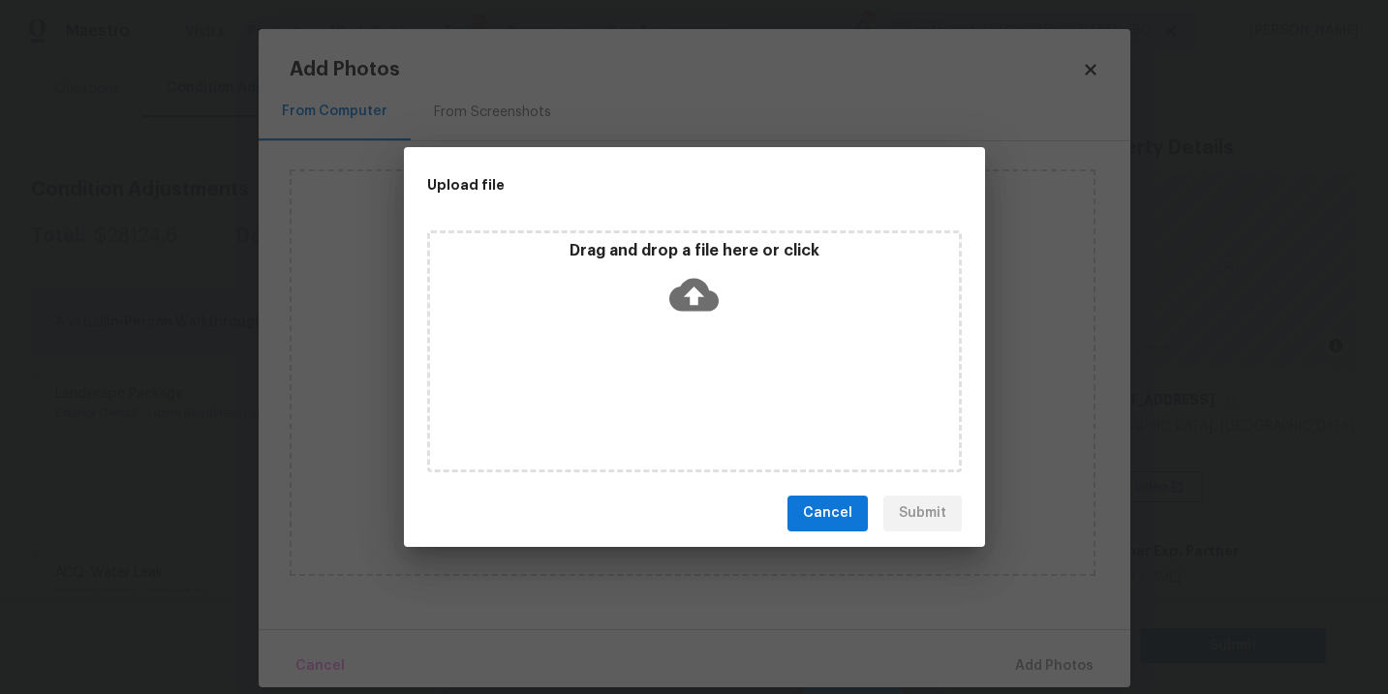
click at [676, 322] on div "Drag and drop a file here or click" at bounding box center [694, 282] width 529 height 83
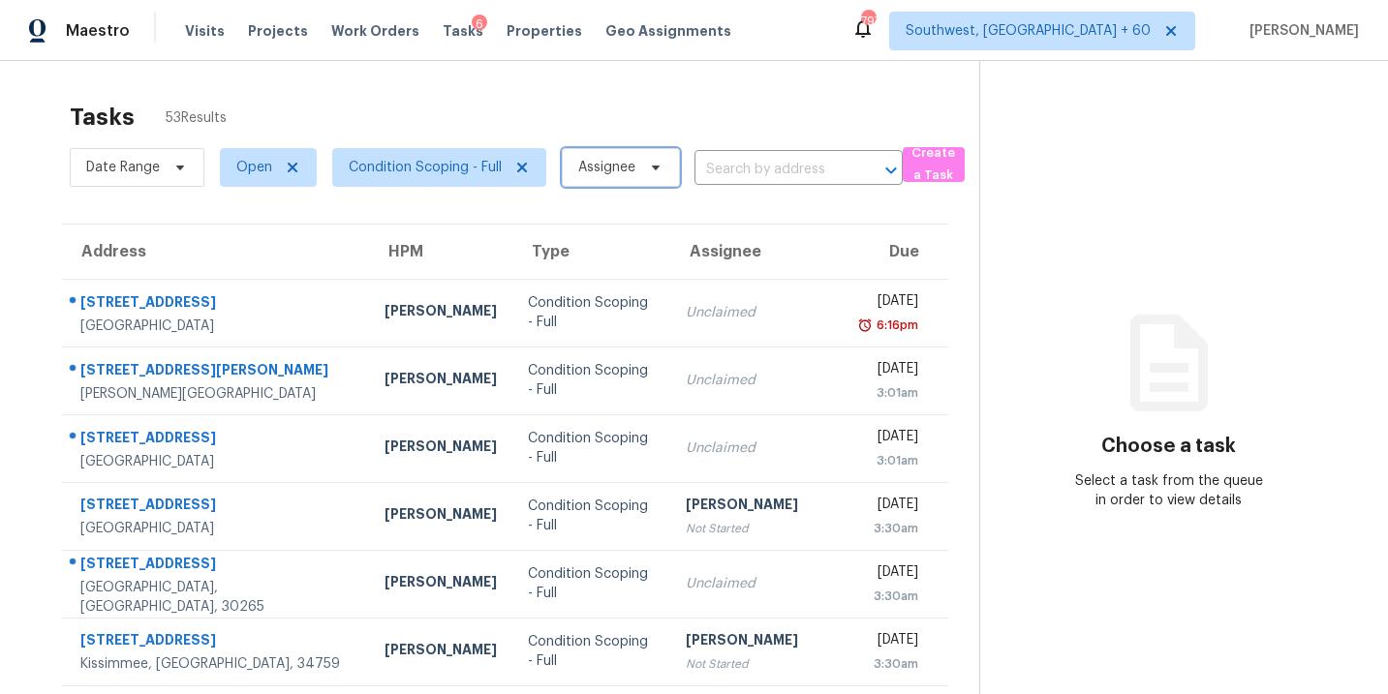
click at [621, 176] on span "Assignee" at bounding box center [606, 167] width 57 height 19
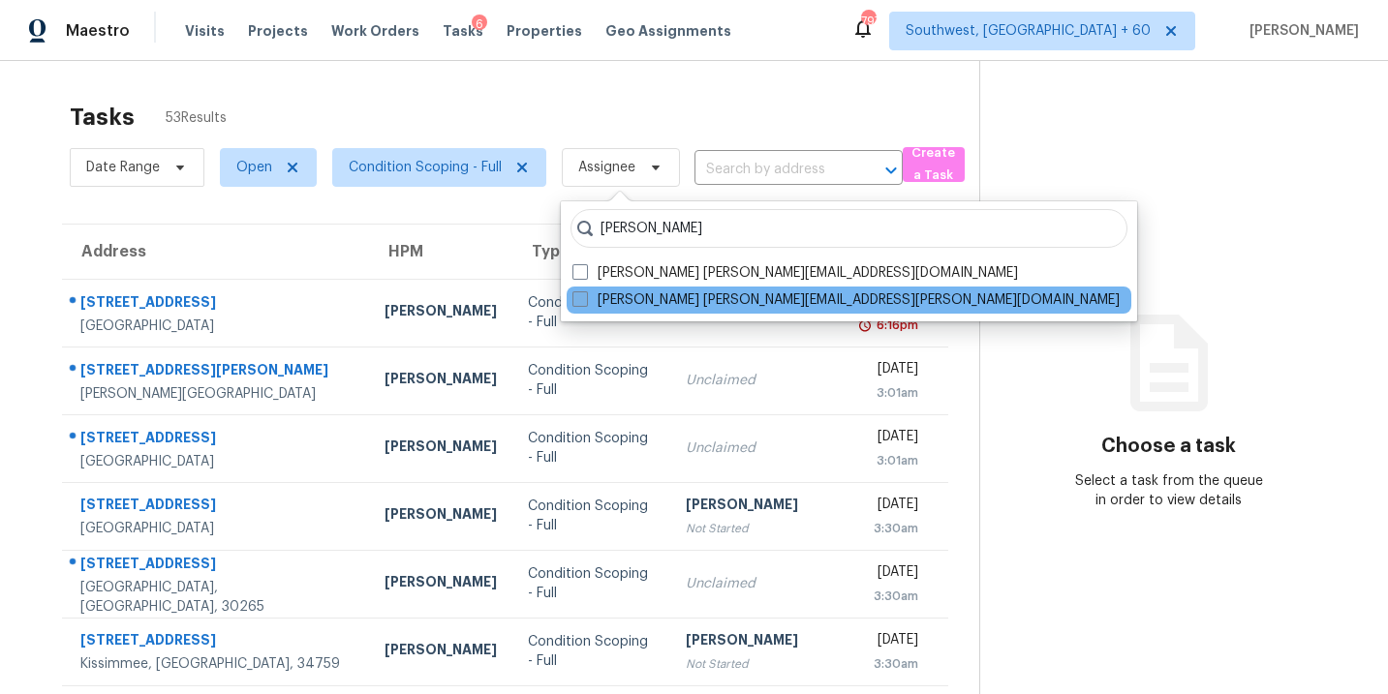
type input "[PERSON_NAME]"
click at [657, 298] on label "[PERSON_NAME] [PERSON_NAME][EMAIL_ADDRESS][PERSON_NAME][DOMAIN_NAME]" at bounding box center [845, 300] width 547 height 19
click at [585, 298] on input "[PERSON_NAME] [PERSON_NAME][EMAIL_ADDRESS][PERSON_NAME][DOMAIN_NAME]" at bounding box center [578, 297] width 13 height 13
checkbox input "true"
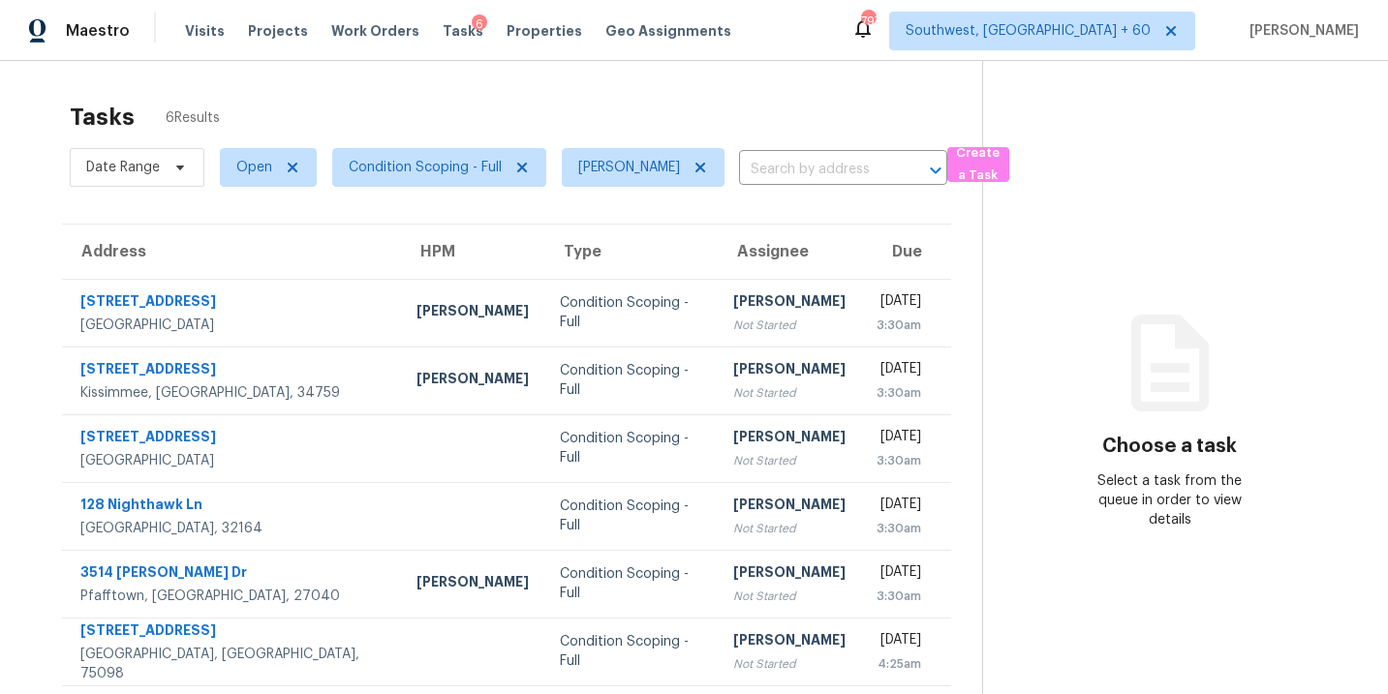
click at [733, 328] on div "Not Started" at bounding box center [789, 325] width 112 height 19
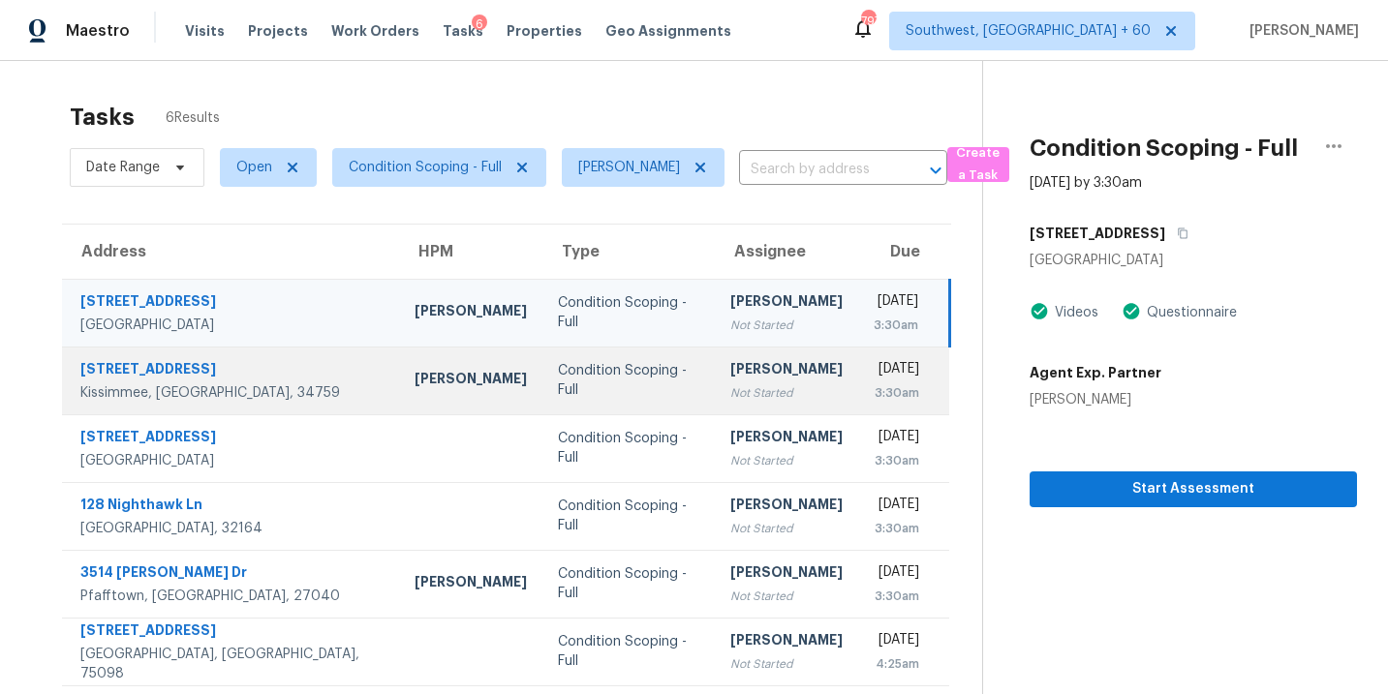
scroll to position [61, 0]
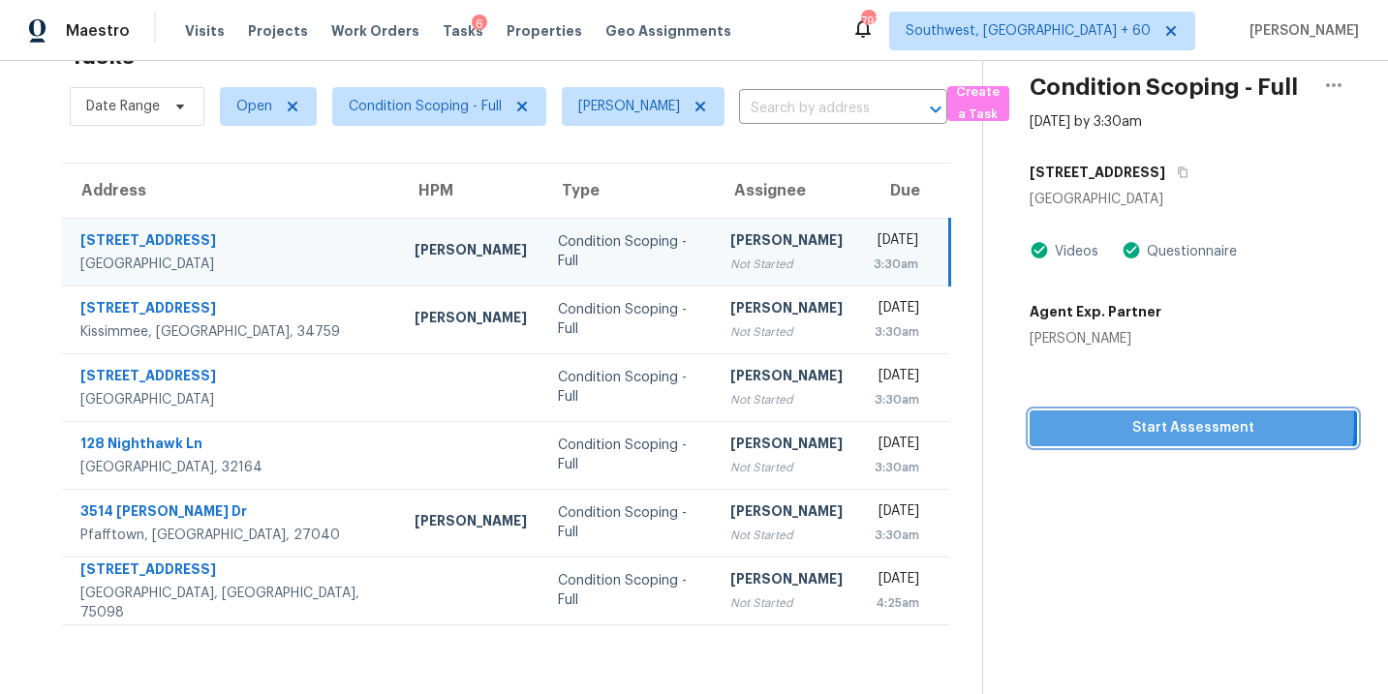
click at [1123, 420] on span "Start Assessment" at bounding box center [1193, 428] width 296 height 24
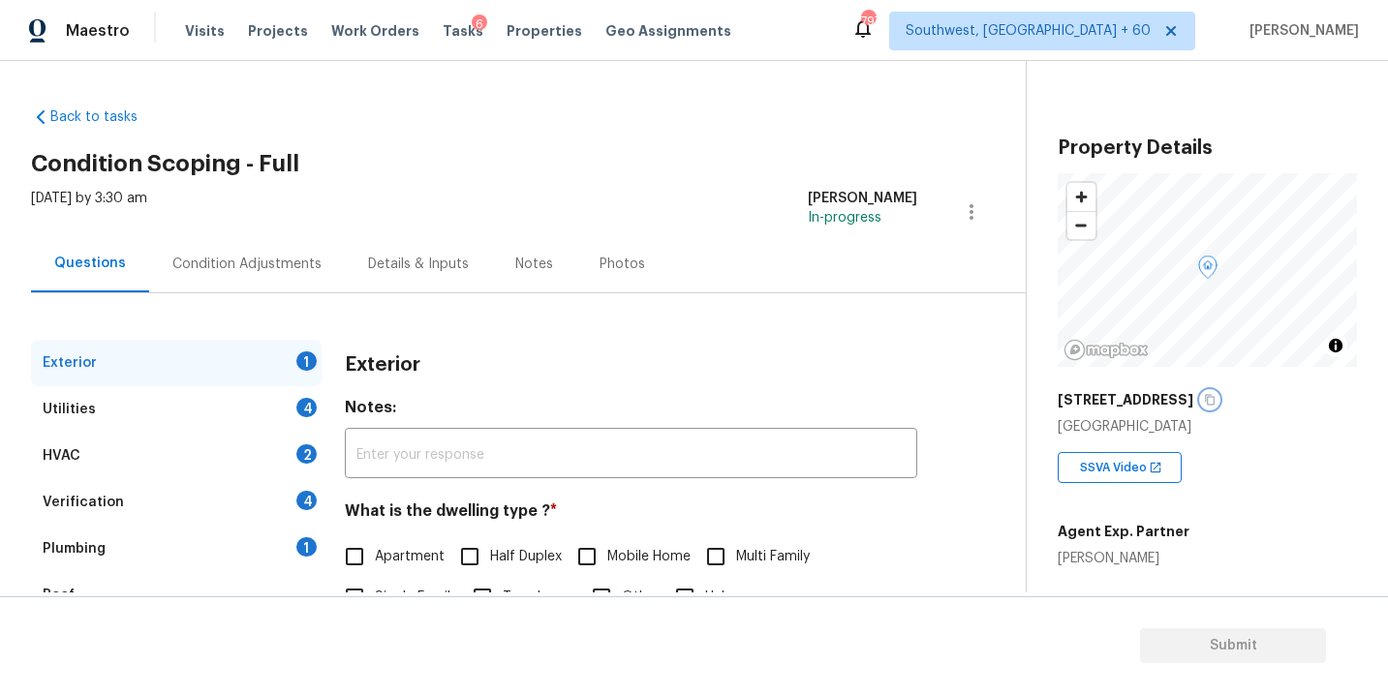
click at [1218, 396] on button "button" at bounding box center [1209, 399] width 17 height 17
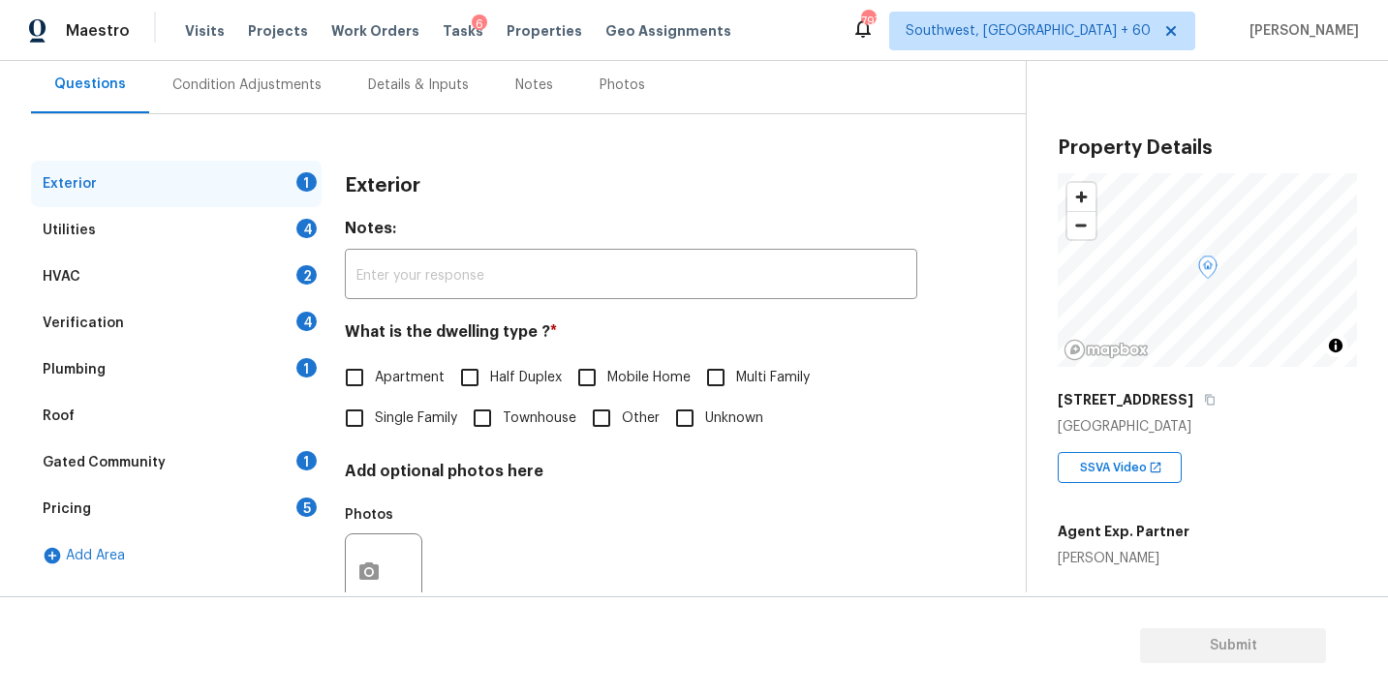
click at [411, 419] on span "Single Family" at bounding box center [416, 419] width 82 height 20
click at [375, 419] on input "Single Family" at bounding box center [354, 418] width 41 height 41
checkbox input "true"
click at [237, 225] on div "Utilities 4" at bounding box center [176, 230] width 291 height 46
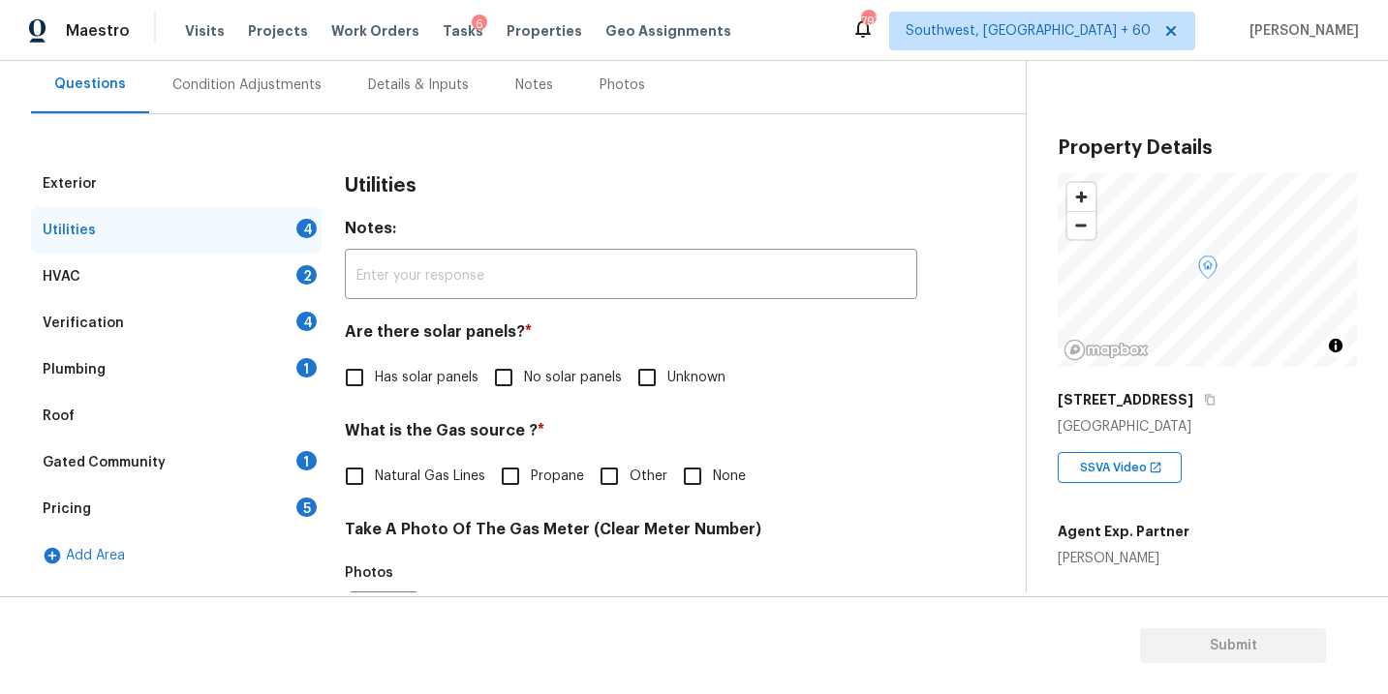
click at [508, 364] on input "No solar panels" at bounding box center [503, 377] width 41 height 41
checkbox input "true"
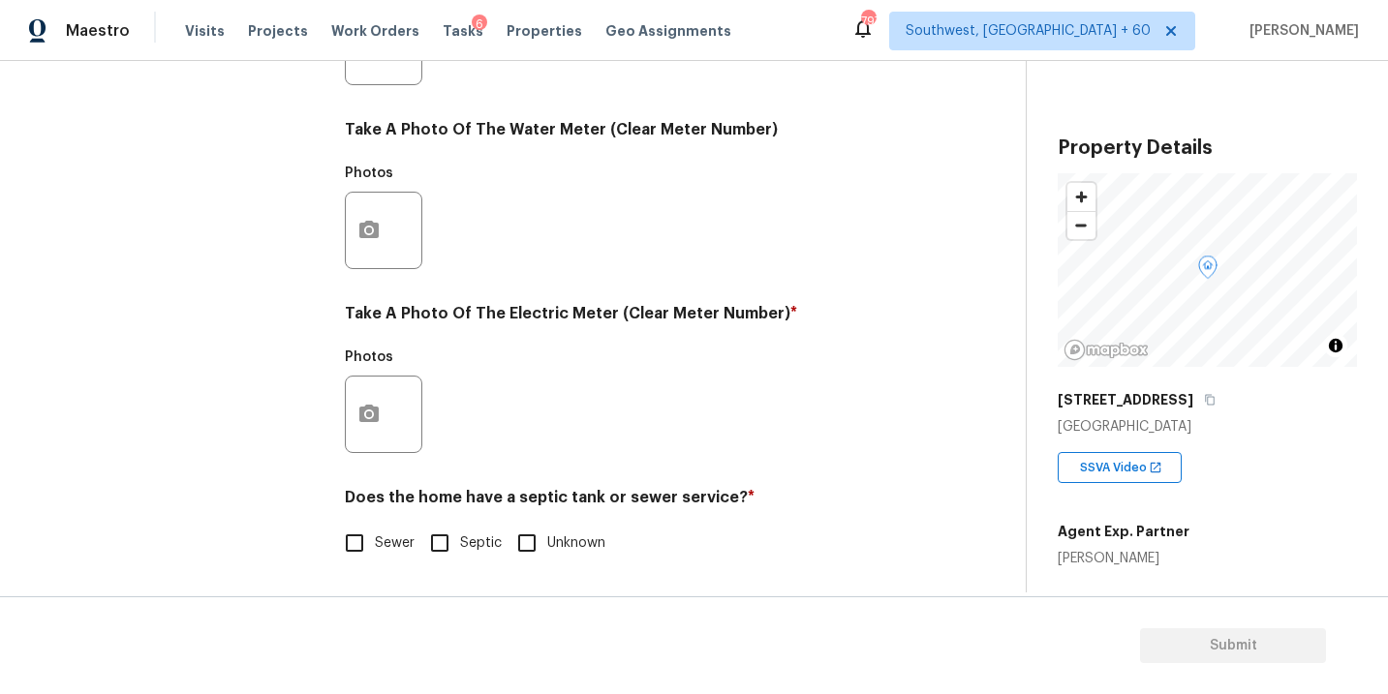
click at [378, 546] on span "Sewer" at bounding box center [395, 544] width 40 height 20
click at [375, 546] on input "Sewer" at bounding box center [354, 543] width 41 height 41
checkbox input "true"
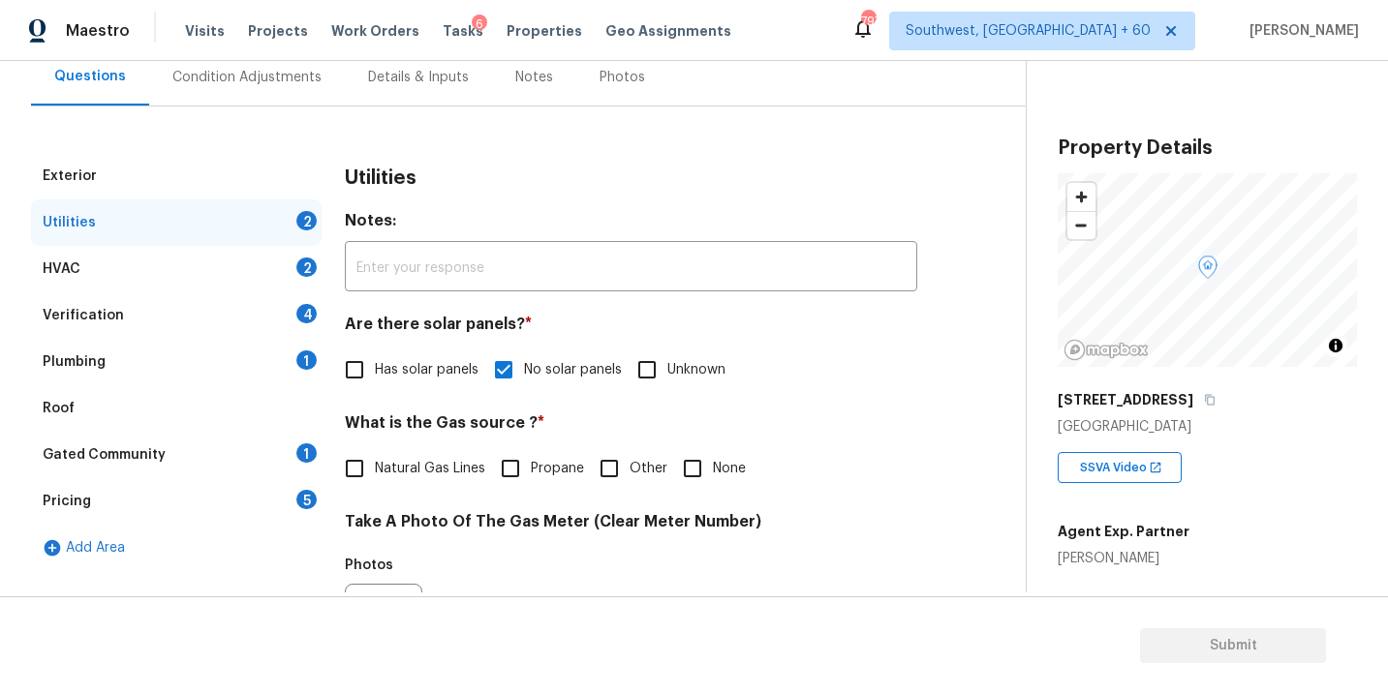
scroll to position [113, 0]
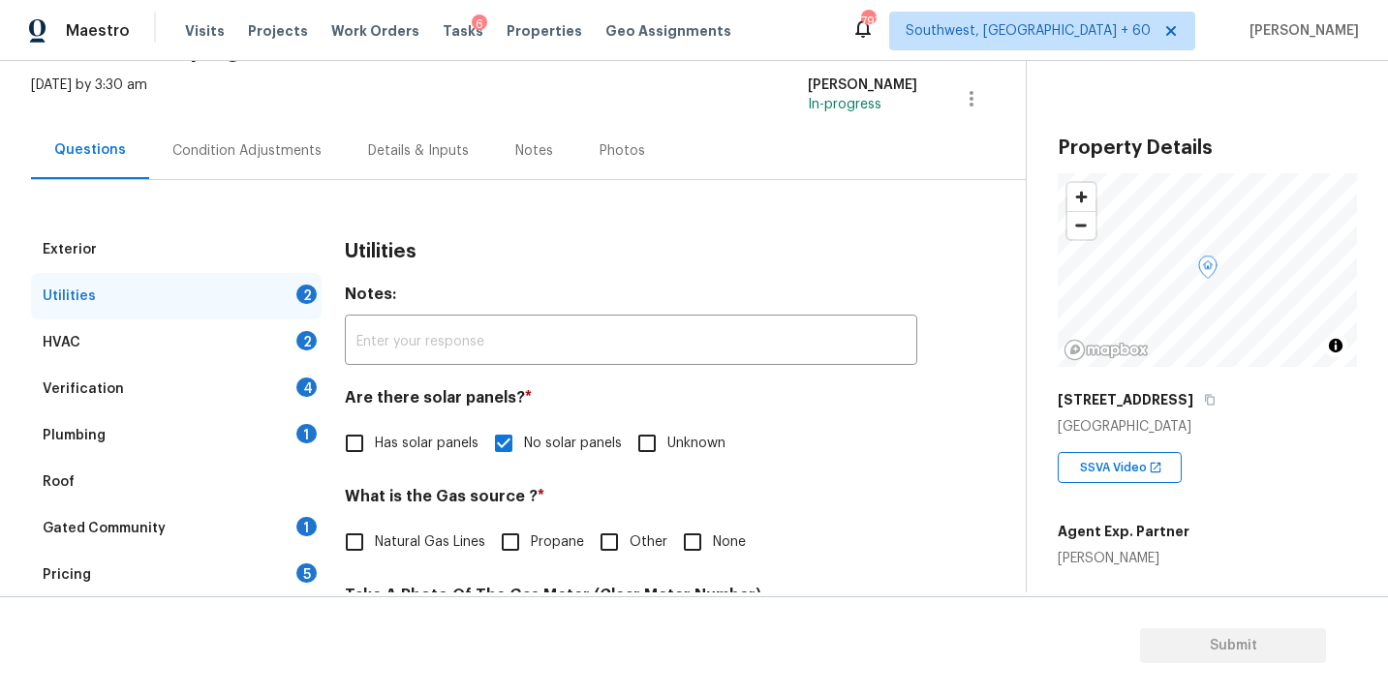
click at [205, 428] on div "Plumbing 1" at bounding box center [176, 436] width 291 height 46
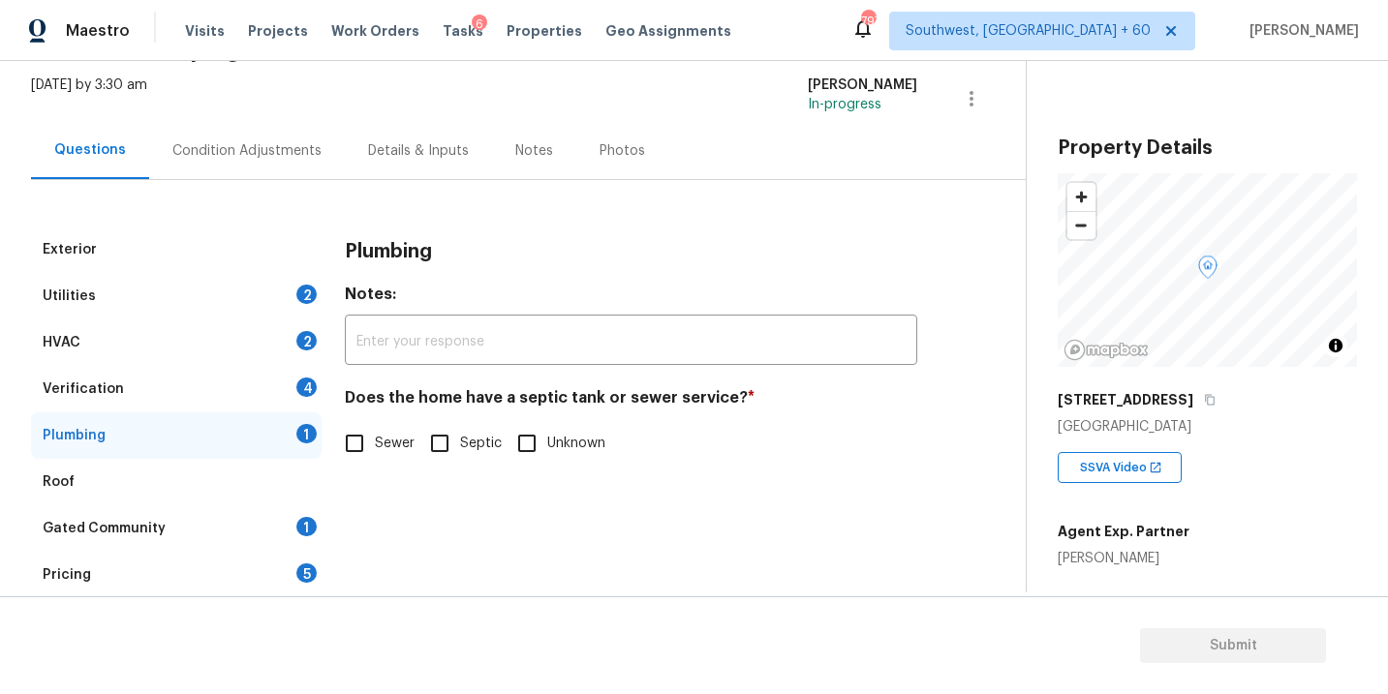
click at [382, 443] on span "Sewer" at bounding box center [395, 444] width 40 height 20
click at [375, 443] on input "Sewer" at bounding box center [354, 443] width 41 height 41
checkbox input "true"
click at [231, 532] on div "Gated Community 1" at bounding box center [176, 528] width 291 height 46
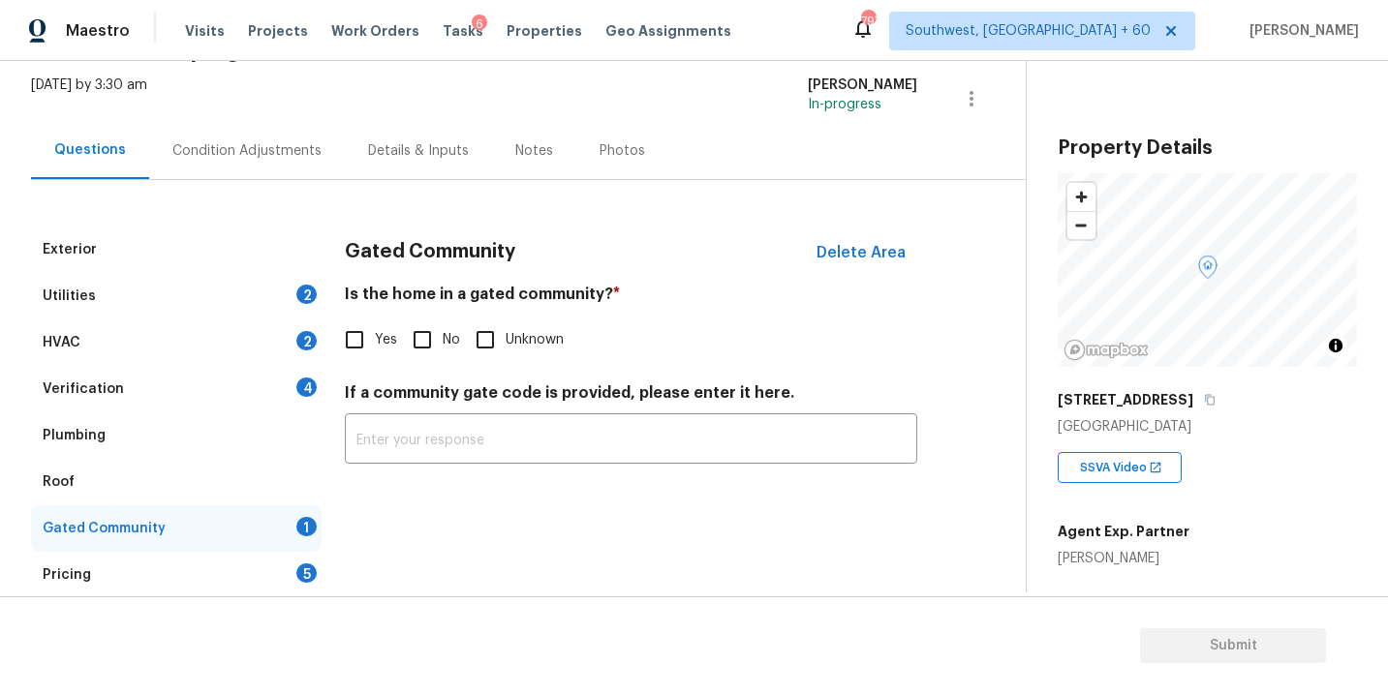
click at [420, 349] on input "No" at bounding box center [422, 340] width 41 height 41
checkbox input "true"
click at [245, 159] on div "Condition Adjustments" at bounding box center [246, 150] width 149 height 19
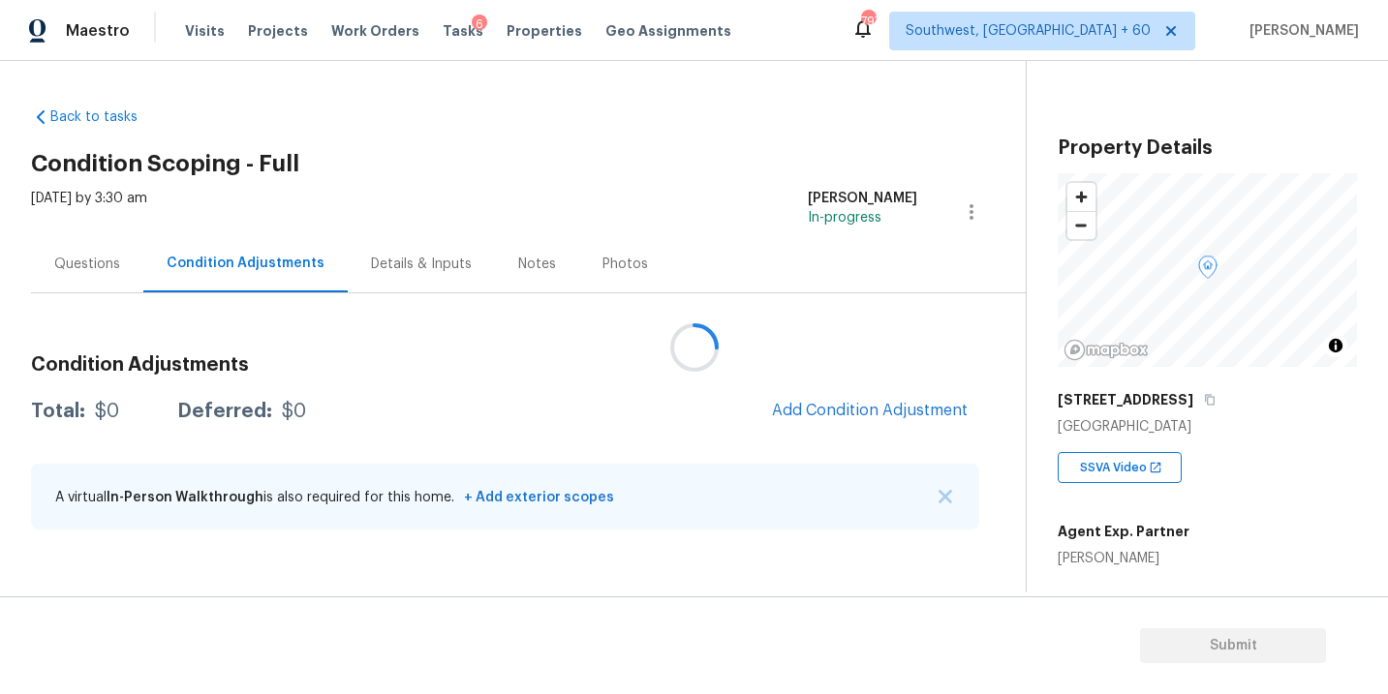
click at [601, 135] on div at bounding box center [694, 347] width 1388 height 694
click at [765, 161] on h2 "Condition Scoping - Full" at bounding box center [528, 163] width 994 height 19
click at [535, 160] on h2 "Condition Scoping - Full" at bounding box center [528, 163] width 994 height 19
click at [794, 400] on button "Add Condition Adjustment" at bounding box center [869, 410] width 219 height 41
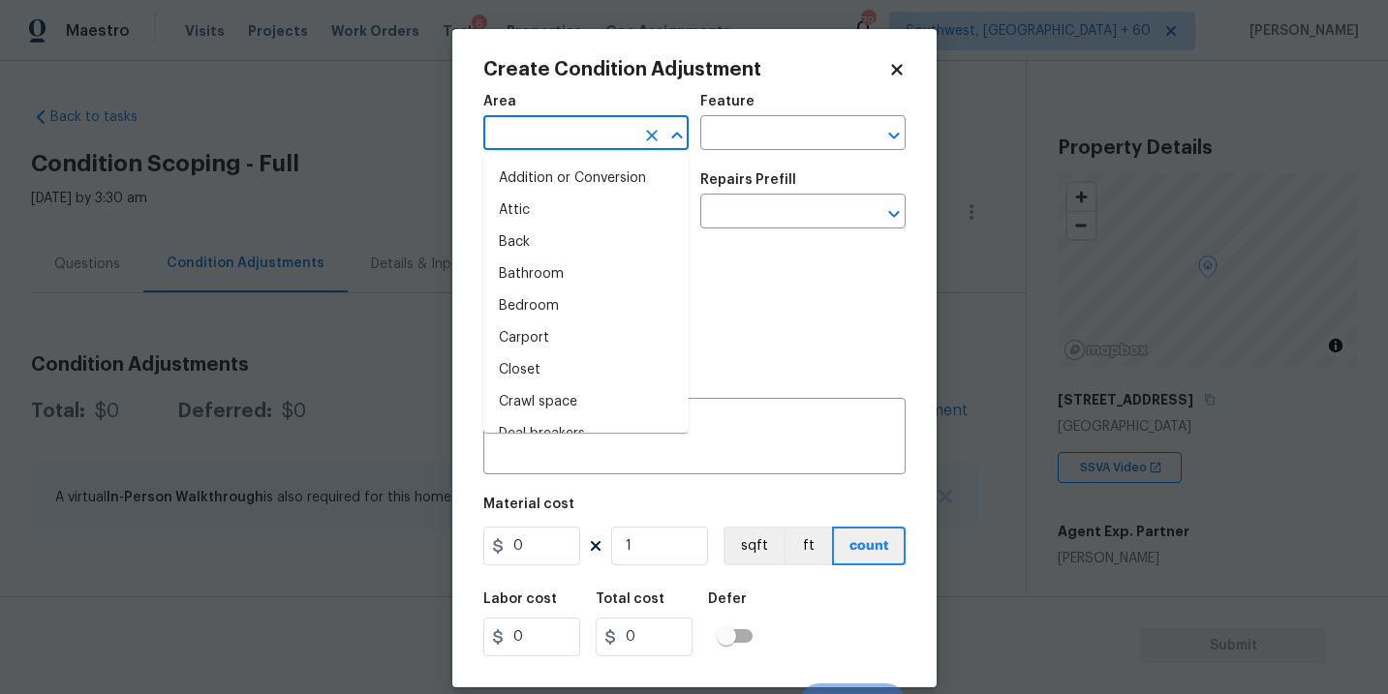
click at [583, 149] on input "text" at bounding box center [558, 135] width 151 height 30
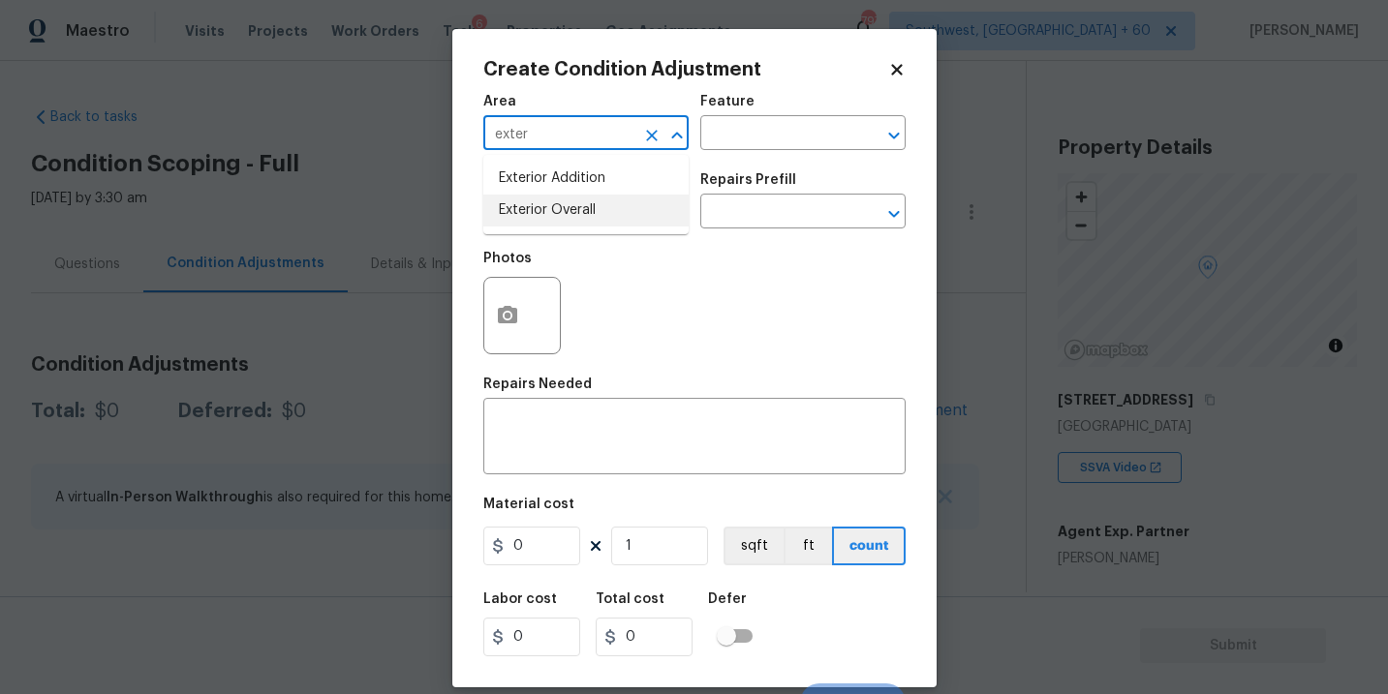
click at [586, 208] on li "Exterior Overall" at bounding box center [585, 211] width 205 height 32
type input "Exterior Overall"
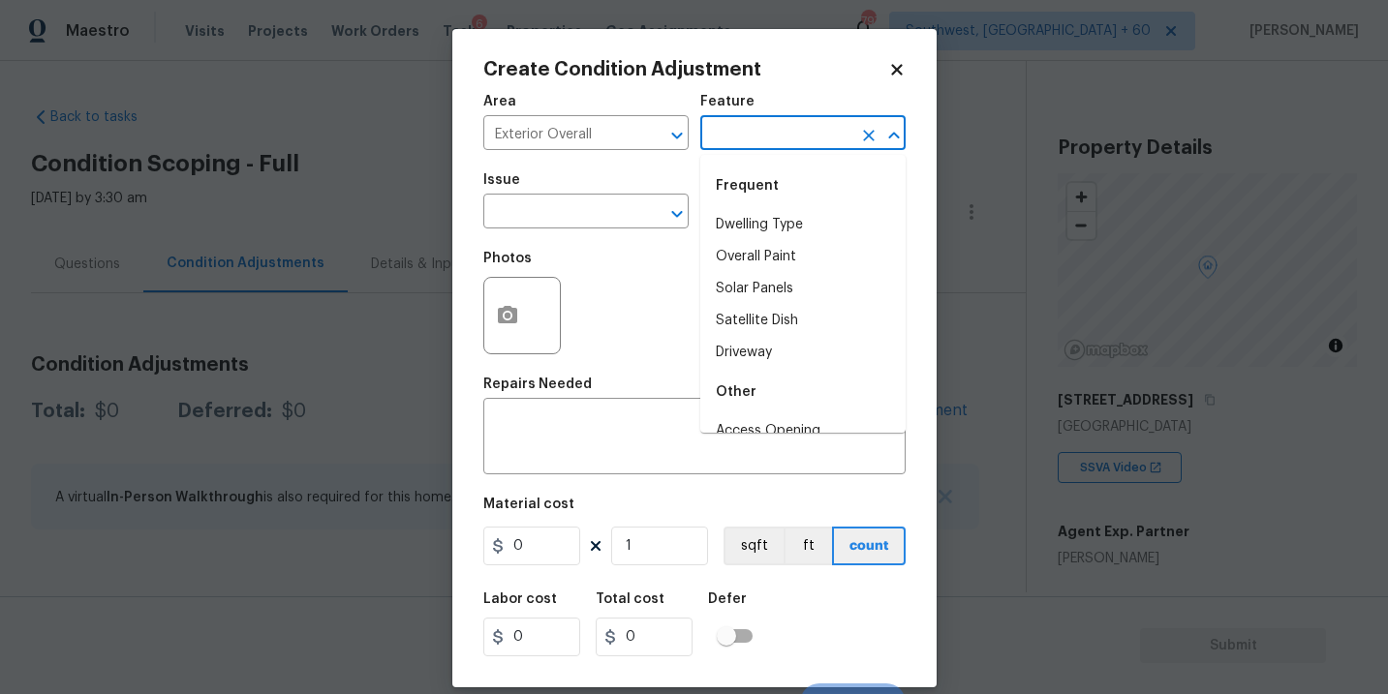
click at [754, 144] on input "text" at bounding box center [775, 135] width 151 height 30
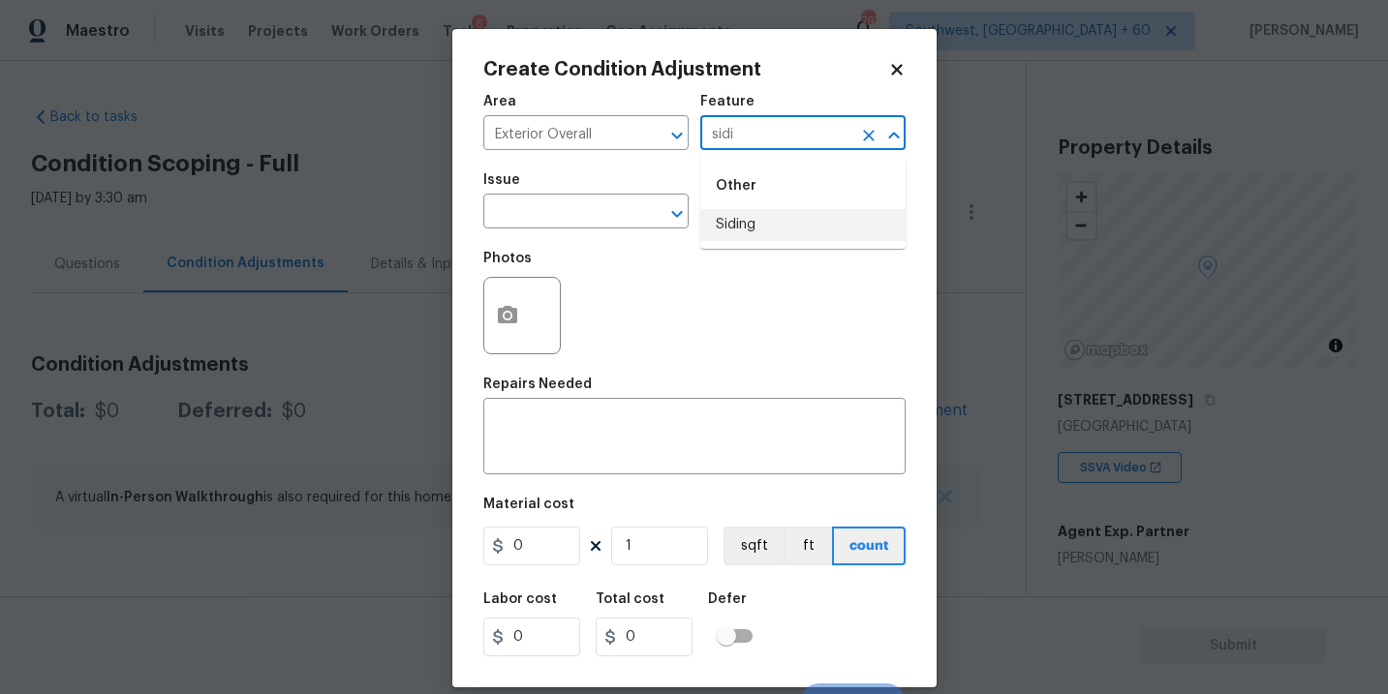
click at [767, 226] on li "Siding" at bounding box center [802, 225] width 205 height 32
click at [634, 224] on div "​" at bounding box center [585, 214] width 205 height 30
type input "Siding"
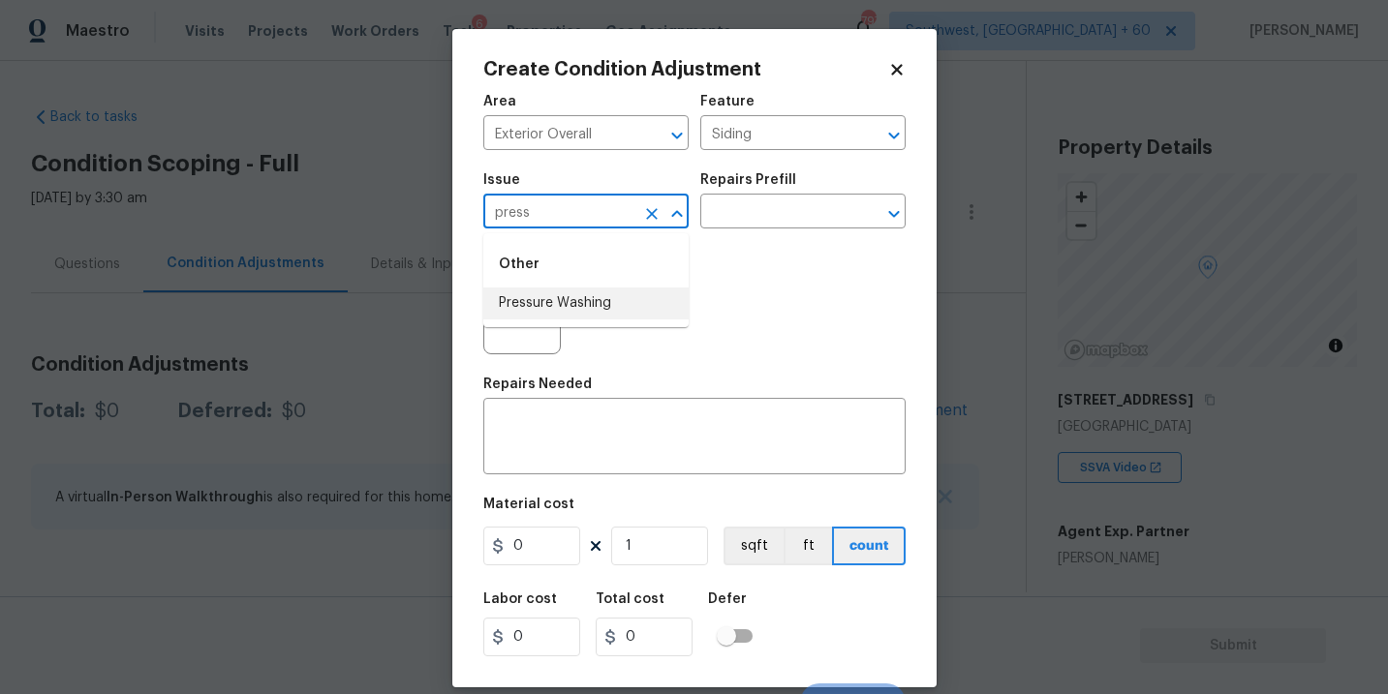
click at [623, 298] on li "Pressure Washing" at bounding box center [585, 304] width 205 height 32
type input "Pressure Washing"
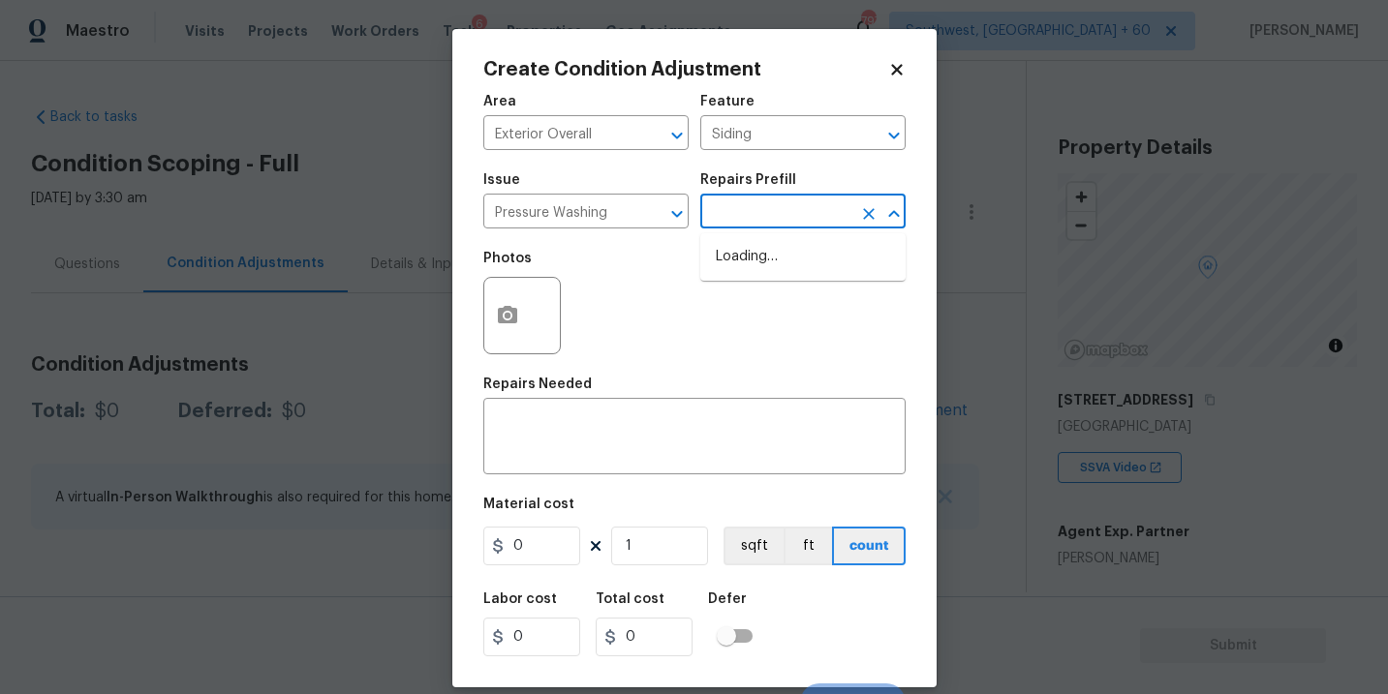
click at [761, 222] on input "text" at bounding box center [775, 214] width 151 height 30
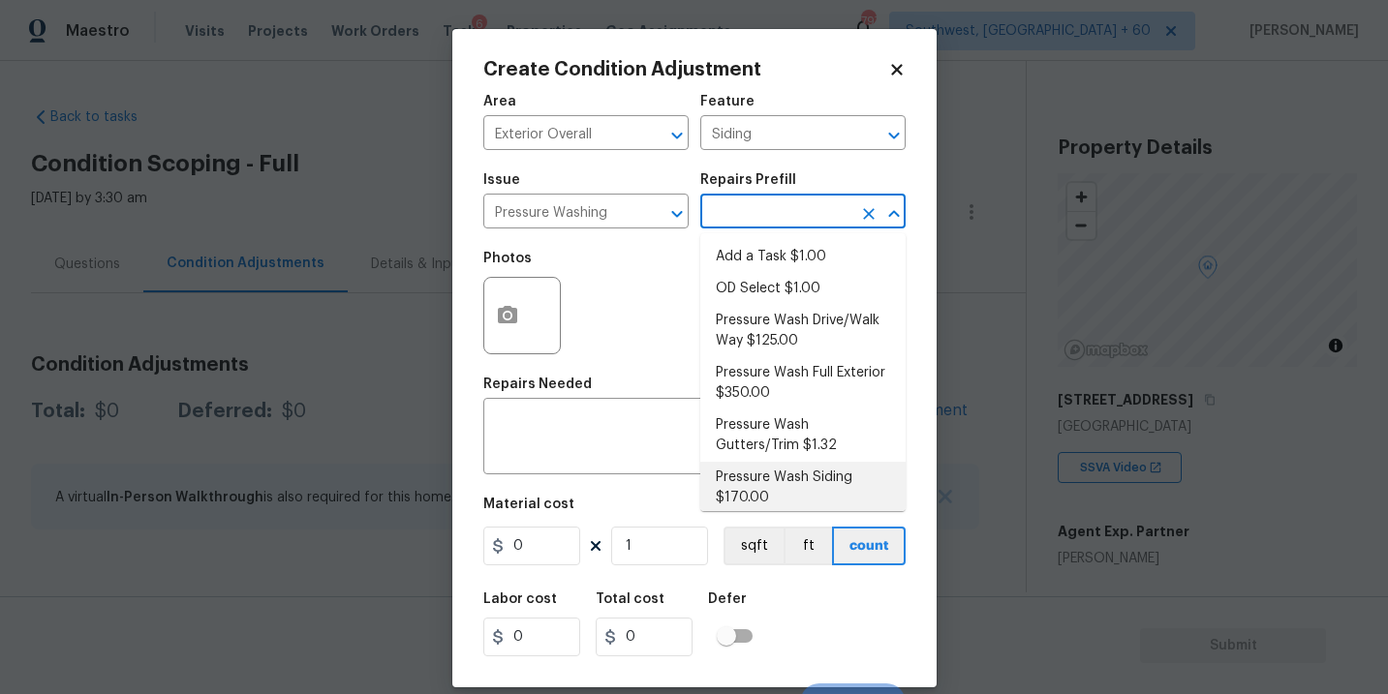
click at [767, 472] on li "Pressure Wash Siding $170.00" at bounding box center [802, 488] width 205 height 52
type textarea "Protect areas as needed for pressure washing. Pressure wash the siding on the h…"
type input "170"
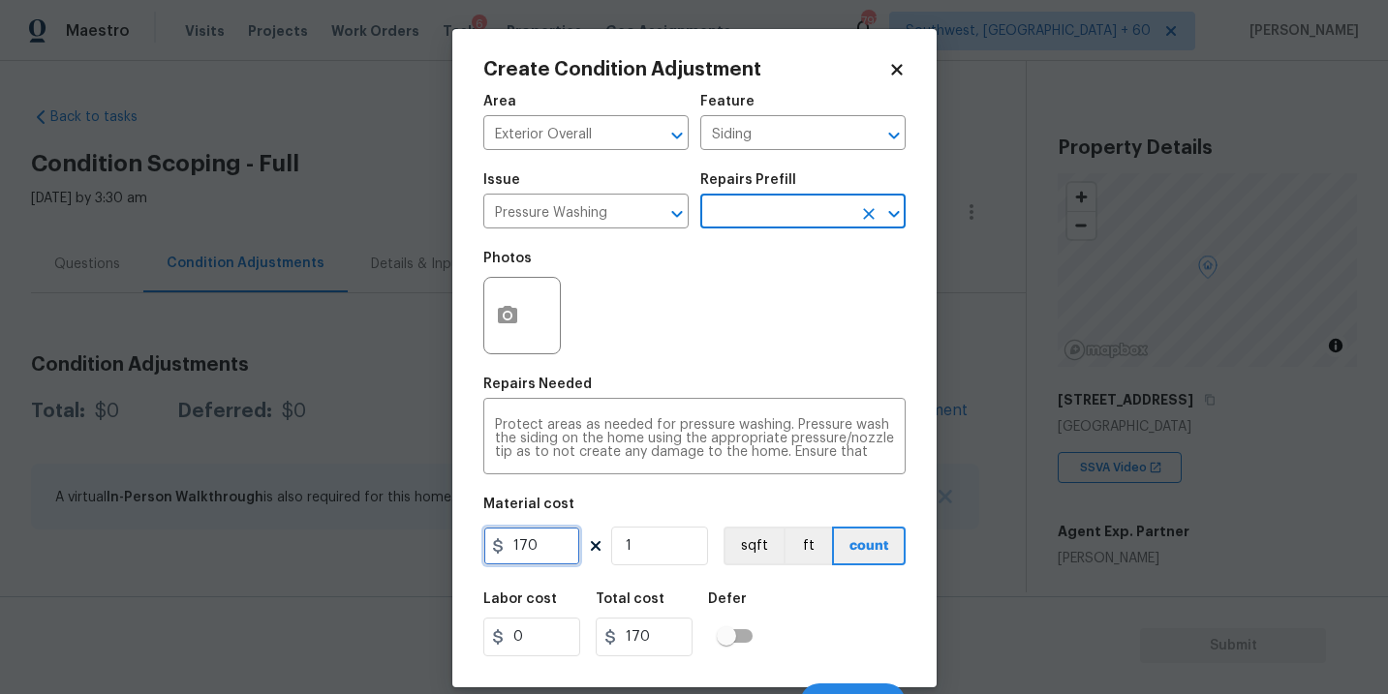
drag, startPoint x: 546, startPoint y: 542, endPoint x: 423, endPoint y: 541, distance: 123.0
click at [423, 541] on div "Create Condition Adjustment Area Exterior Overall ​ Feature Siding ​ Issue Pres…" at bounding box center [694, 347] width 1388 height 694
type input "200"
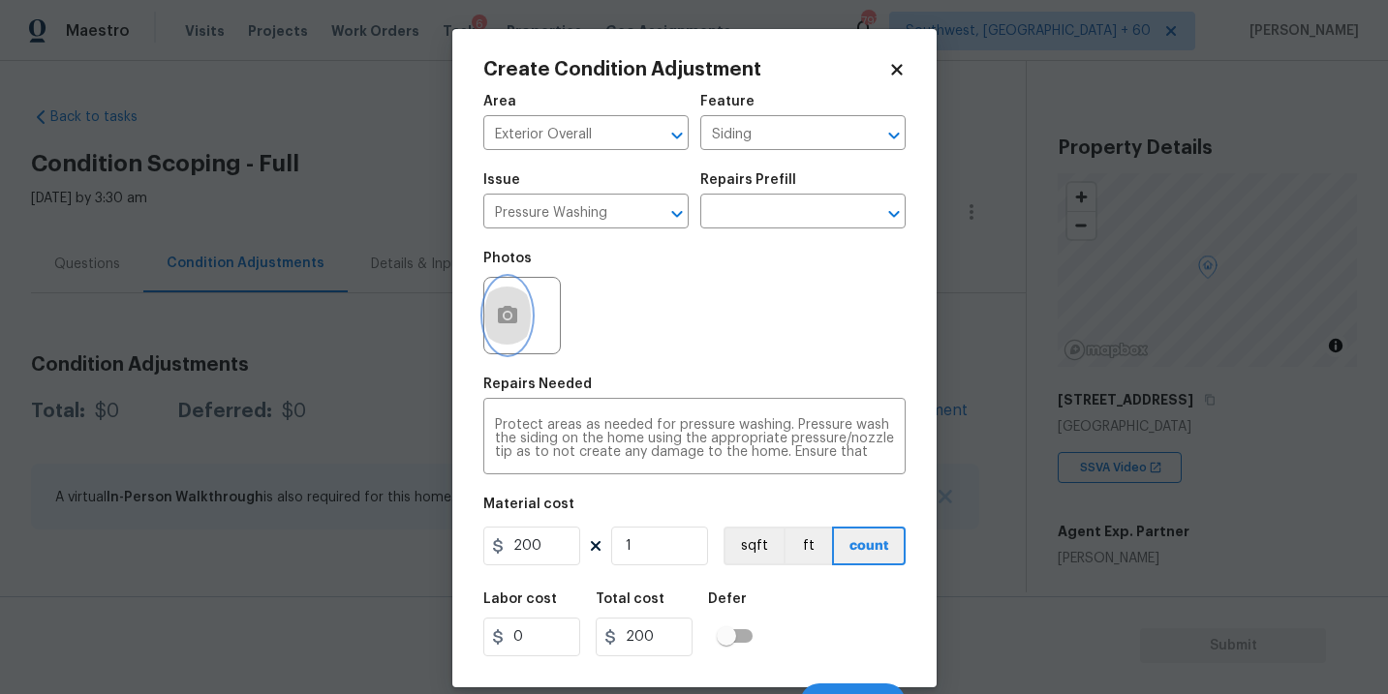
click at [514, 315] on icon "button" at bounding box center [507, 314] width 19 height 17
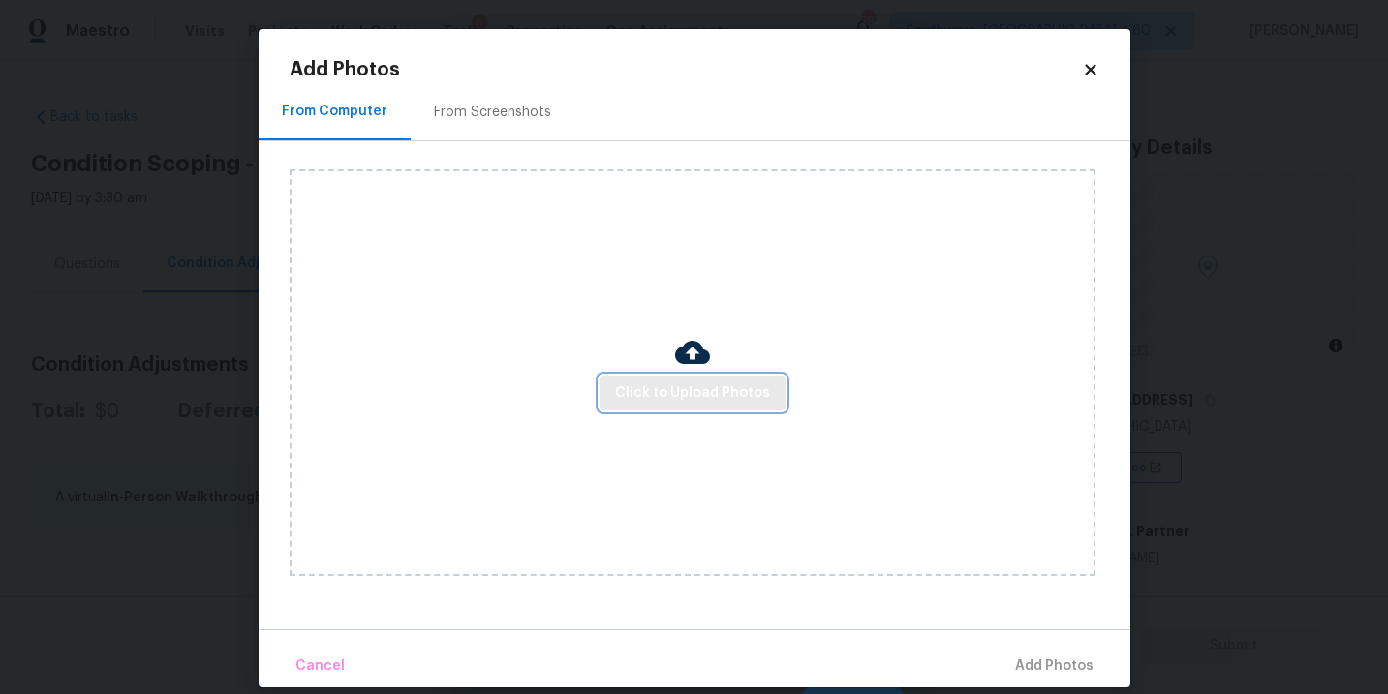
click at [679, 387] on span "Click to Upload Photos" at bounding box center [692, 394] width 155 height 24
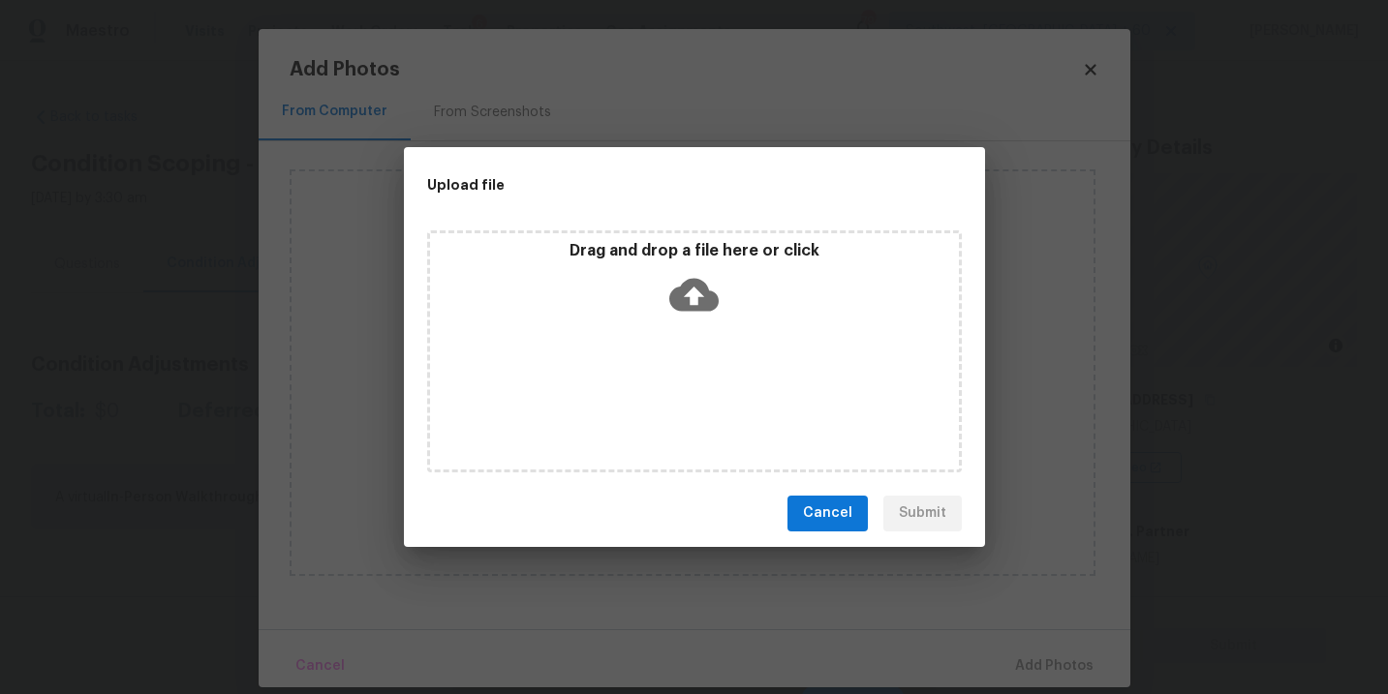
click at [707, 300] on icon at bounding box center [693, 294] width 49 height 33
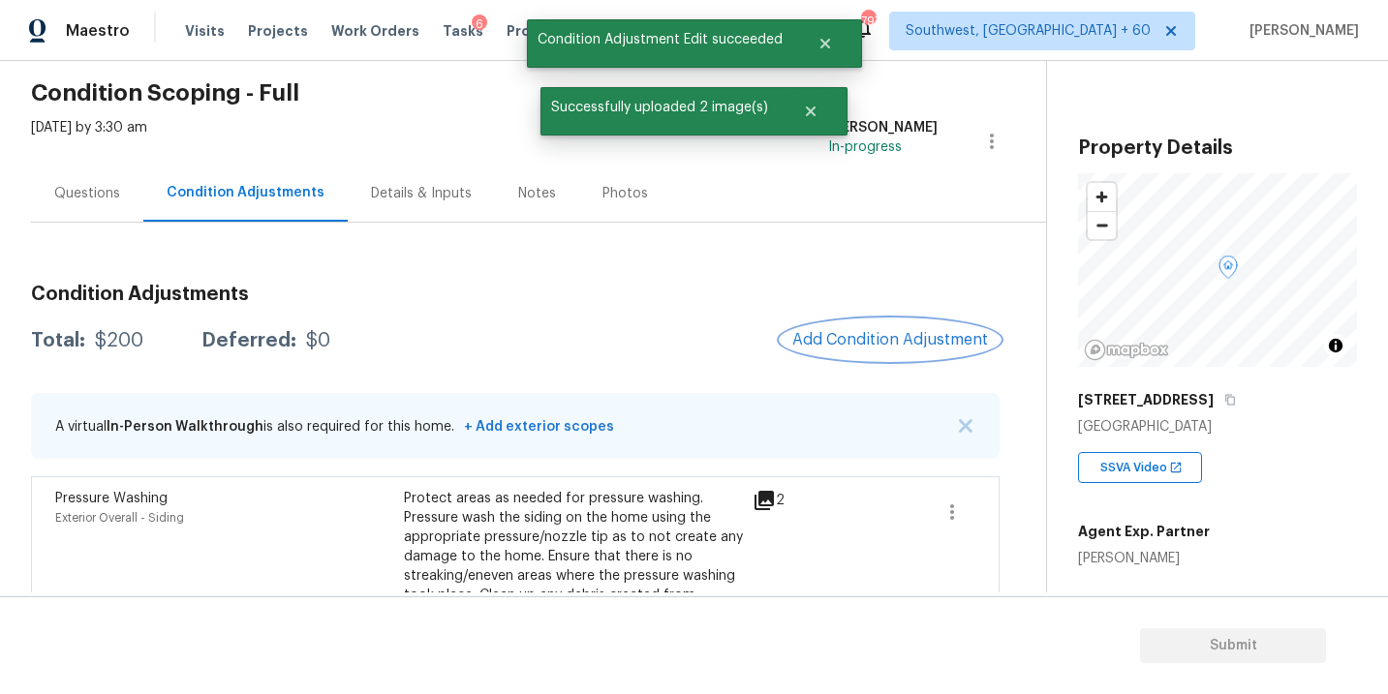
scroll to position [108, 0]
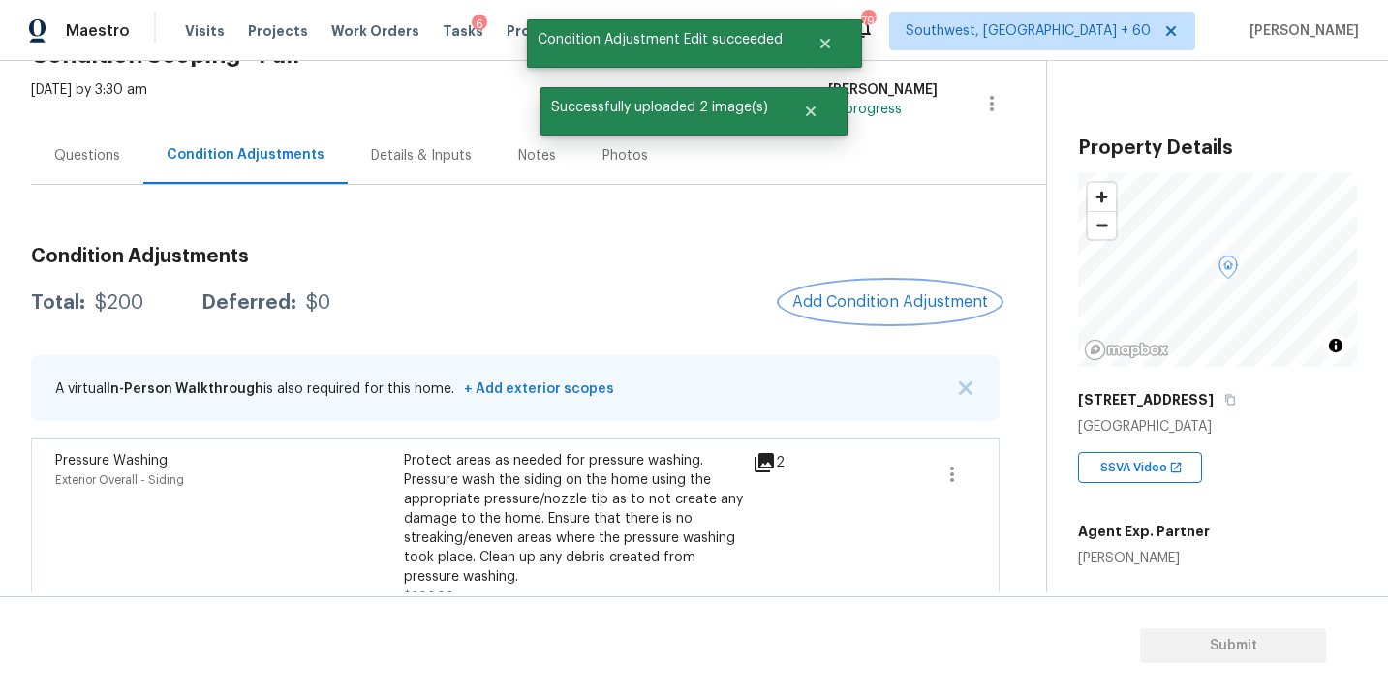
click at [882, 312] on button "Add Condition Adjustment" at bounding box center [889, 302] width 219 height 41
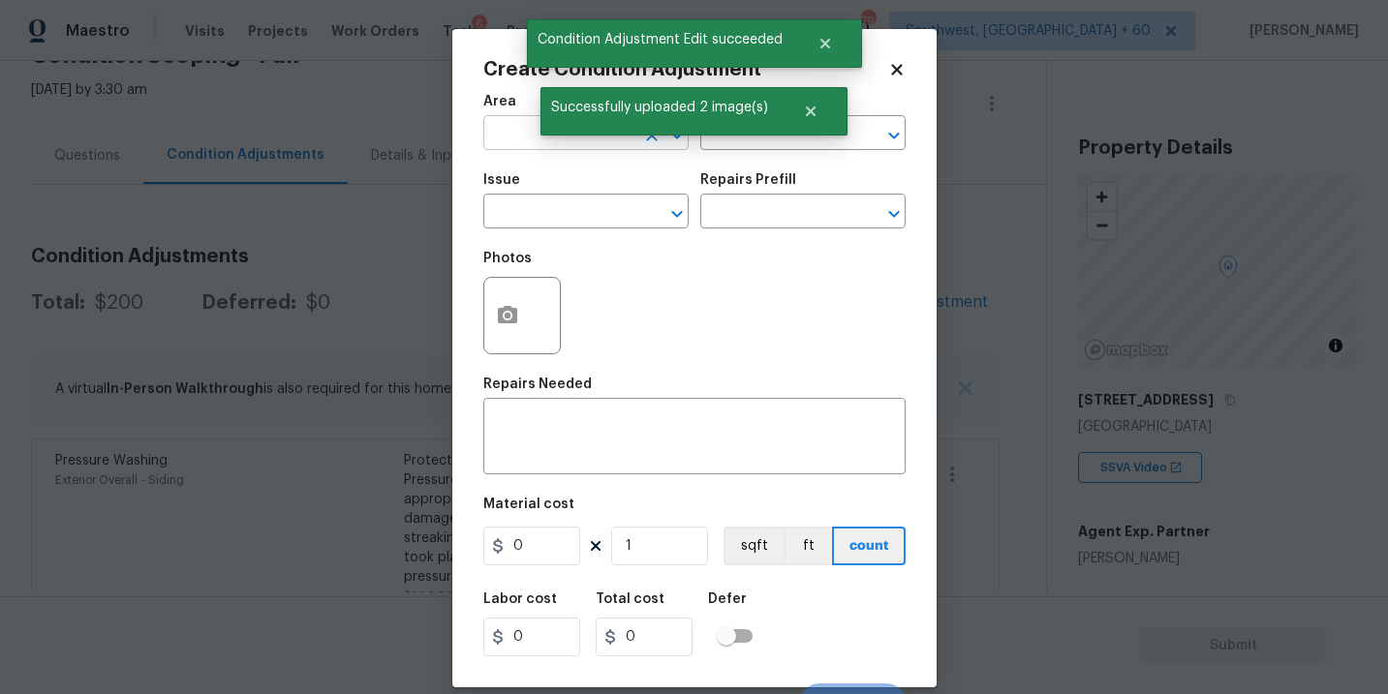
click at [527, 124] on input "text" at bounding box center [558, 135] width 151 height 30
click at [549, 215] on li "Exterior Overall" at bounding box center [585, 211] width 205 height 32
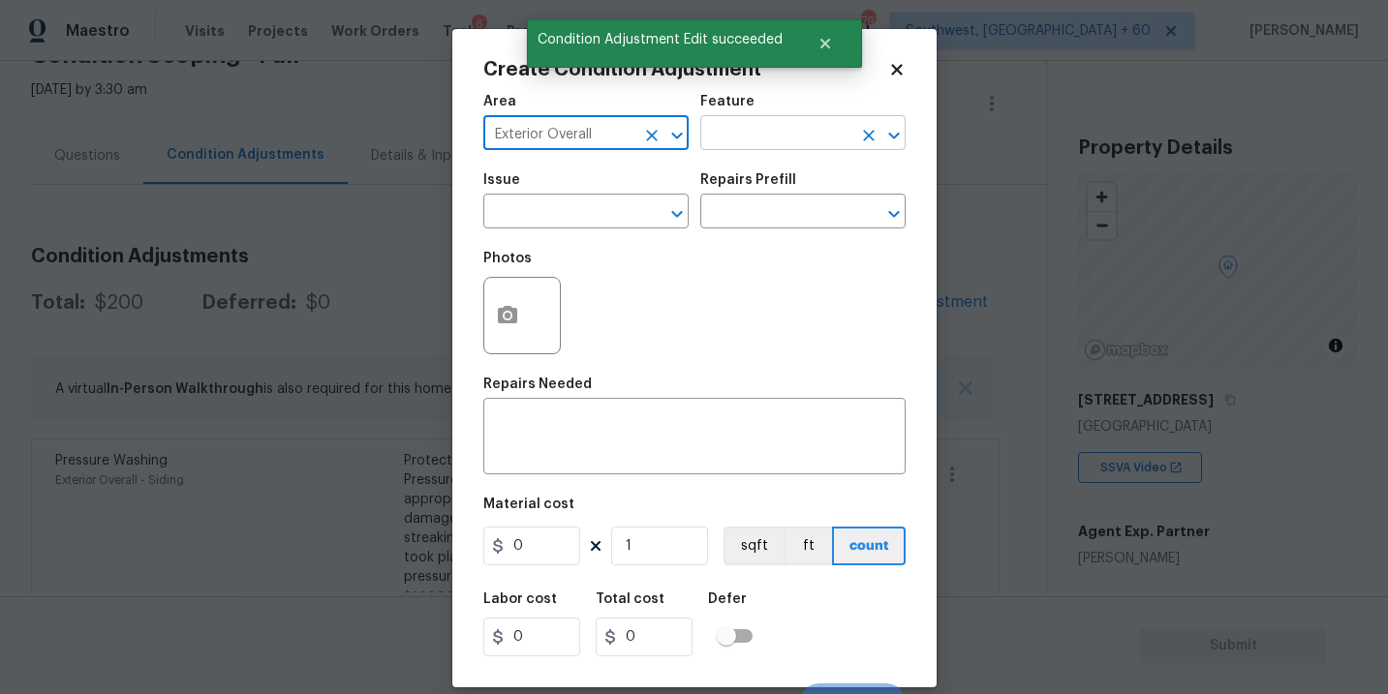
type input "Exterior Overall"
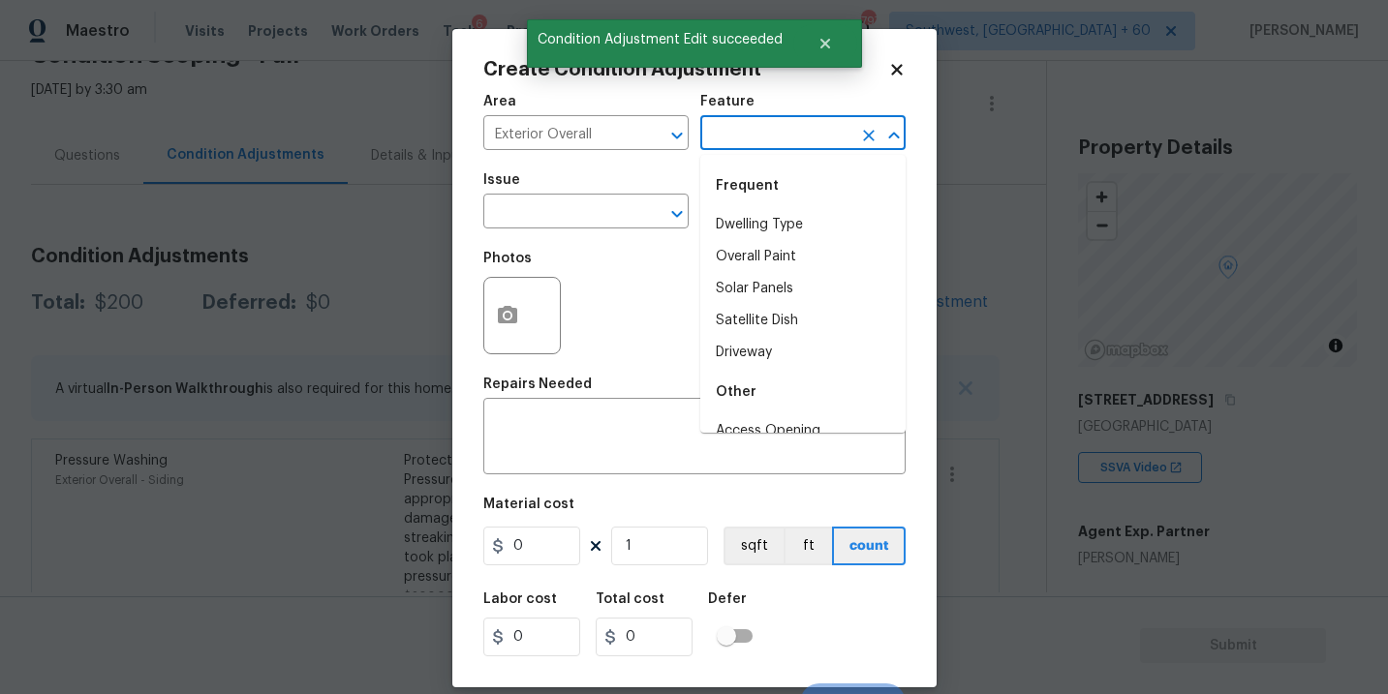
click at [744, 145] on input "text" at bounding box center [775, 135] width 151 height 30
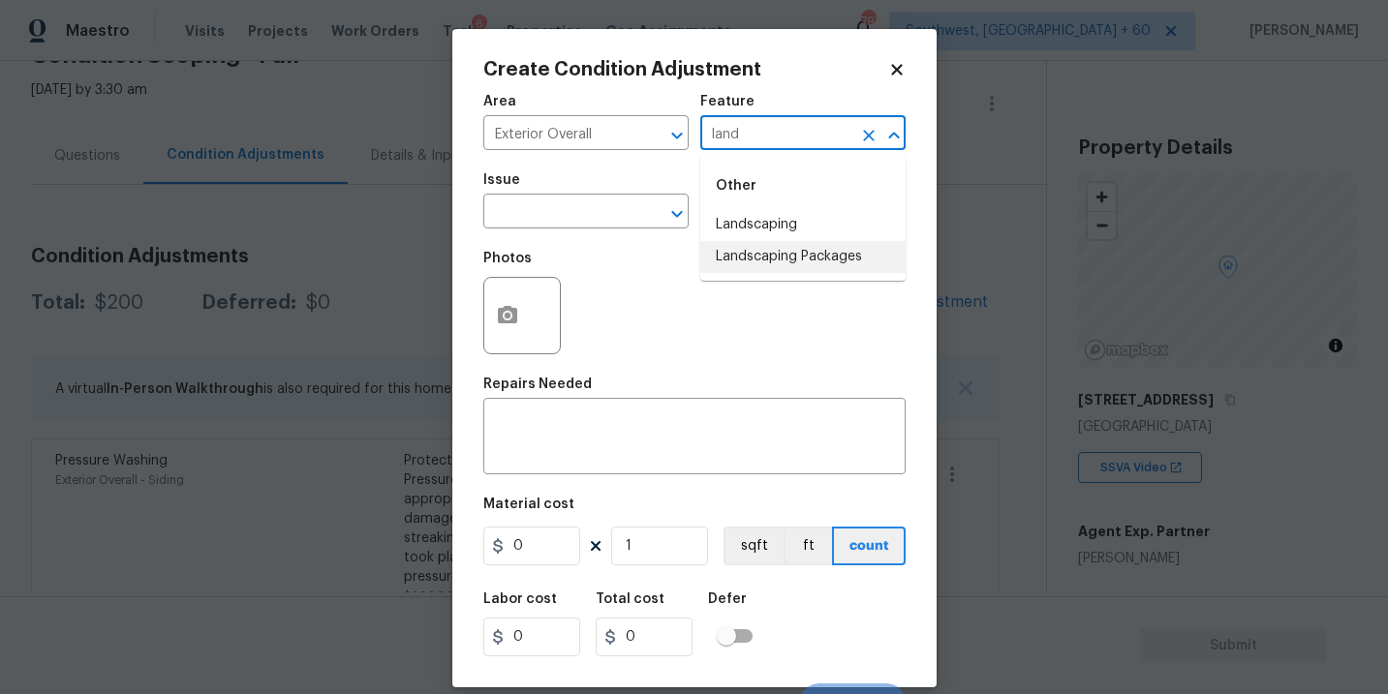
click at [761, 258] on li "Landscaping Packages" at bounding box center [802, 257] width 205 height 32
type input "Landscaping Packages"
click at [605, 214] on input "text" at bounding box center [558, 214] width 151 height 30
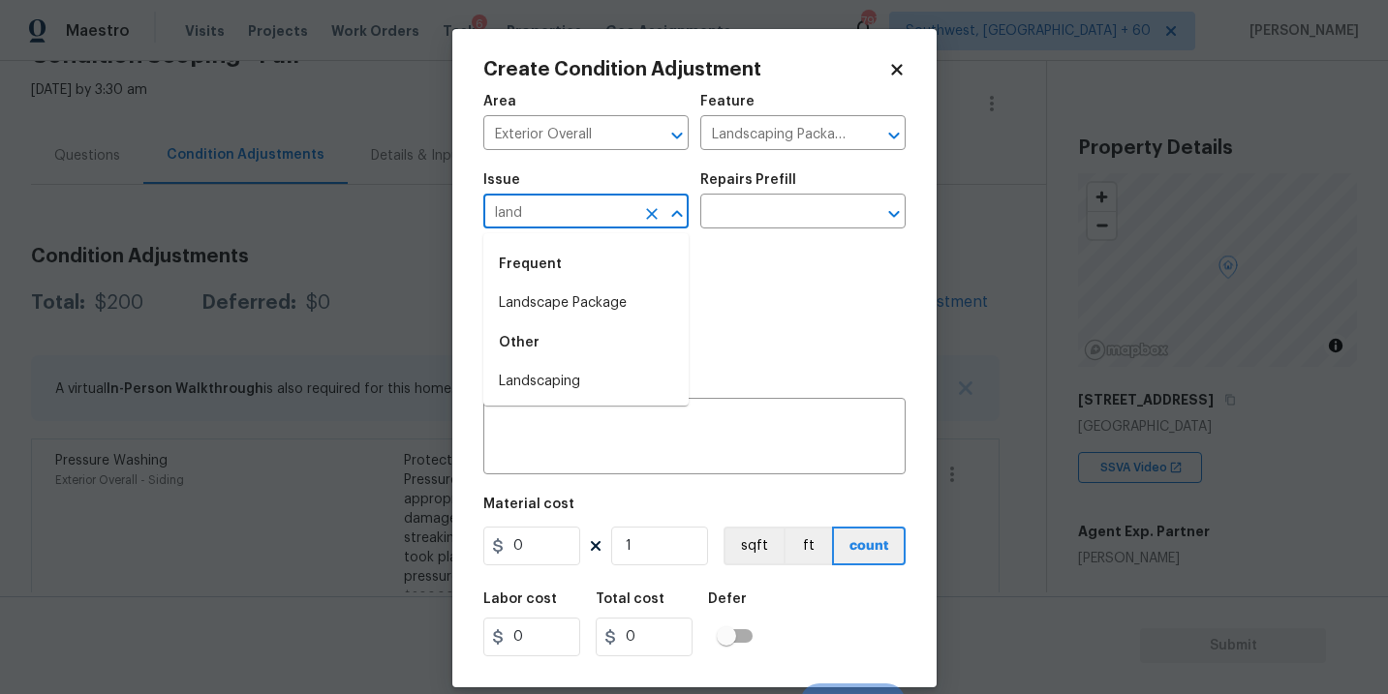
click at [615, 292] on li "Landscape Package" at bounding box center [585, 304] width 205 height 32
type input "Landscape Package"
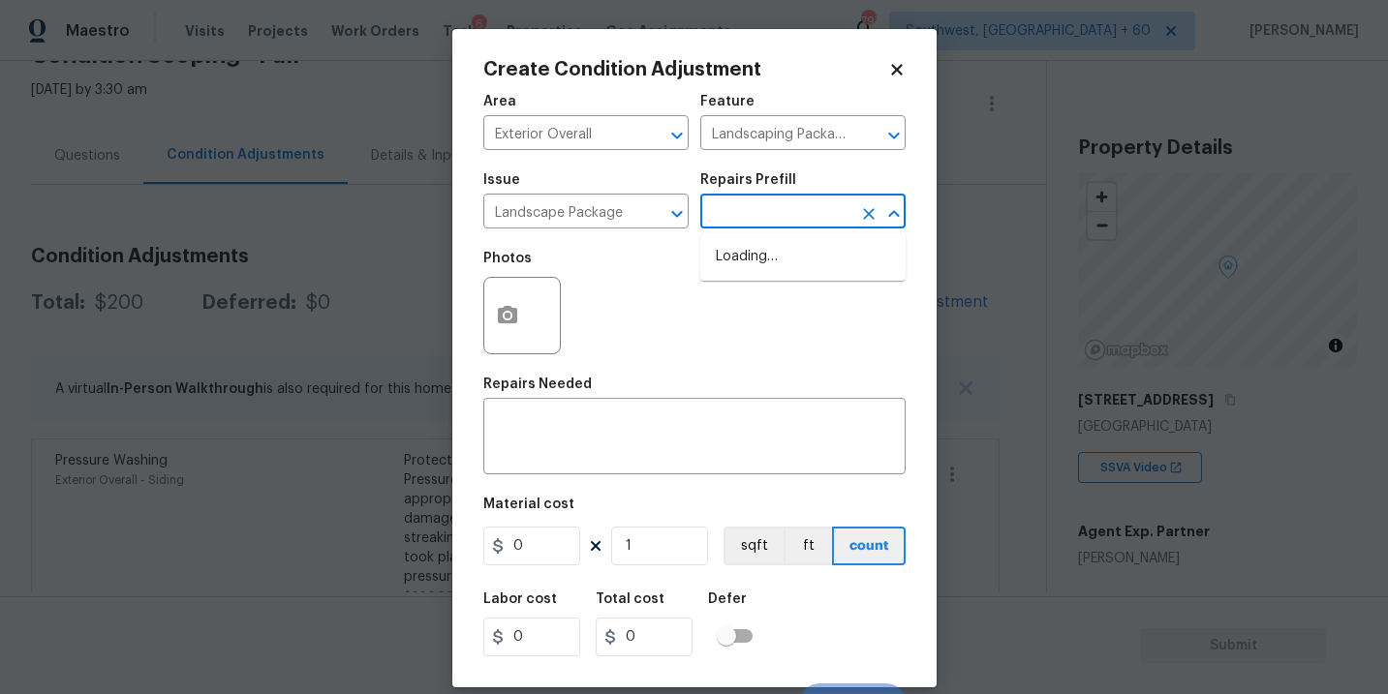
click at [731, 228] on input "text" at bounding box center [775, 214] width 151 height 30
click at [760, 278] on li "Initial landscaping package $70.00" at bounding box center [802, 267] width 205 height 52
type input "Home Readiness Packages"
type textarea "Mowing of grass up to 6" in height. Mow, edge along driveways & sidewalks, trim…"
type input "70"
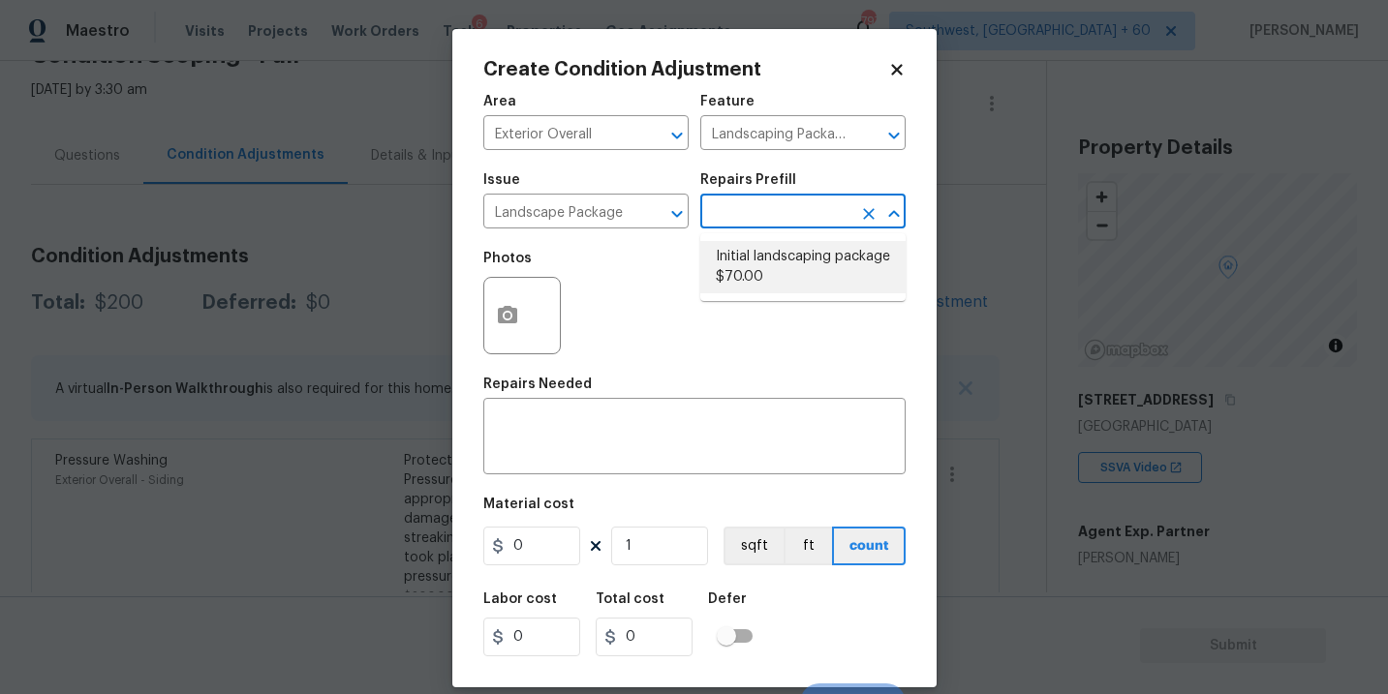
type input "70"
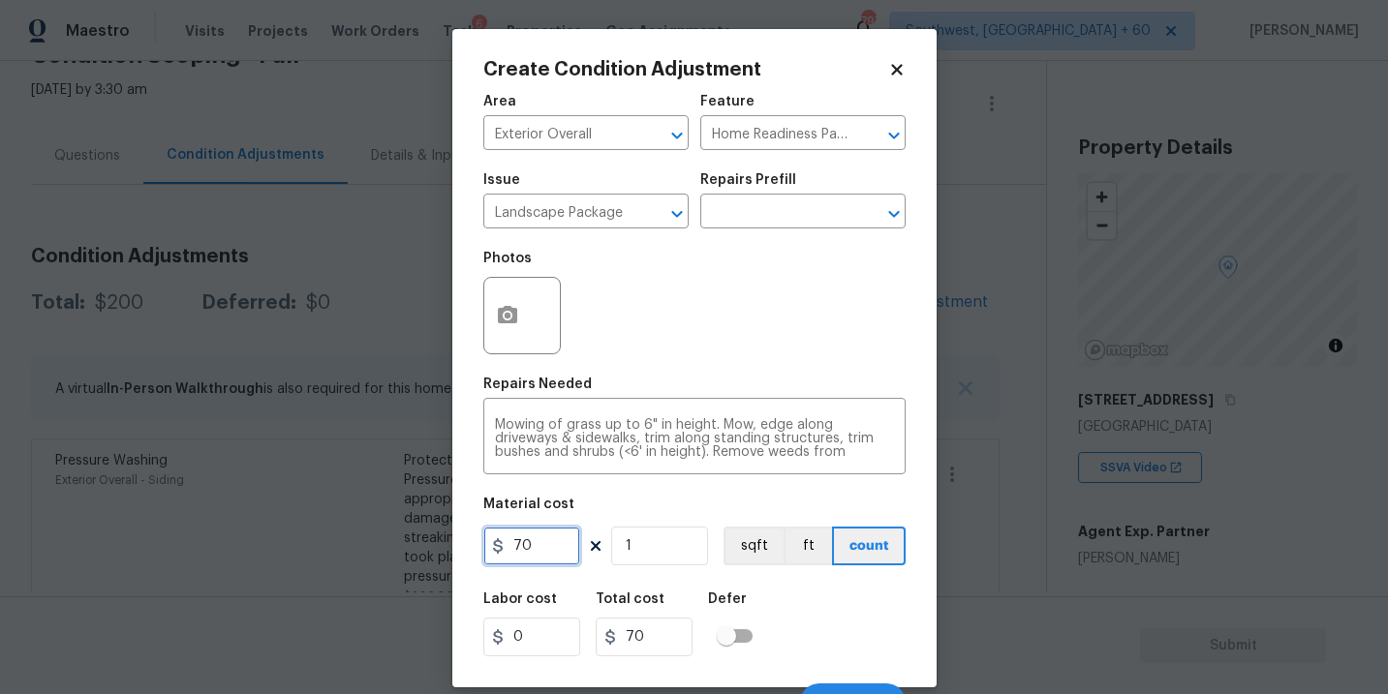
drag, startPoint x: 533, startPoint y: 528, endPoint x: 470, endPoint y: 528, distance: 62.9
click at [470, 528] on div "Create Condition Adjustment Area Exterior Overall ​ Feature Home Readiness Pack…" at bounding box center [694, 358] width 484 height 658
type input "300"
click at [500, 310] on icon "button" at bounding box center [507, 314] width 19 height 17
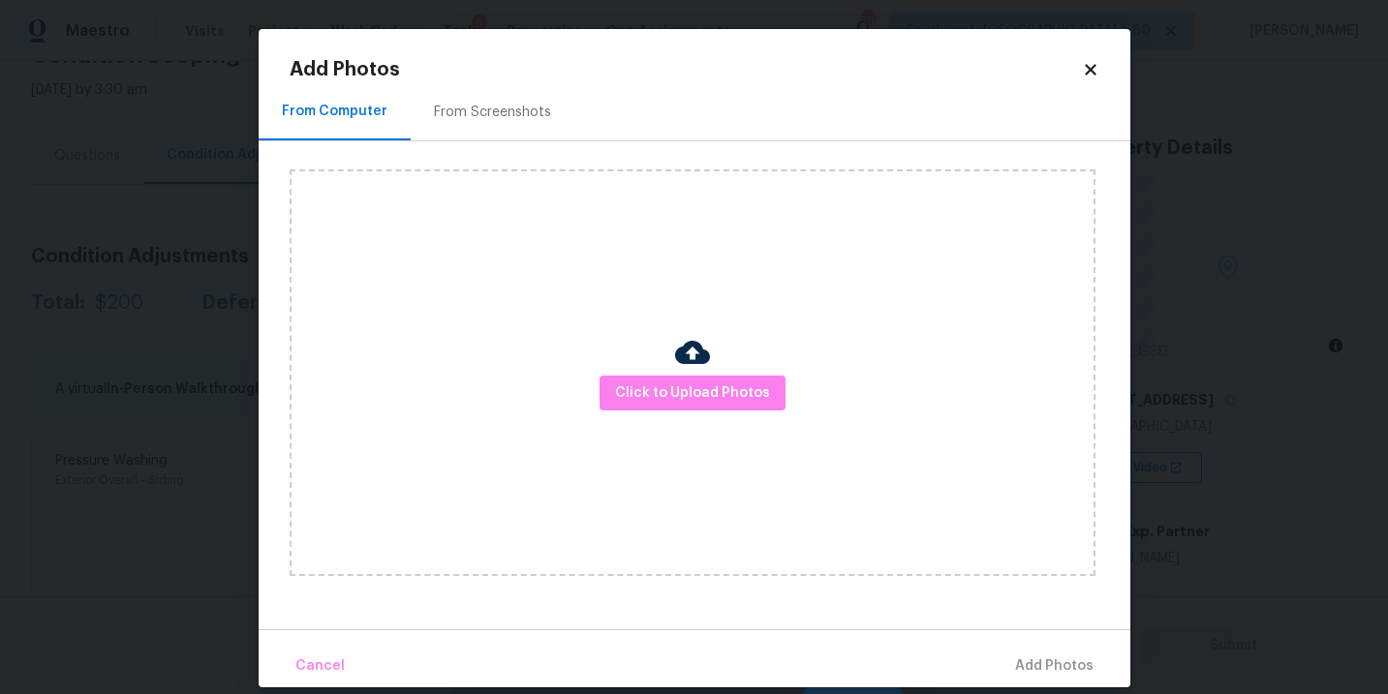
click at [620, 374] on div "Click to Upload Photos" at bounding box center [693, 372] width 806 height 407
click at [658, 382] on span "Click to Upload Photos" at bounding box center [692, 394] width 155 height 24
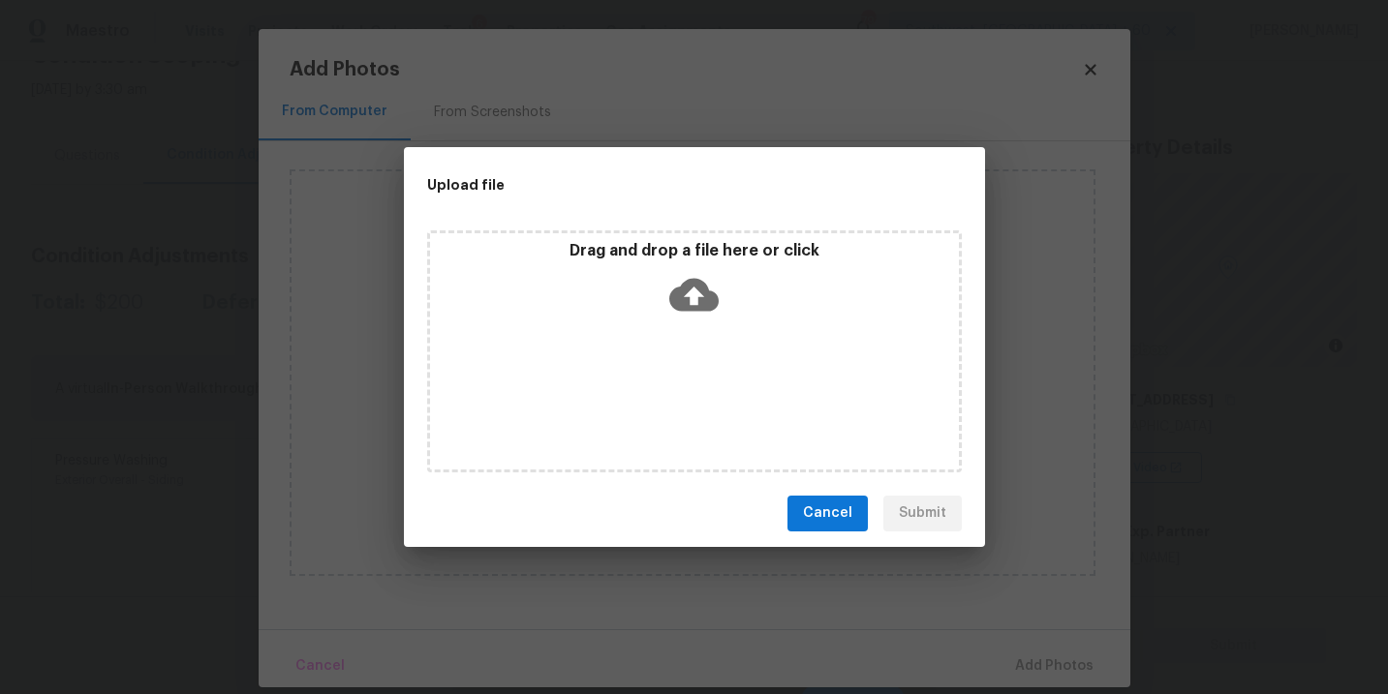
click at [693, 284] on icon at bounding box center [693, 294] width 49 height 33
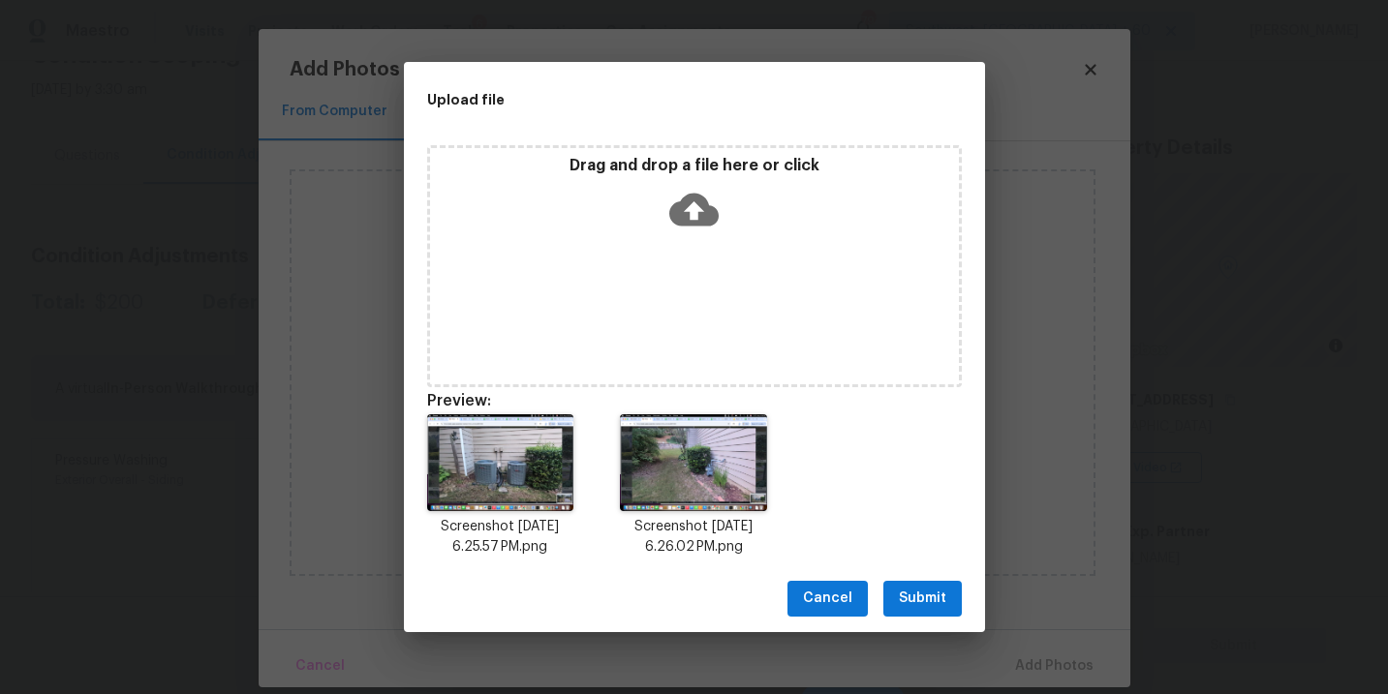
click at [928, 600] on span "Submit" at bounding box center [922, 599] width 47 height 24
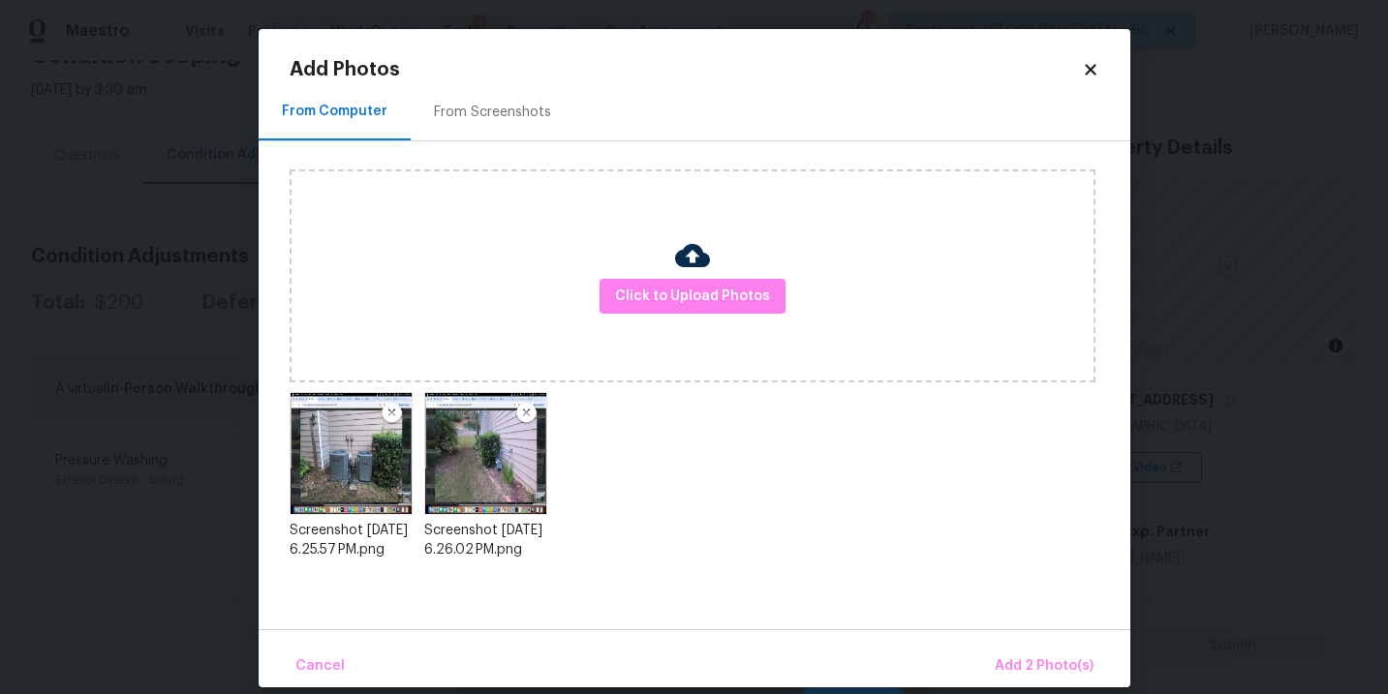
click at [1016, 635] on div "Cancel Add 2 Photo(s)" at bounding box center [695, 658] width 872 height 58
click at [1016, 646] on button "Add 2 Photo(s)" at bounding box center [1044, 667] width 114 height 42
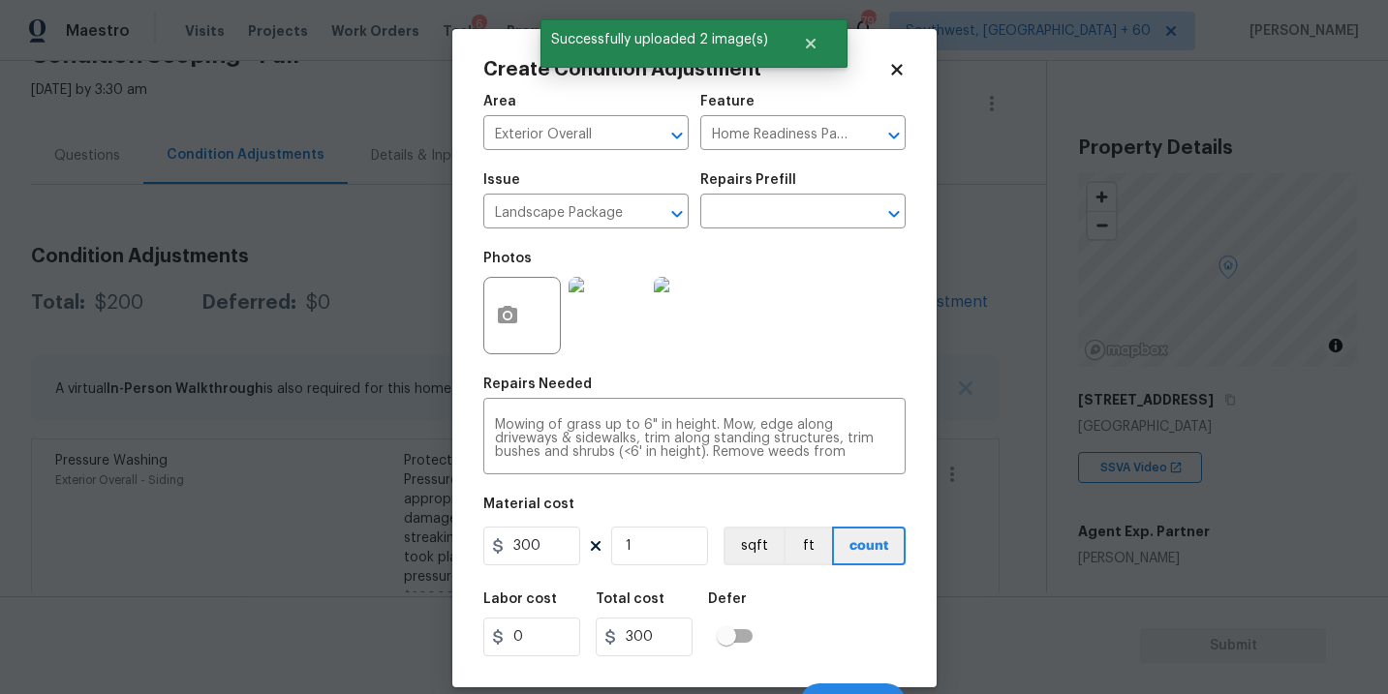
click at [823, 596] on div "Labor cost 0 Total cost 300 Defer" at bounding box center [694, 624] width 422 height 87
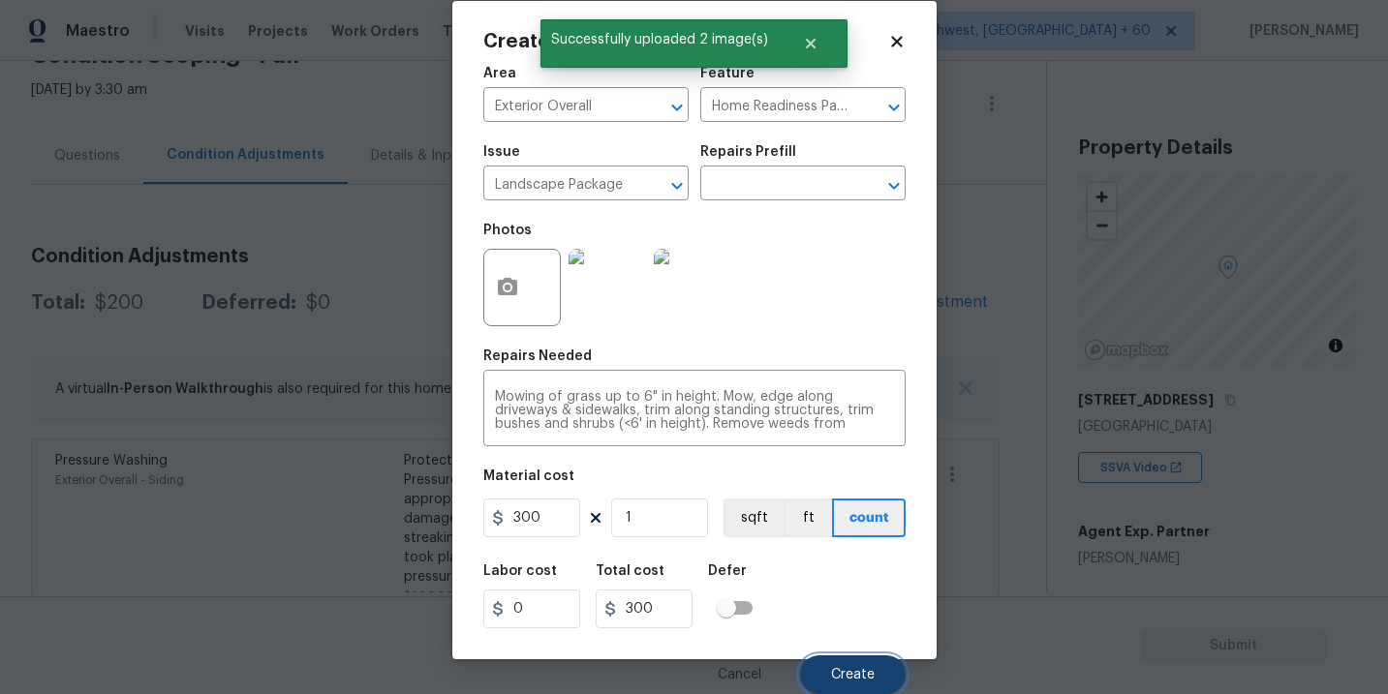
click at [842, 679] on span "Create" at bounding box center [853, 675] width 44 height 15
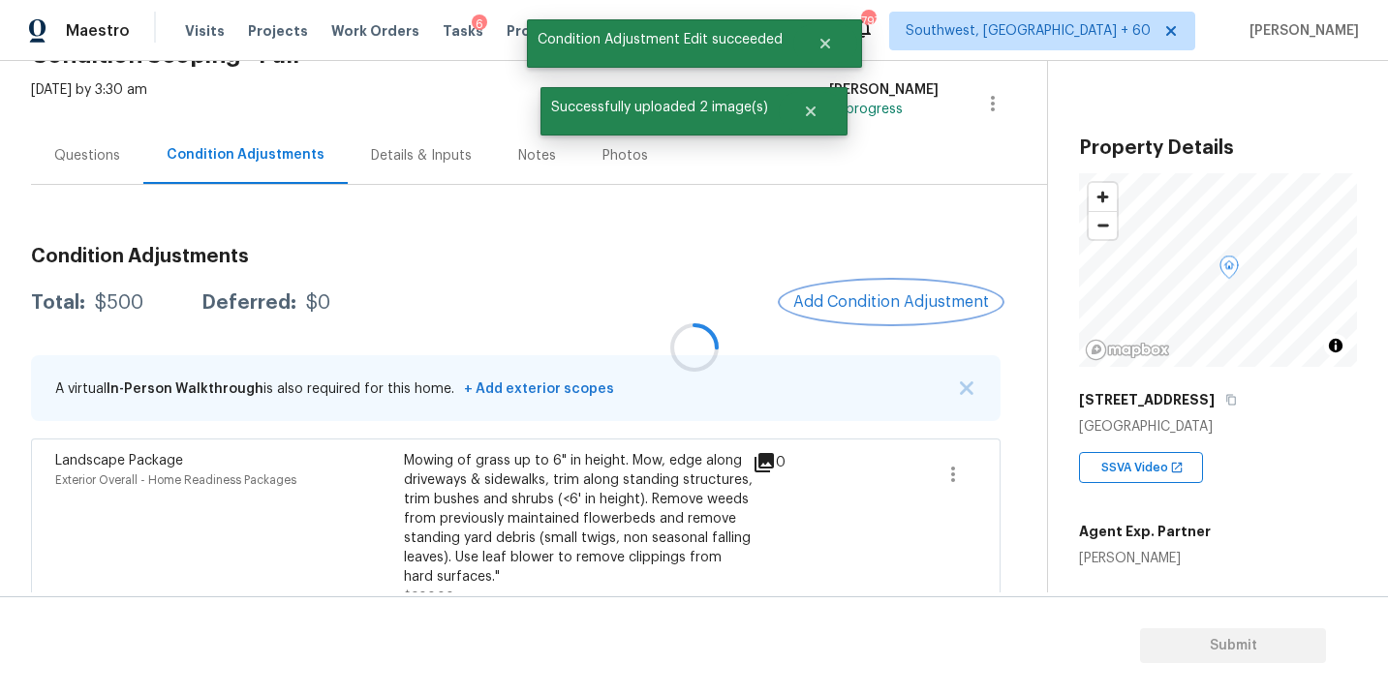
scroll to position [0, 0]
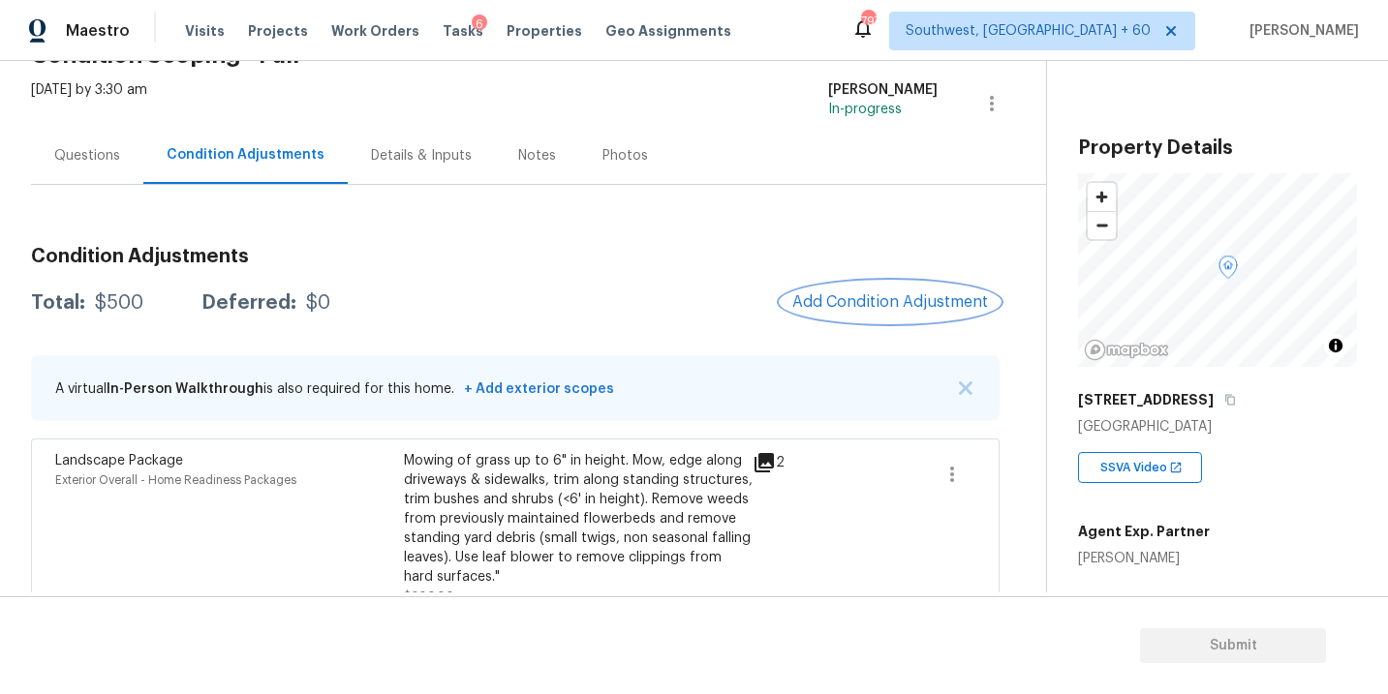
click at [832, 305] on span "Add Condition Adjustment" at bounding box center [890, 301] width 196 height 17
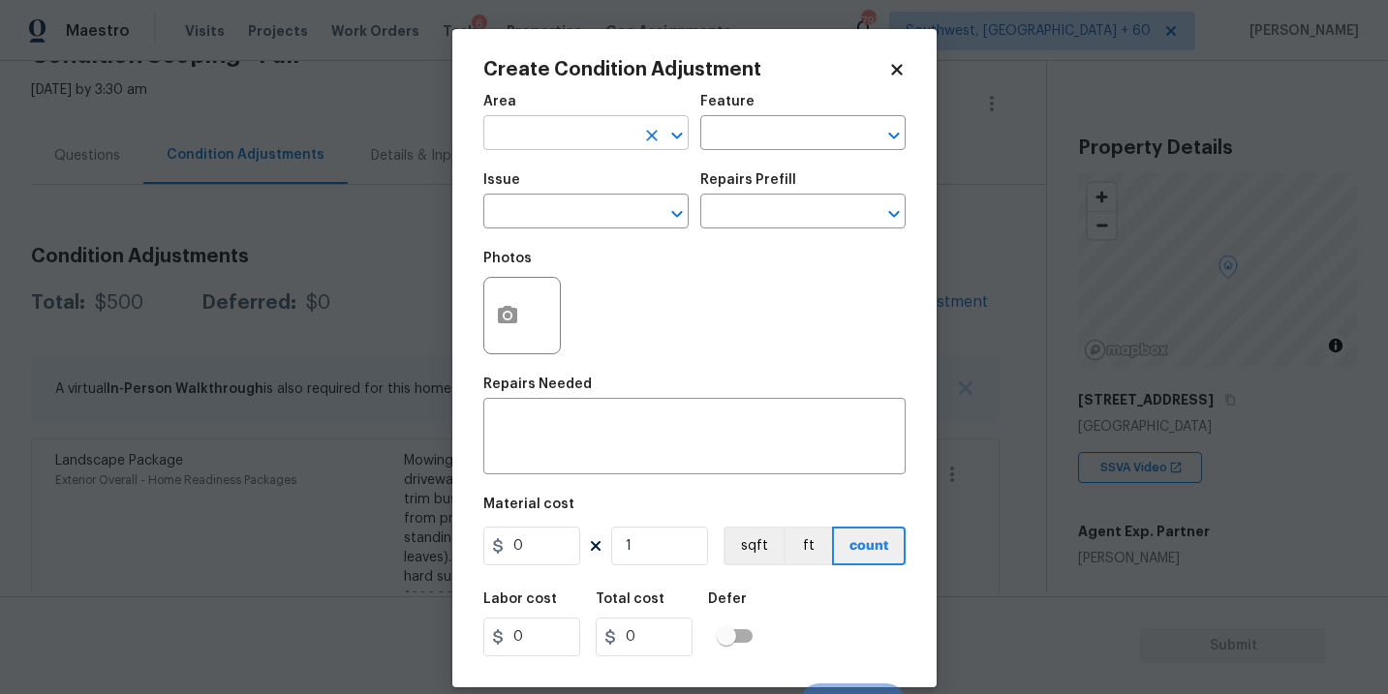
click at [512, 120] on input "text" at bounding box center [558, 135] width 151 height 30
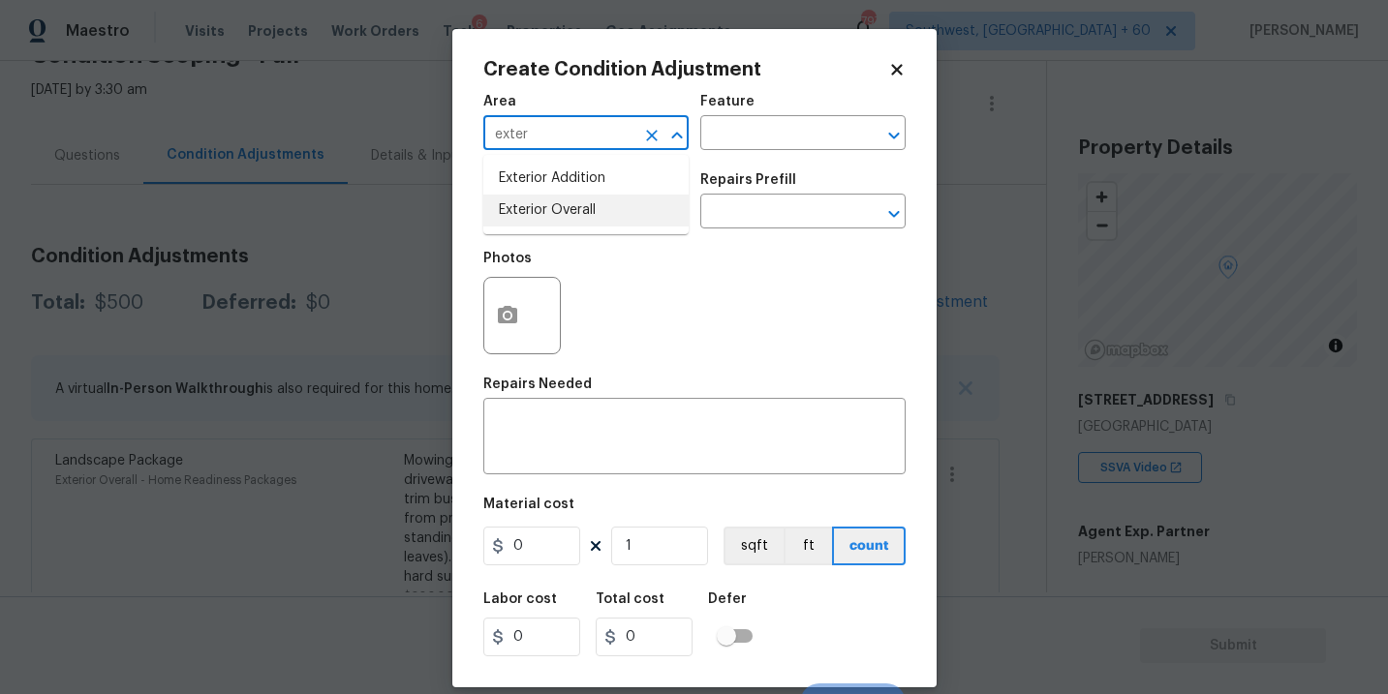
click at [537, 199] on li "Exterior Overall" at bounding box center [585, 211] width 205 height 32
type input "Exterior Overall"
click at [736, 143] on input "text" at bounding box center [775, 135] width 151 height 30
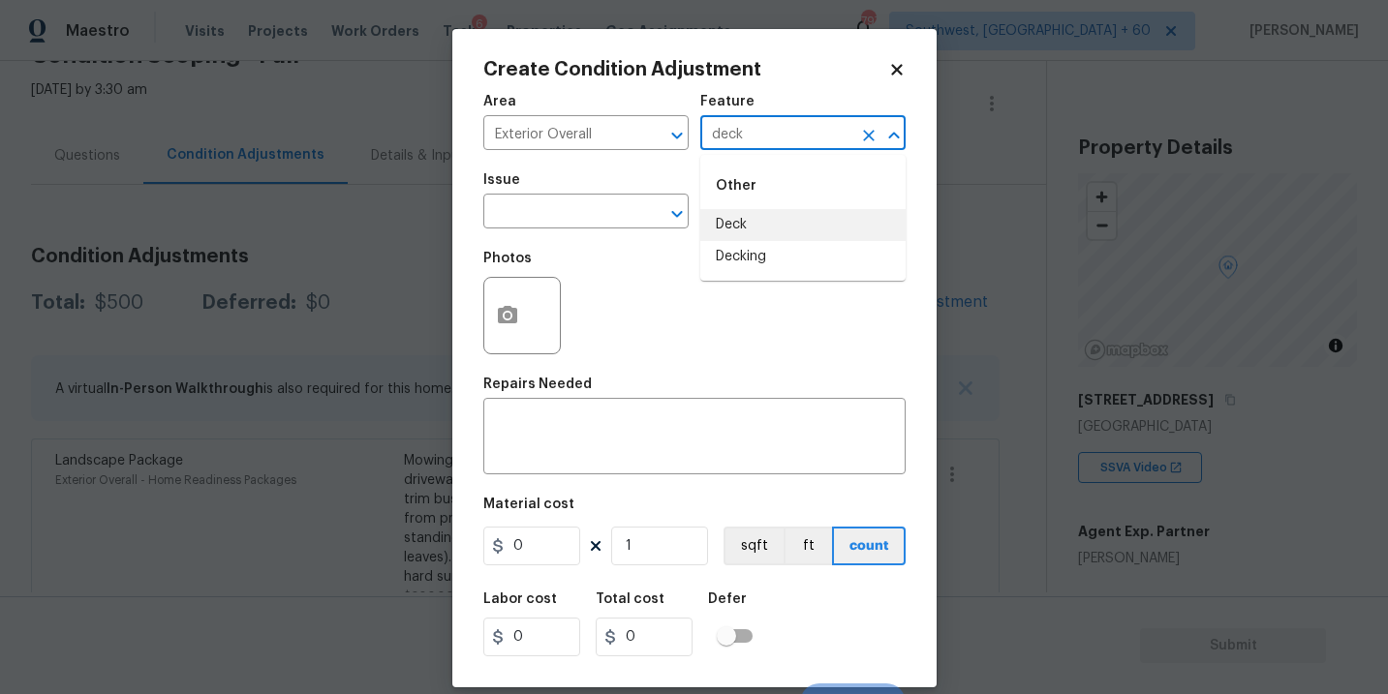
click at [753, 234] on li "Deck" at bounding box center [802, 225] width 205 height 32
type input "Deck"
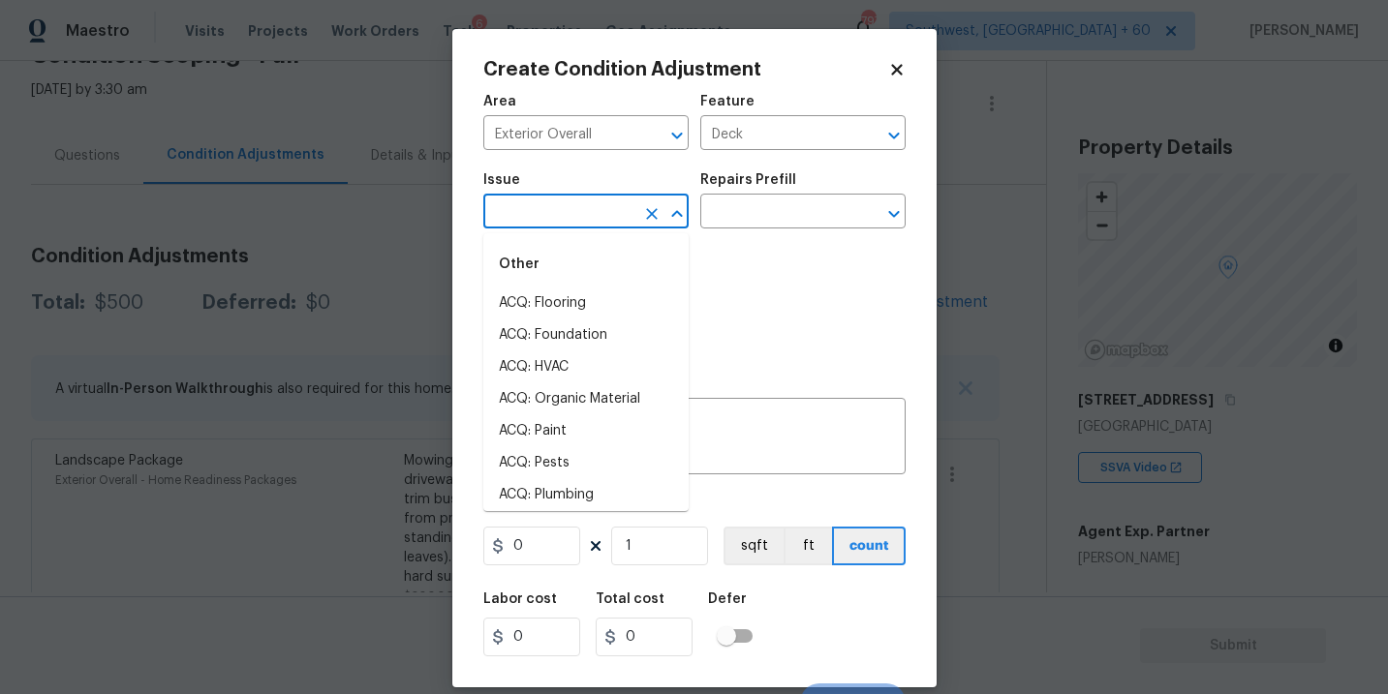
click at [580, 206] on input "text" at bounding box center [558, 214] width 151 height 30
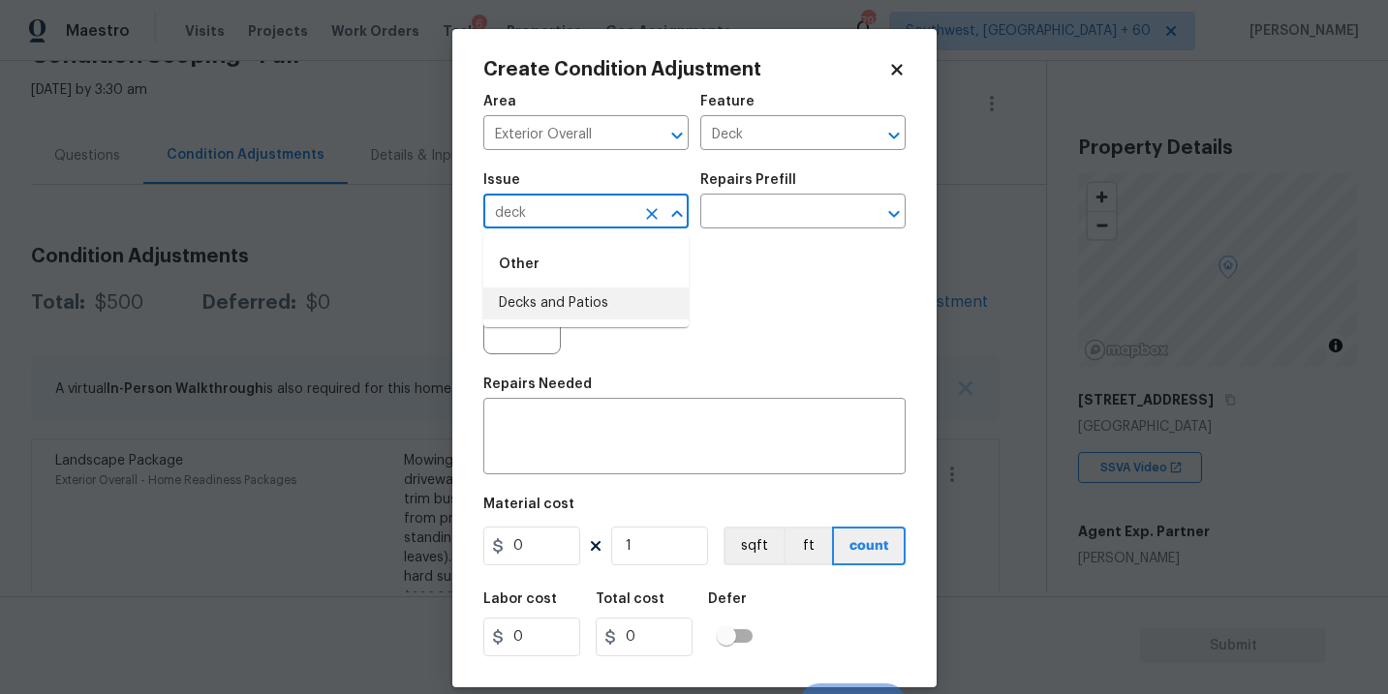
click at [575, 291] on li "Decks and Patios" at bounding box center [585, 304] width 205 height 32
type input "Decks and Patios"
click at [571, 427] on textarea at bounding box center [694, 438] width 399 height 41
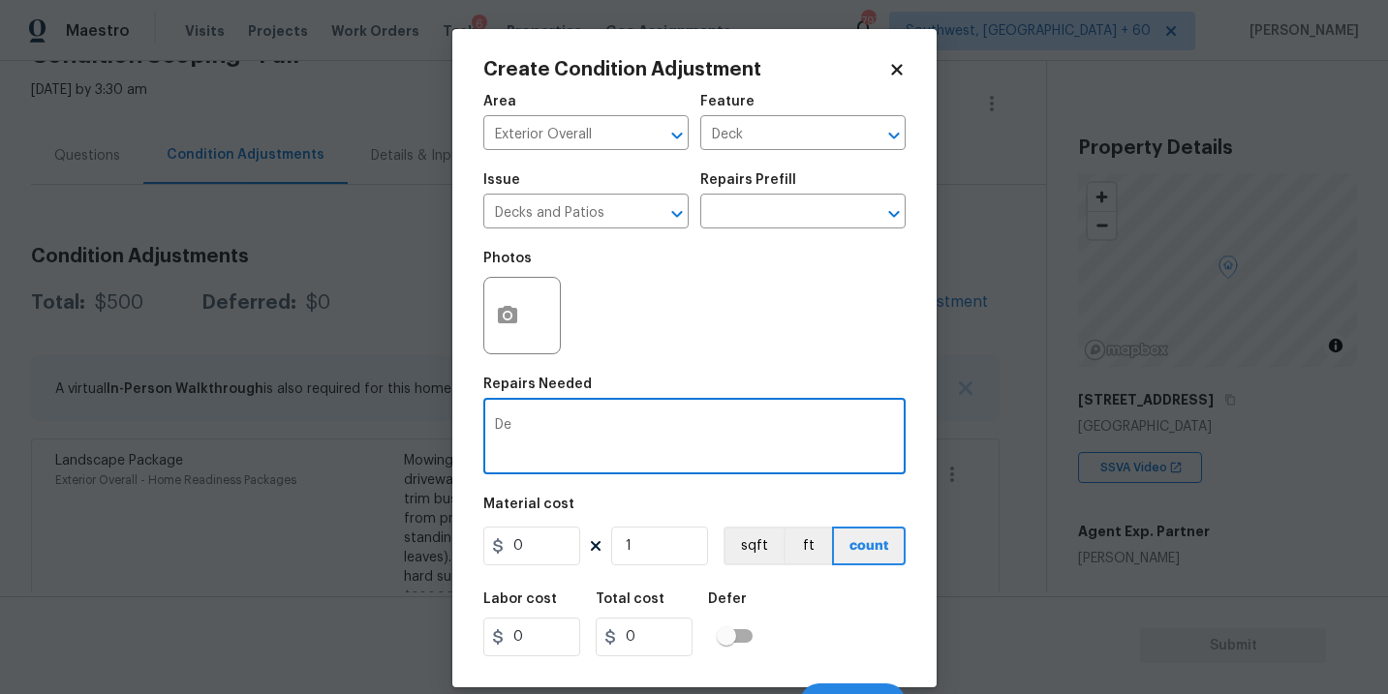
type textarea "D"
click at [875, 141] on icon "Clear" at bounding box center [868, 135] width 19 height 19
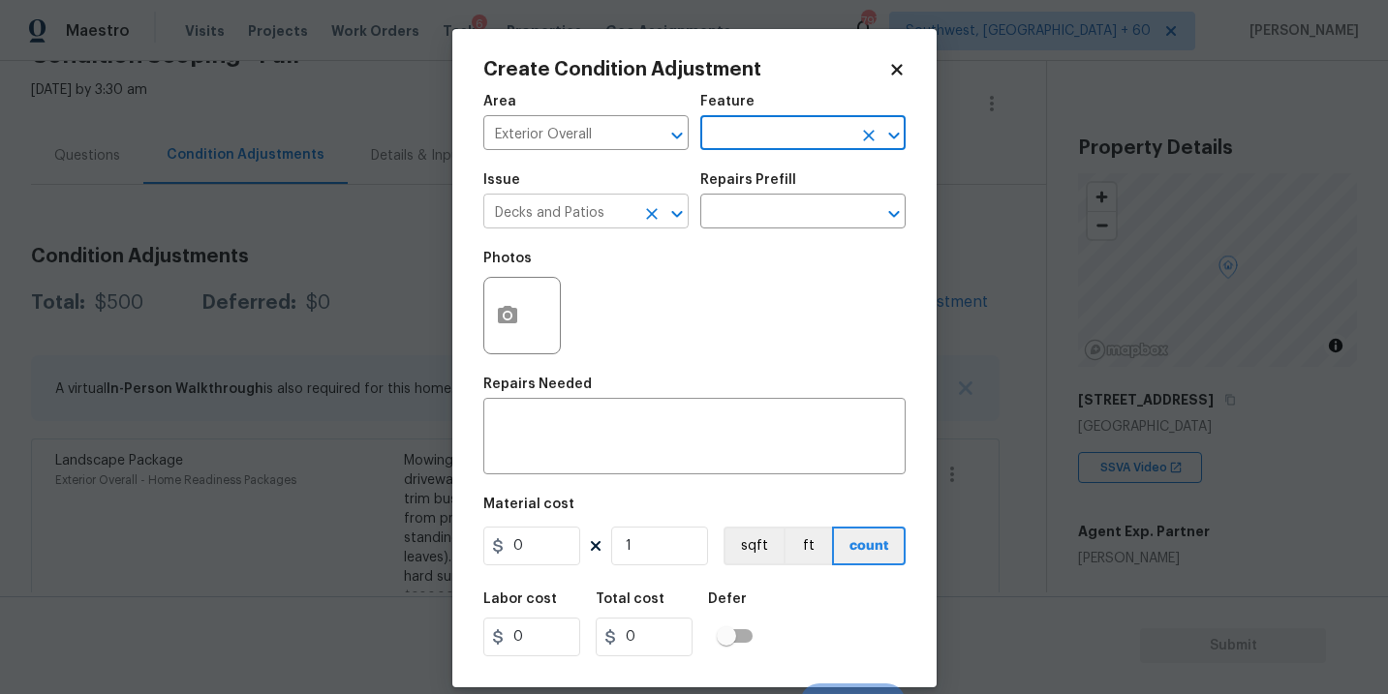
click at [648, 216] on icon "Clear" at bounding box center [652, 214] width 12 height 12
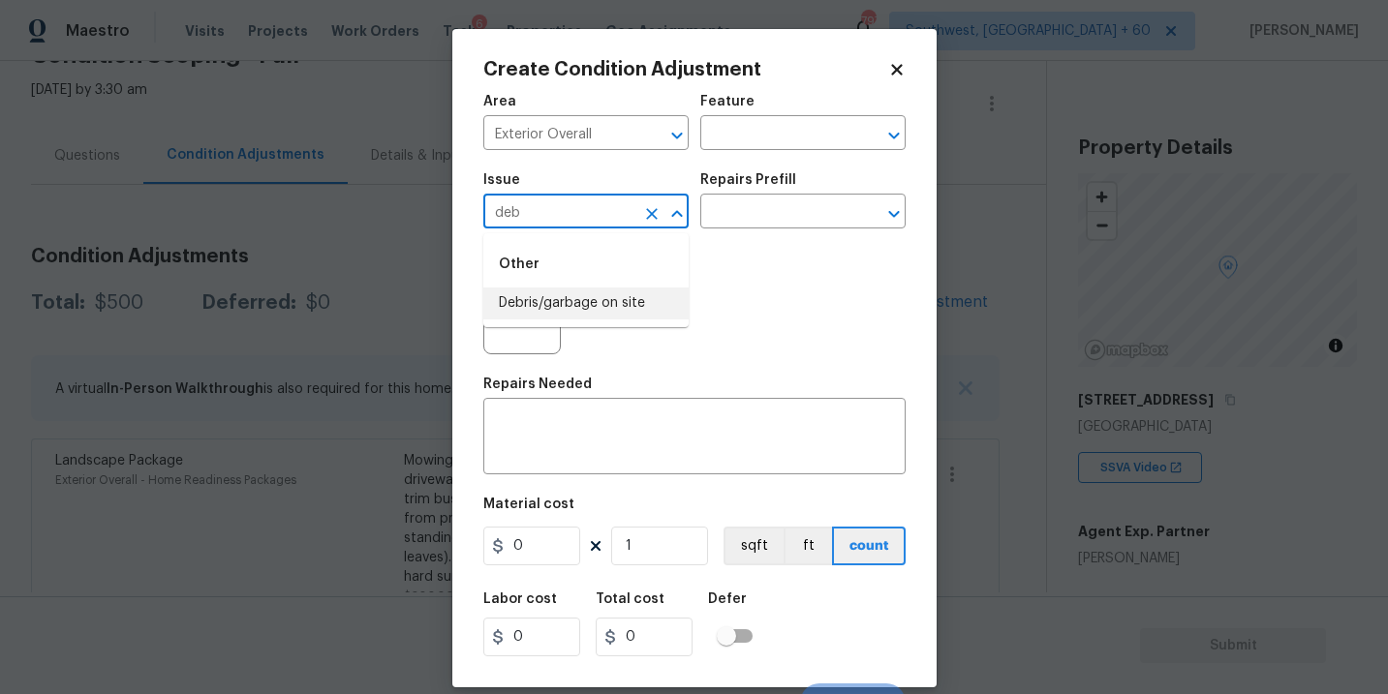
click at [619, 296] on li "Debris/garbage on site" at bounding box center [585, 304] width 205 height 32
type input "Debris/garbage on site"
click at [768, 217] on input "text" at bounding box center [775, 214] width 151 height 30
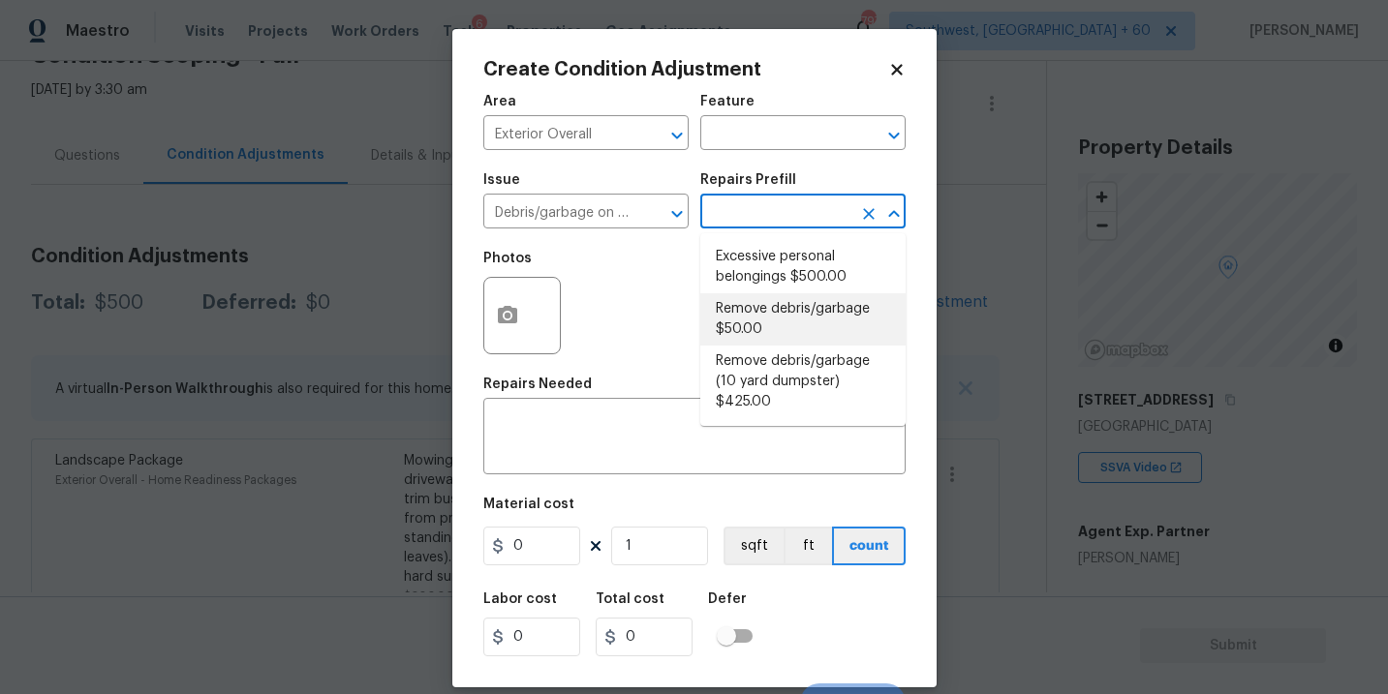
click at [775, 316] on li "Remove debris/garbage $50.00" at bounding box center [802, 319] width 205 height 52
type textarea "Remove, haul off, and properly dispose of any debris left by seller to offsite …"
type input "50"
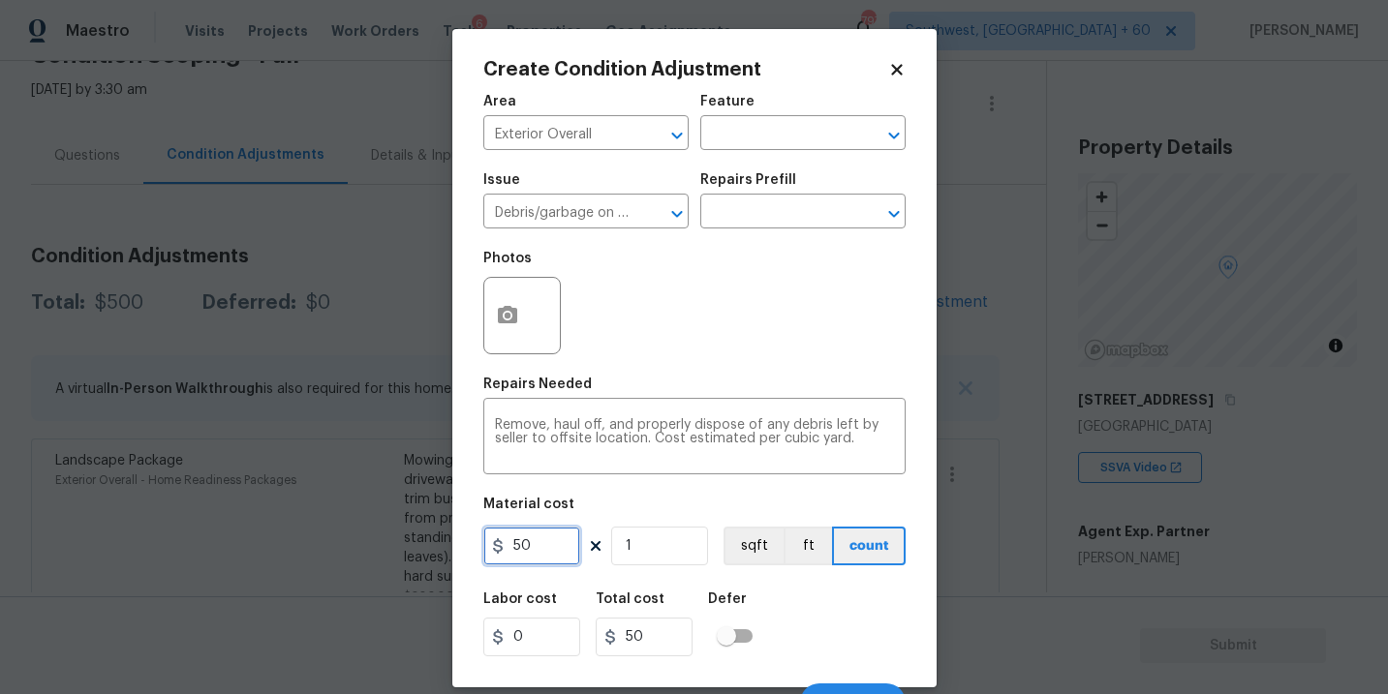
drag, startPoint x: 551, startPoint y: 548, endPoint x: 415, endPoint y: 548, distance: 135.6
click at [415, 548] on div "Create Condition Adjustment Area Exterior Overall ​ Feature ​ Issue Debris/garb…" at bounding box center [694, 347] width 1388 height 694
type input "1200"
click at [525, 304] on button "button" at bounding box center [507, 316] width 46 height 76
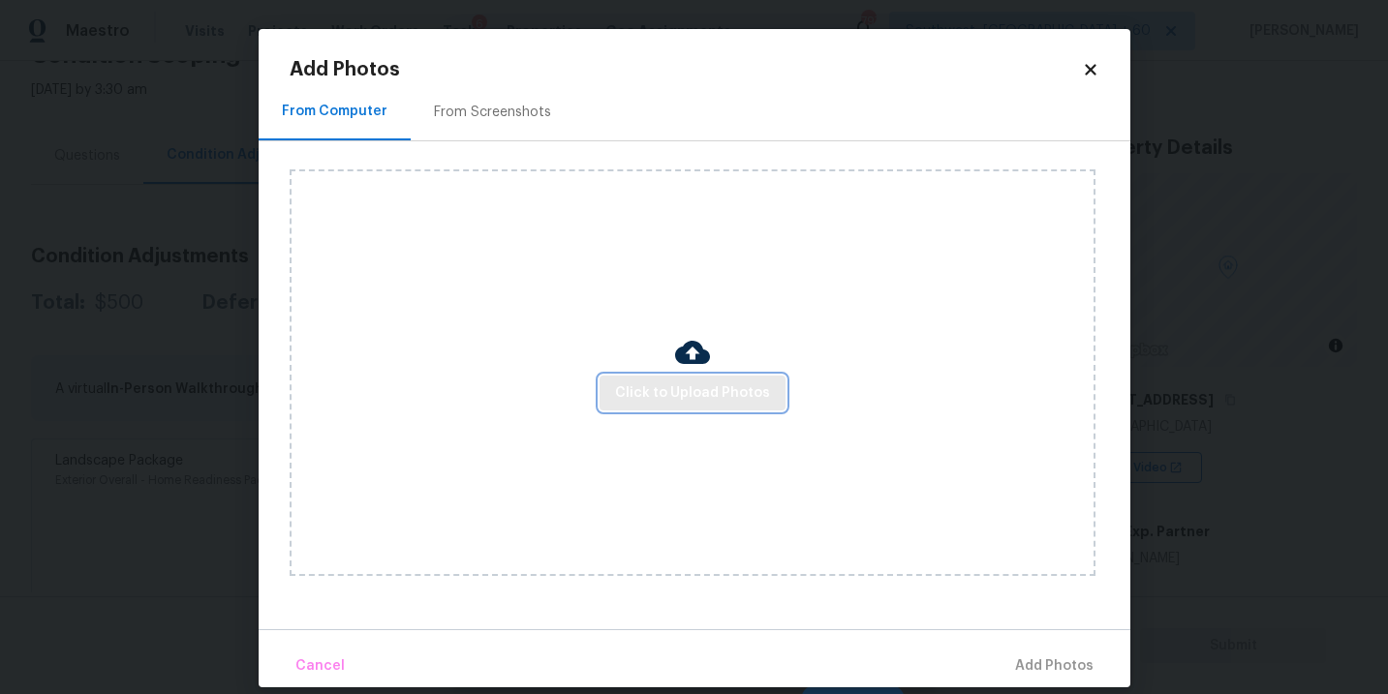
click at [680, 389] on span "Click to Upload Photos" at bounding box center [692, 394] width 155 height 24
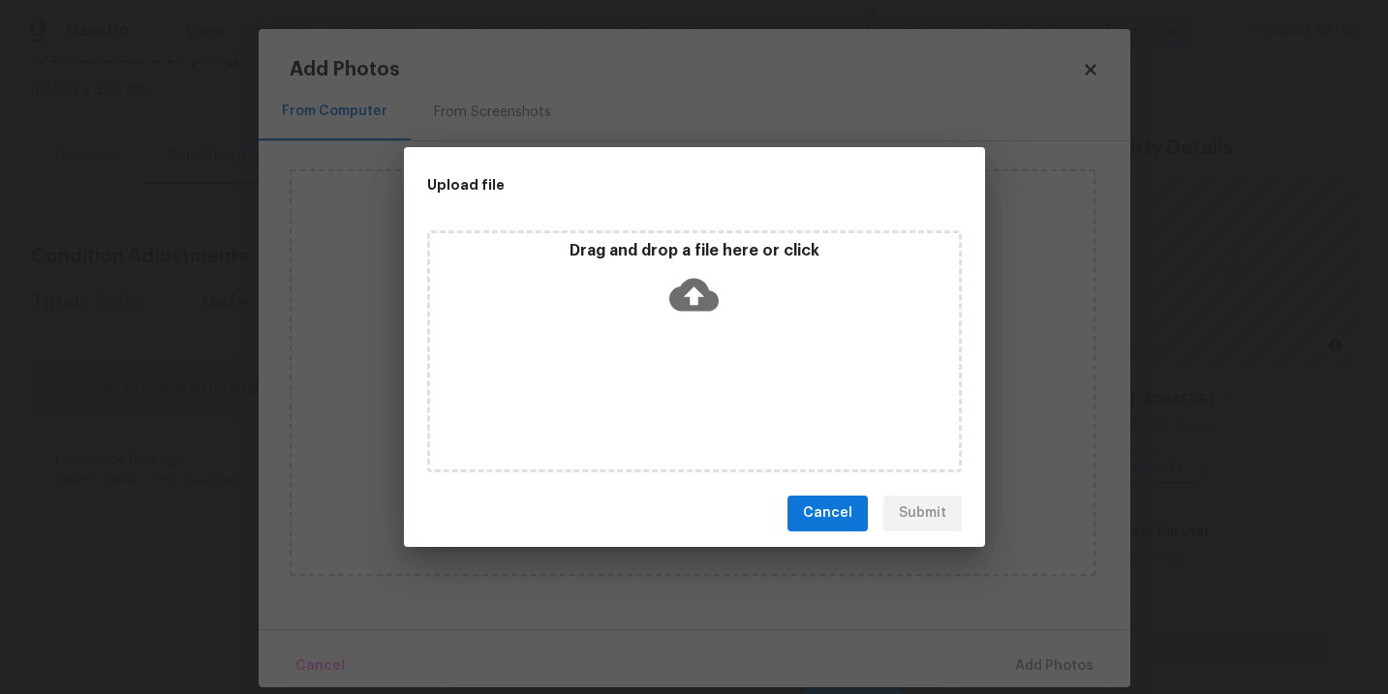
click at [717, 270] on icon at bounding box center [693, 294] width 49 height 49
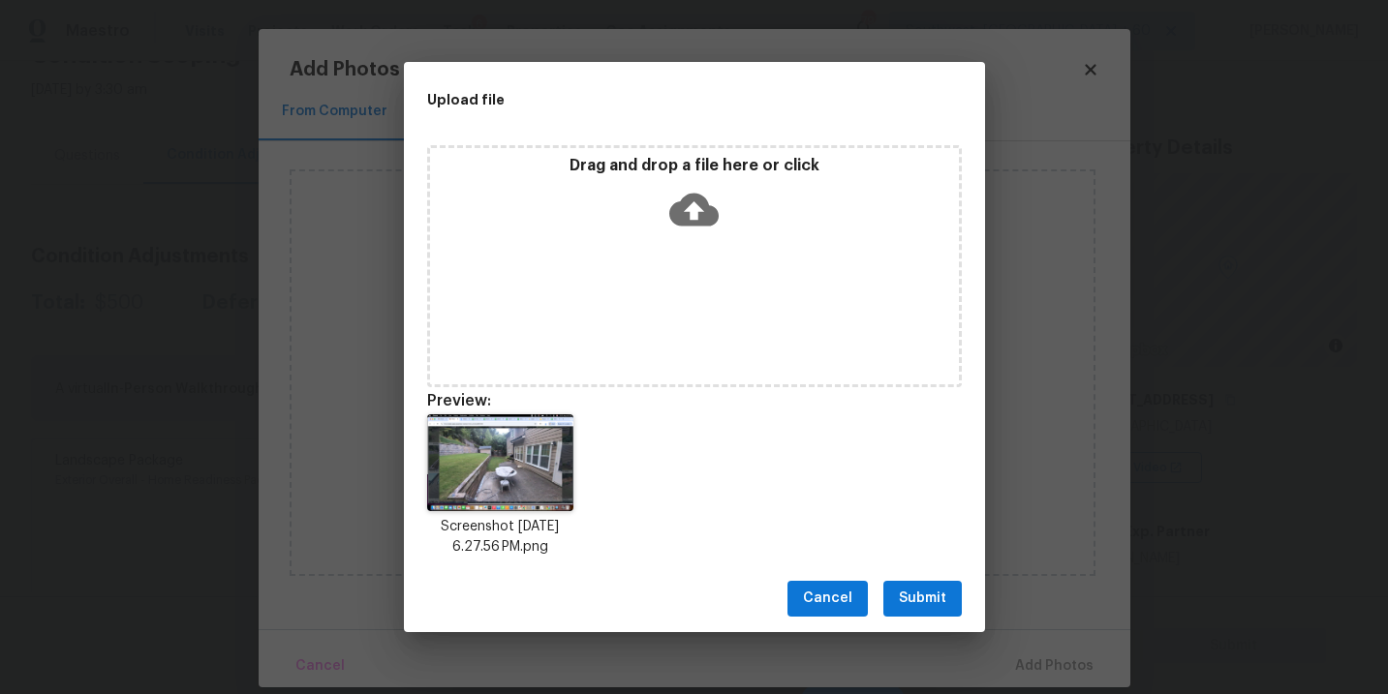
click at [932, 598] on span "Submit" at bounding box center [922, 599] width 47 height 24
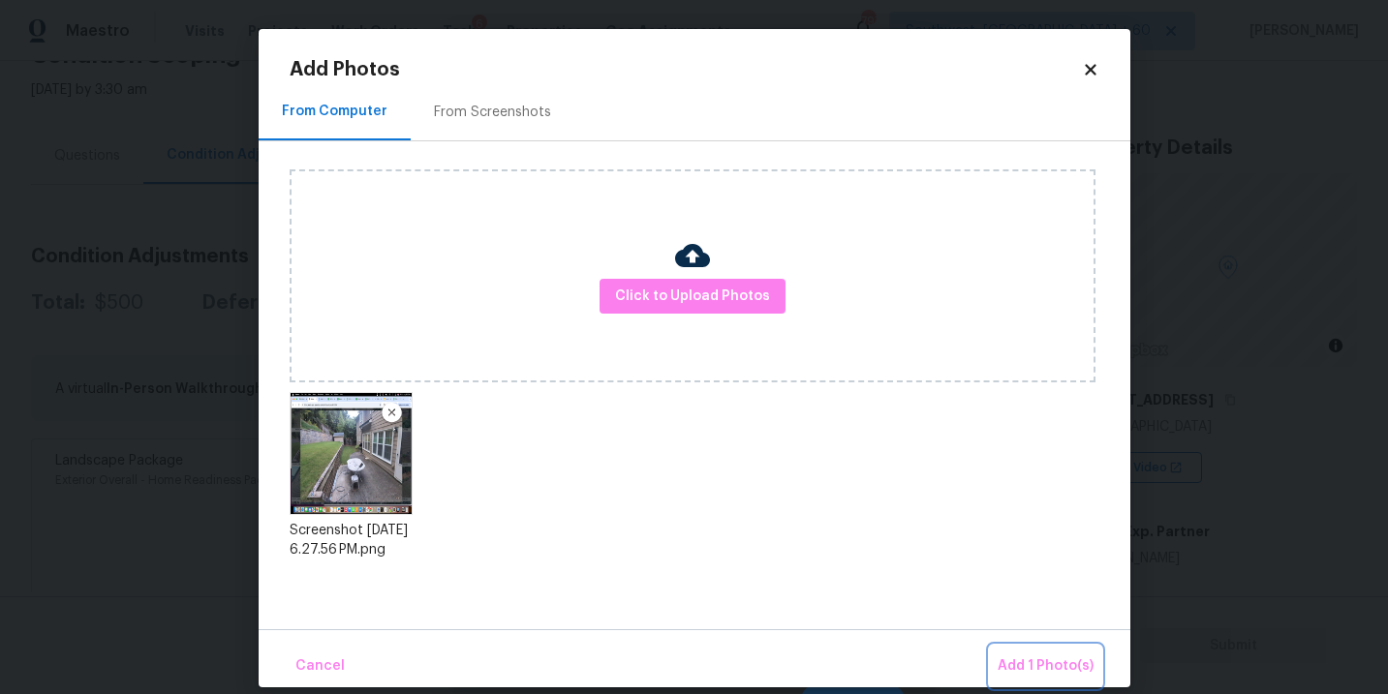
click at [1025, 654] on button "Add 1 Photo(s)" at bounding box center [1045, 667] width 111 height 42
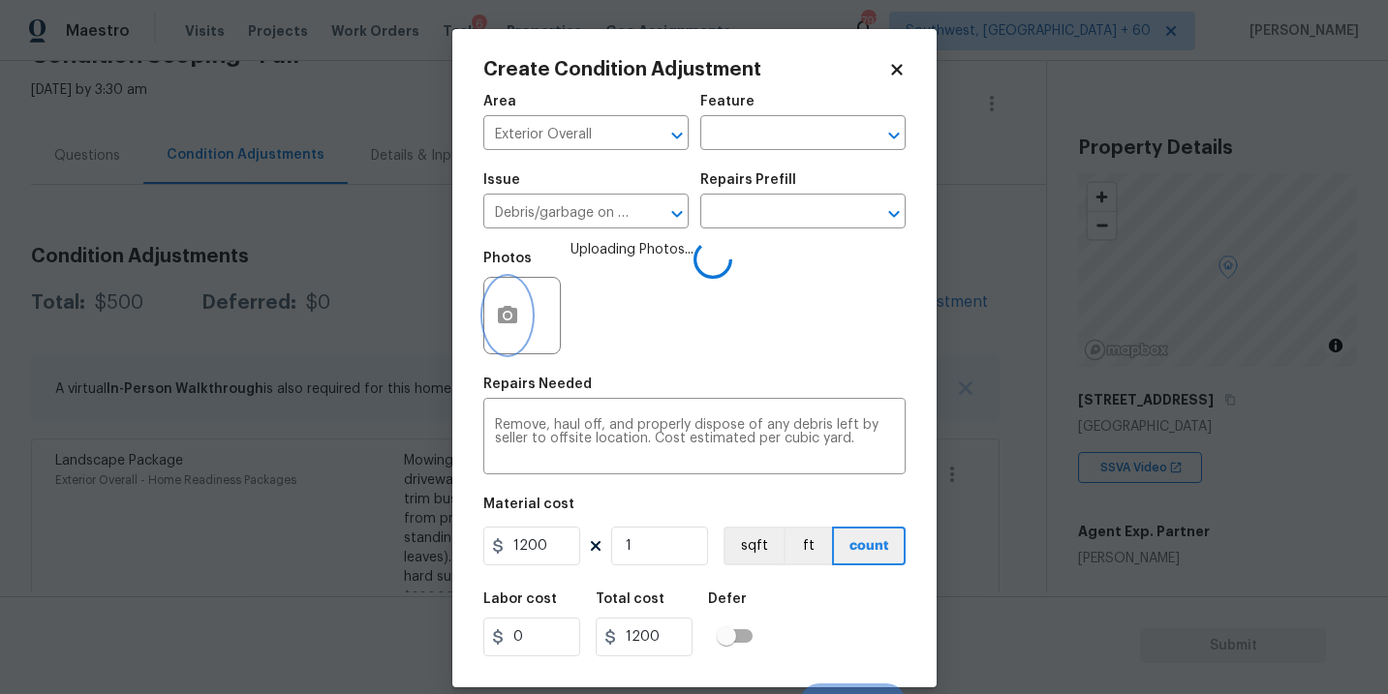
scroll to position [29, 0]
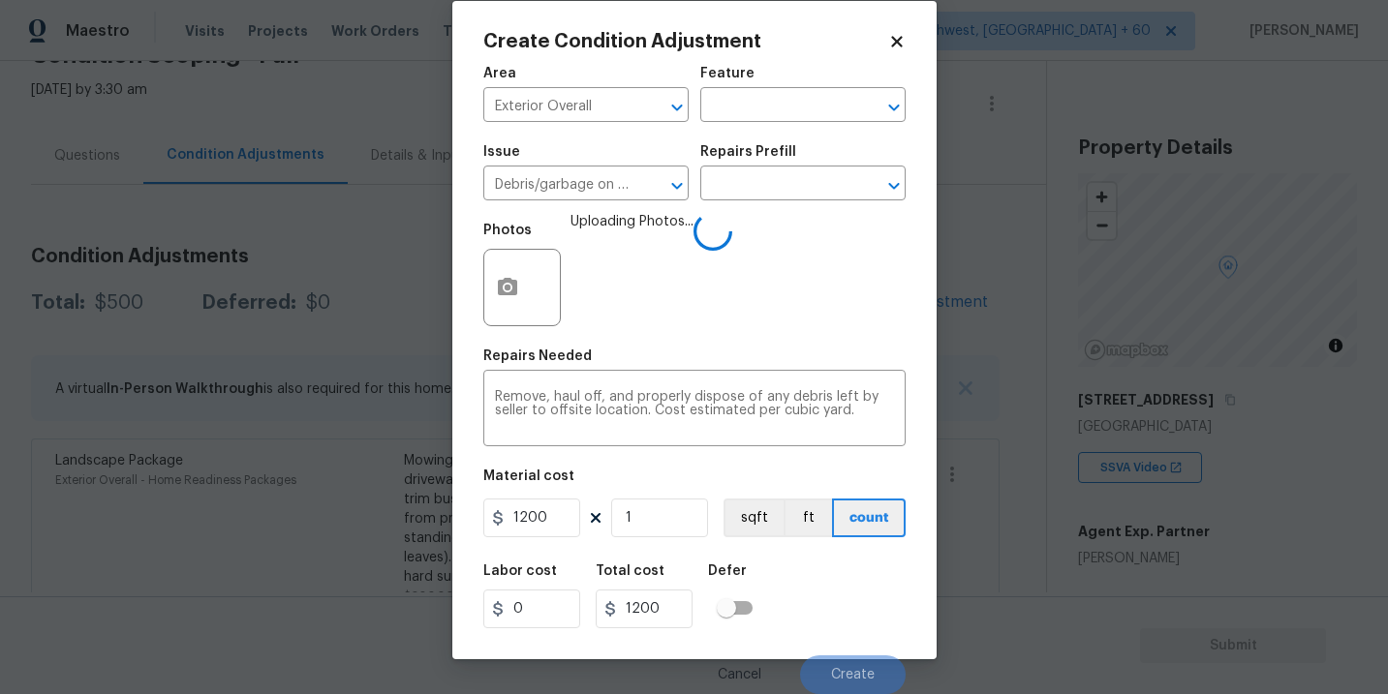
click at [861, 594] on div "Labor cost 0 Total cost 1200 Defer" at bounding box center [694, 596] width 422 height 87
click at [863, 594] on div "Labor cost 0 Total cost 1200 Defer" at bounding box center [694, 596] width 422 height 87
click at [842, 591] on div "Labor cost 0 Total cost 1200 Defer" at bounding box center [694, 596] width 422 height 87
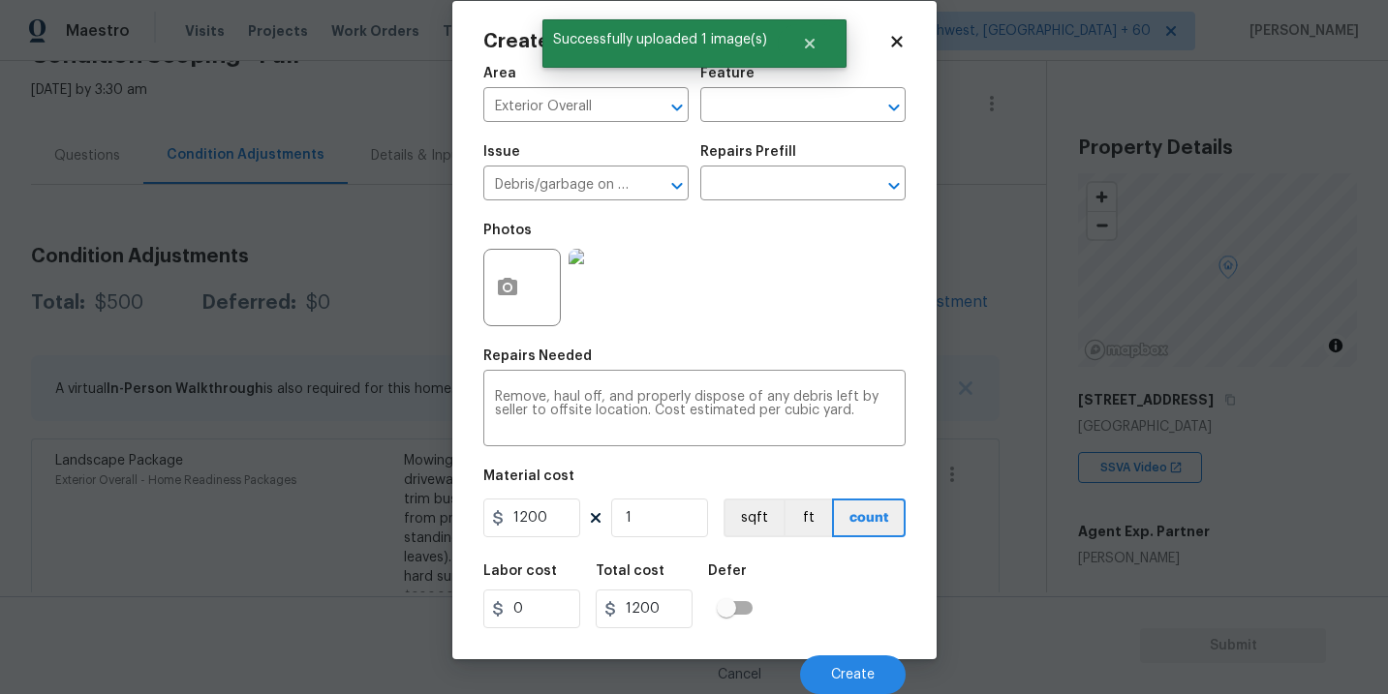
click at [842, 591] on div "Labor cost 0 Total cost 1200 Defer" at bounding box center [694, 596] width 422 height 87
click at [863, 666] on button "Create" at bounding box center [853, 675] width 106 height 39
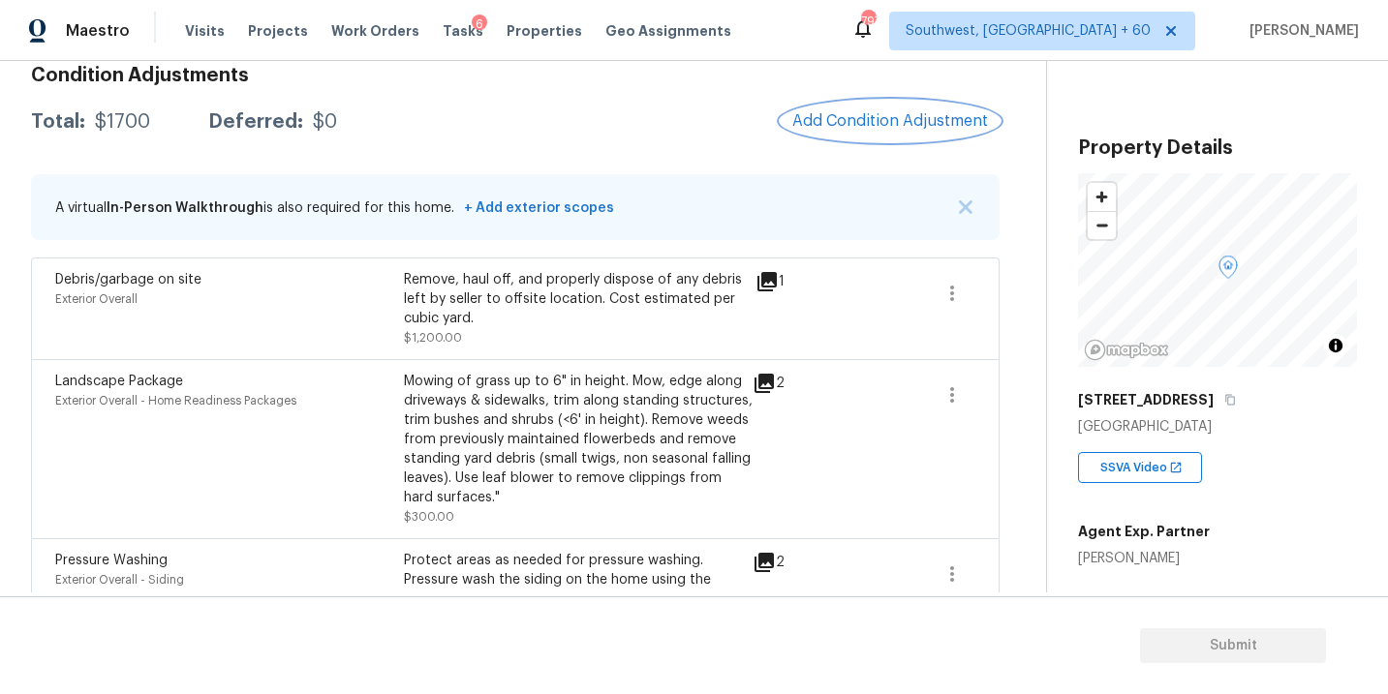
scroll to position [188, 0]
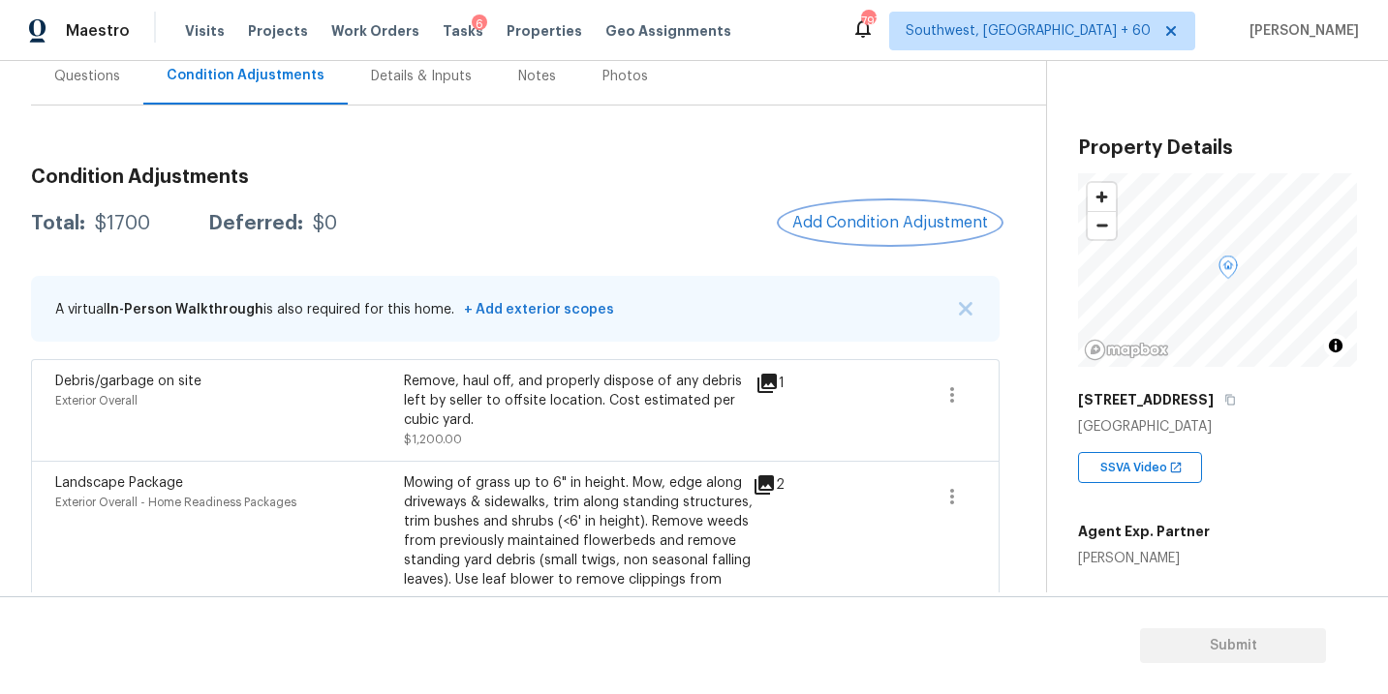
click at [832, 215] on span "Add Condition Adjustment" at bounding box center [890, 222] width 196 height 17
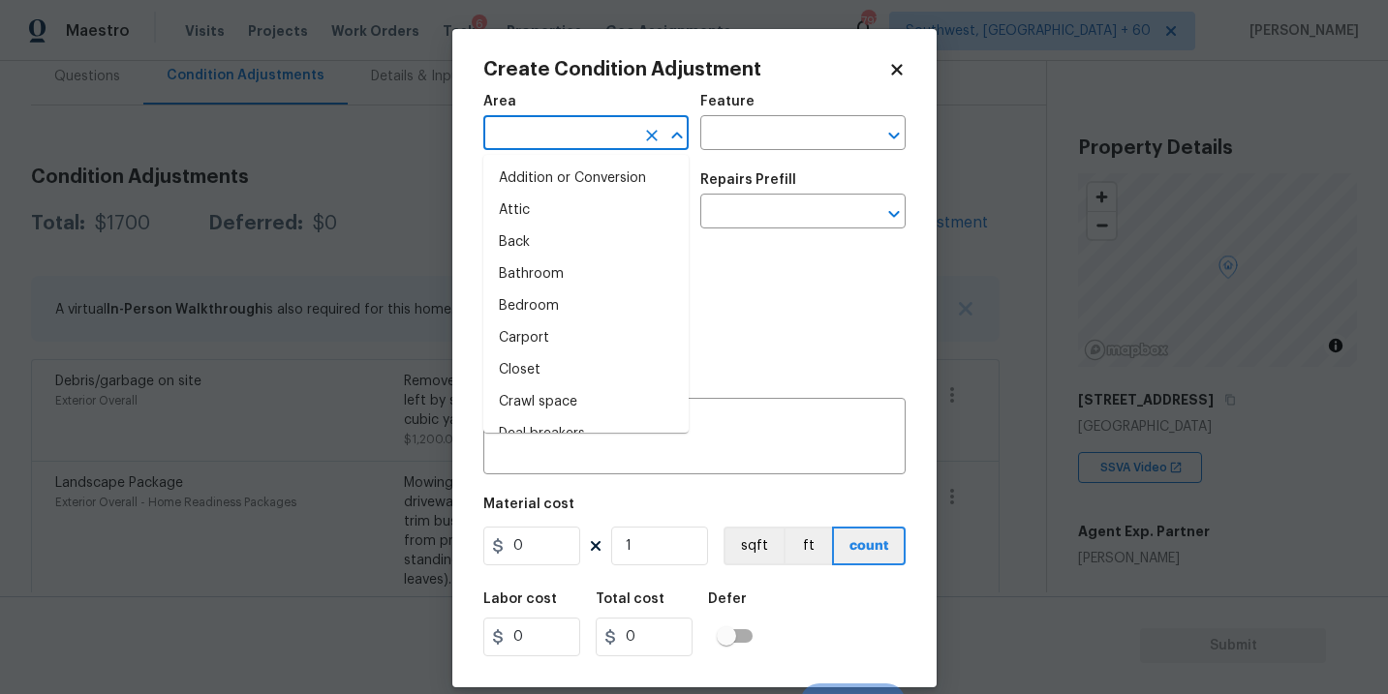
click at [613, 137] on input "text" at bounding box center [558, 135] width 151 height 30
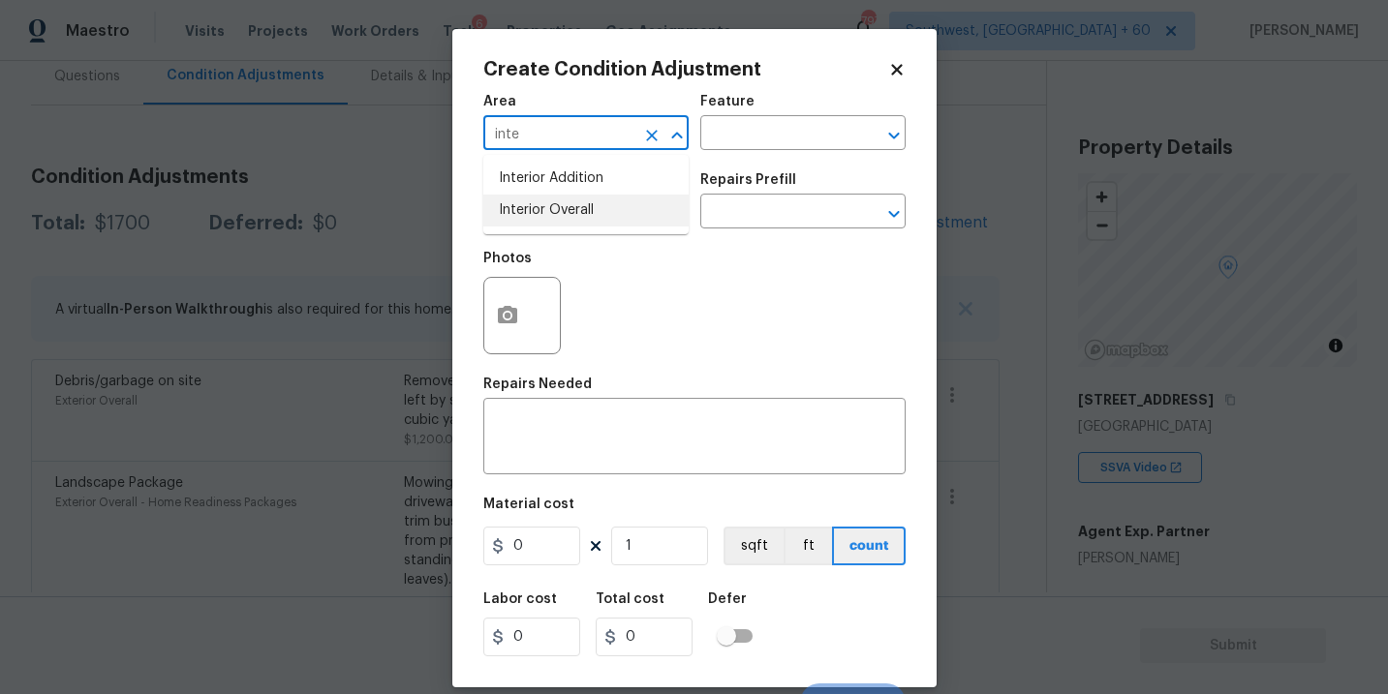
click at [626, 211] on li "Interior Overall" at bounding box center [585, 211] width 205 height 32
type input "Interior Overall"
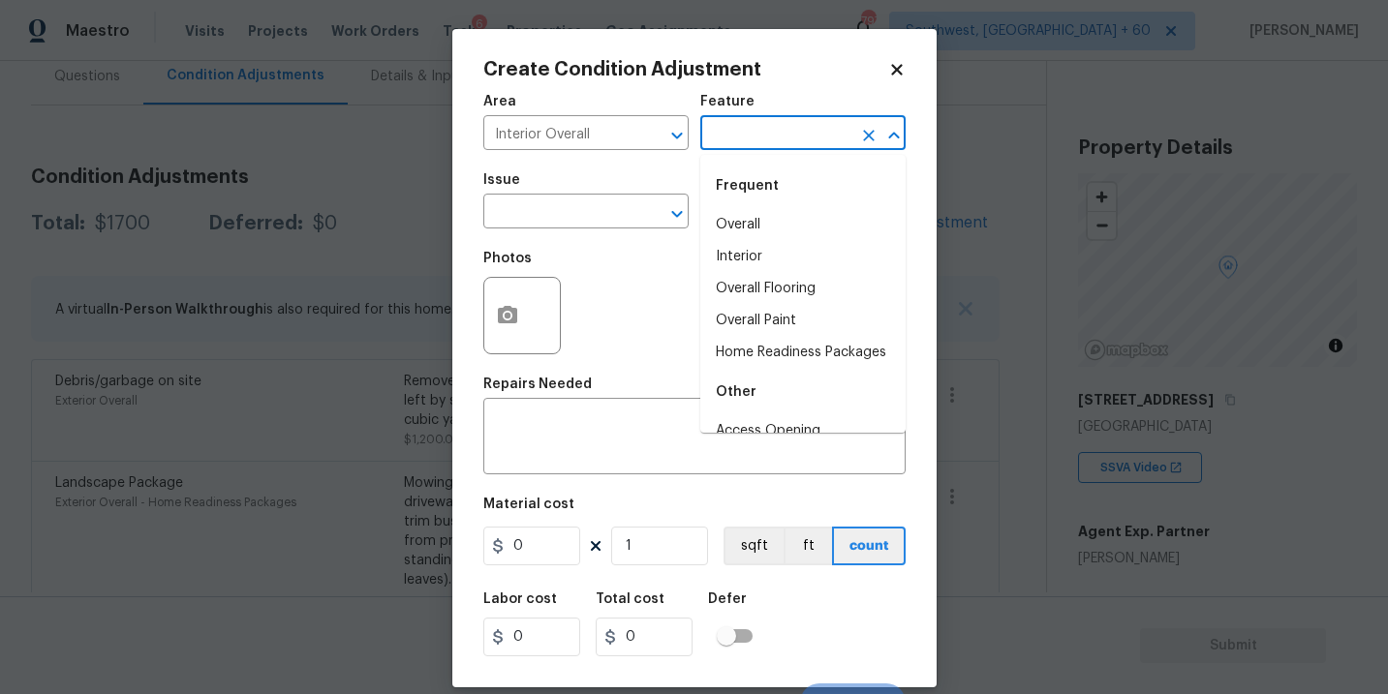
click at [816, 125] on input "text" at bounding box center [775, 135] width 151 height 30
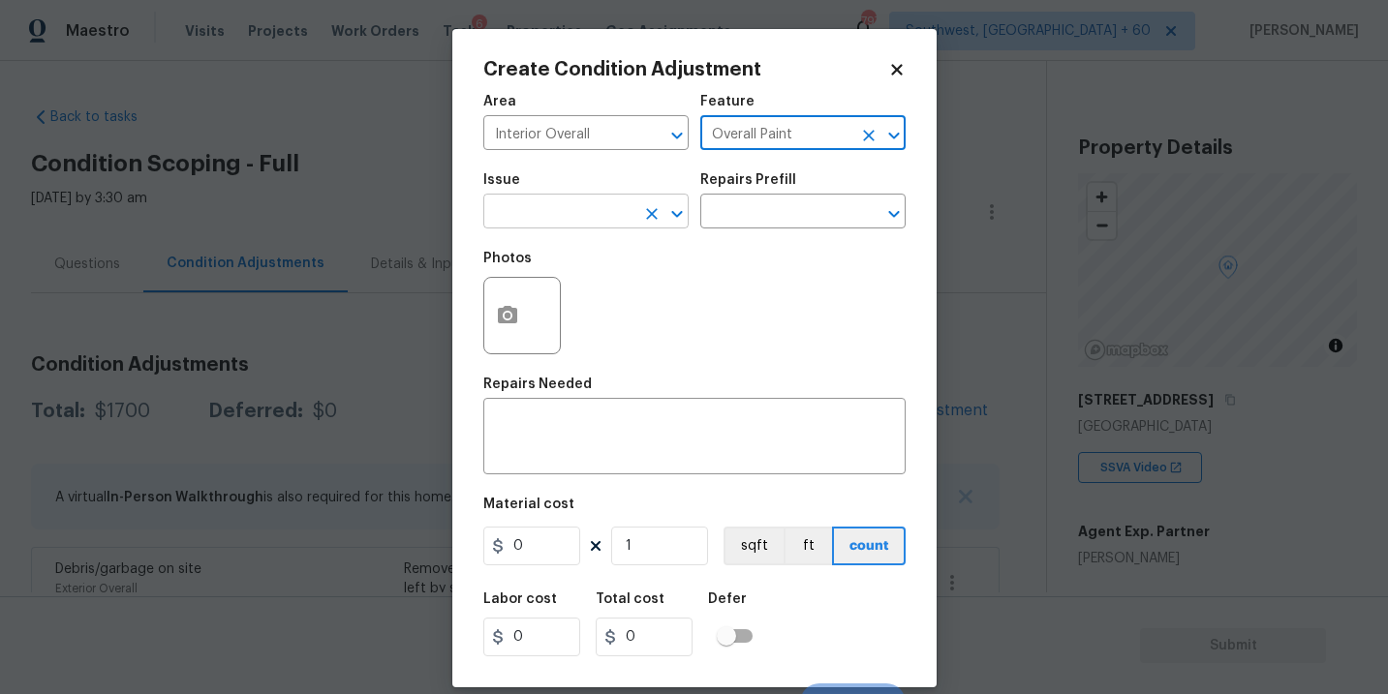
scroll to position [188, 0]
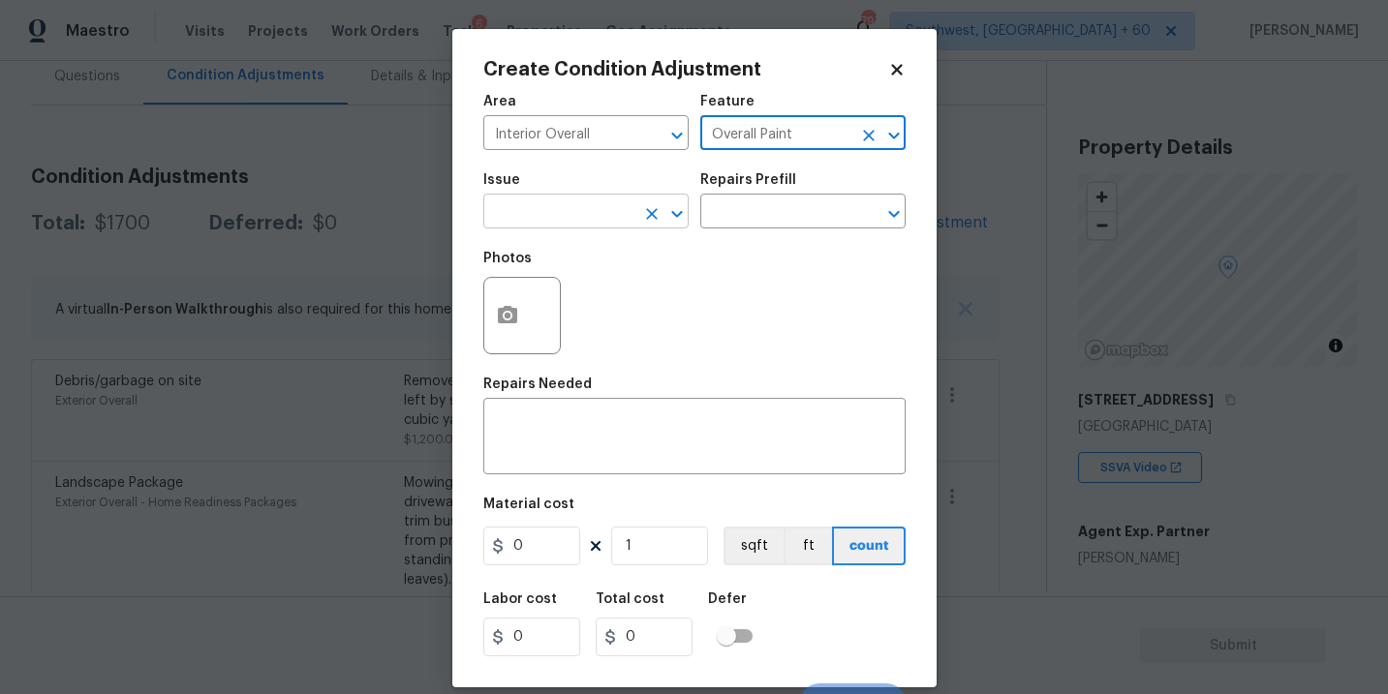
click at [594, 220] on input "text" at bounding box center [558, 214] width 151 height 30
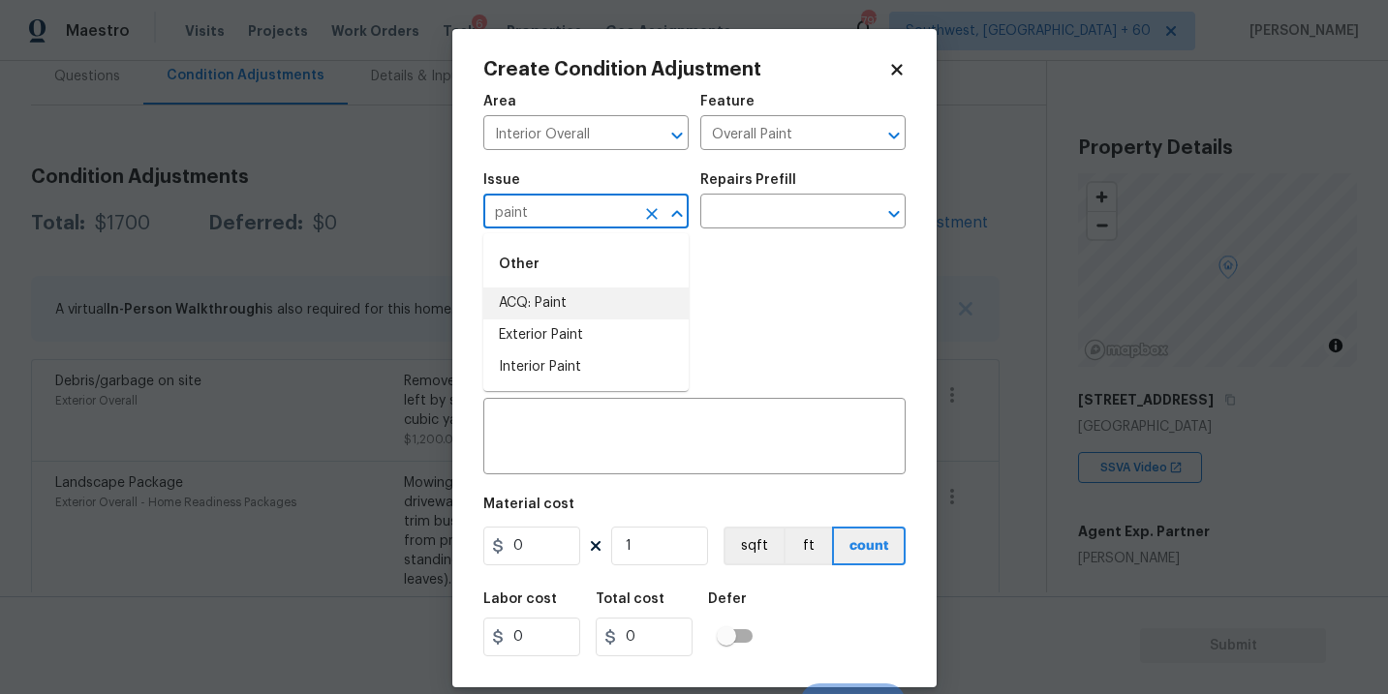
click at [597, 298] on li "ACQ: Paint" at bounding box center [585, 304] width 205 height 32
type input "ACQ: Paint"
click at [778, 215] on input "text" at bounding box center [775, 214] width 151 height 30
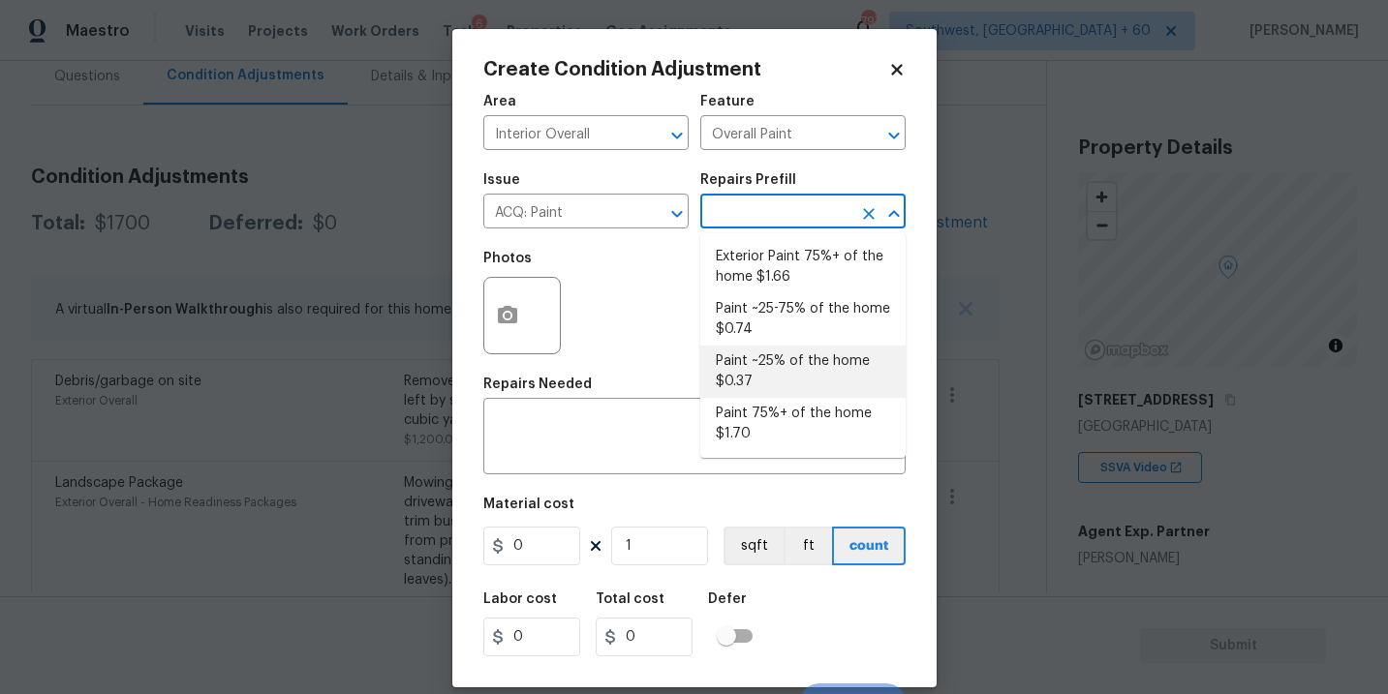
click at [767, 369] on li "Paint ~25% of the home $0.37" at bounding box center [802, 372] width 205 height 52
type input "Acquisition"
type input "0.37"
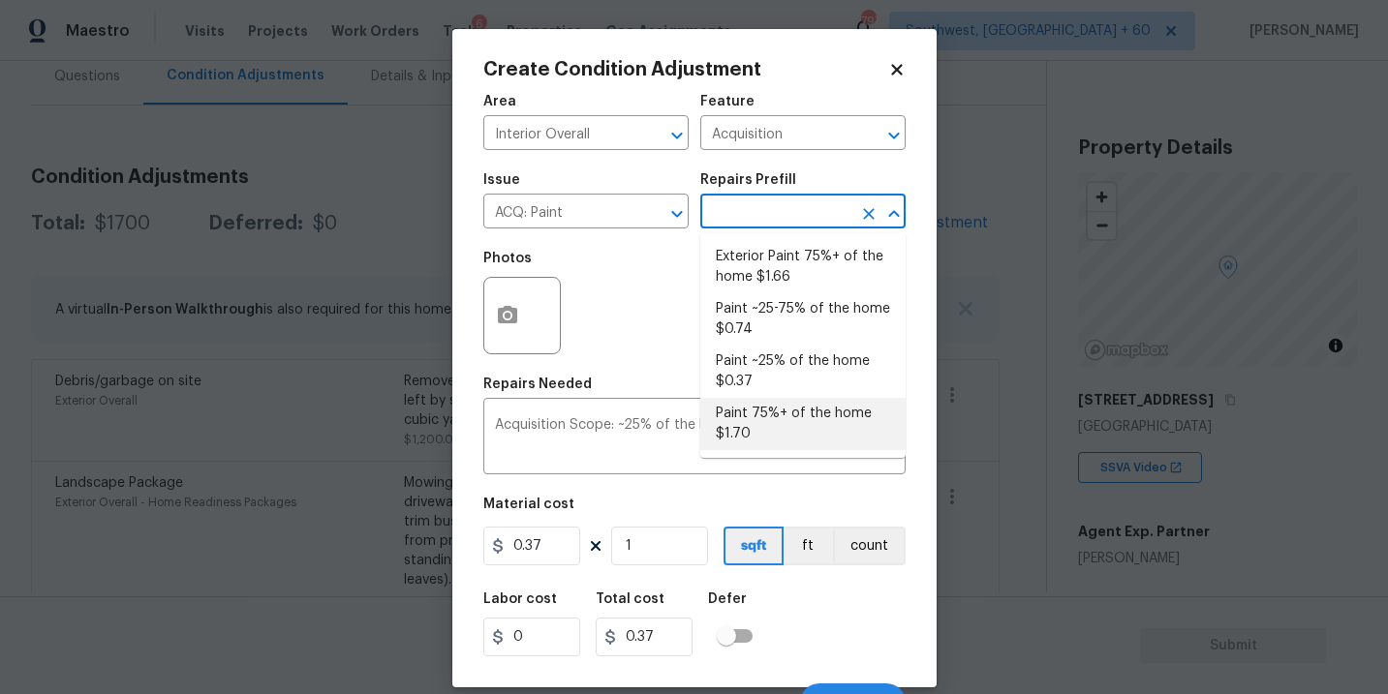
click at [822, 614] on div "Labor cost 0 Total cost 0.37 Defer" at bounding box center [694, 624] width 422 height 87
click at [773, 219] on input "text" at bounding box center [775, 214] width 151 height 30
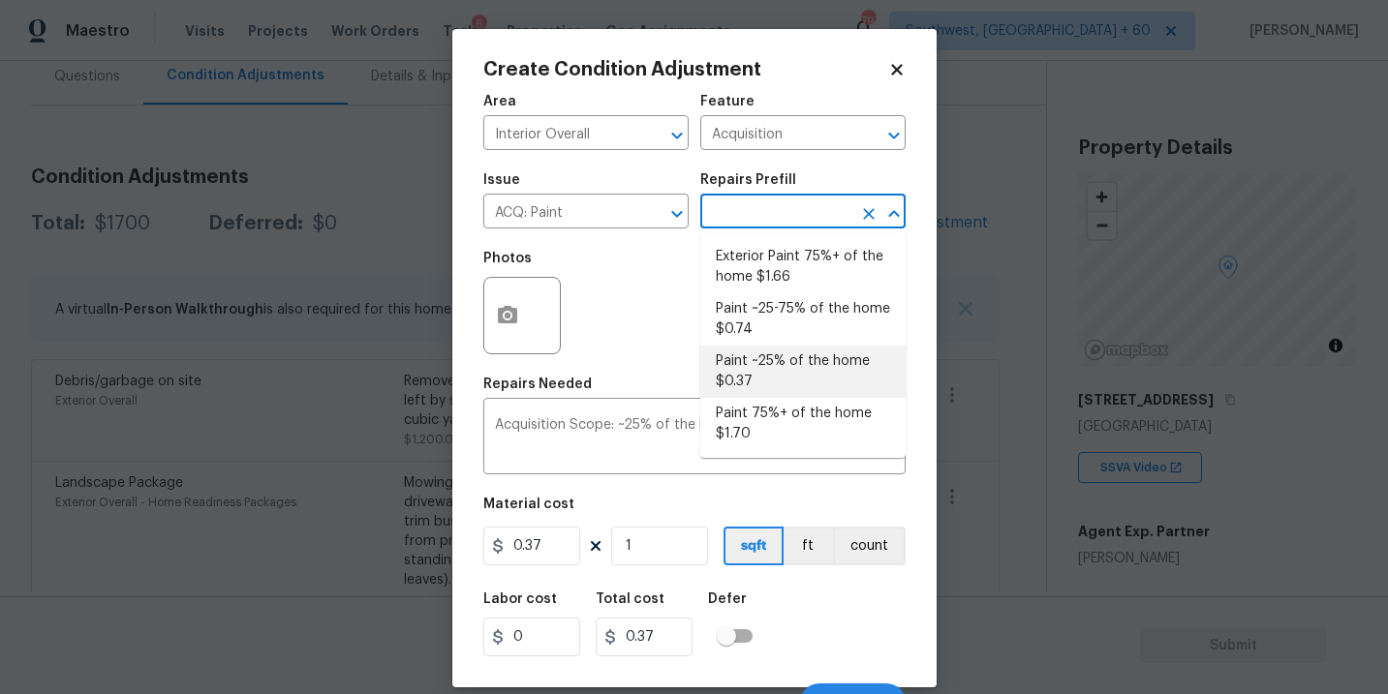
click at [769, 372] on li "Paint ~25% of the home $0.37" at bounding box center [802, 372] width 205 height 52
click at [646, 541] on input "1" at bounding box center [659, 546] width 97 height 39
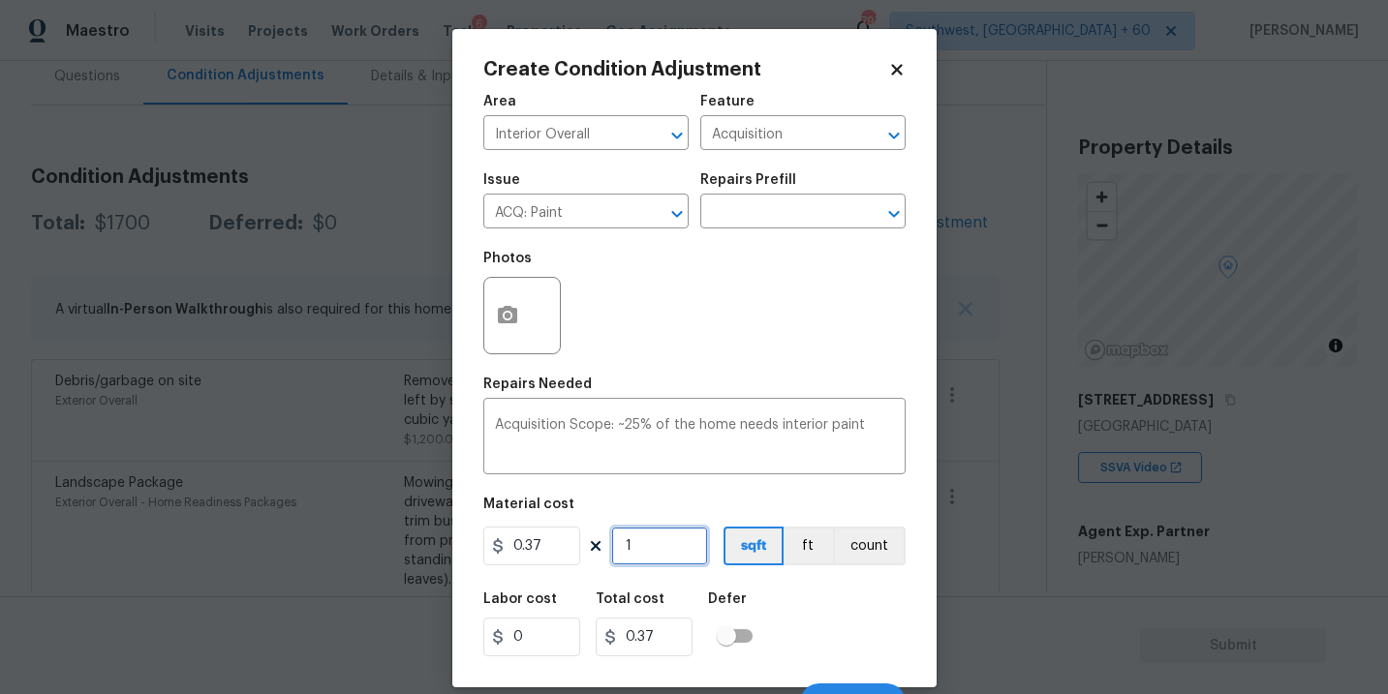
type input "0"
type input "2"
type input "0.74"
type input "26"
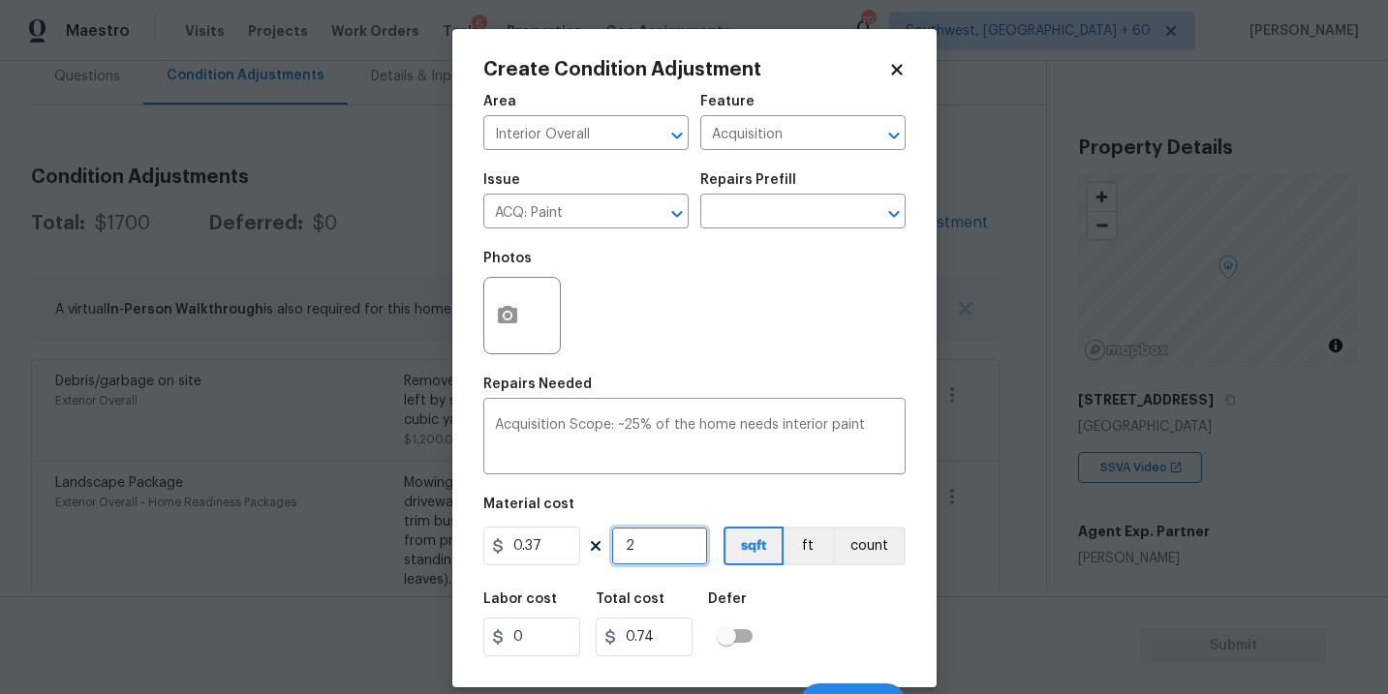
type input "9.62"
type input "261"
type input "96.57"
type input "2614"
type input "967.18"
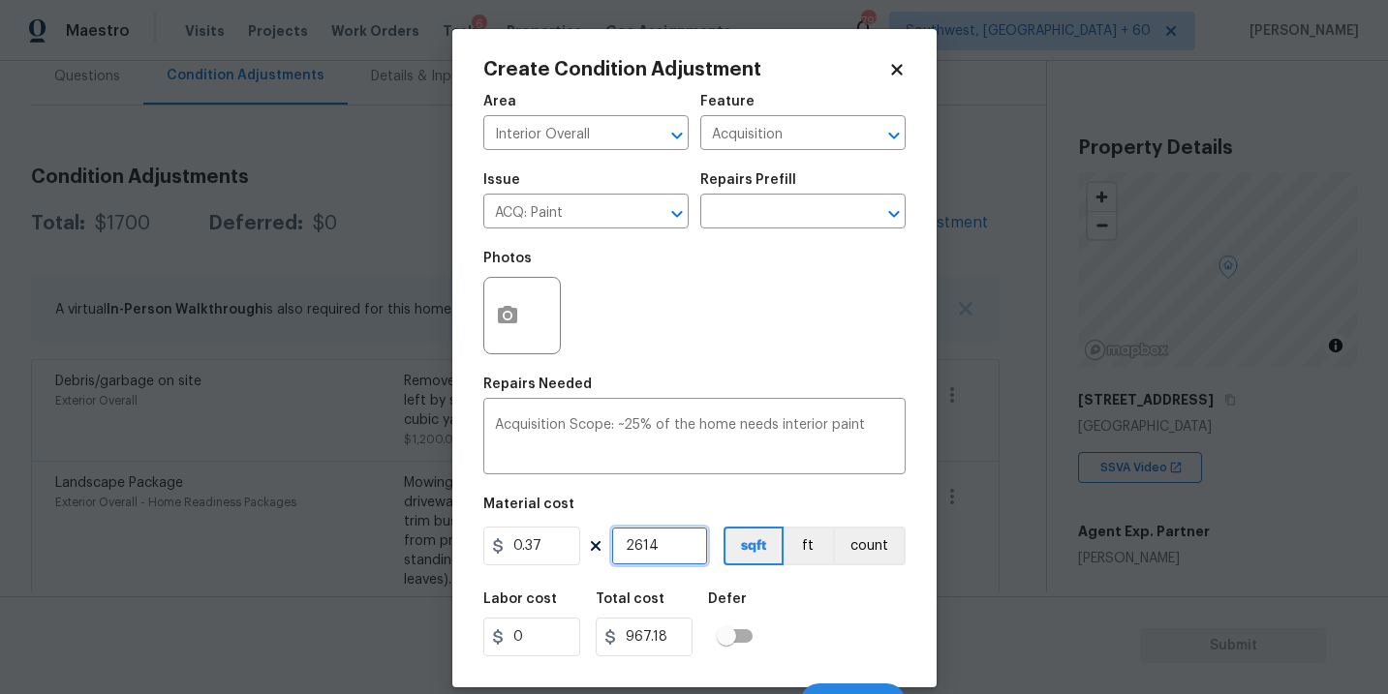
type input "2614"
click at [797, 595] on div "Labor cost 0 Total cost 967.18 Defer" at bounding box center [694, 624] width 422 height 87
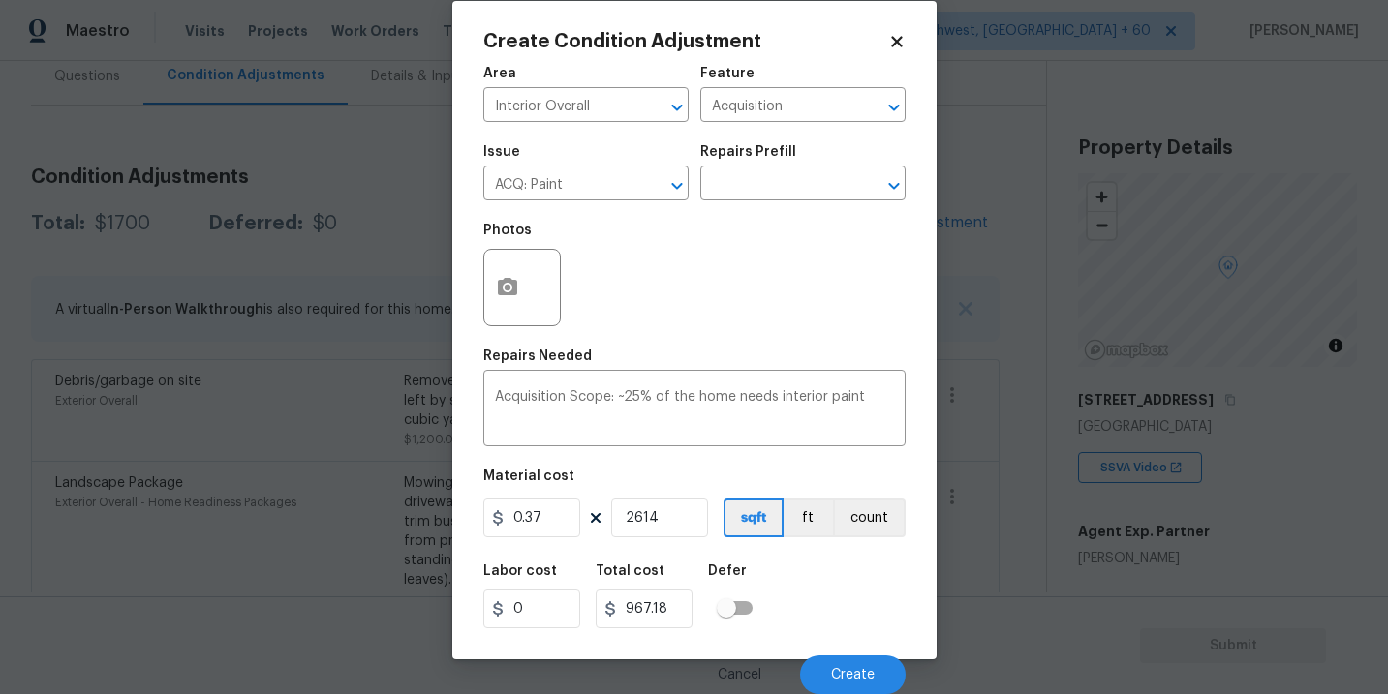
click at [818, 651] on div "Cancel Create" at bounding box center [694, 667] width 422 height 54
click at [825, 666] on button "Create" at bounding box center [853, 675] width 106 height 39
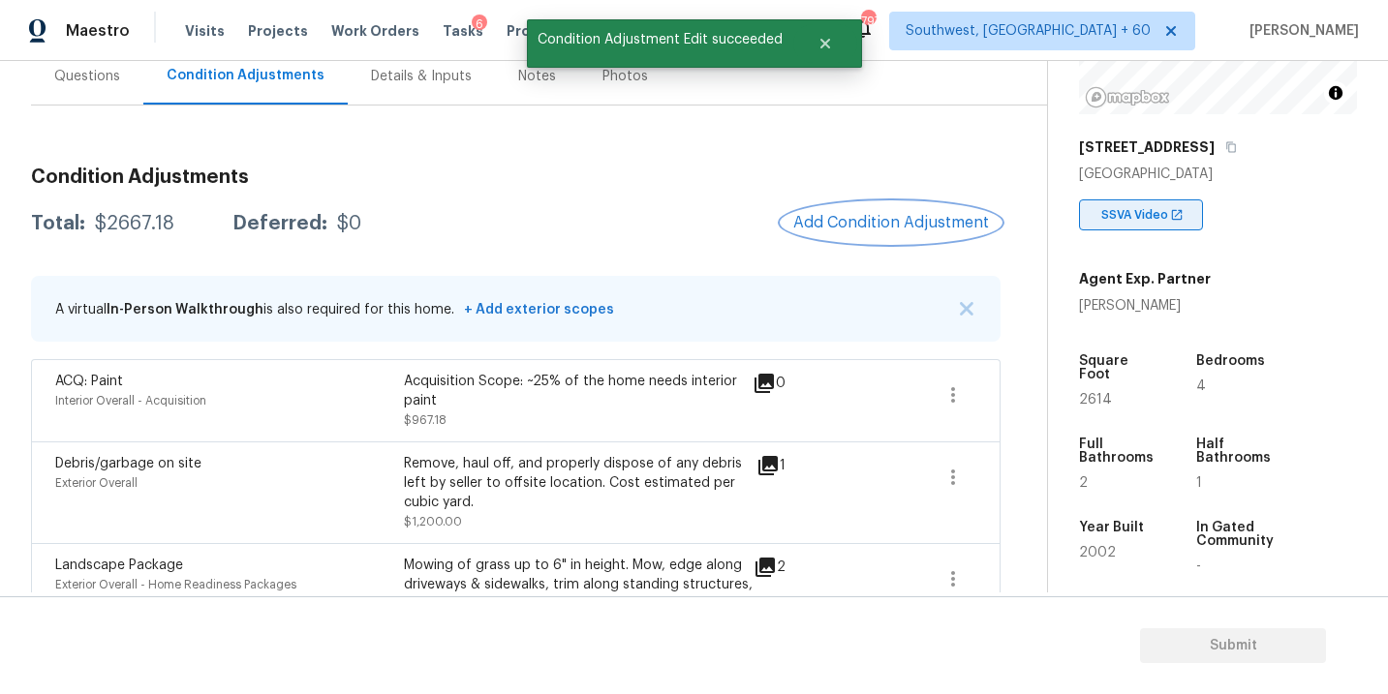
scroll to position [275, 0]
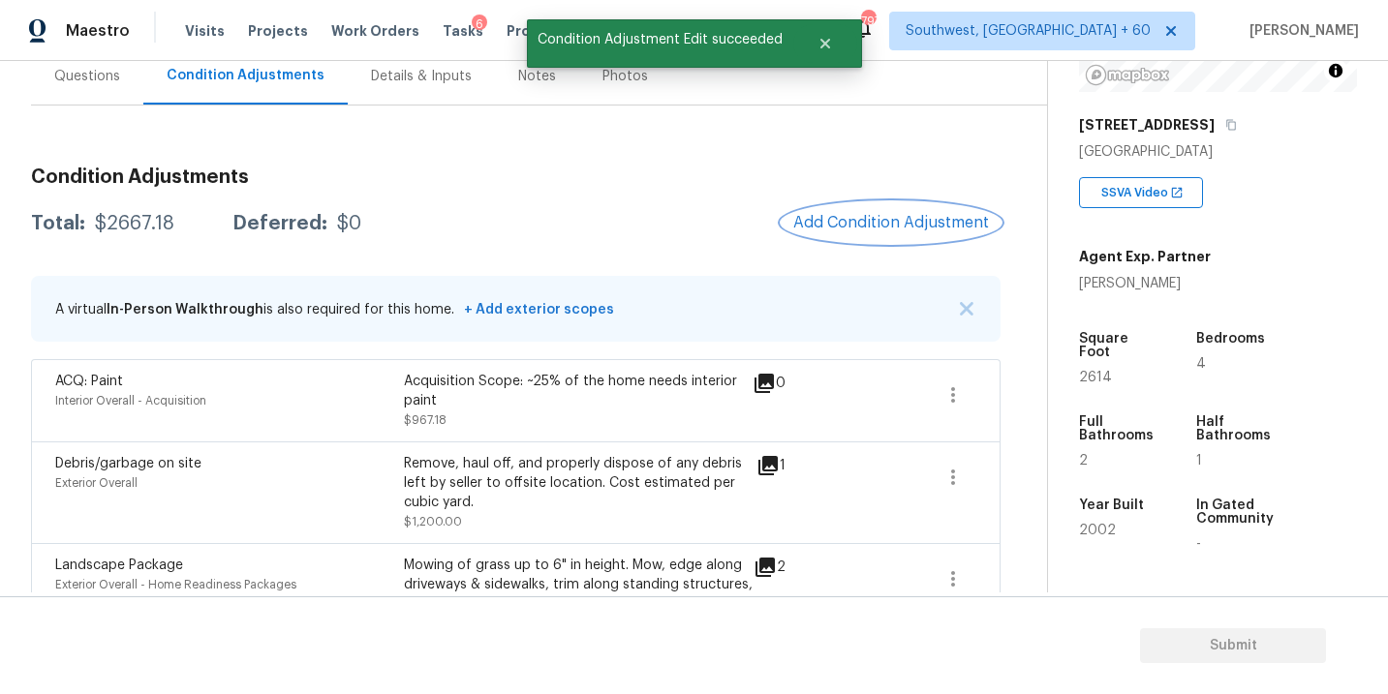
click at [890, 230] on span "Add Condition Adjustment" at bounding box center [891, 222] width 196 height 17
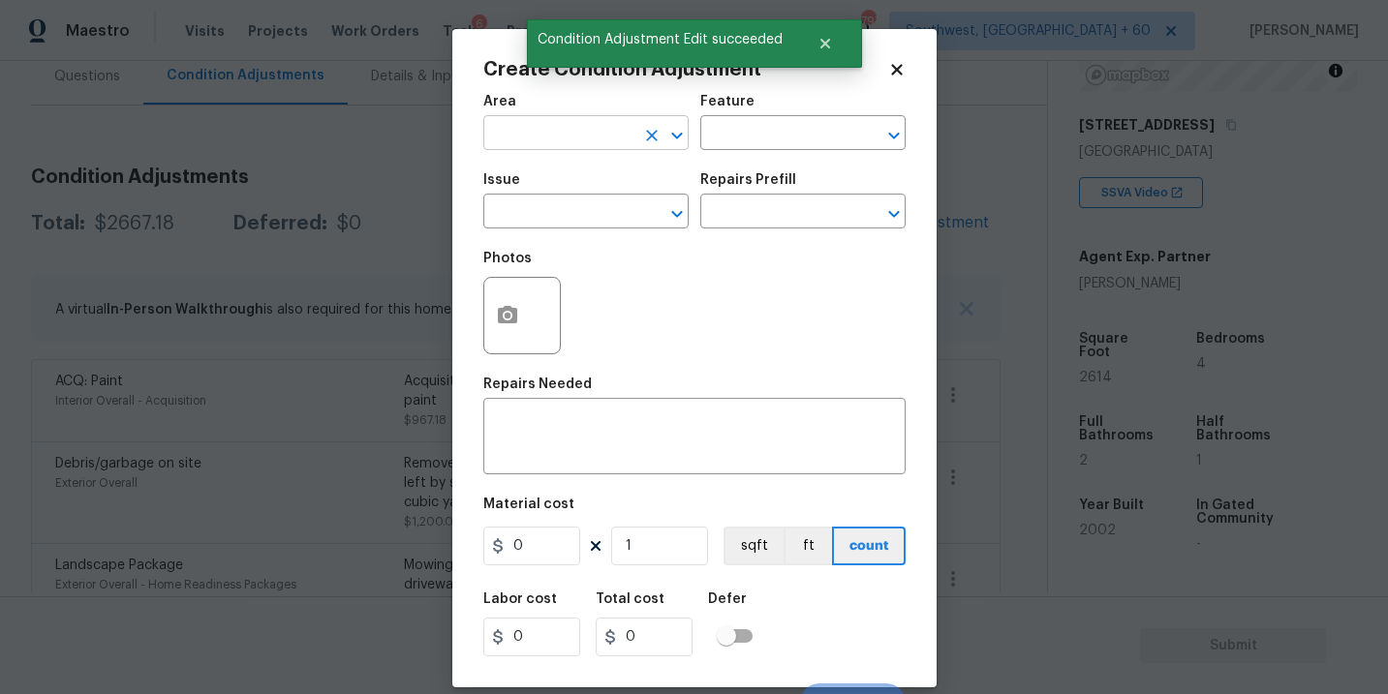
click at [567, 145] on input "text" at bounding box center [558, 135] width 151 height 30
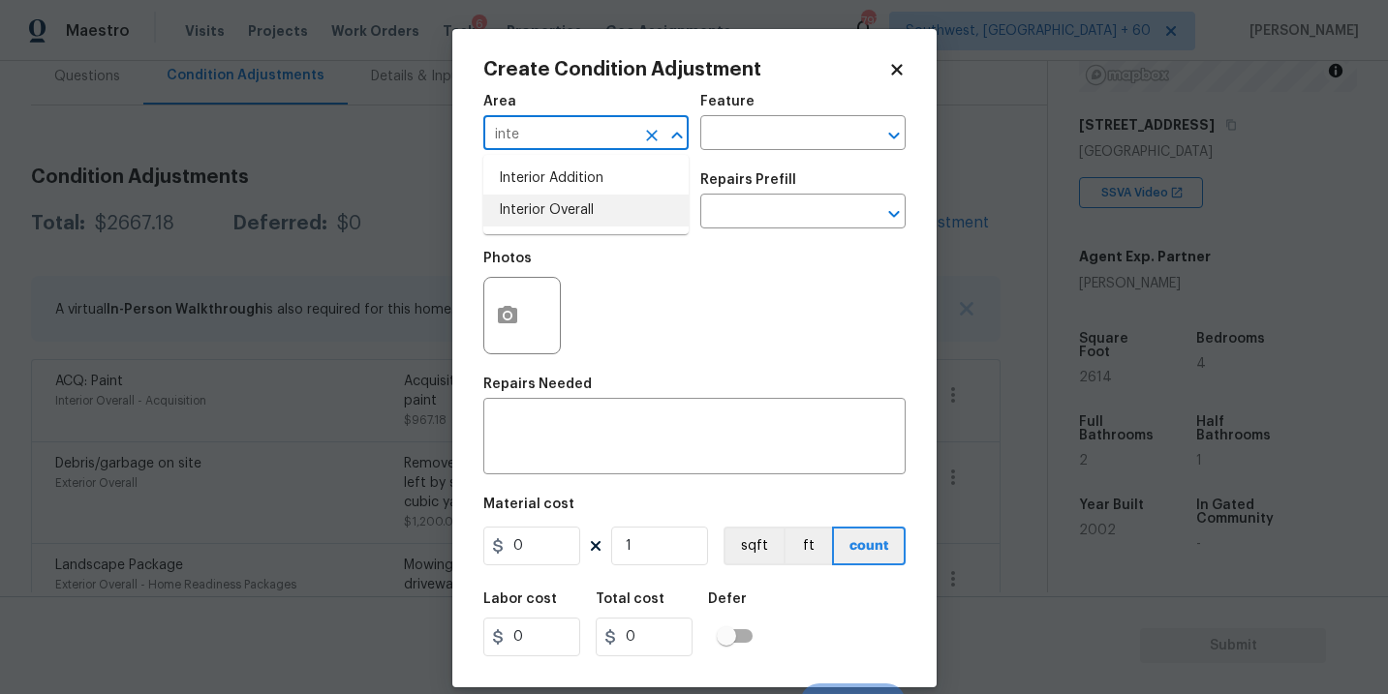
click at [588, 215] on li "Interior Overall" at bounding box center [585, 211] width 205 height 32
type input "Interior Overall"
click at [765, 136] on input "text" at bounding box center [775, 135] width 151 height 30
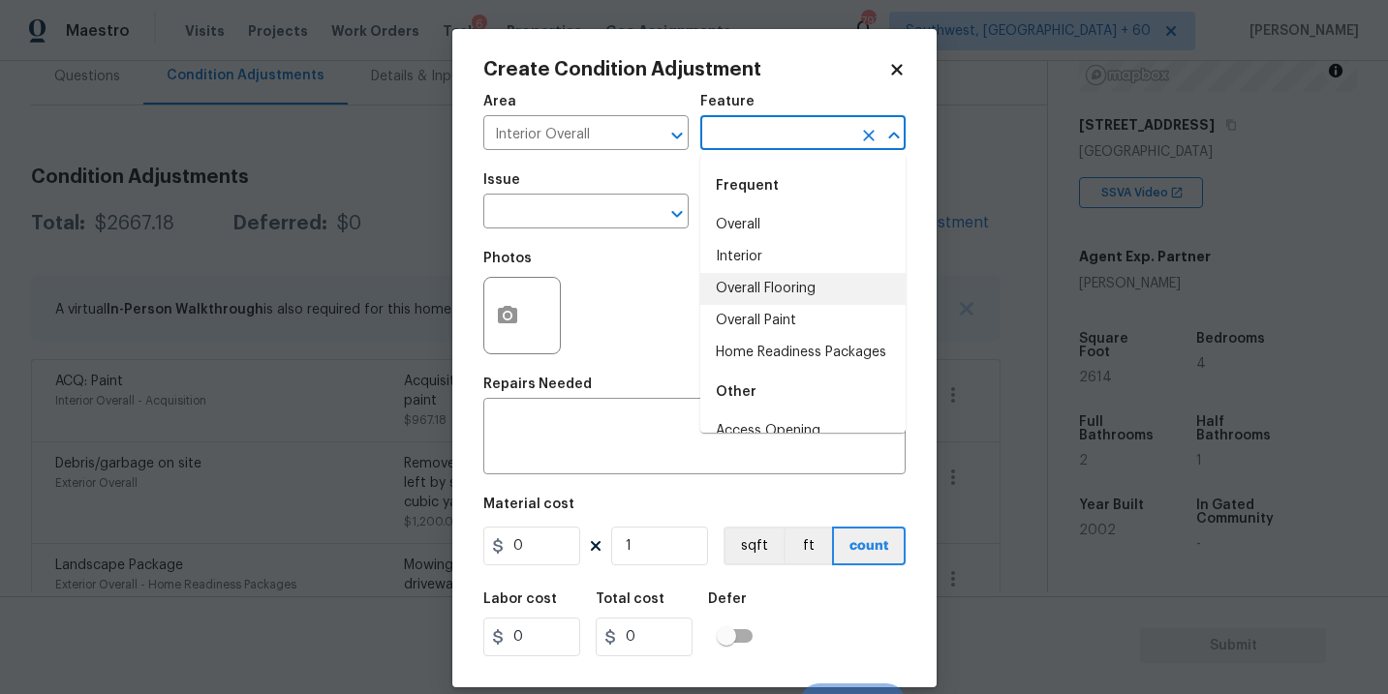
click at [780, 292] on li "Overall Flooring" at bounding box center [802, 289] width 205 height 32
type input "Overall Flooring"
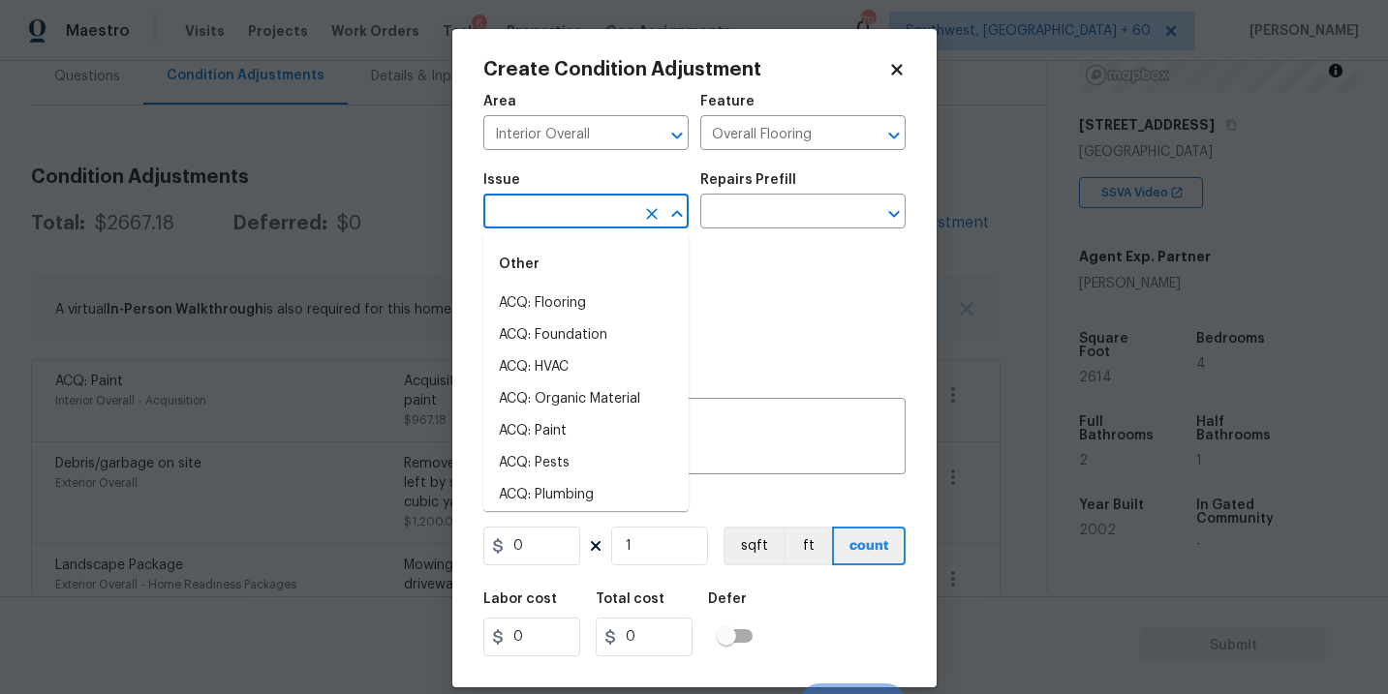
click at [574, 215] on input "text" at bounding box center [558, 214] width 151 height 30
click at [581, 299] on li "ACQ: Flooring" at bounding box center [585, 304] width 205 height 32
type input "ACQ: Flooring"
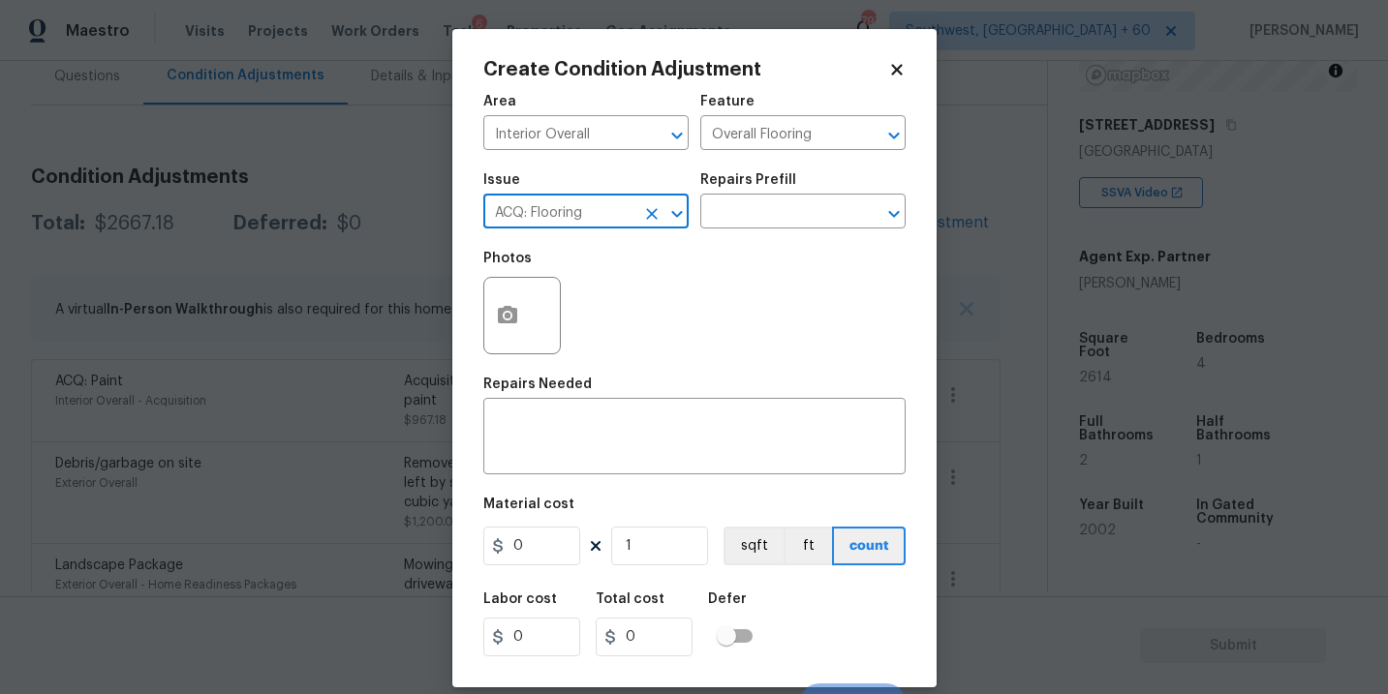
click at [769, 192] on div "Repairs Prefill" at bounding box center [802, 185] width 205 height 25
click at [765, 217] on input "text" at bounding box center [775, 214] width 151 height 30
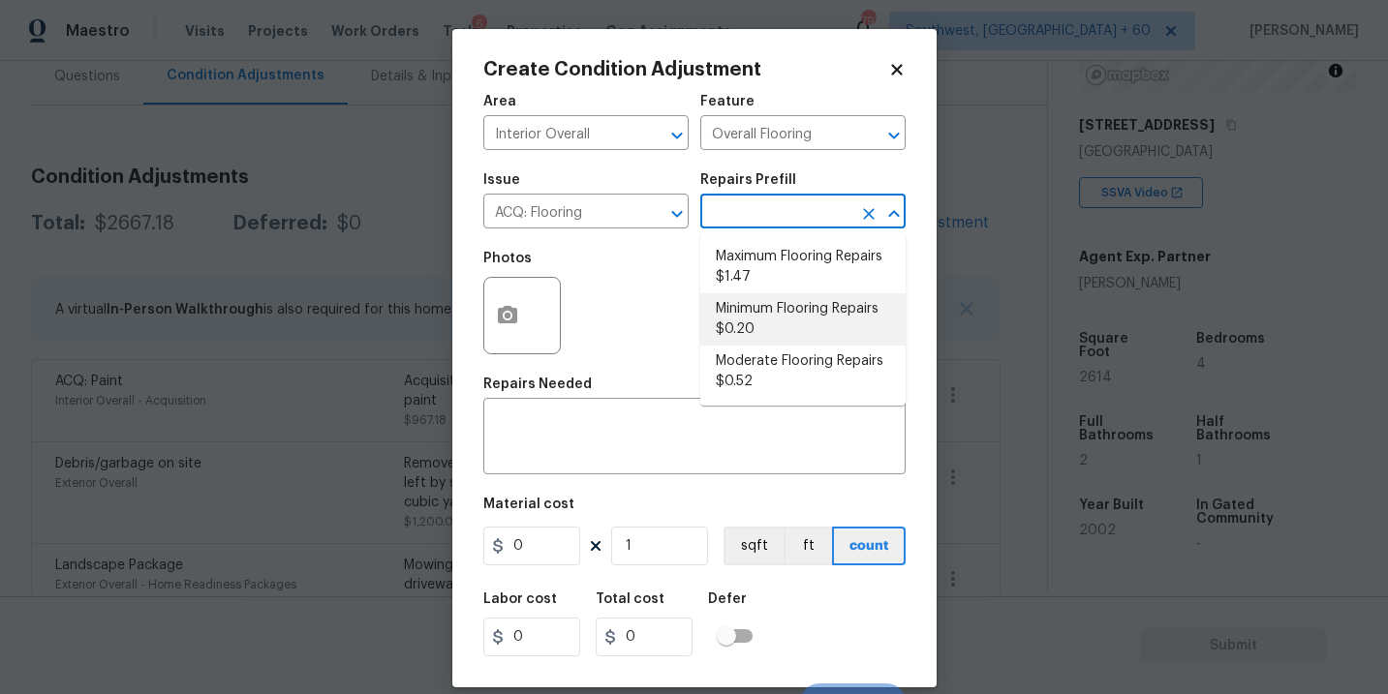
click at [766, 340] on li "Minimum Flooring Repairs $0.20" at bounding box center [802, 319] width 205 height 52
type input "Acquisition"
type textarea "Acquisition Scope: Minimum flooring repairs"
type input "0.2"
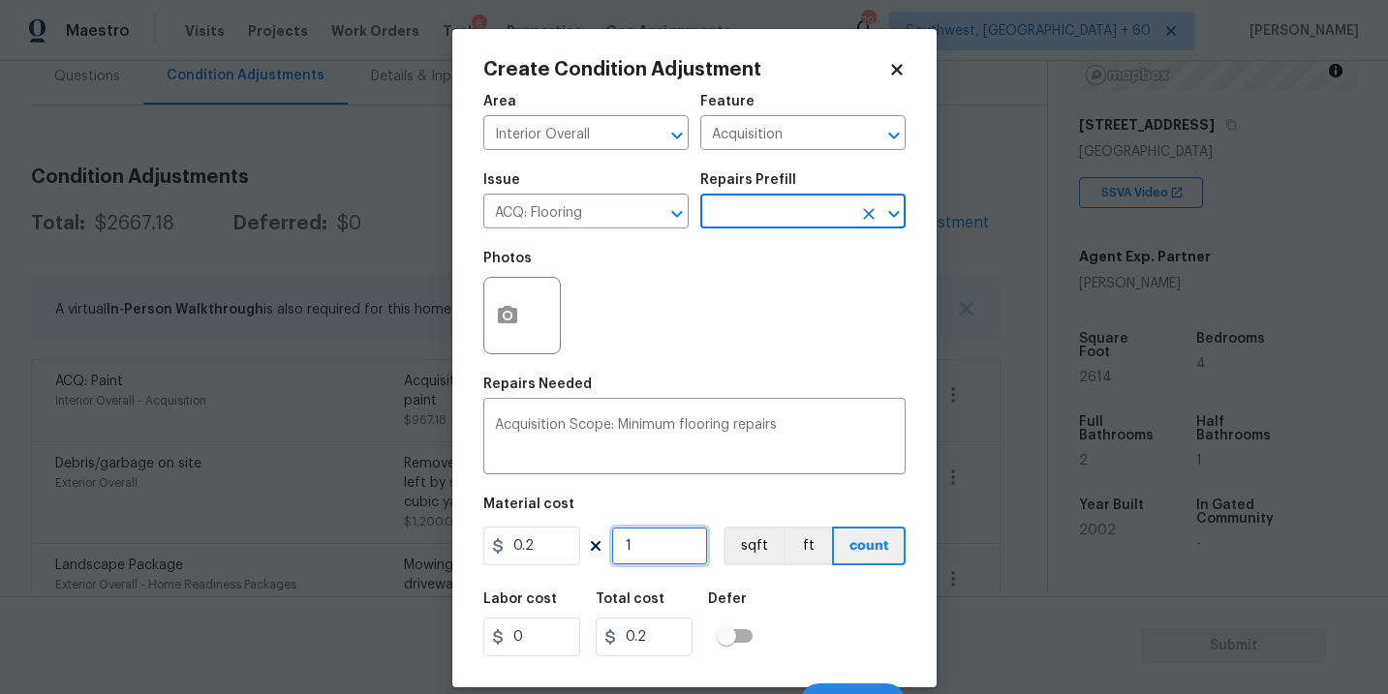
click at [640, 553] on input "1" at bounding box center [659, 546] width 97 height 39
type input "0"
type input "2"
type input "0.4"
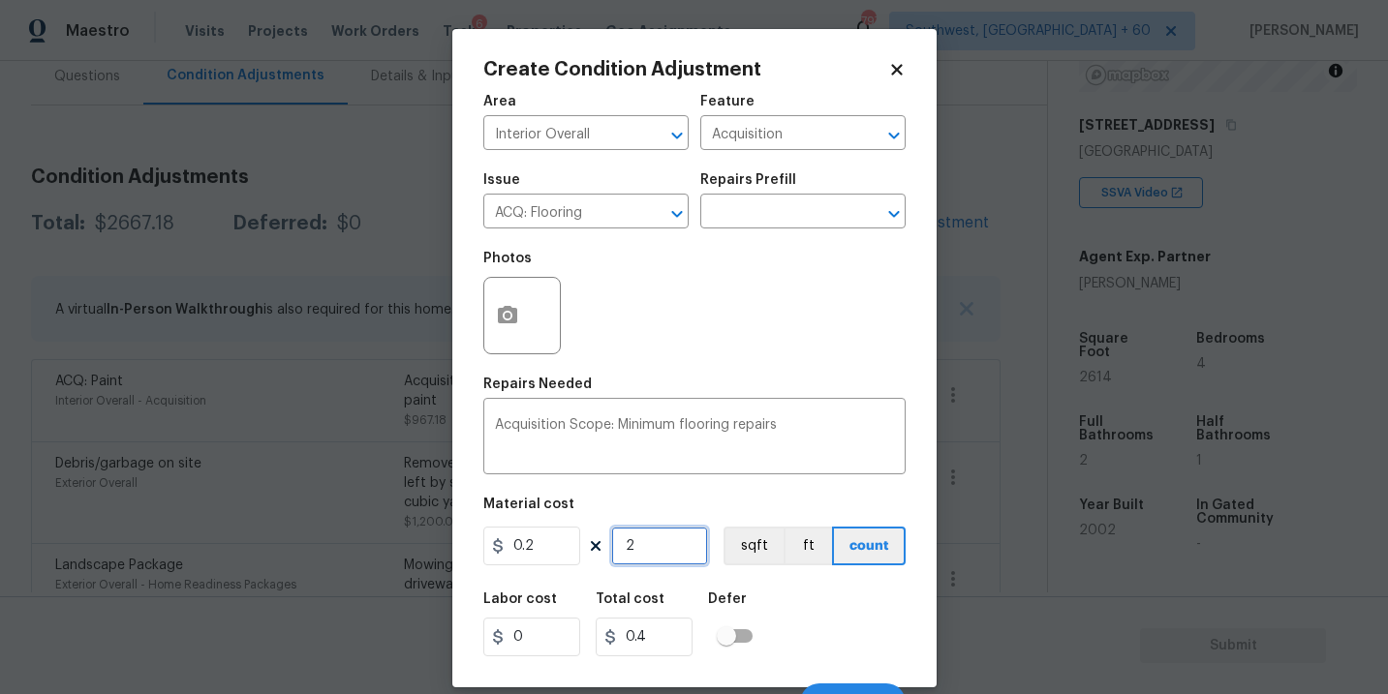
type input "26"
type input "5.2"
type input "261"
type input "52.2"
type input "2614"
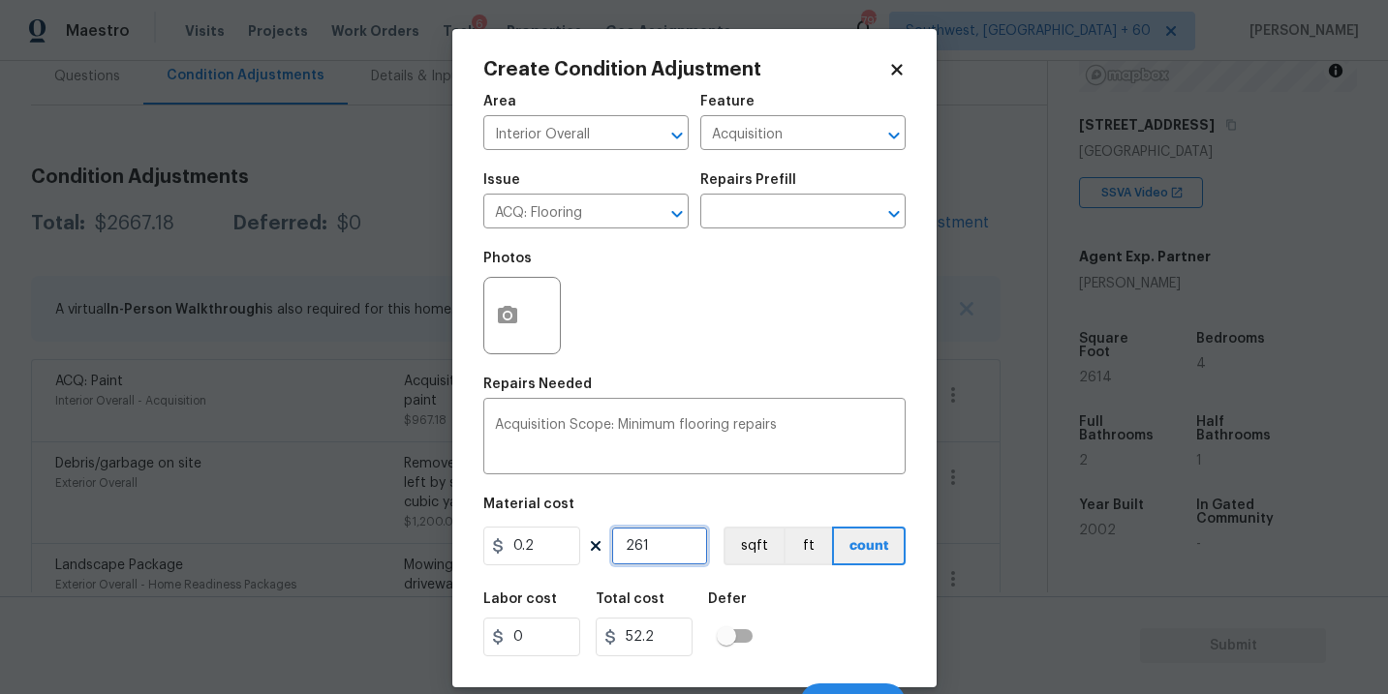
type input "522.8"
type input "2614"
click at [756, 556] on button "sqft" at bounding box center [753, 546] width 60 height 39
click at [842, 622] on div "Labor cost 0 Total cost 522.8 Defer" at bounding box center [694, 624] width 422 height 87
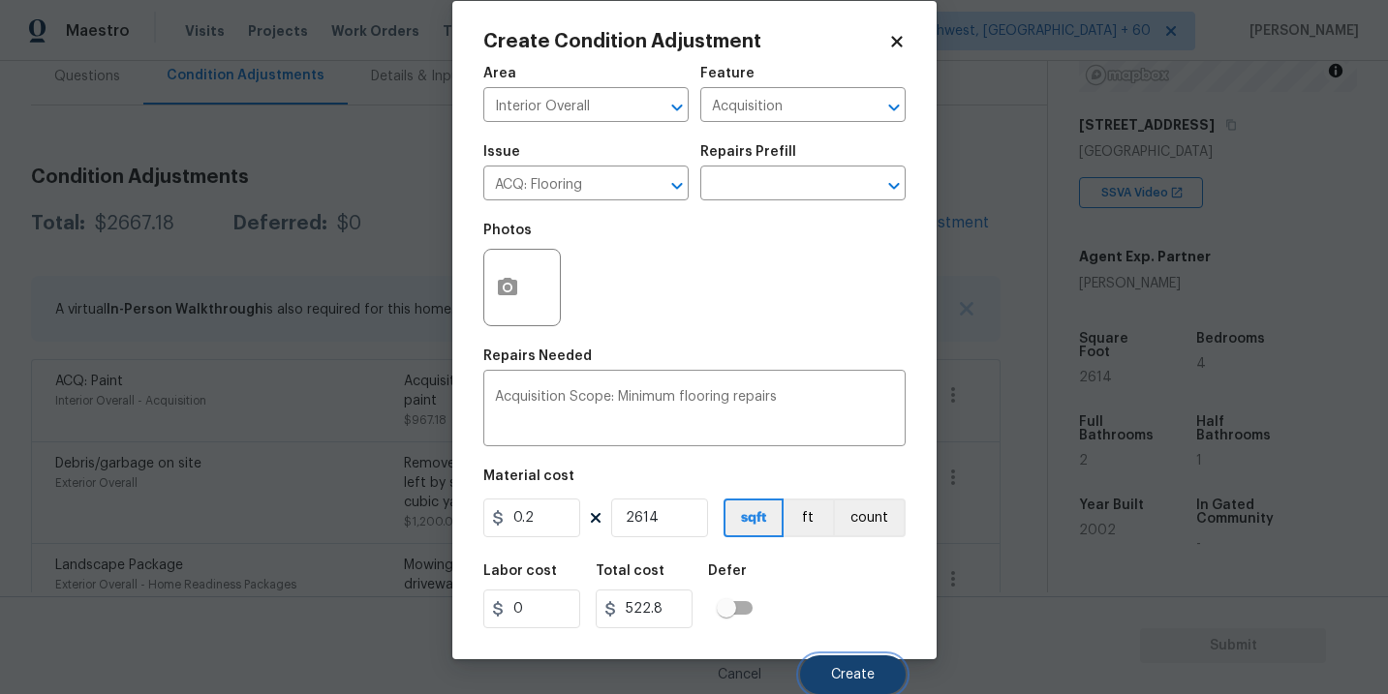
click at [845, 660] on button "Create" at bounding box center [853, 675] width 106 height 39
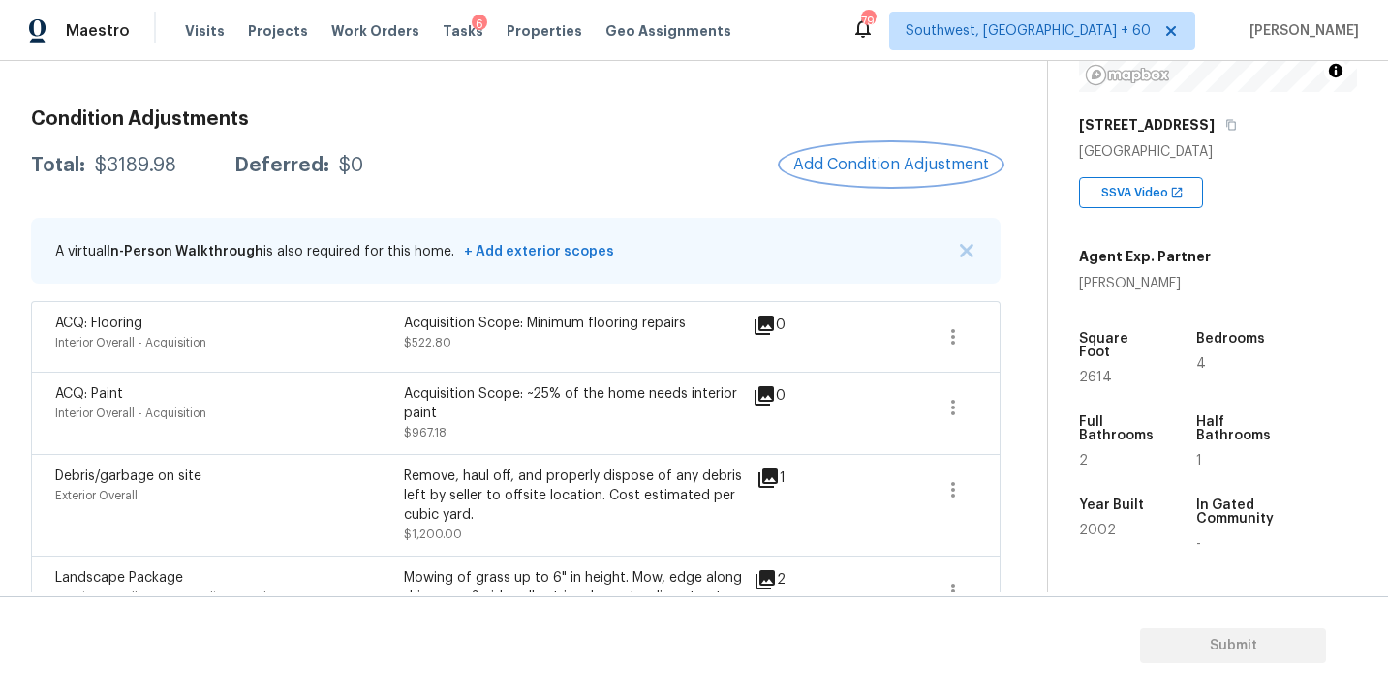
scroll to position [81, 0]
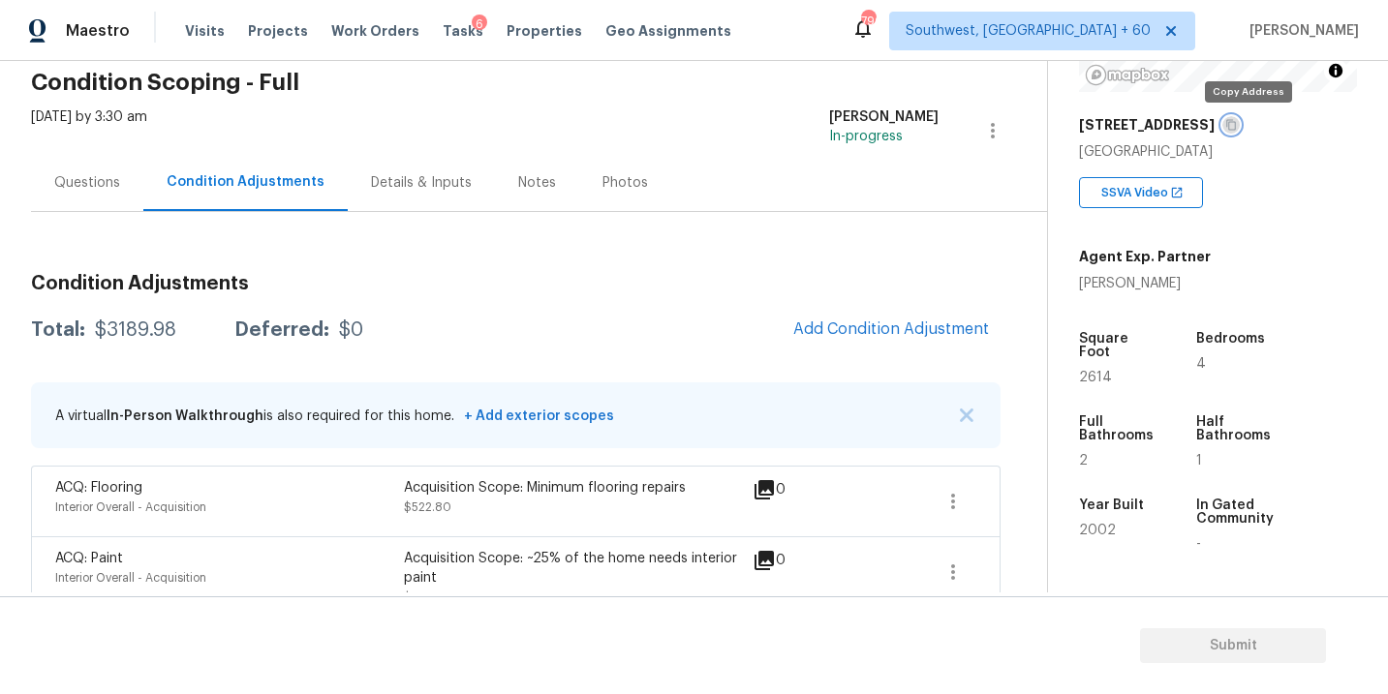
click at [1237, 125] on icon "button" at bounding box center [1231, 125] width 12 height 12
click at [438, 123] on div "[DATE] by 3:30 am [PERSON_NAME] In-progress" at bounding box center [539, 130] width 1016 height 46
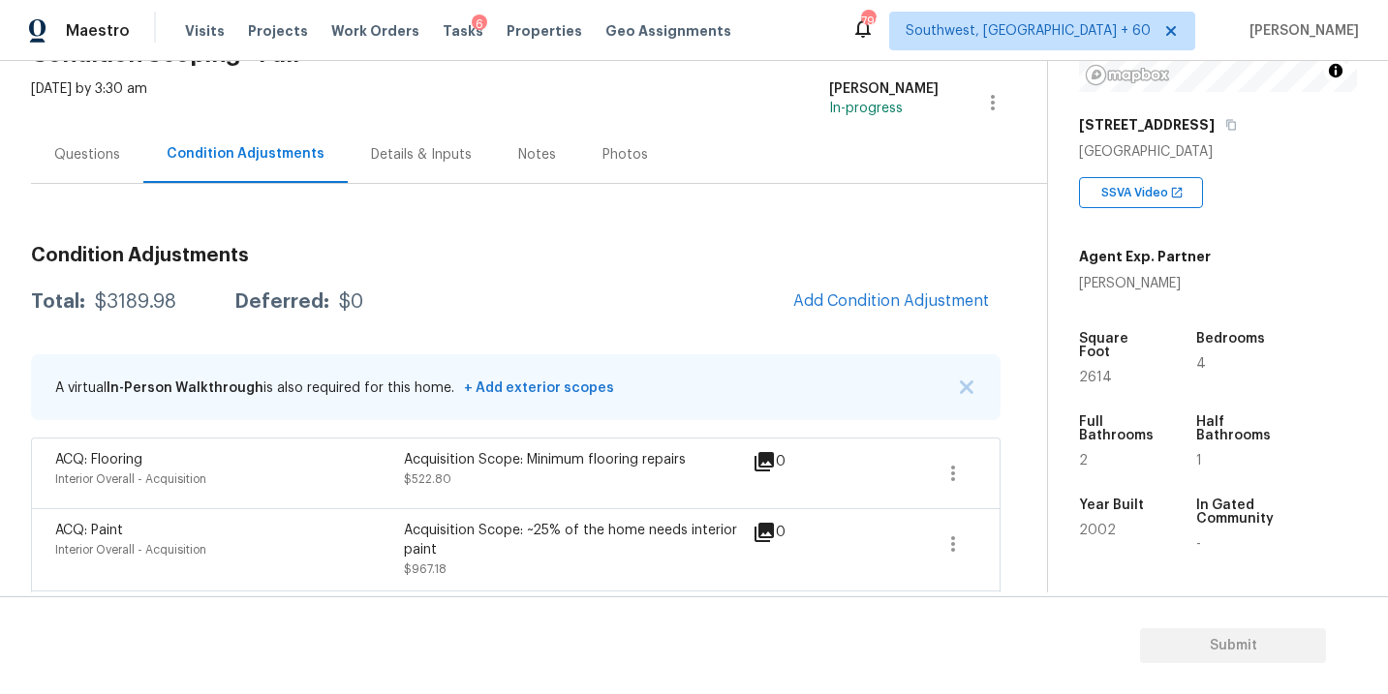
scroll to position [115, 0]
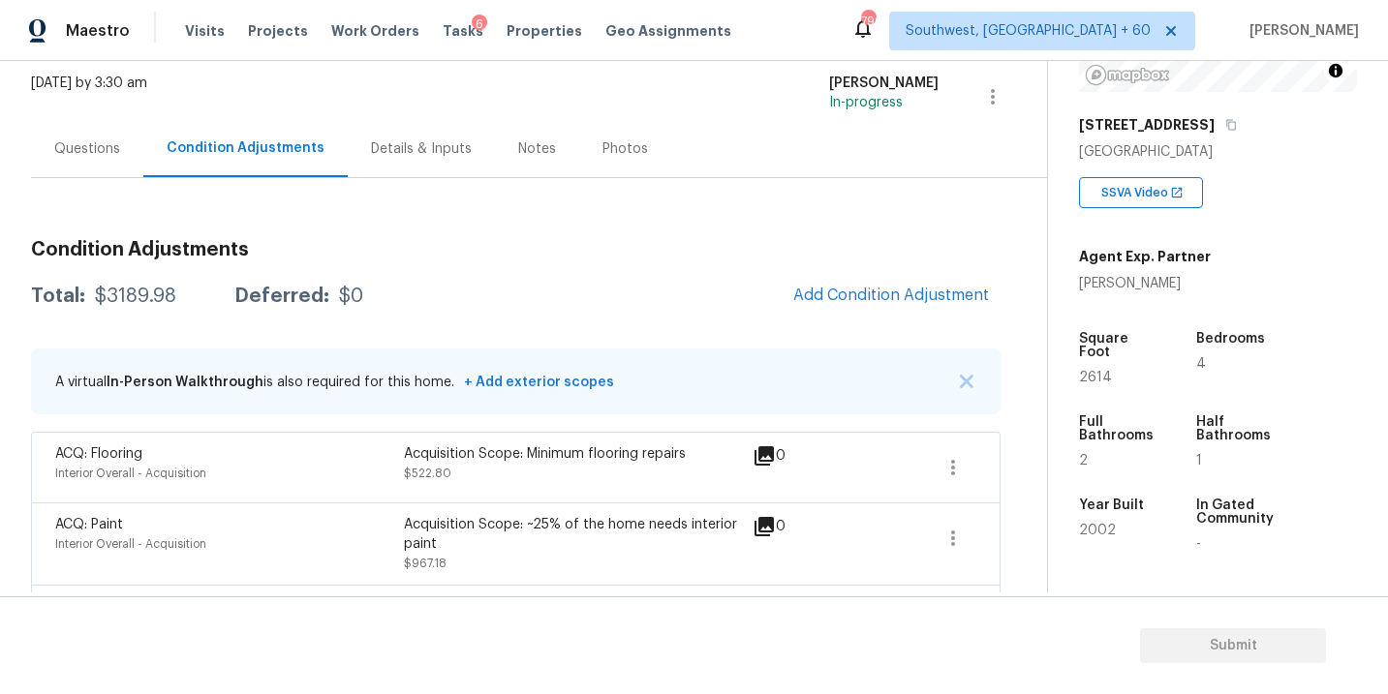
click at [112, 297] on div "$3189.98" at bounding box center [135, 296] width 81 height 19
copy div "$3189.98"
click at [95, 171] on div "Questions" at bounding box center [87, 148] width 112 height 57
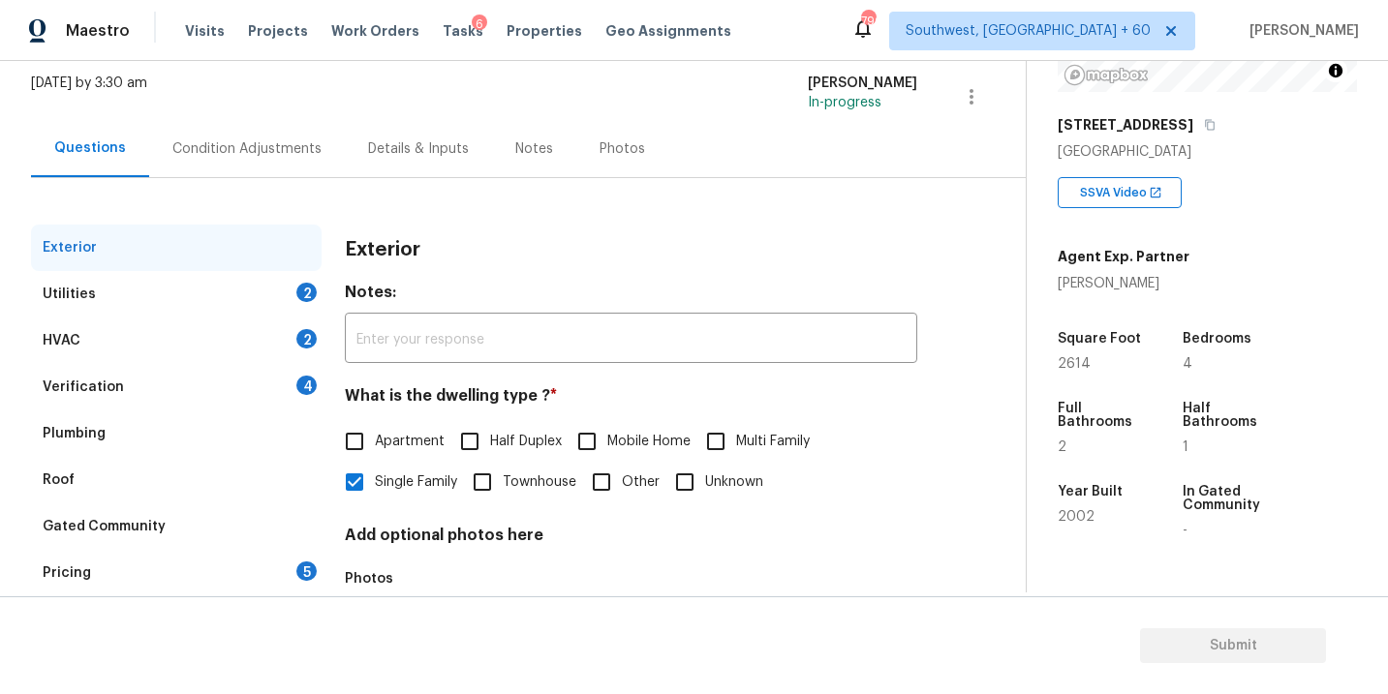
click at [218, 155] on div "Condition Adjustments" at bounding box center [246, 148] width 149 height 19
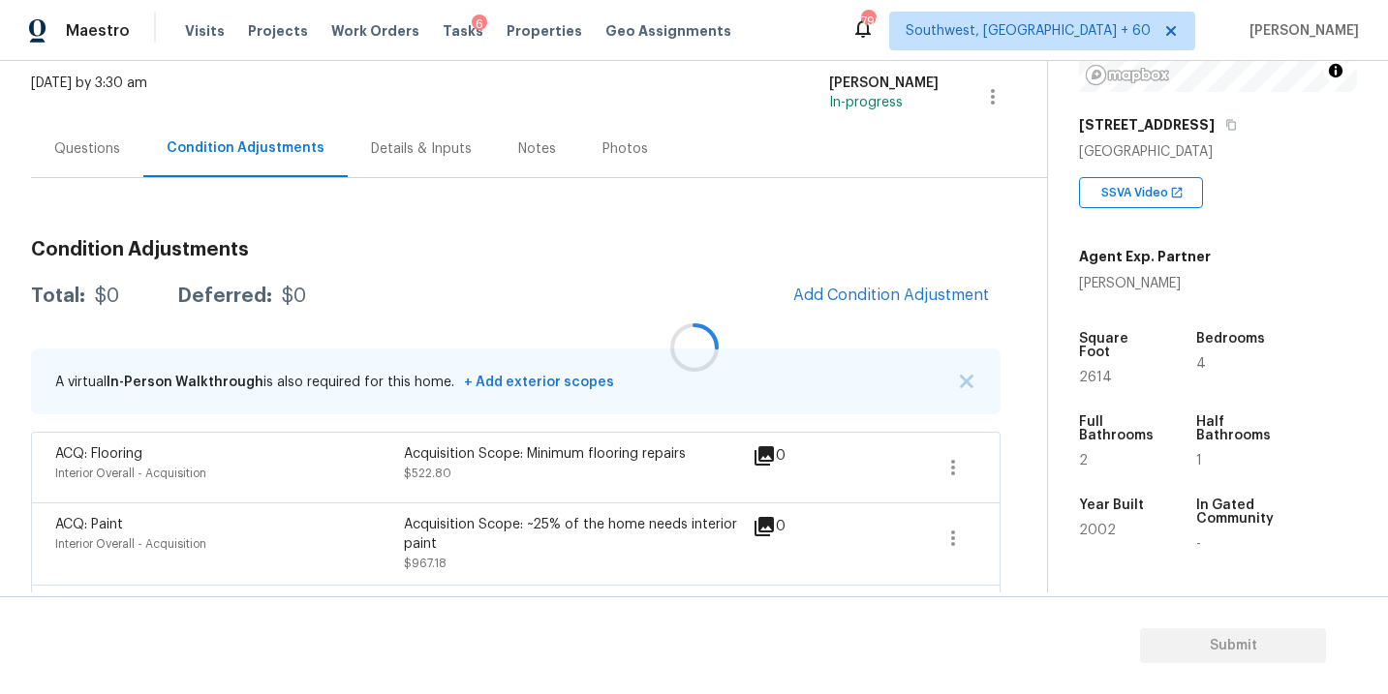
click at [110, 159] on div at bounding box center [694, 347] width 1388 height 694
click at [122, 163] on div "Questions" at bounding box center [87, 148] width 112 height 57
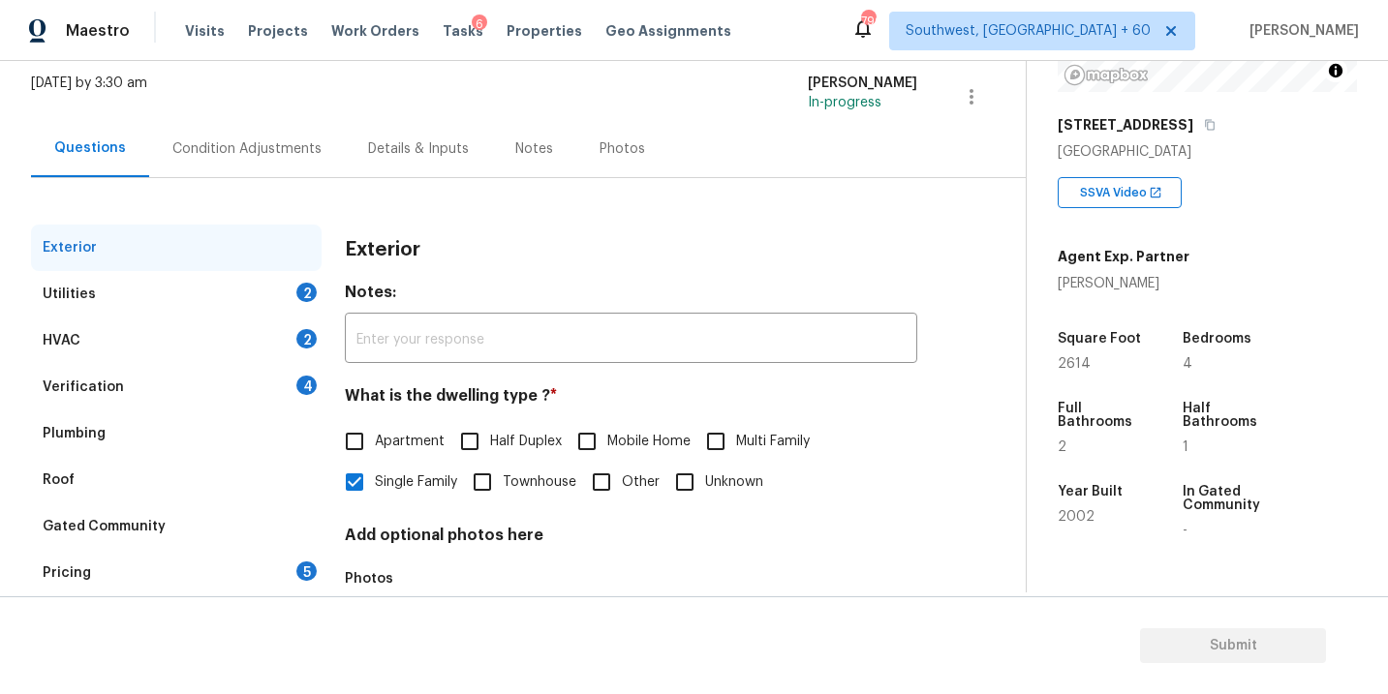
click at [272, 296] on div "Utilities 2" at bounding box center [176, 294] width 291 height 46
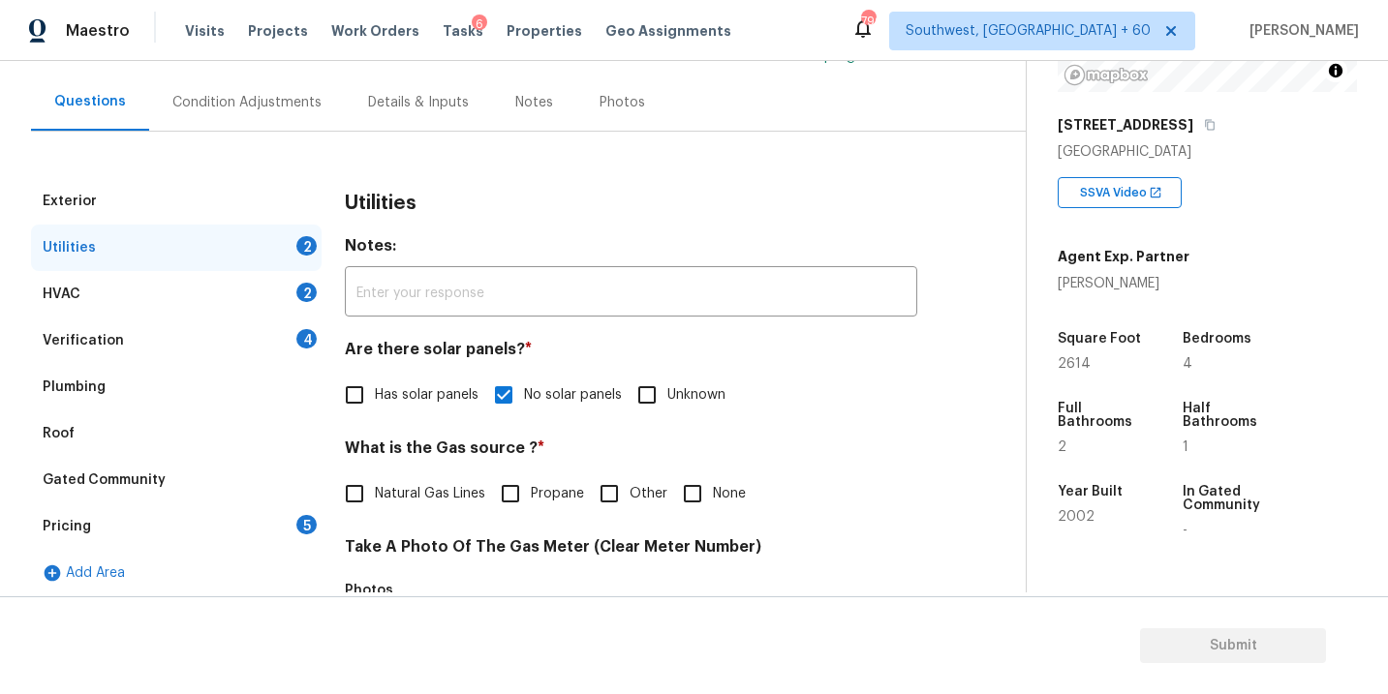
scroll to position [250, 0]
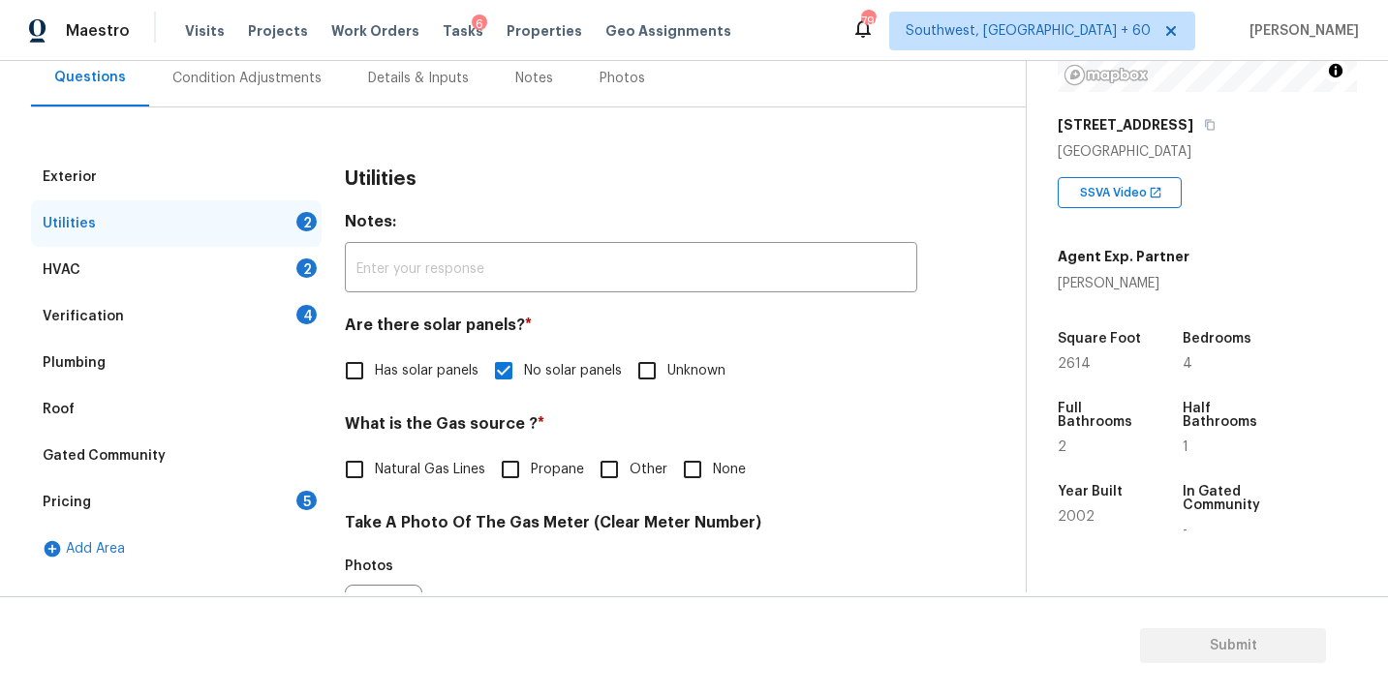
click at [232, 76] on div "Condition Adjustments" at bounding box center [246, 78] width 149 height 19
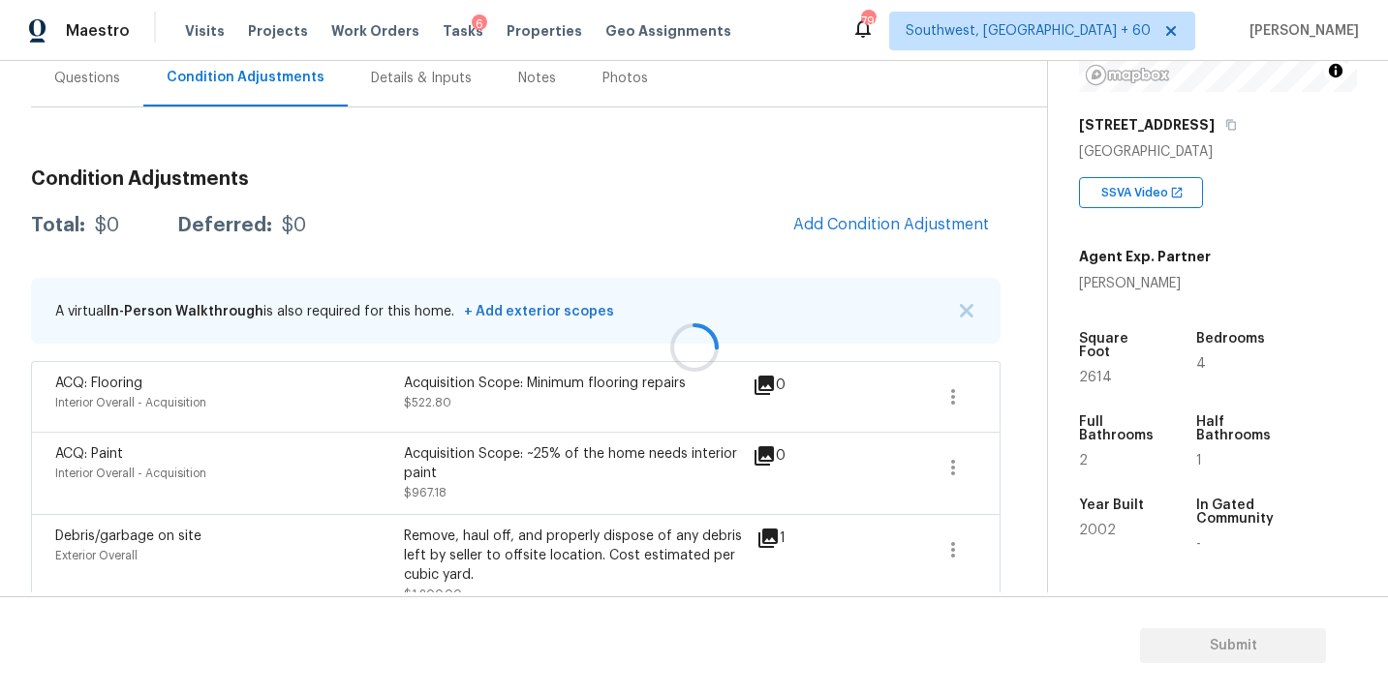
scroll to position [187, 0]
click at [908, 206] on button "Add Condition Adjustment" at bounding box center [890, 223] width 219 height 41
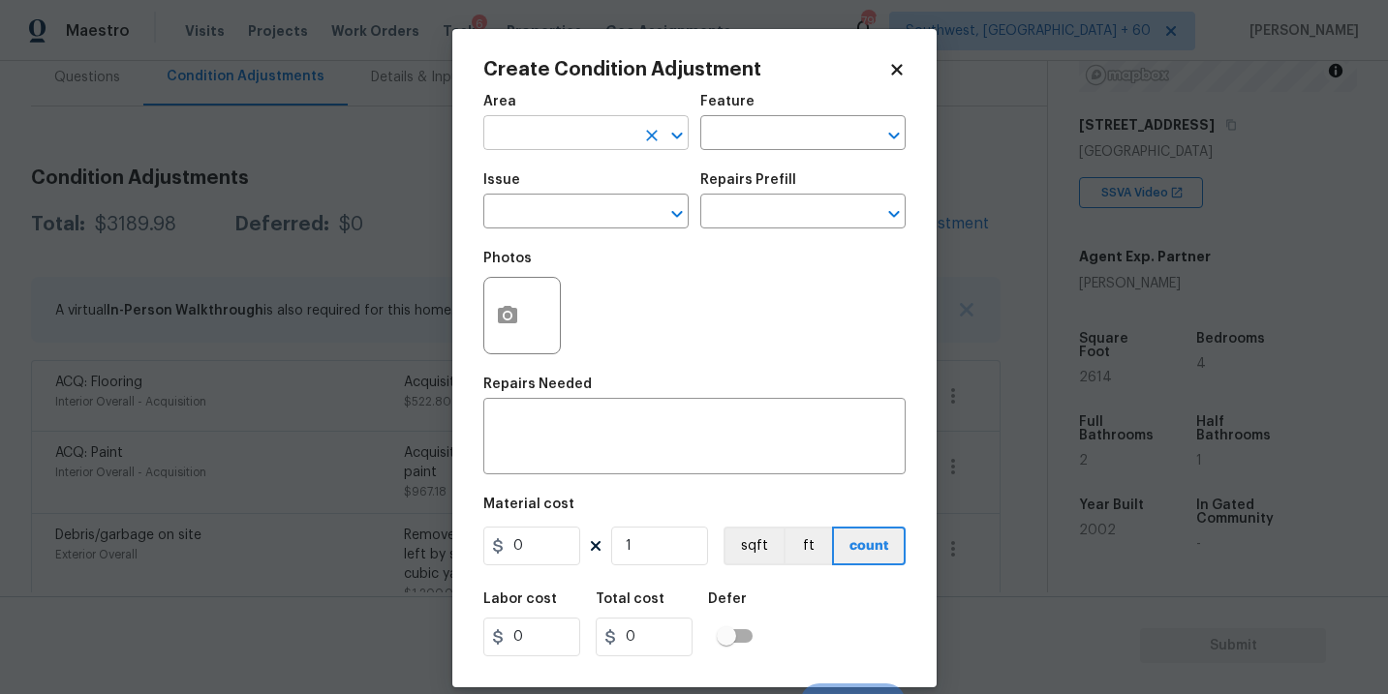
click at [601, 149] on input "text" at bounding box center [558, 135] width 151 height 30
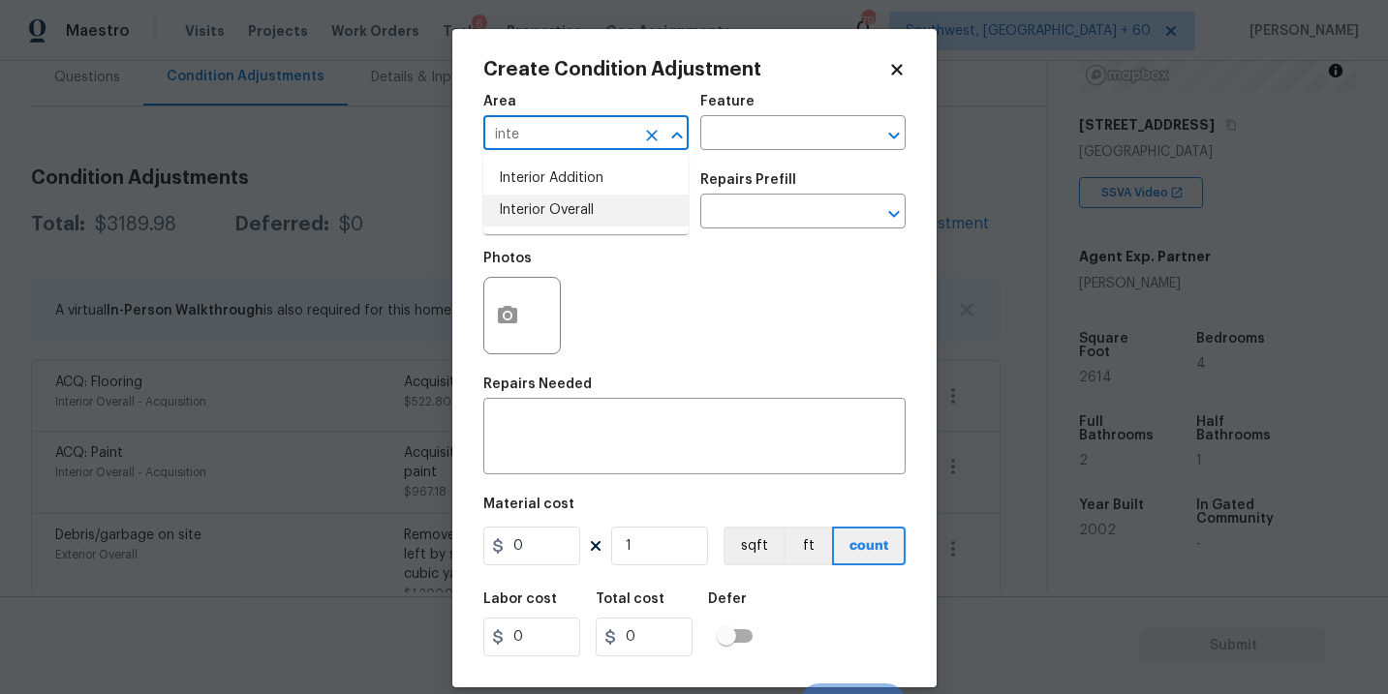
click at [598, 207] on li "Interior Overall" at bounding box center [585, 211] width 205 height 32
type input "Interior Overall"
click at [818, 107] on div "Feature" at bounding box center [802, 107] width 205 height 25
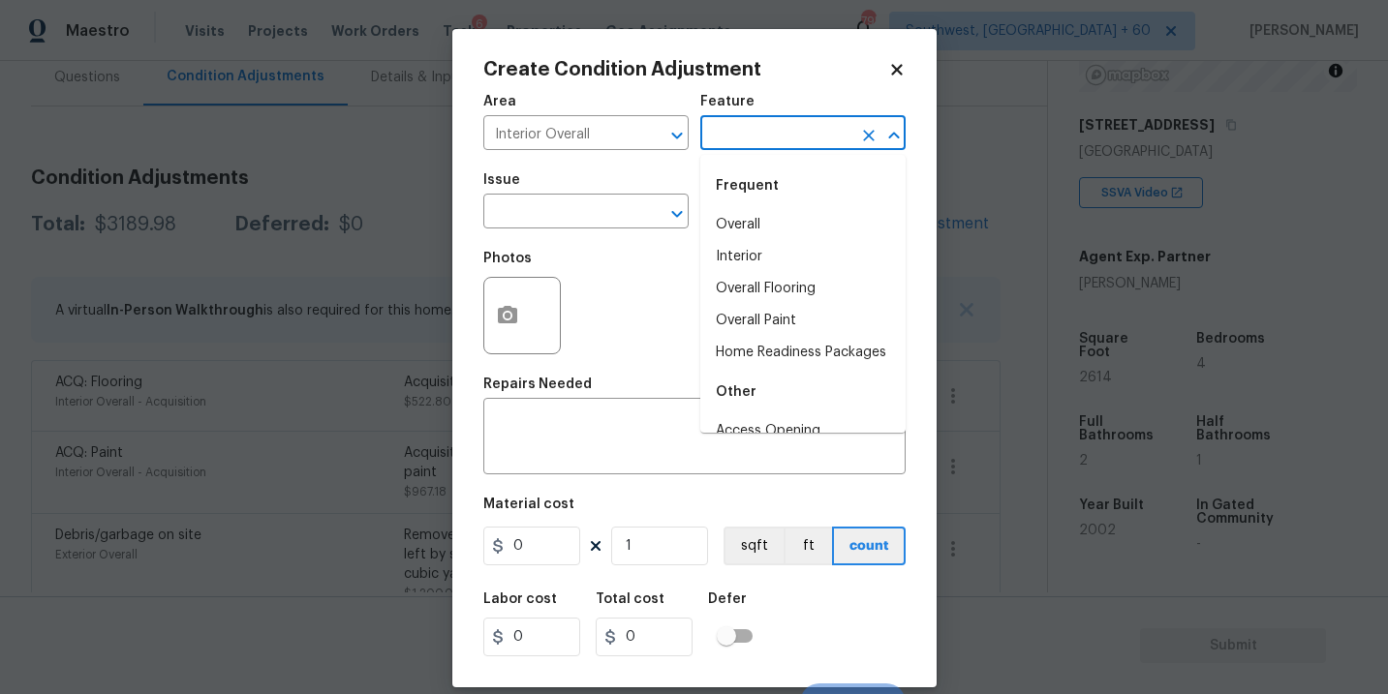
click at [790, 128] on input "text" at bounding box center [775, 135] width 151 height 30
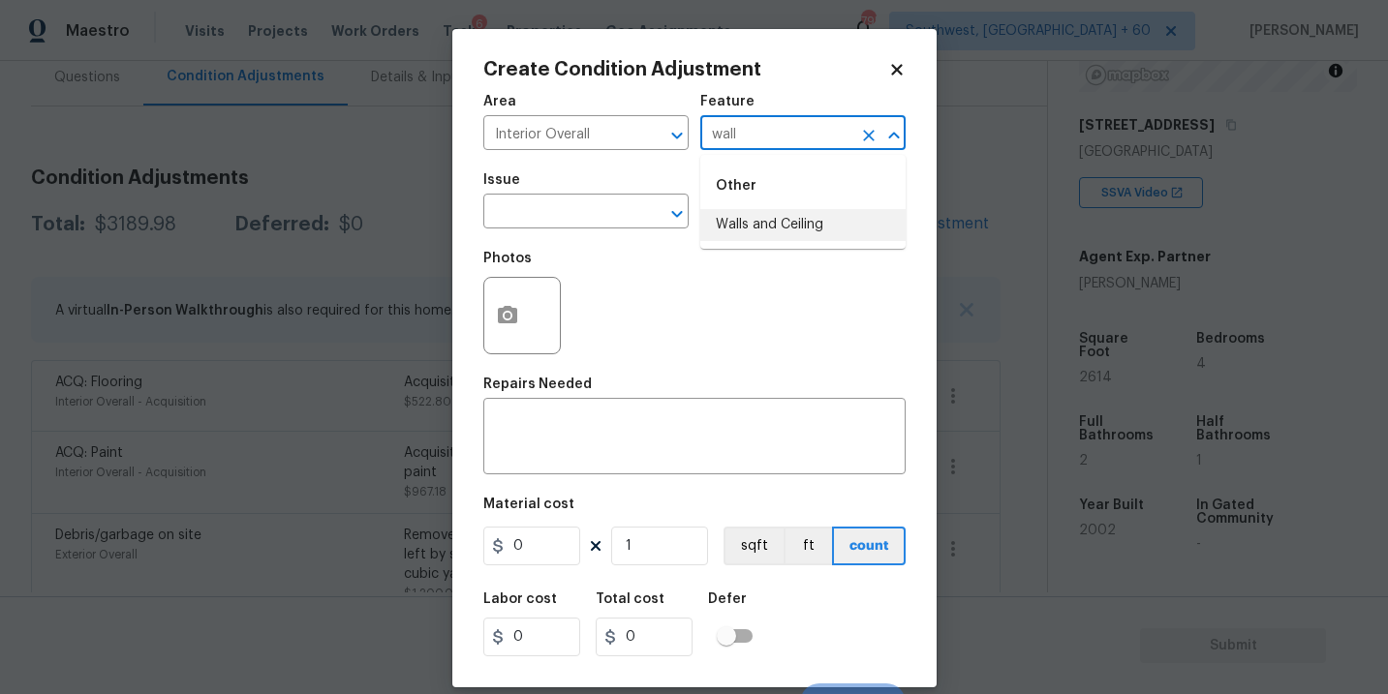
click at [763, 223] on li "Walls and Ceiling" at bounding box center [802, 225] width 205 height 32
type input "Walls and Ceiling"
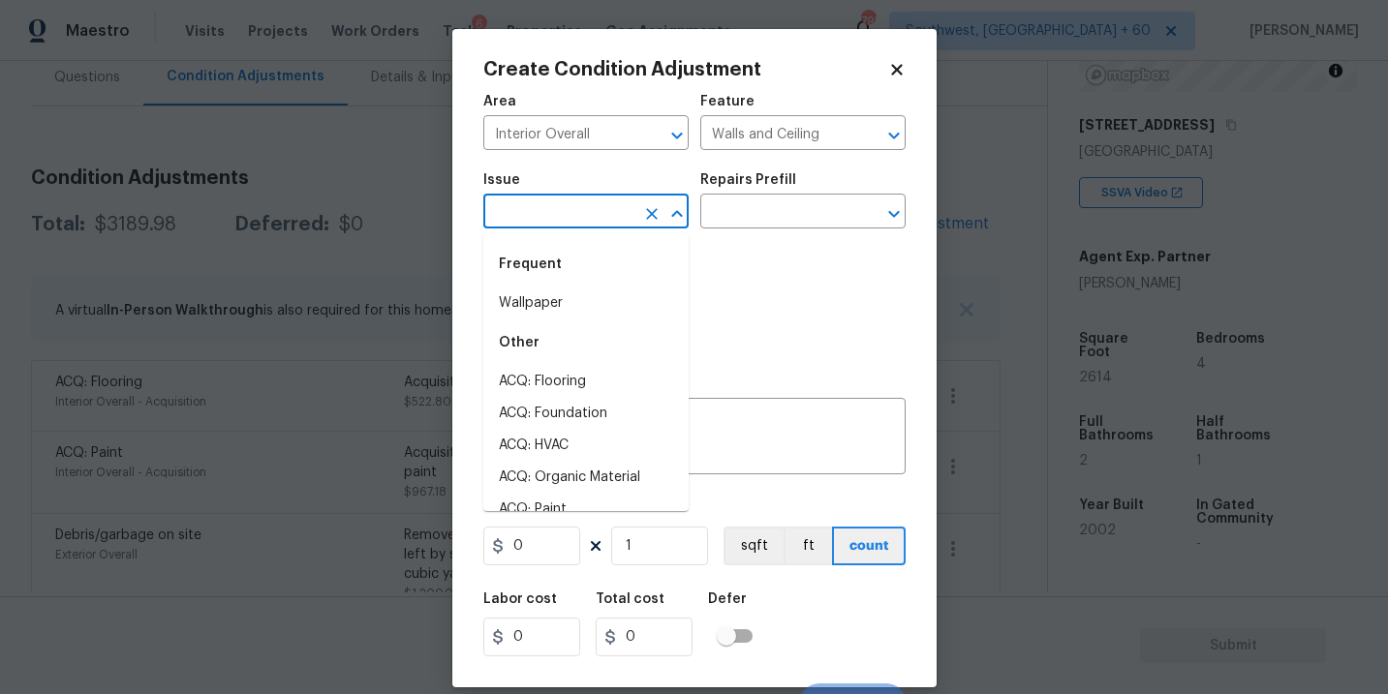
click at [586, 226] on input "text" at bounding box center [558, 214] width 151 height 30
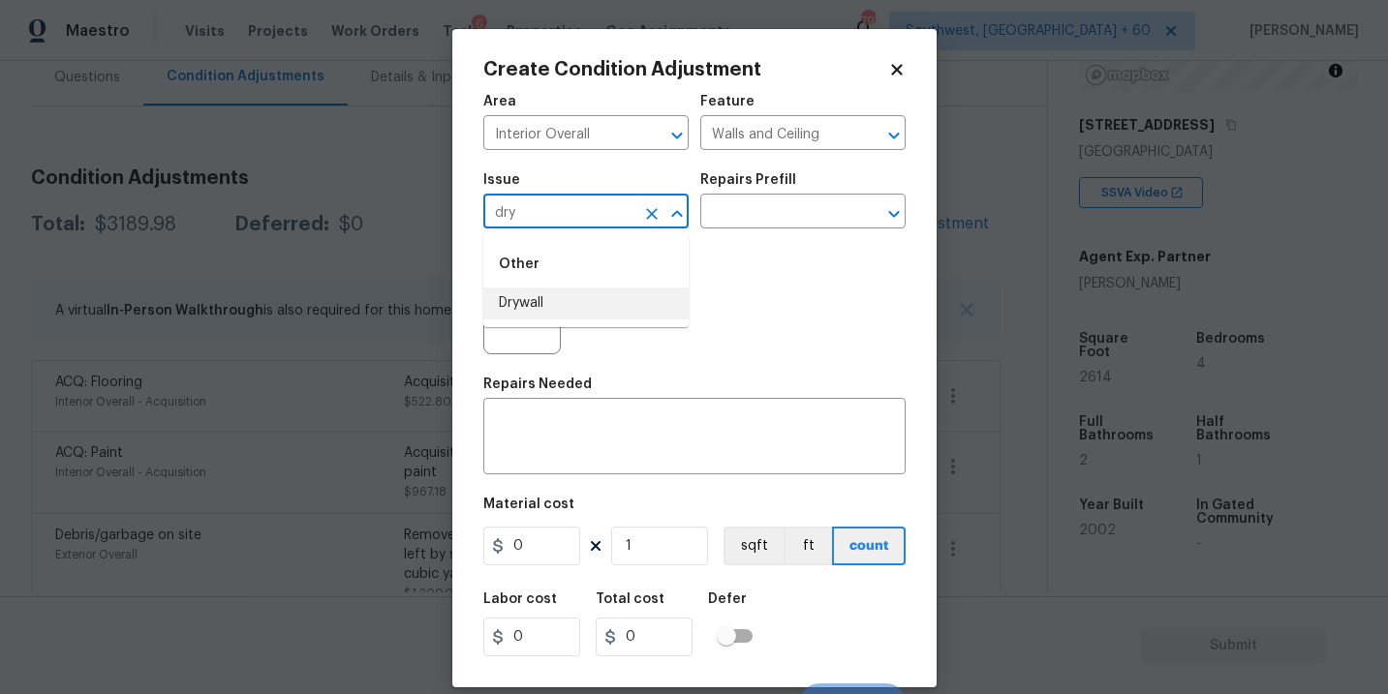
click at [615, 300] on li "Drywall" at bounding box center [585, 304] width 205 height 32
type input "Drywall"
click at [611, 412] on div "x ​" at bounding box center [694, 439] width 422 height 72
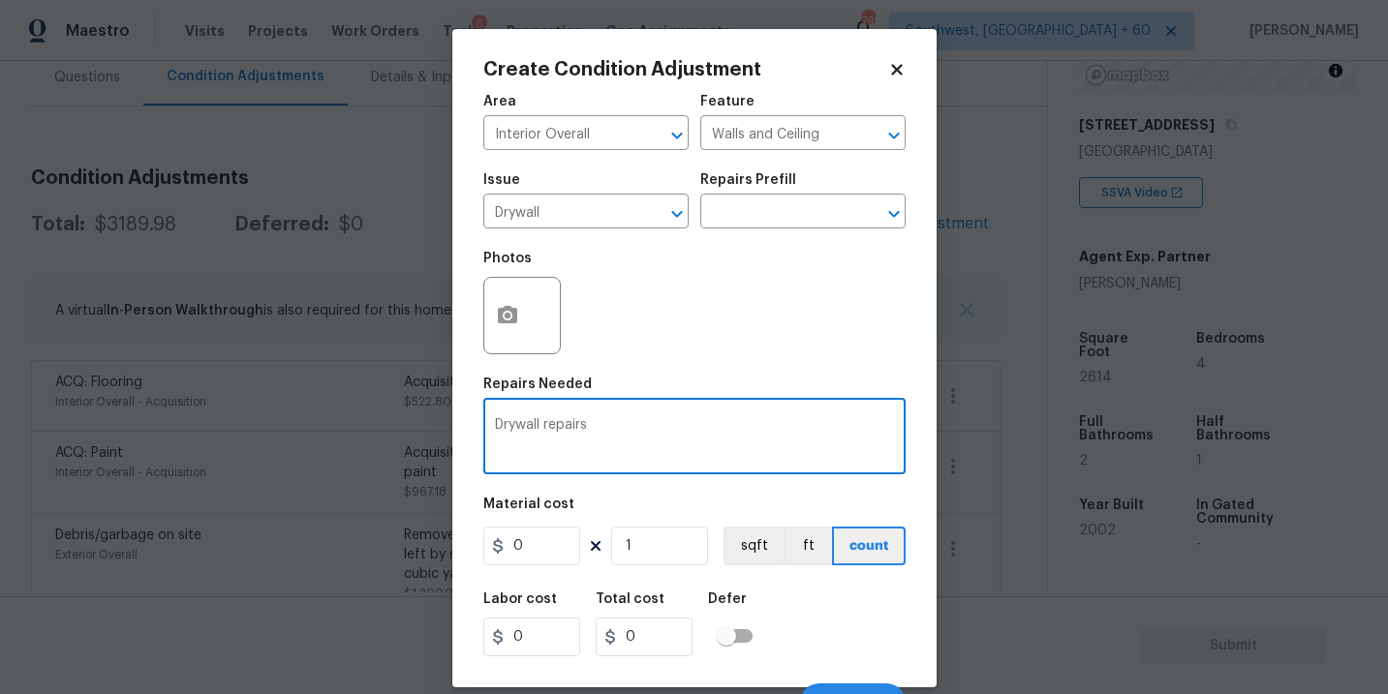
type textarea "Drywall repairs"
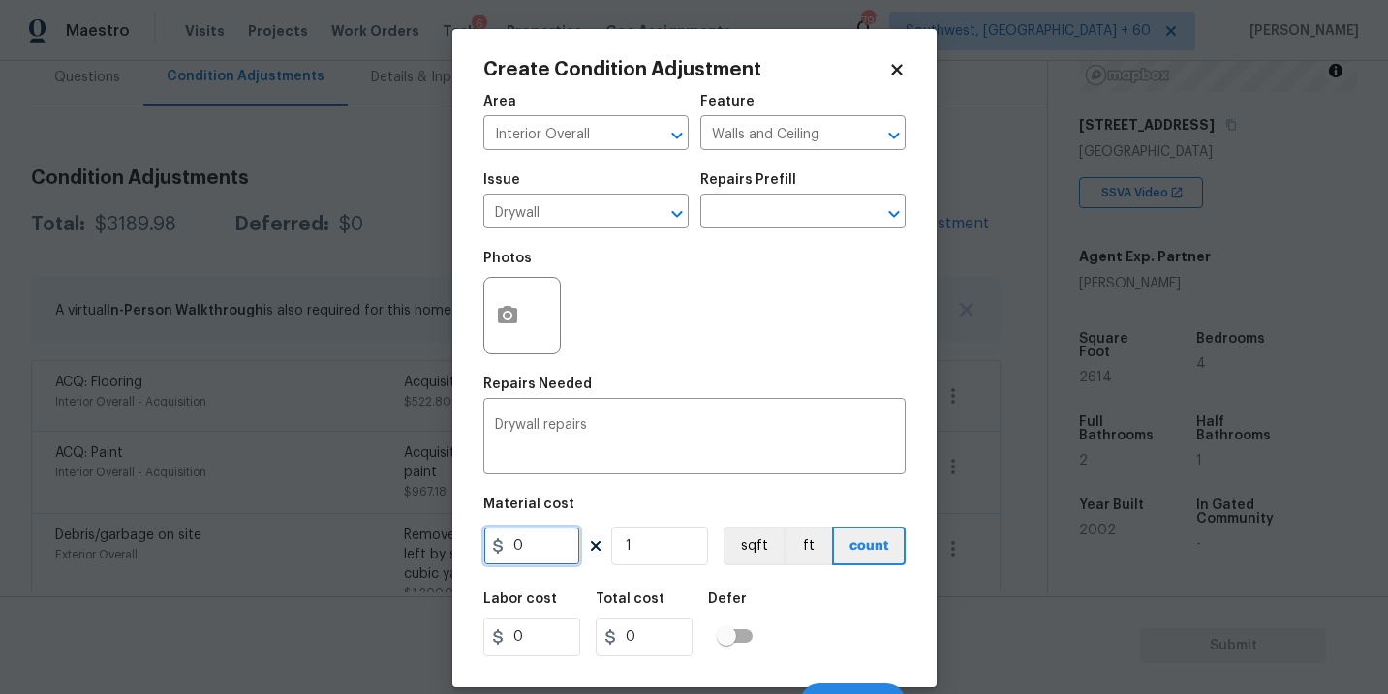
drag, startPoint x: 538, startPoint y: 550, endPoint x: 397, endPoint y: 549, distance: 141.4
click at [397, 549] on div "Create Condition Adjustment Area Interior Overall ​ Feature Walls and Ceiling ​…" at bounding box center [694, 347] width 1388 height 694
type input "500"
click at [505, 333] on button "button" at bounding box center [507, 316] width 46 height 76
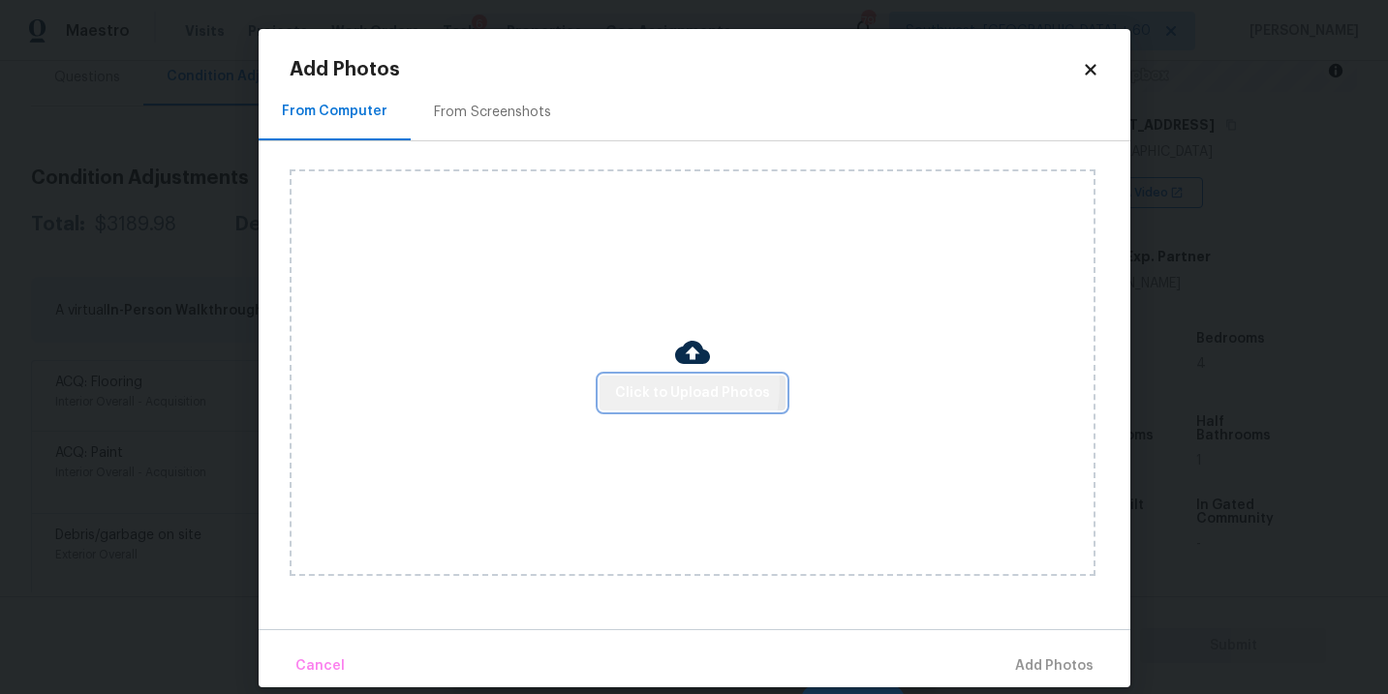
click at [636, 384] on span "Click to Upload Photos" at bounding box center [692, 394] width 155 height 24
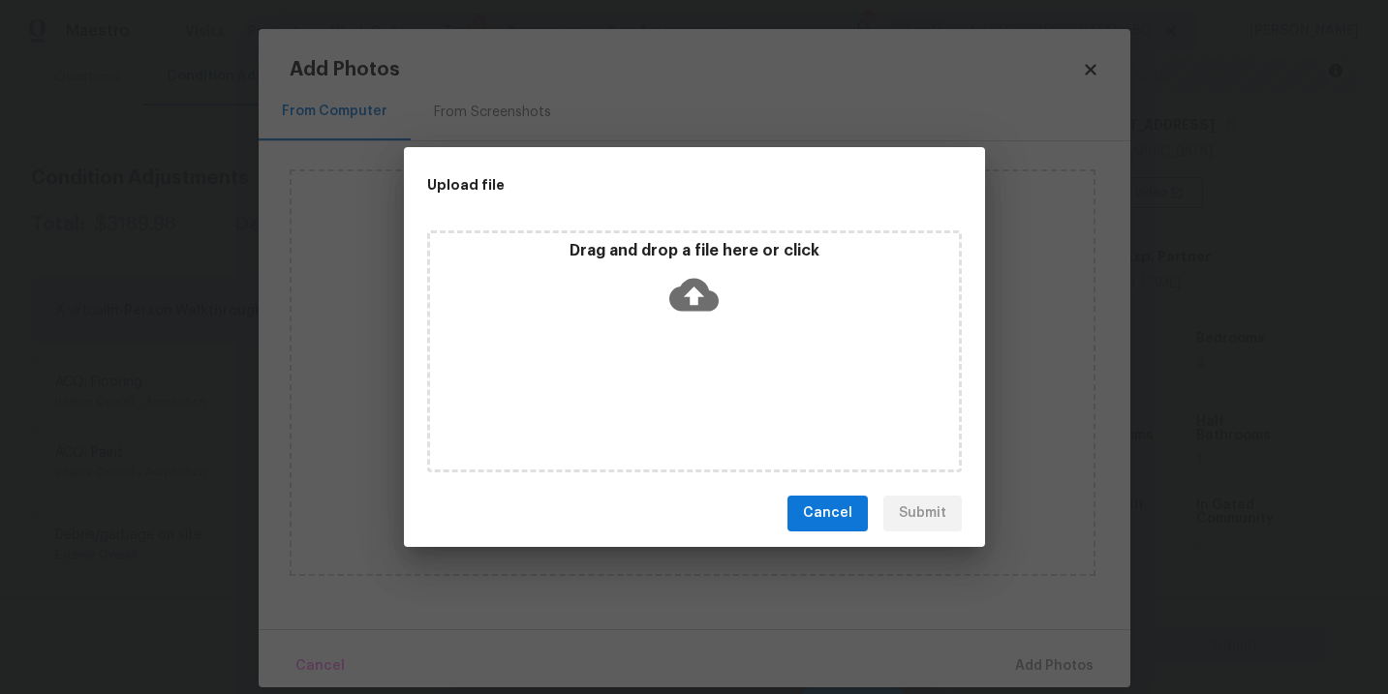
drag, startPoint x: 636, startPoint y: 384, endPoint x: 670, endPoint y: 320, distance: 73.2
click at [670, 320] on div "Drag and drop a file here or click" at bounding box center [694, 282] width 529 height 83
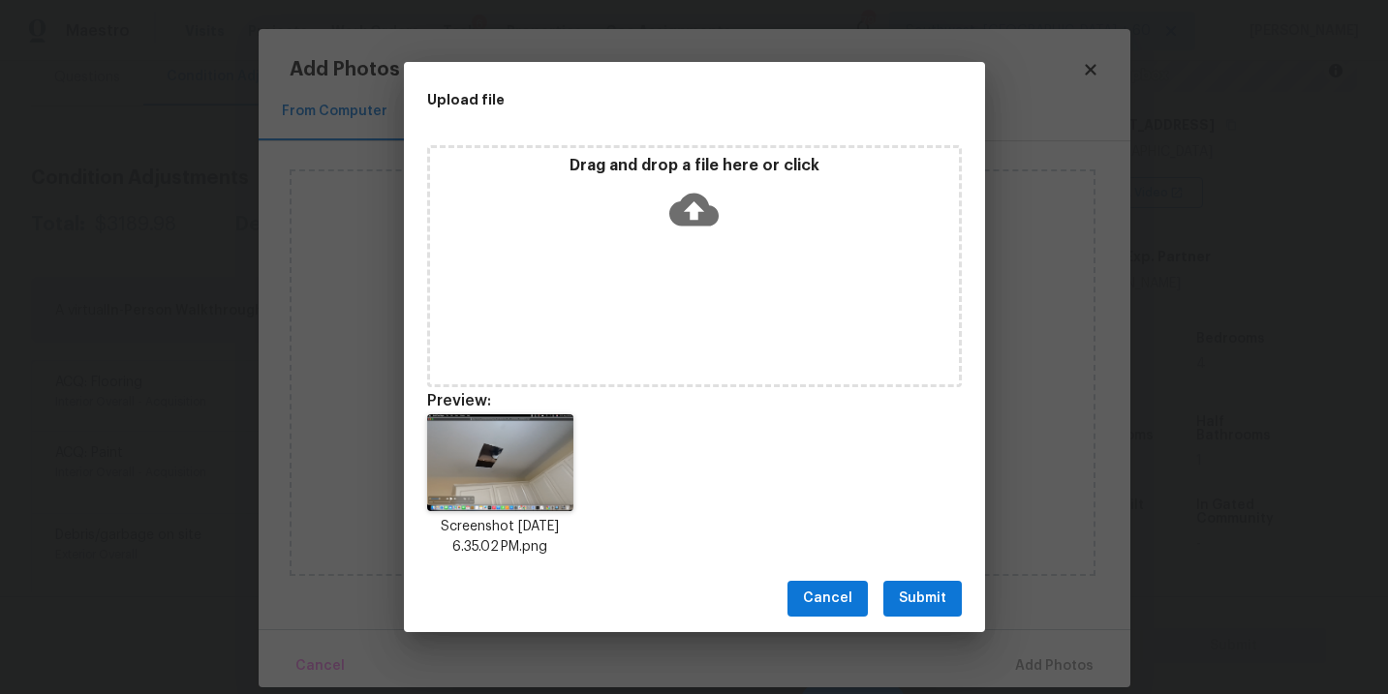
click at [918, 602] on span "Submit" at bounding box center [922, 599] width 47 height 24
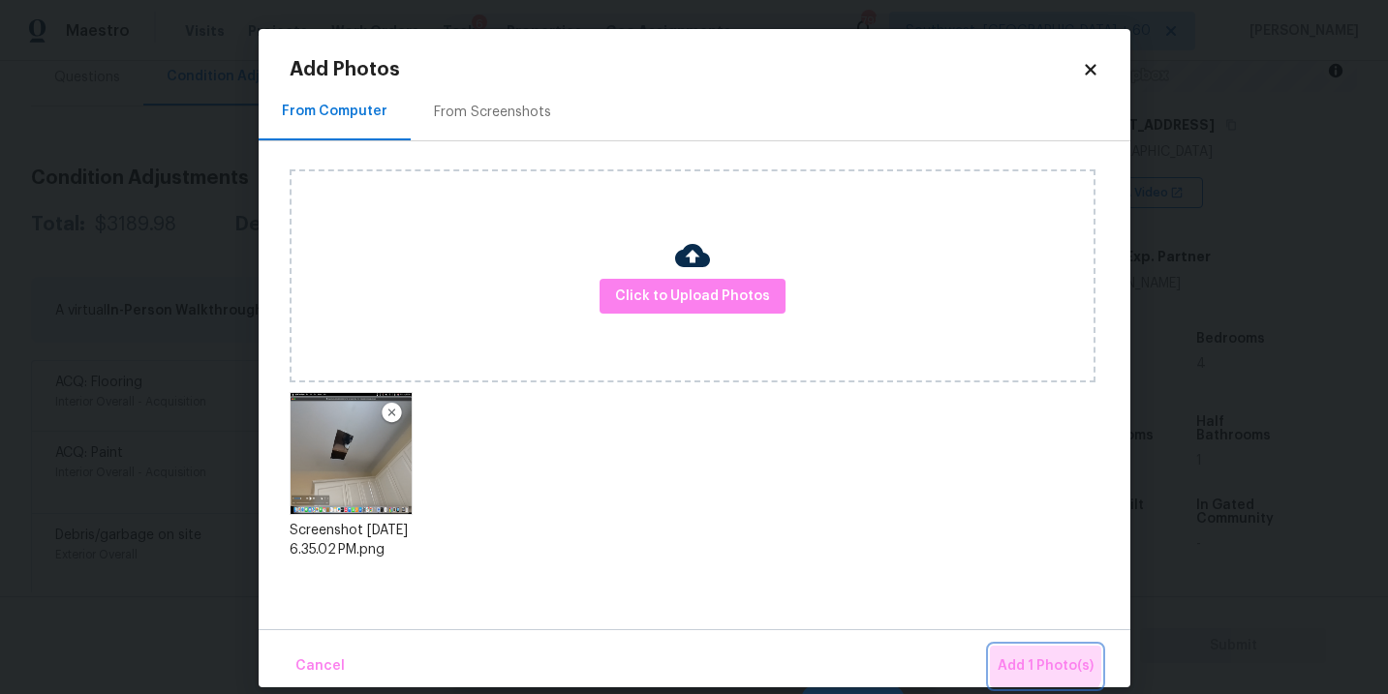
click at [1007, 646] on button "Add 1 Photo(s)" at bounding box center [1045, 667] width 111 height 42
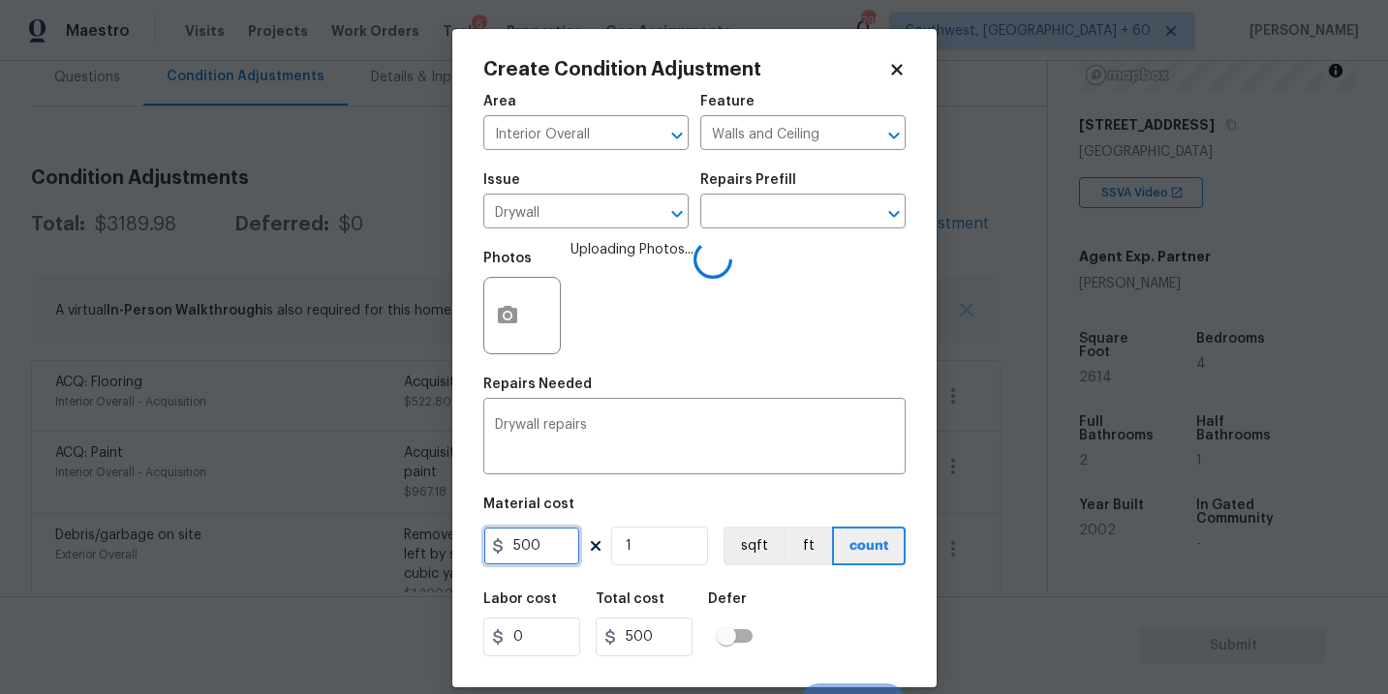
drag, startPoint x: 552, startPoint y: 549, endPoint x: 414, endPoint y: 555, distance: 137.6
click at [414, 555] on div "Create Condition Adjustment Area Interior Overall ​ Feature Walls and Ceiling ​…" at bounding box center [694, 347] width 1388 height 694
type input "300"
click at [860, 613] on div "Labor cost 0 Total cost 300 Defer" at bounding box center [694, 624] width 422 height 87
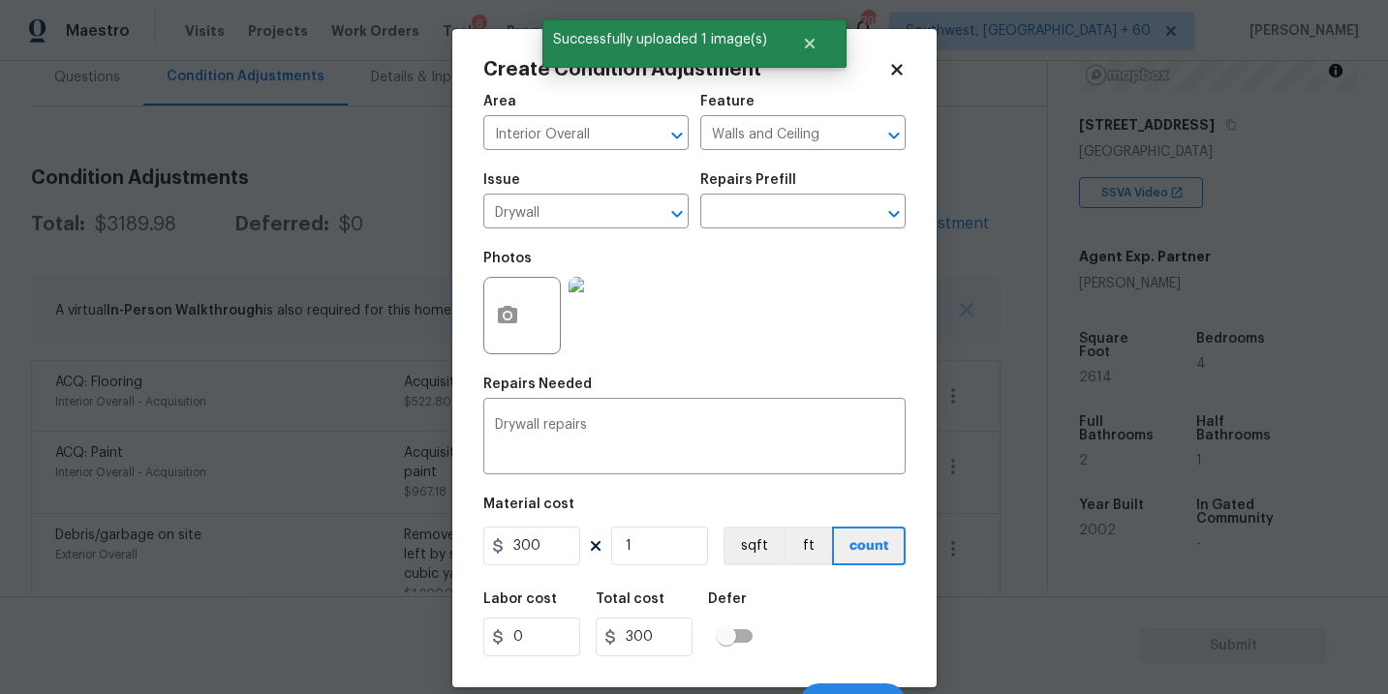
scroll to position [29, 0]
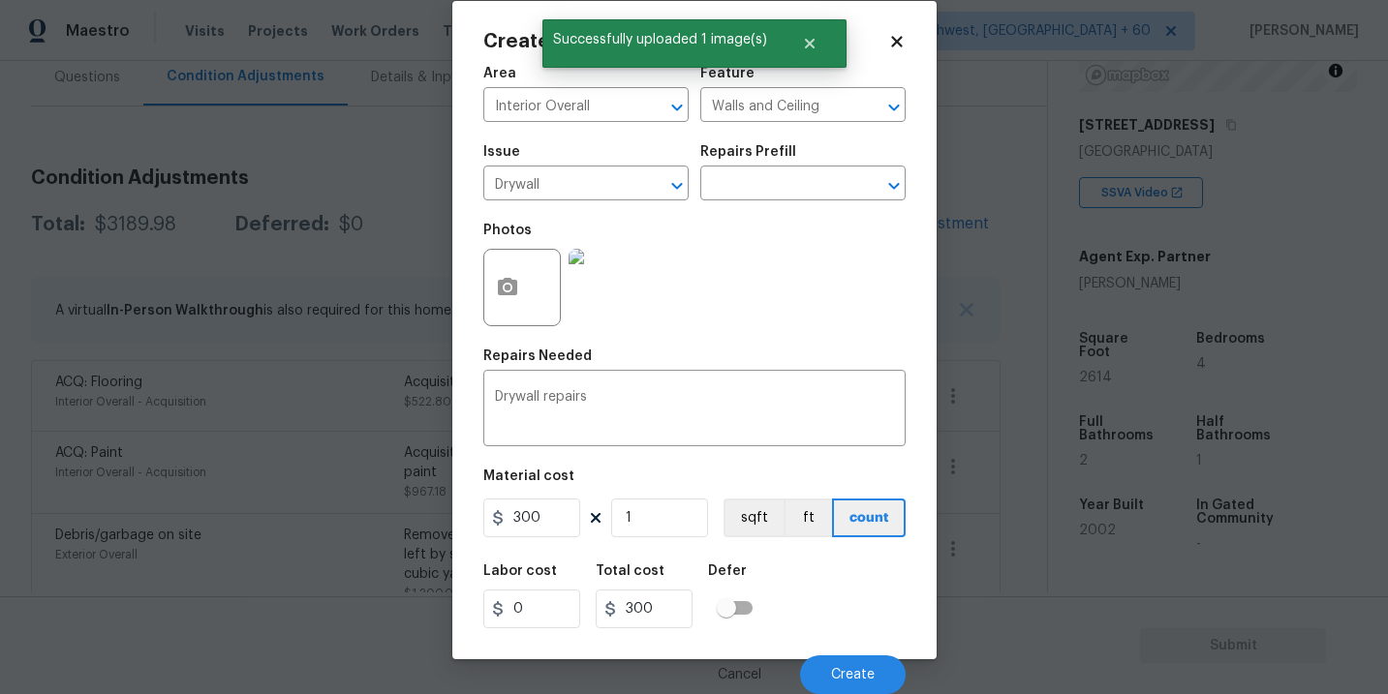
click at [840, 624] on div "Labor cost 0 Total cost 300 Defer" at bounding box center [694, 596] width 422 height 87
click at [843, 677] on span "Create" at bounding box center [853, 675] width 44 height 15
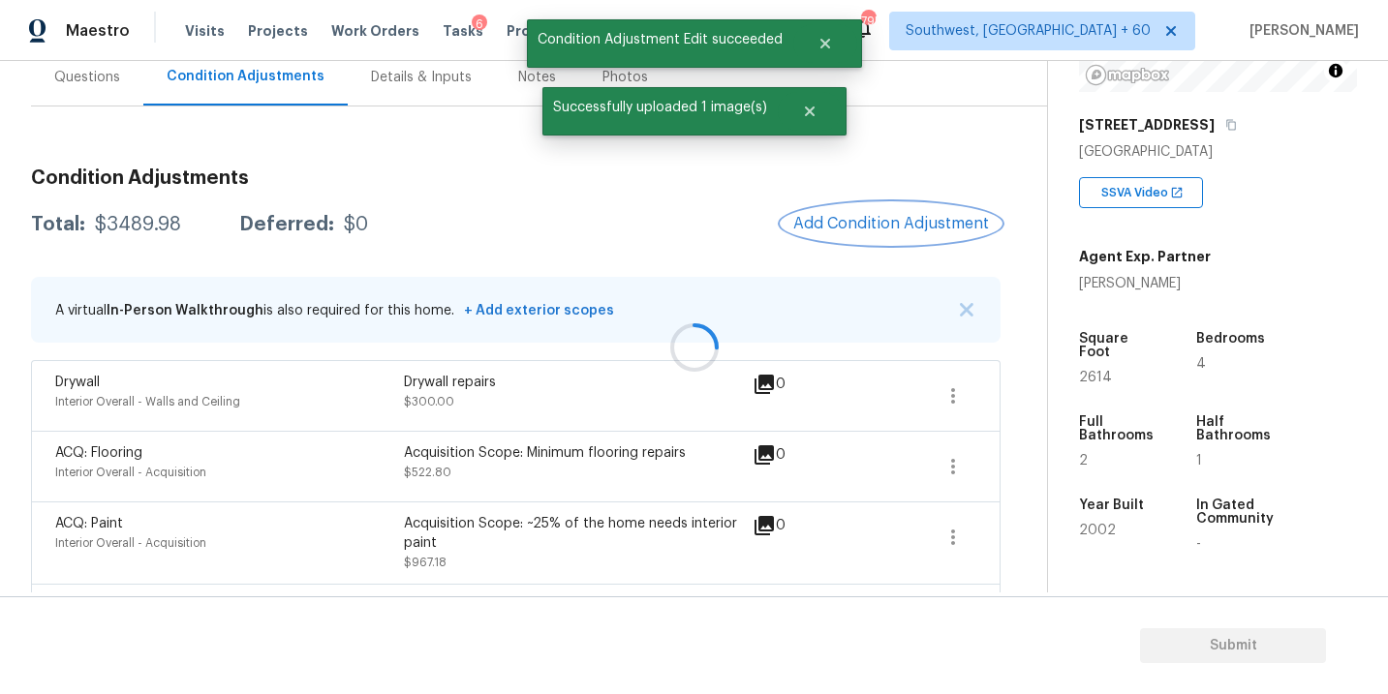
scroll to position [0, 0]
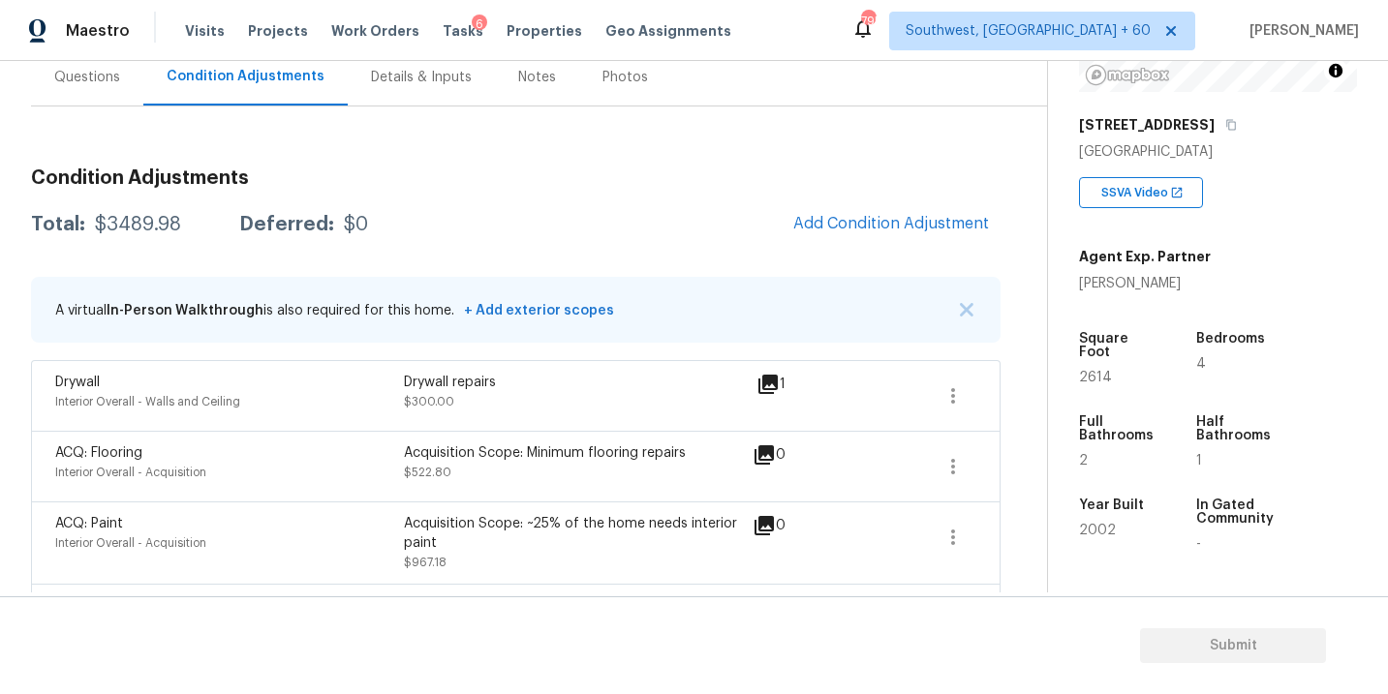
click at [835, 587] on div "Debris/garbage on site Exterior Overall Remove, haul off, and properly dispose …" at bounding box center [515, 635] width 969 height 102
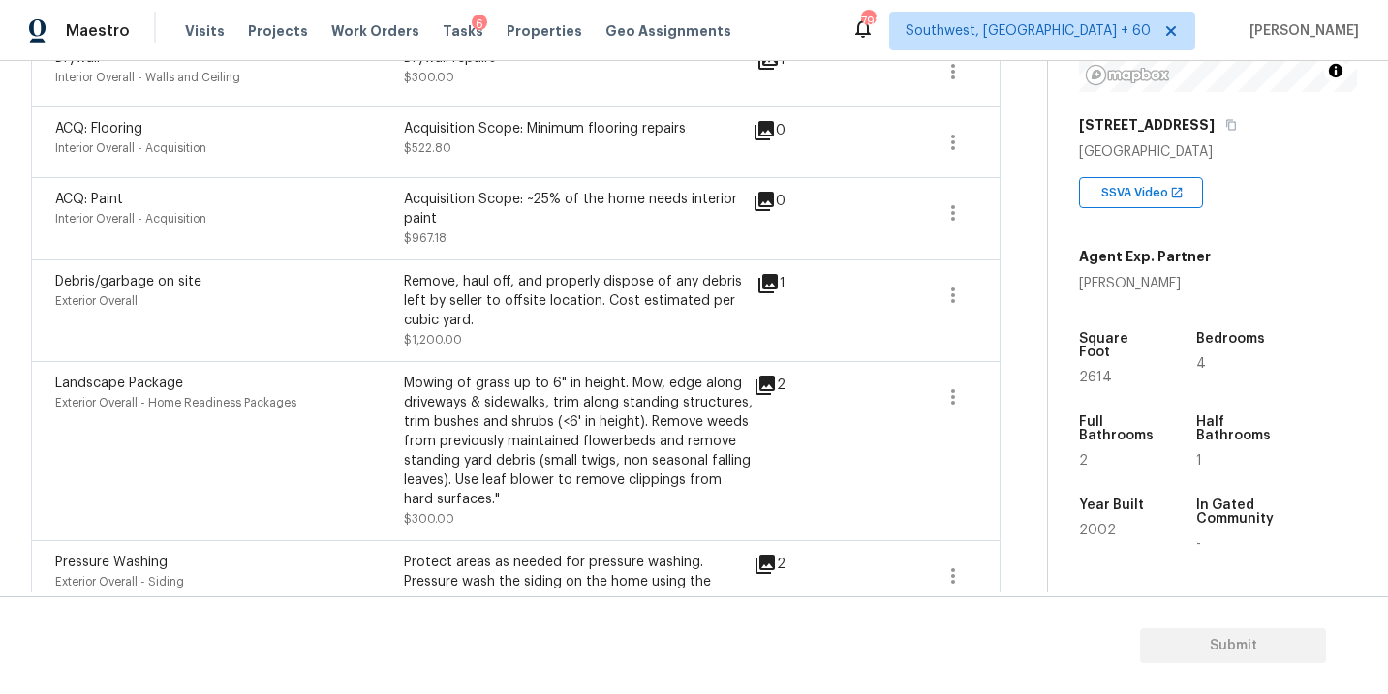
scroll to position [464, 0]
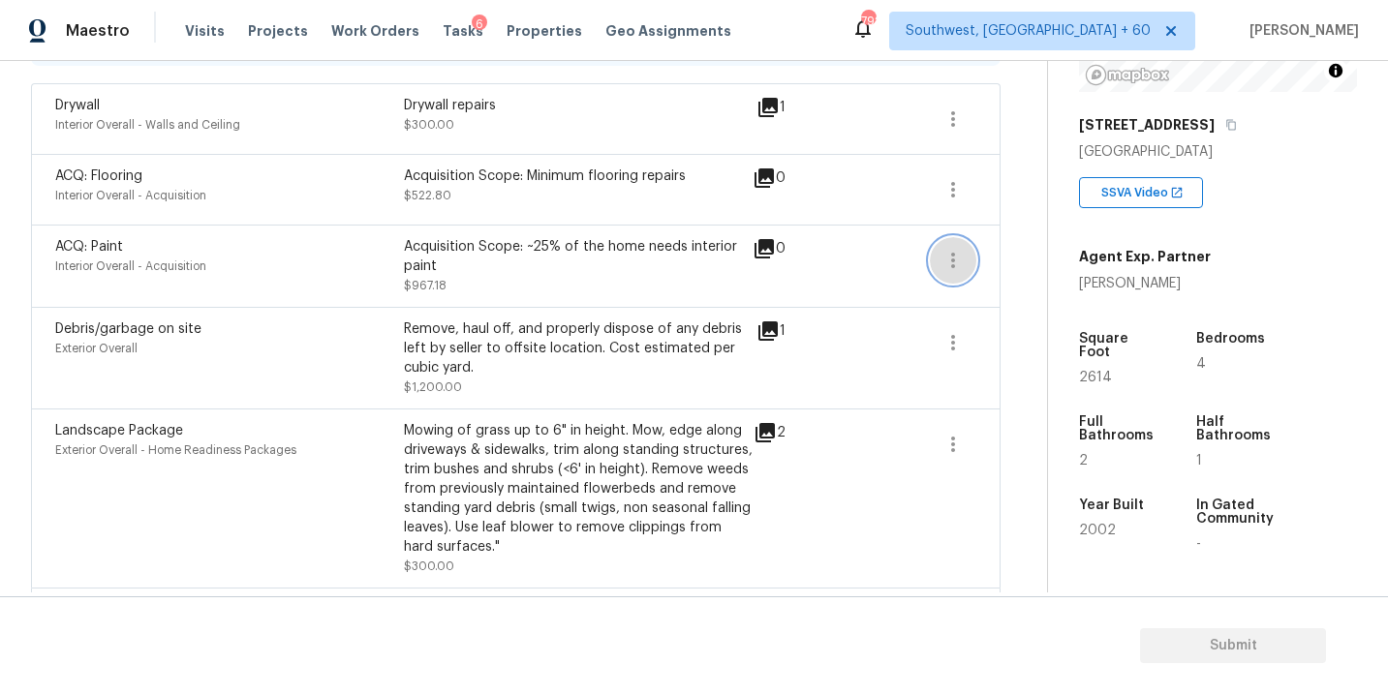
click at [936, 269] on button "button" at bounding box center [953, 260] width 46 height 46
click at [1003, 261] on div "Edit" at bounding box center [1063, 256] width 151 height 19
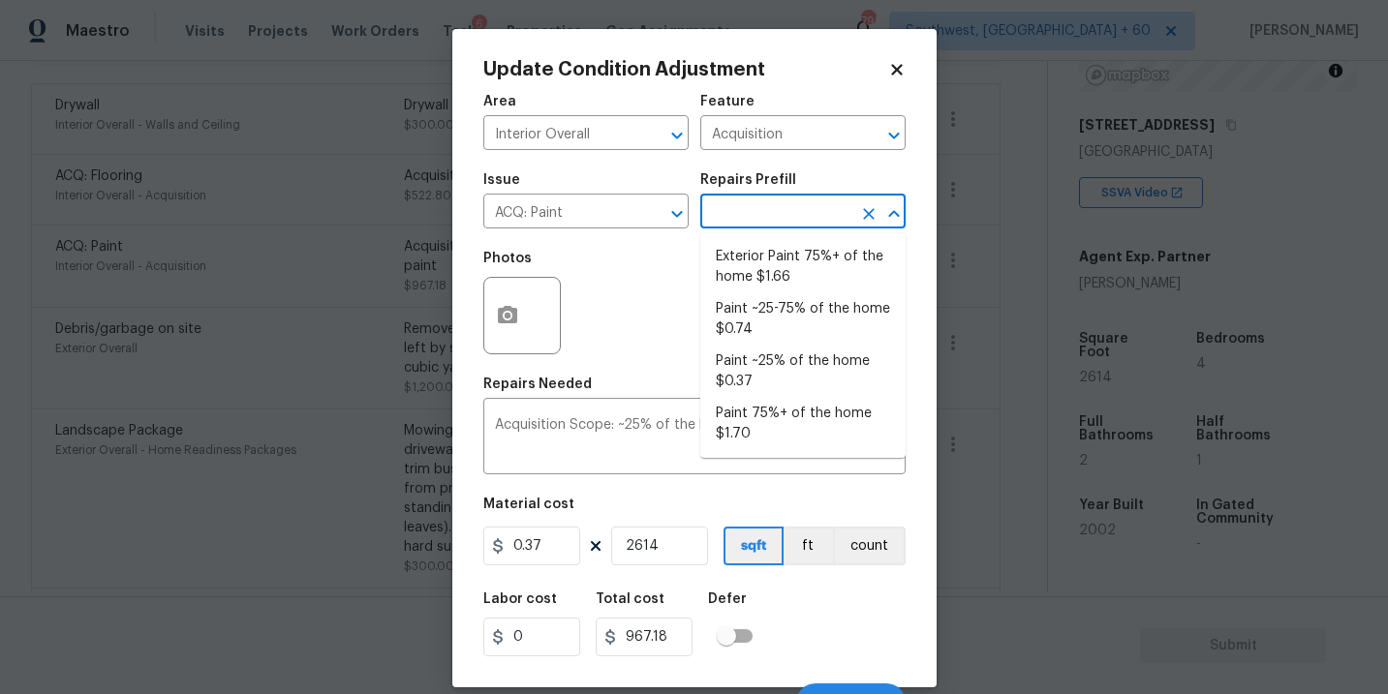
click at [781, 212] on input "text" at bounding box center [775, 214] width 151 height 30
click at [800, 317] on li "Paint ~25-75% of the home $0.74" at bounding box center [802, 319] width 205 height 52
type textarea "Acquisition Scope: ~25 - 75% of the home needs interior paint"
type input "0.74"
type input "1934.36"
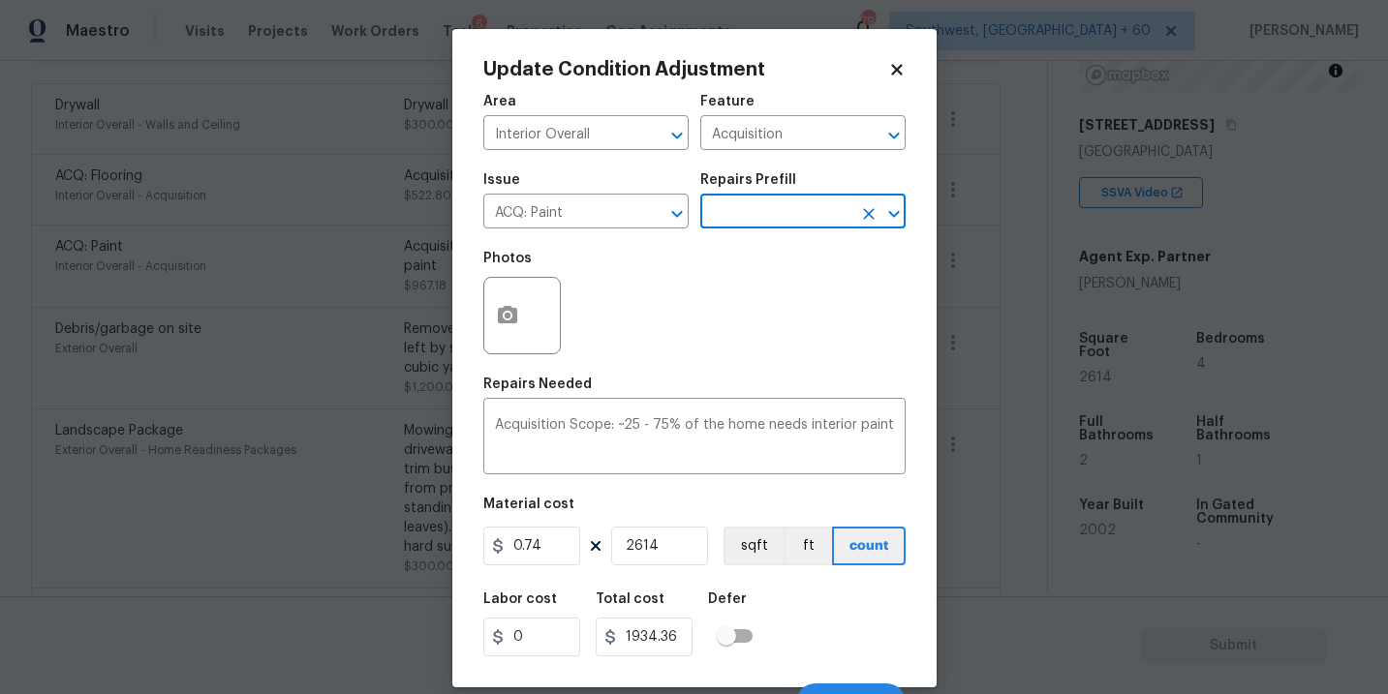
click at [528, 333] on div at bounding box center [521, 315] width 77 height 77
click at [642, 364] on div "Photos" at bounding box center [694, 303] width 422 height 126
click at [504, 325] on icon "button" at bounding box center [507, 315] width 23 height 23
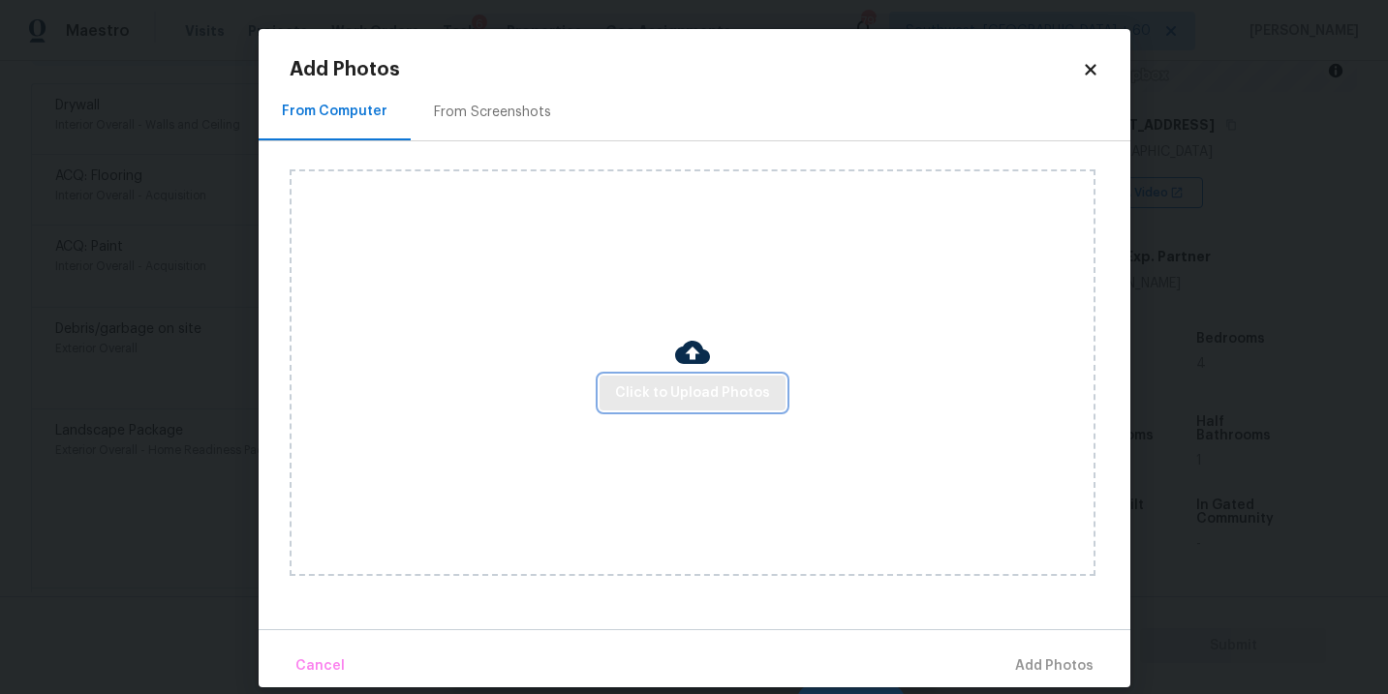
click at [650, 379] on button "Click to Upload Photos" at bounding box center [692, 394] width 186 height 36
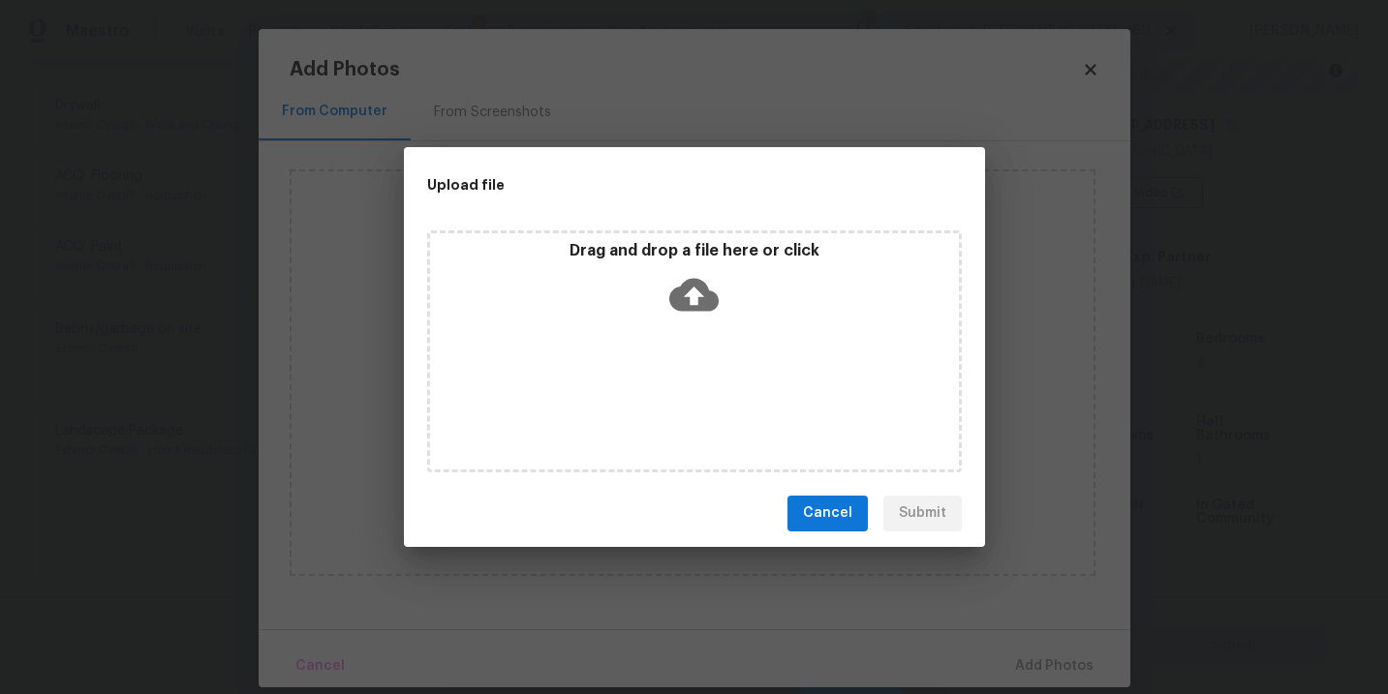
click at [689, 325] on div "Drag and drop a file here or click" at bounding box center [694, 351] width 535 height 242
